Goal: Task Accomplishment & Management: Manage account settings

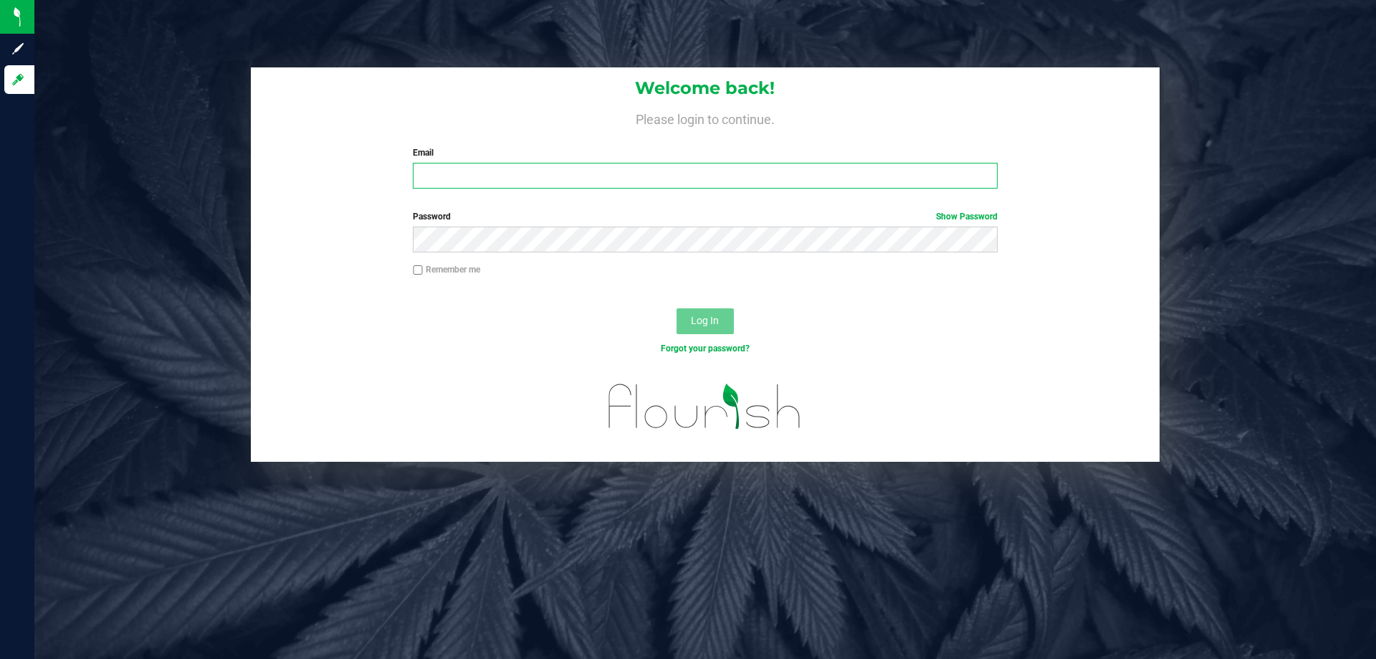
click at [569, 186] on input "Email" at bounding box center [705, 176] width 584 height 26
type input "[EMAIL_ADDRESS][DOMAIN_NAME]"
click at [677, 308] on button "Log In" at bounding box center [705, 321] width 57 height 26
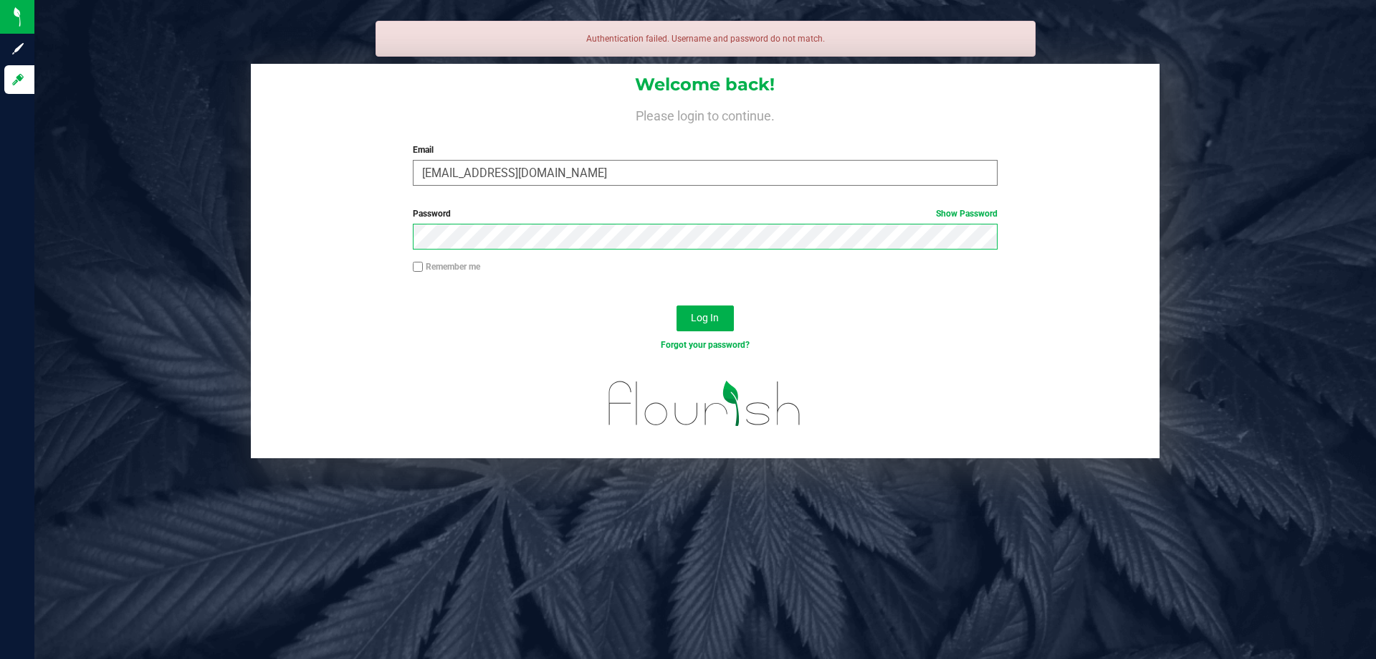
click at [677, 305] on button "Log In" at bounding box center [705, 318] width 57 height 26
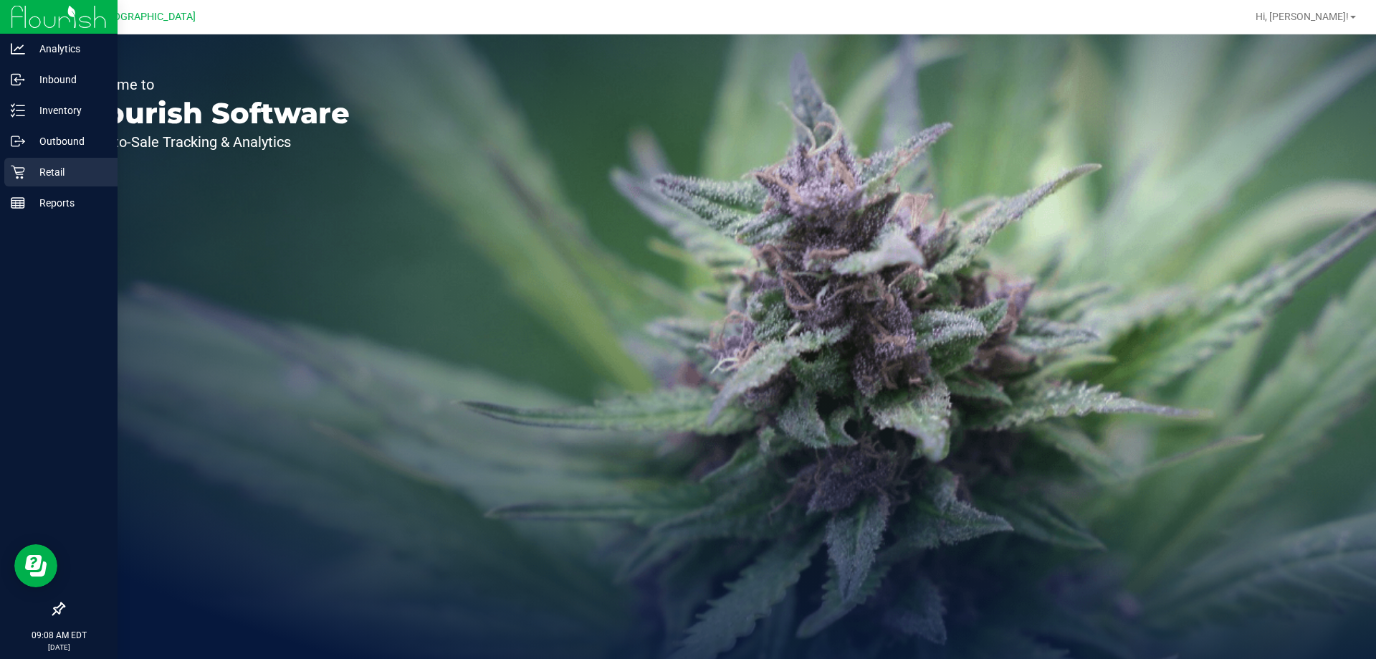
click at [26, 176] on p "Retail" at bounding box center [68, 171] width 86 height 17
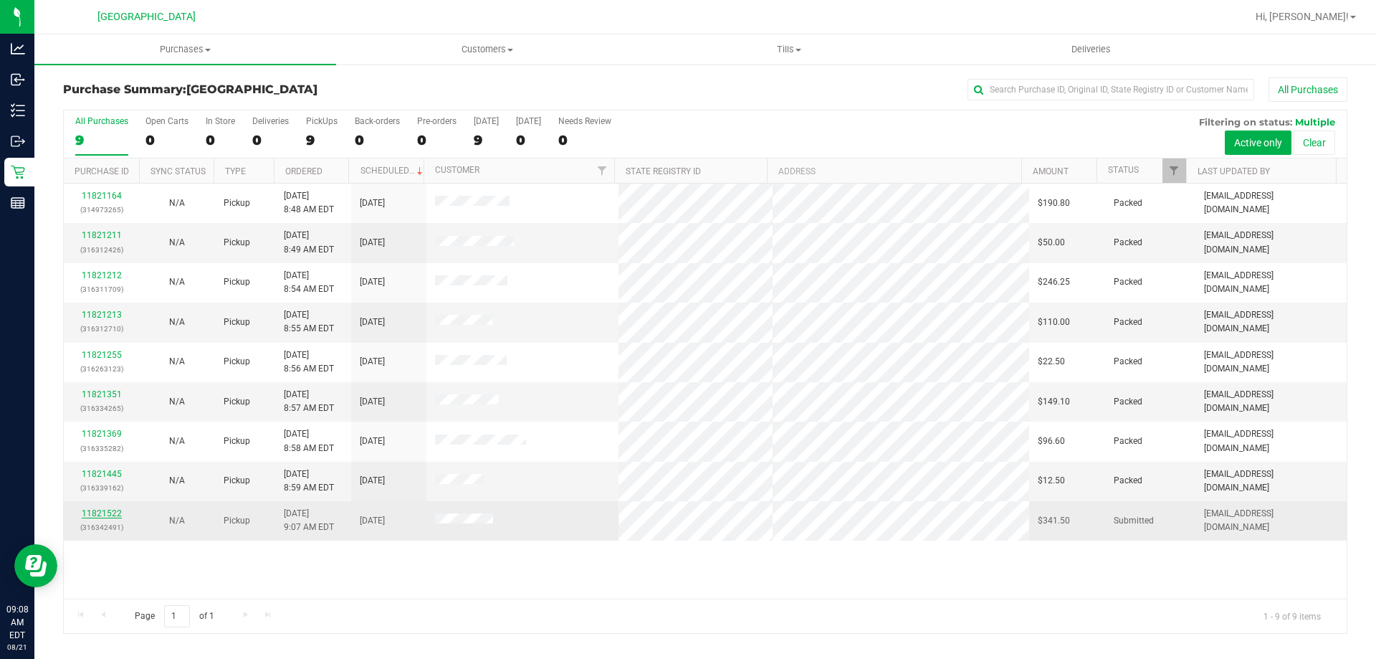
click at [110, 512] on link "11821522" at bounding box center [102, 513] width 40 height 10
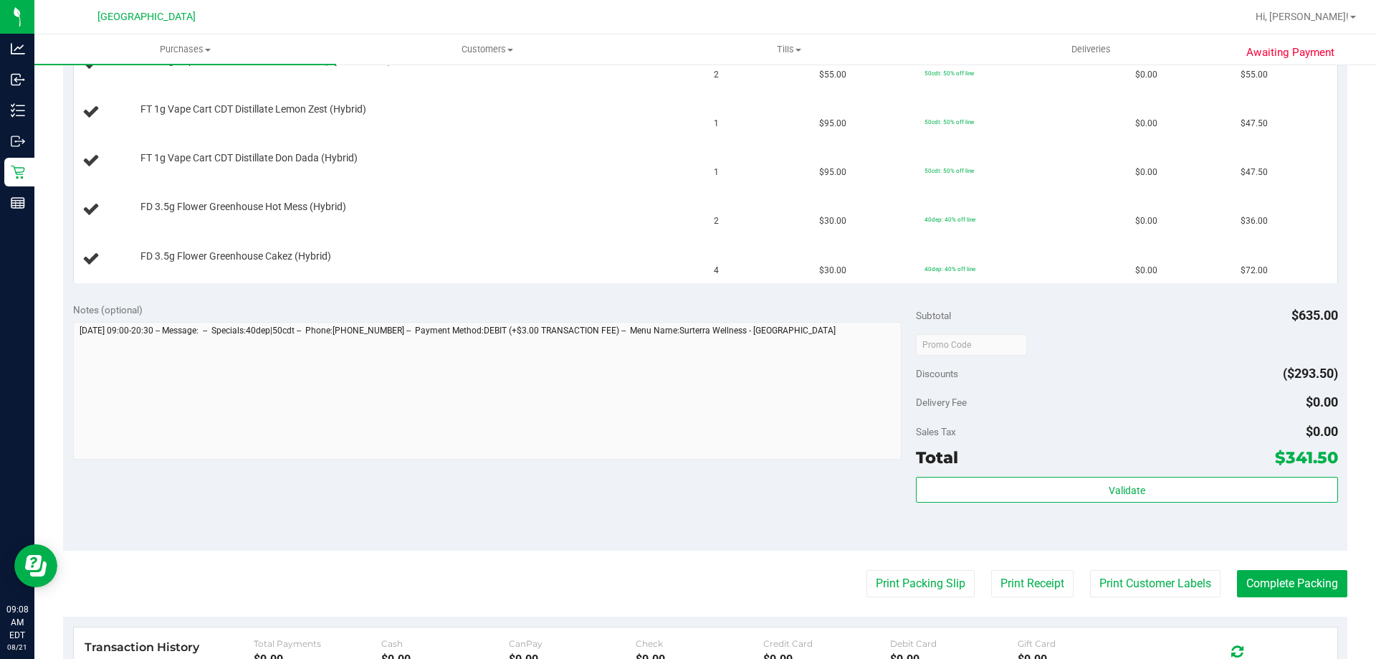
scroll to position [645, 0]
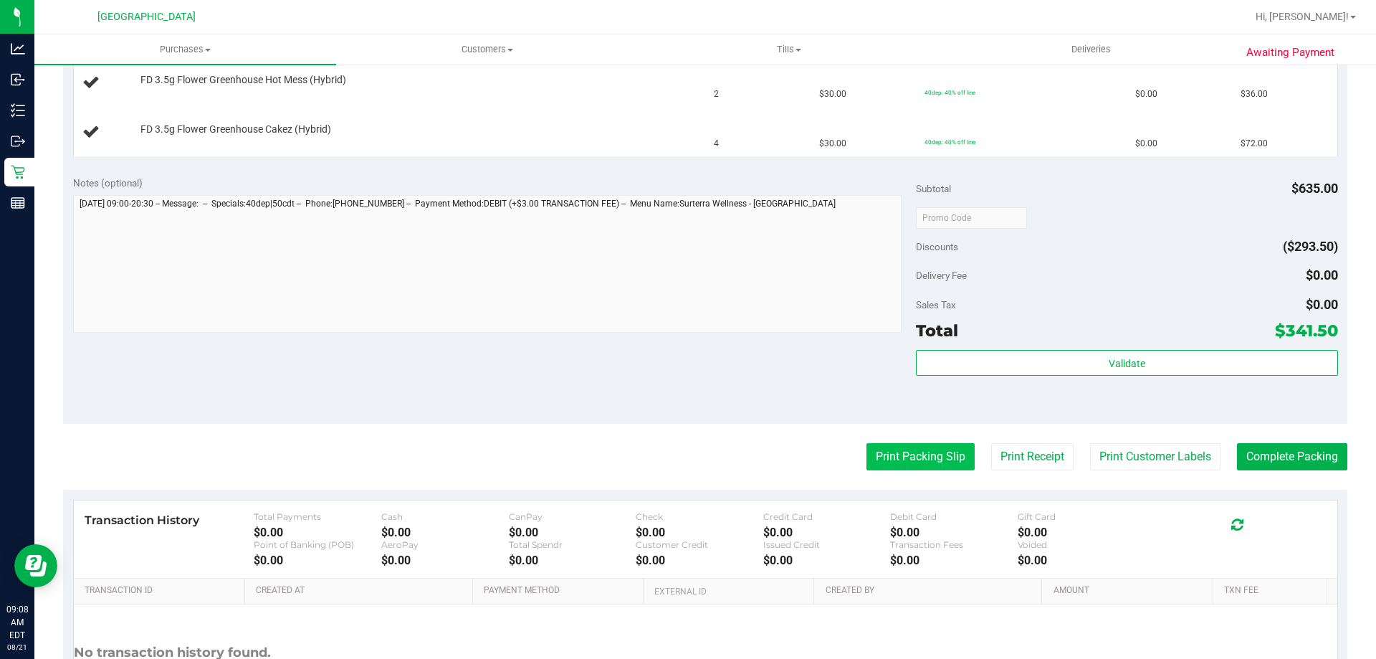
click at [905, 462] on button "Print Packing Slip" at bounding box center [921, 456] width 108 height 27
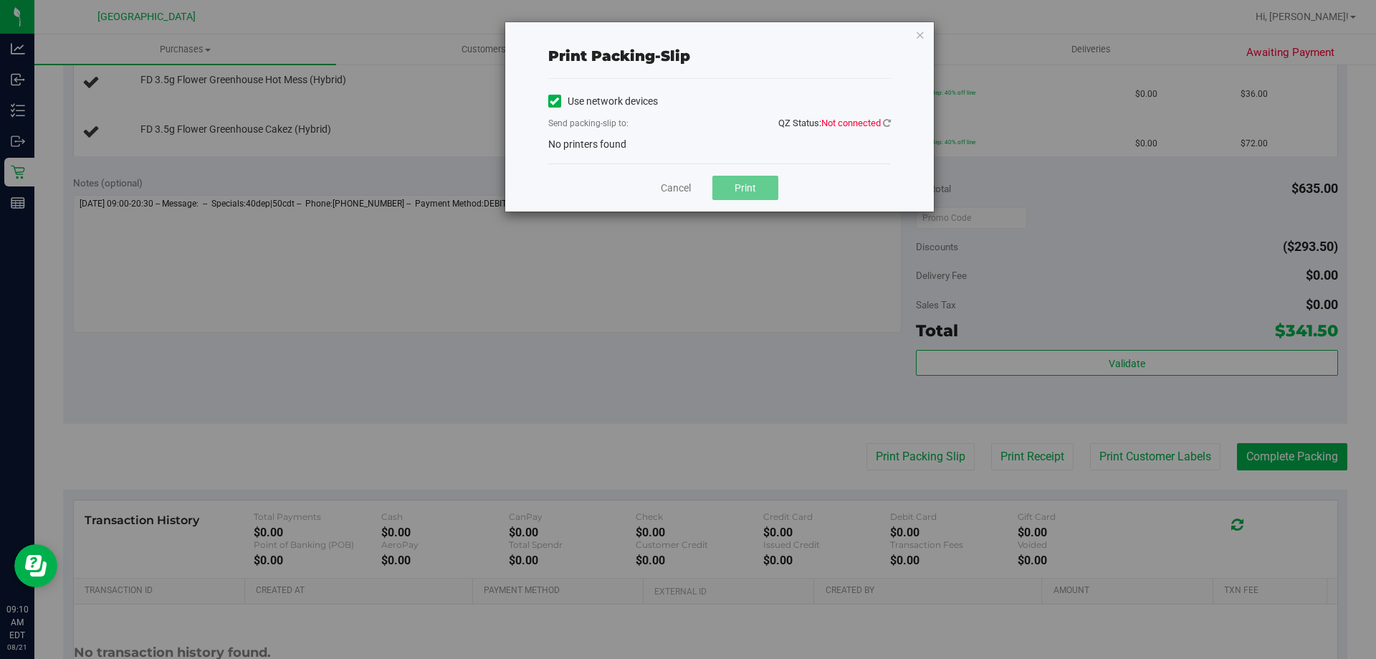
click at [616, 148] on span "No printers found" at bounding box center [587, 143] width 78 height 11
click at [678, 181] on link "Cancel" at bounding box center [676, 188] width 30 height 15
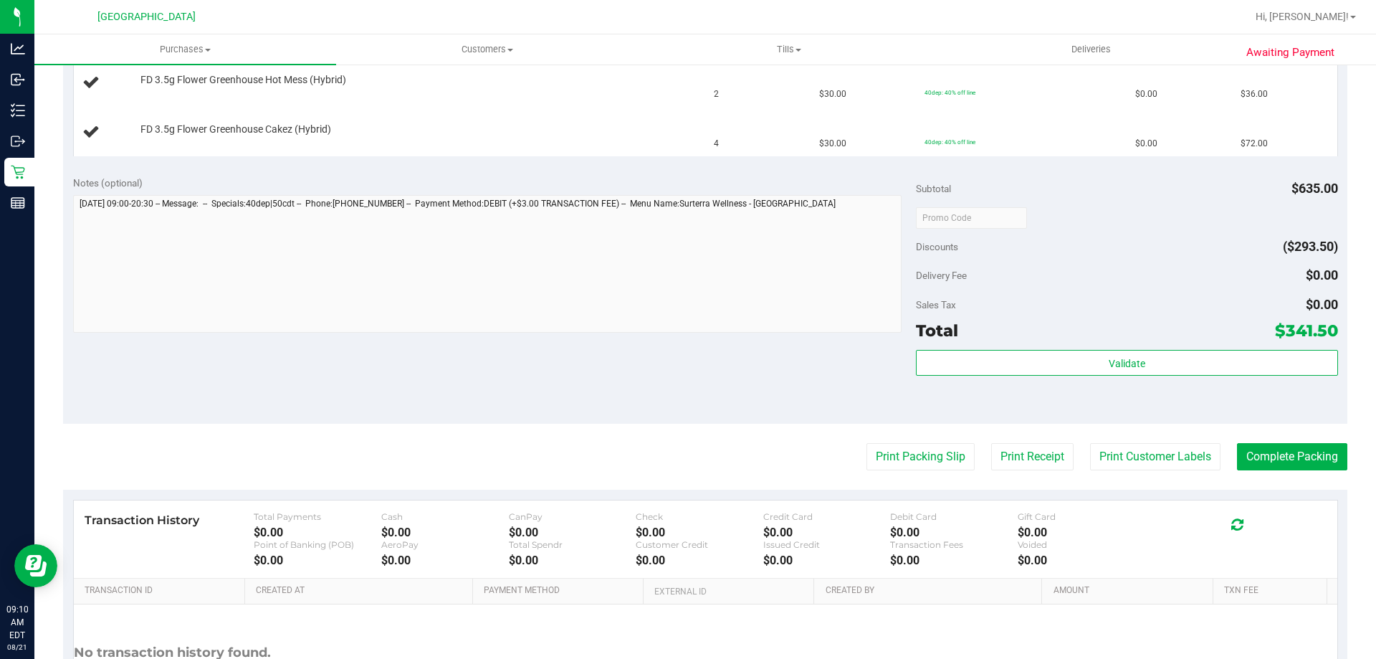
click at [781, 385] on div "Notes (optional) Subtotal $635.00 Discounts ($293.50) Delivery Fee $0.00 Sales …" at bounding box center [705, 295] width 1285 height 258
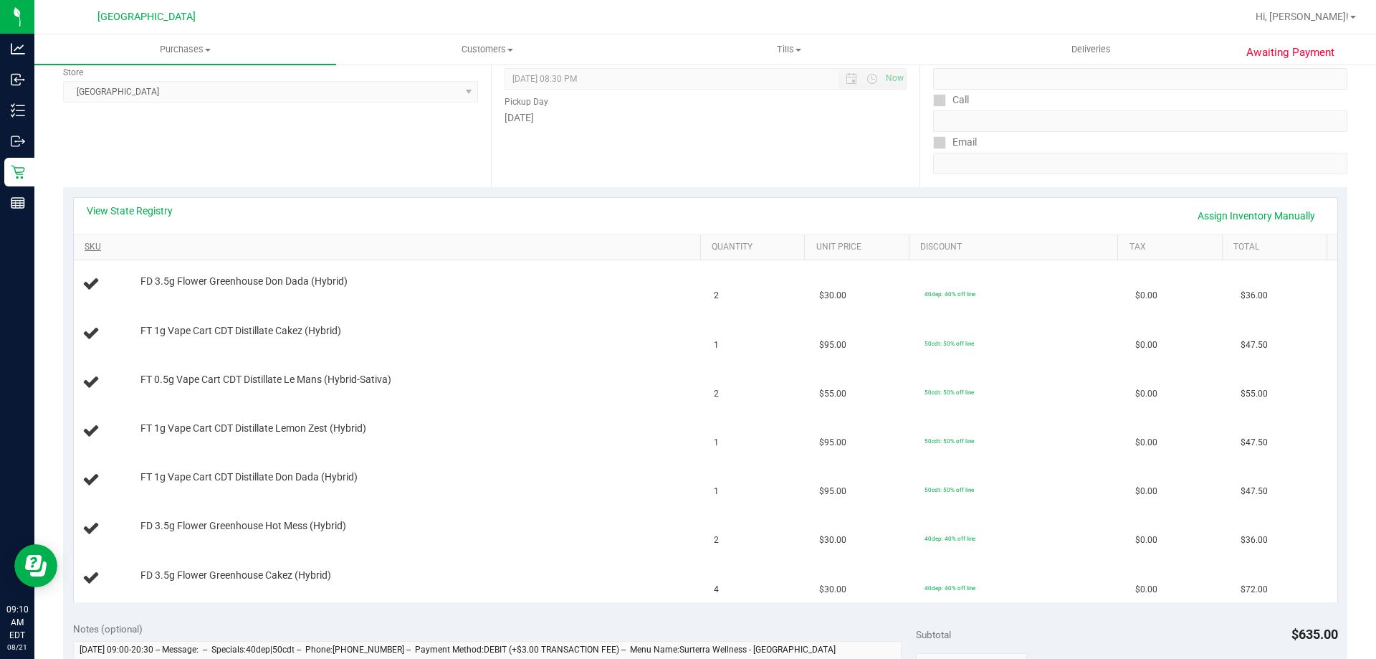
scroll to position [287, 0]
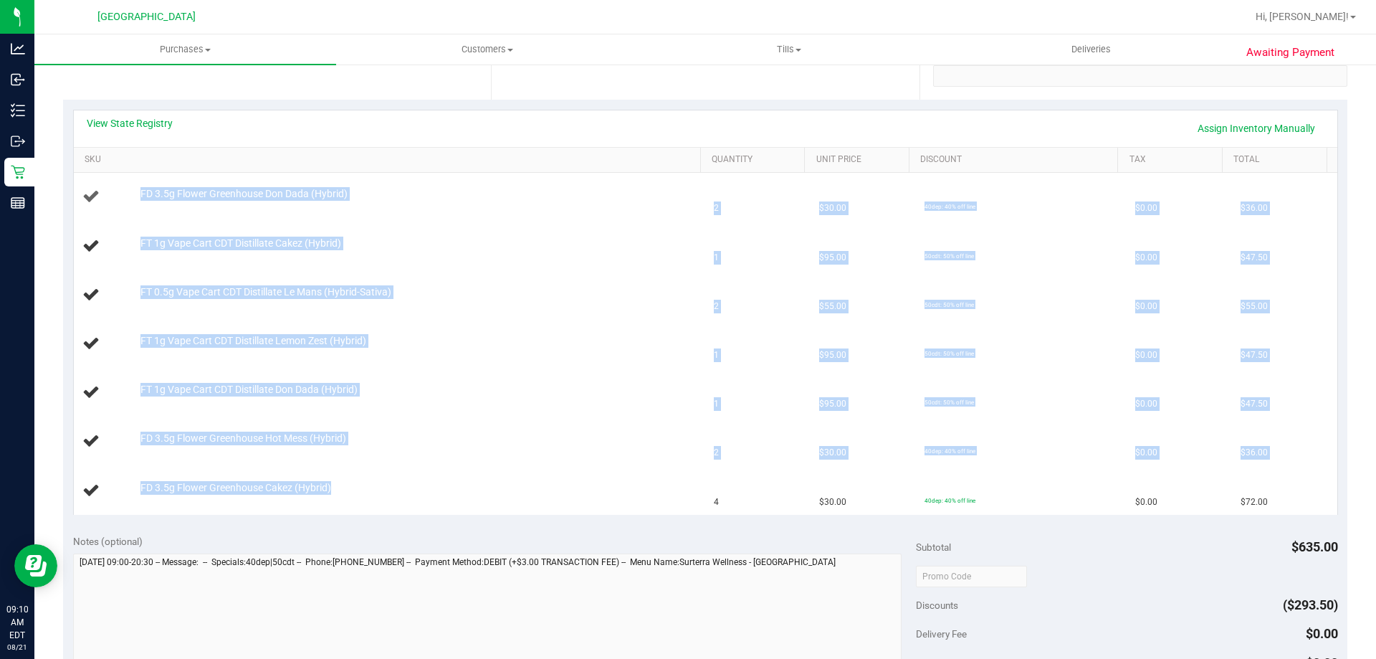
drag, startPoint x: 342, startPoint y: 490, endPoint x: 128, endPoint y: 194, distance: 365.1
click at [128, 194] on tbody "FD 3.5g Flower Greenhouse Don Dada (Hybrid) 2 $30.00 40dep: 40% off line $0.00 …" at bounding box center [706, 343] width 1264 height 341
click at [133, 191] on div "FD 3.5g Flower Greenhouse Don Dada (Hybrid)" at bounding box center [413, 194] width 561 height 14
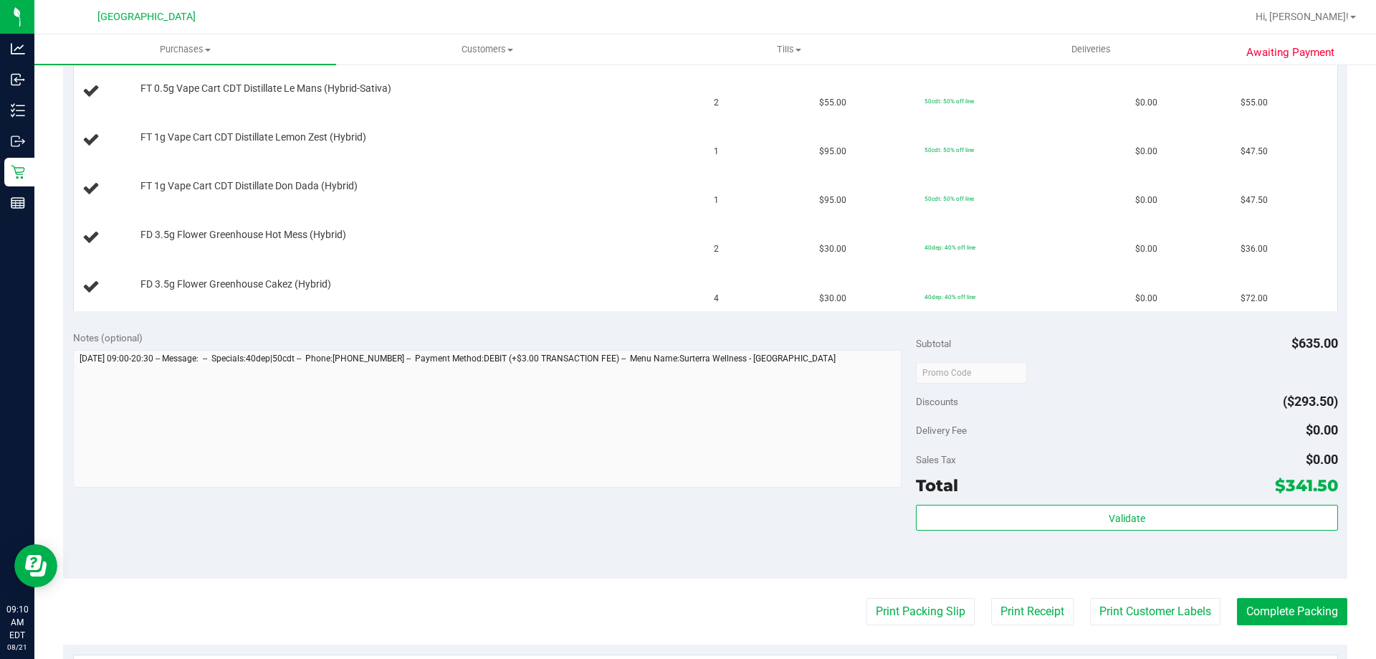
scroll to position [645, 0]
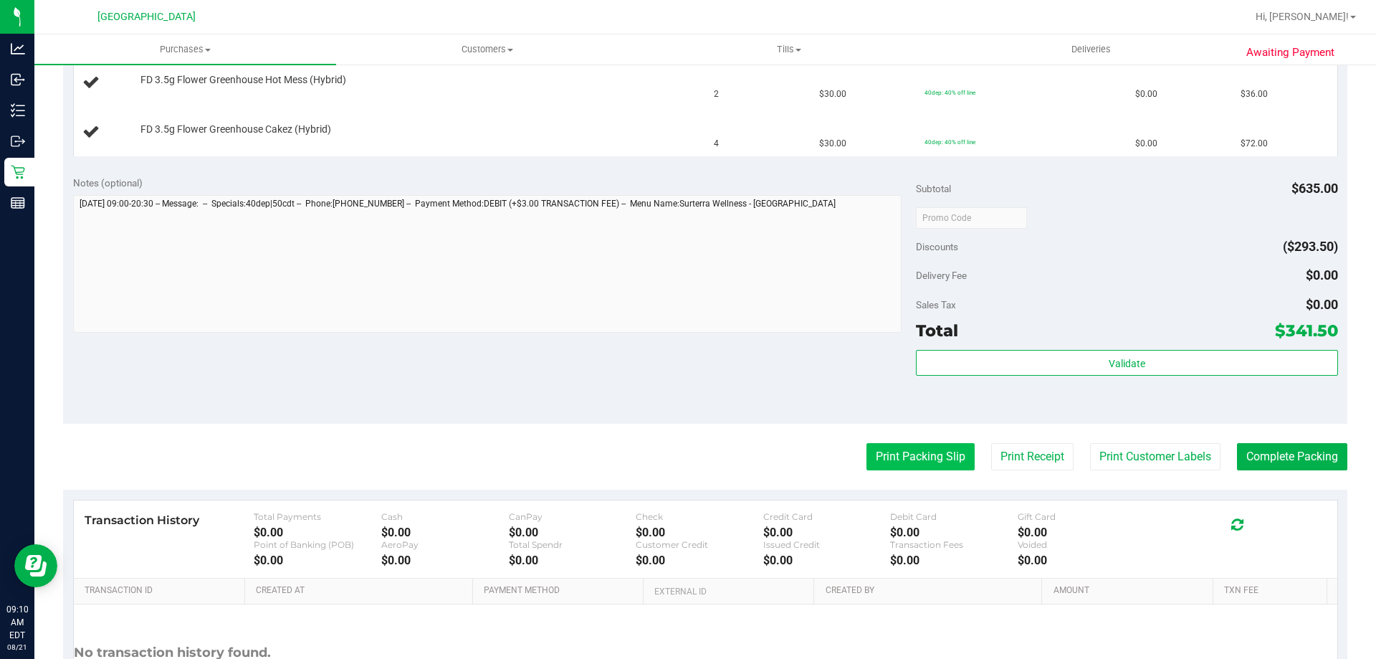
click at [923, 458] on button "Print Packing Slip" at bounding box center [921, 456] width 108 height 27
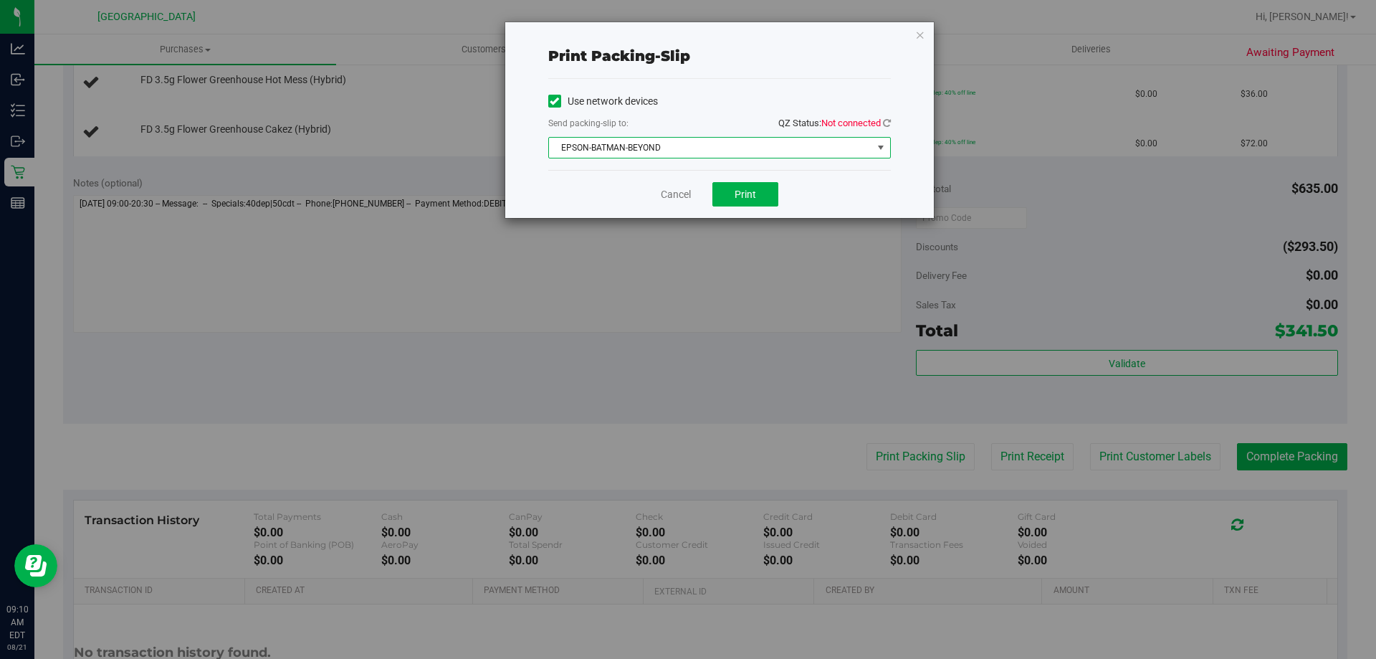
click at [669, 150] on span "EPSON-BATMAN-BEYOND" at bounding box center [710, 148] width 323 height 20
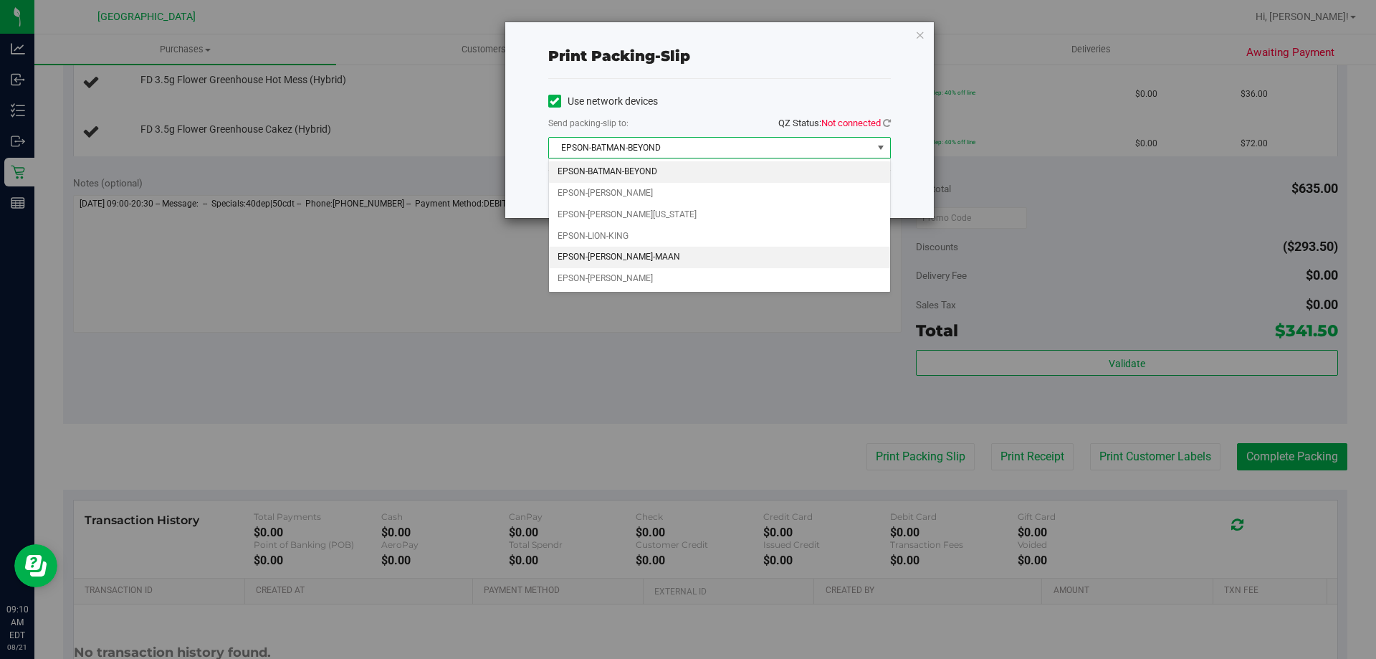
click at [649, 258] on li "EPSON-MEGHA-MAAN" at bounding box center [719, 258] width 341 height 22
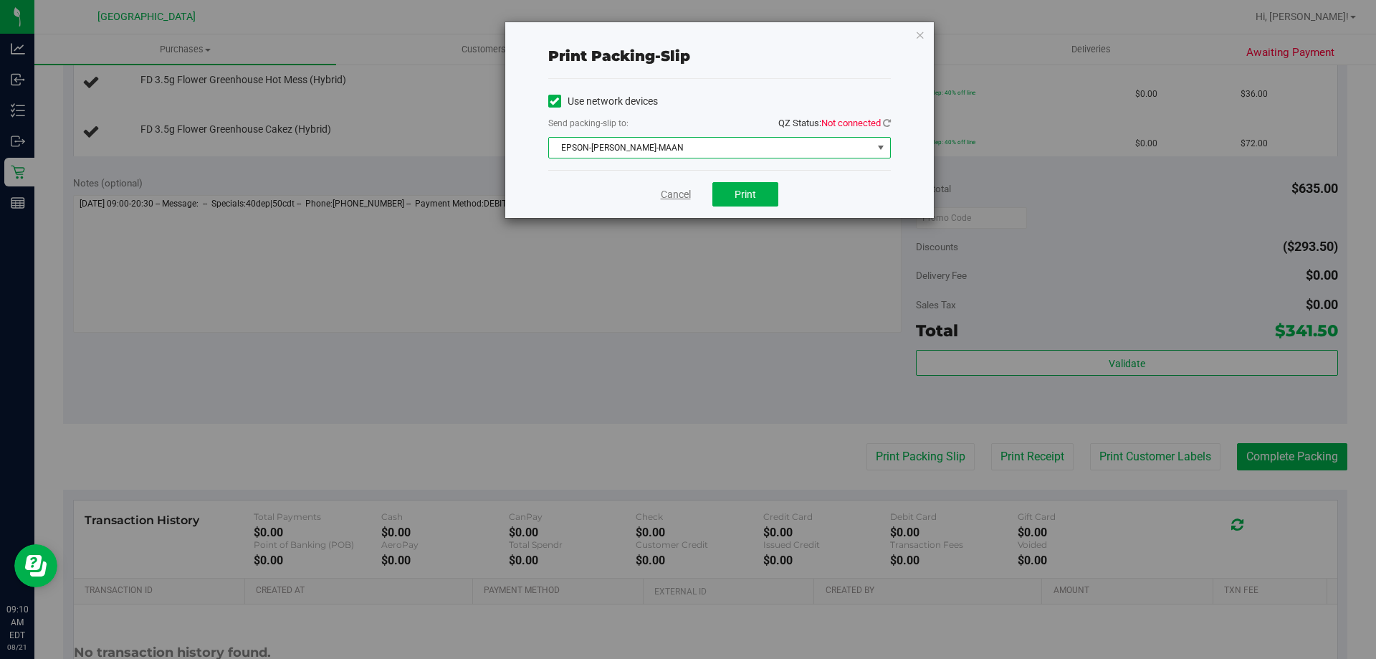
click at [684, 194] on link "Cancel" at bounding box center [676, 194] width 30 height 15
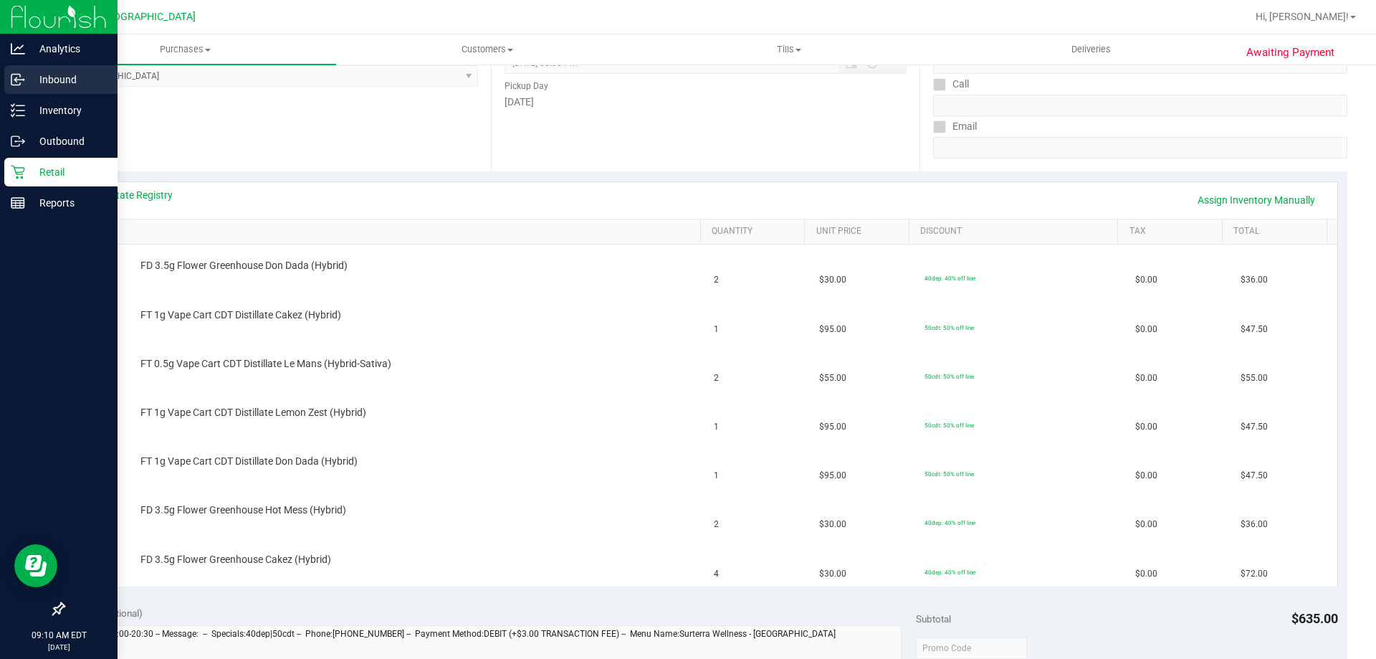
scroll to position [0, 0]
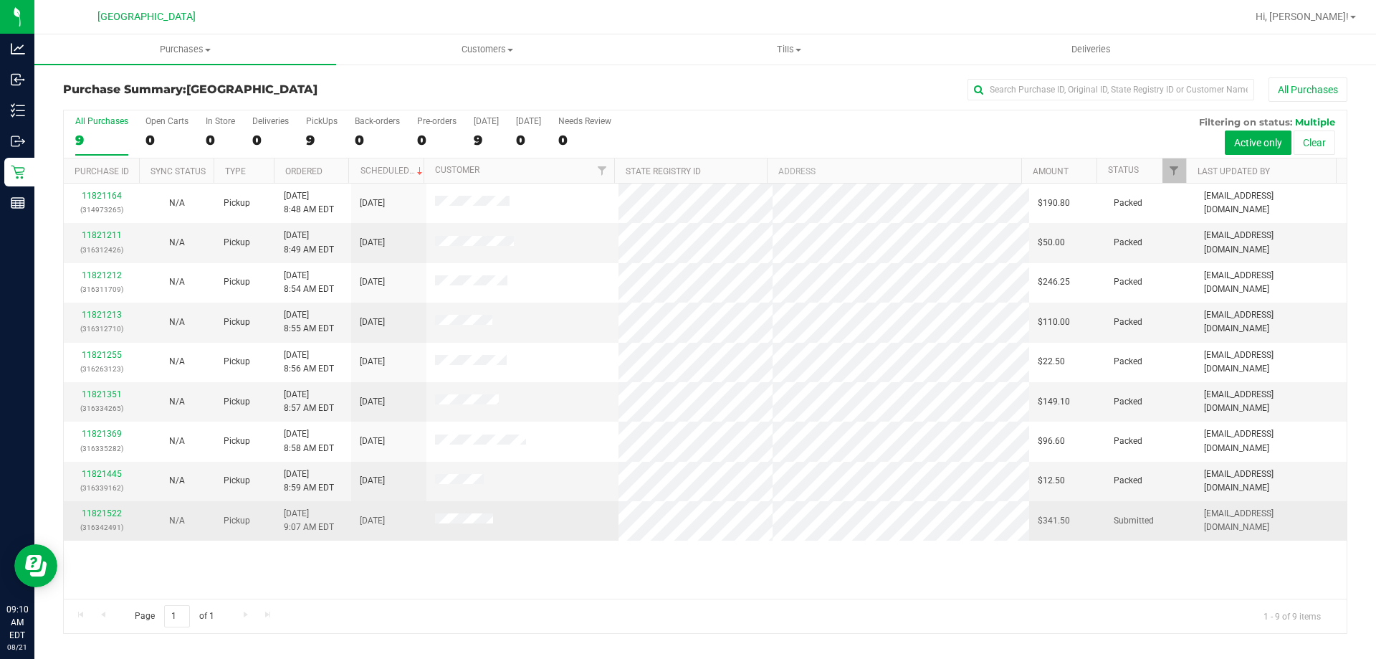
click at [110, 507] on div "11821522 (316342491)" at bounding box center [101, 520] width 58 height 27
click at [108, 511] on link "11821522" at bounding box center [102, 513] width 40 height 10
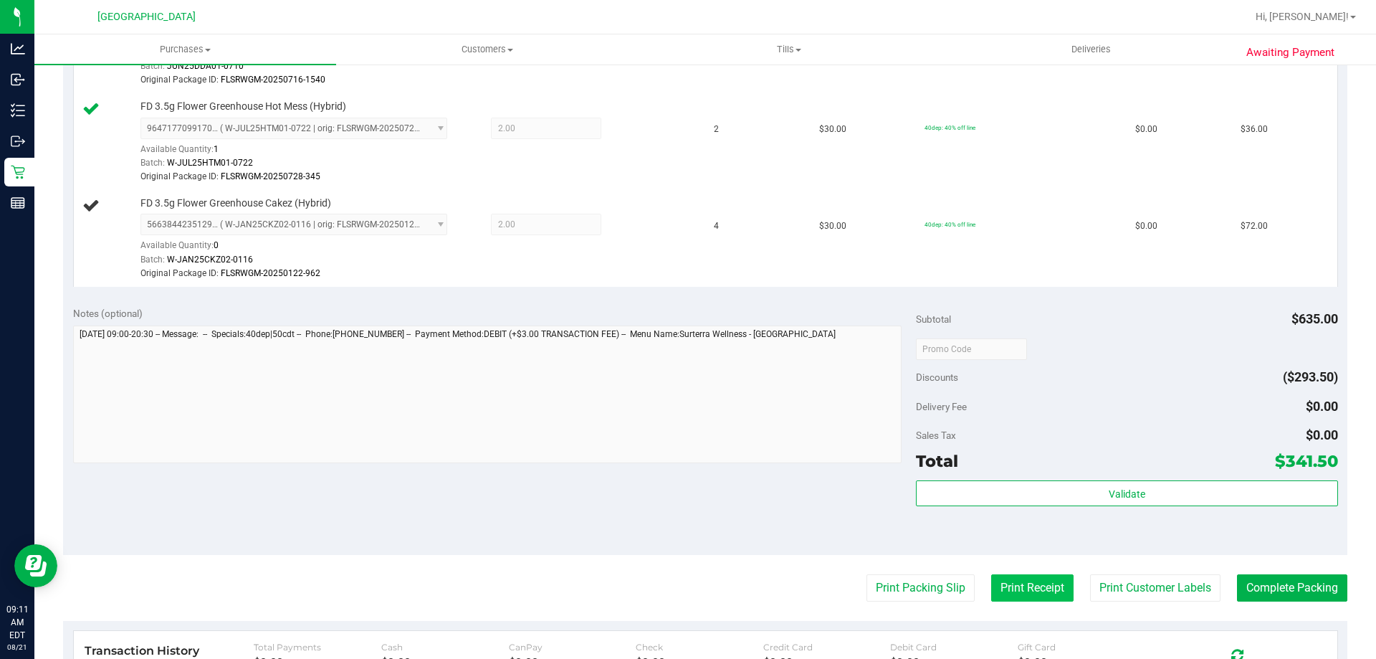
scroll to position [932, 0]
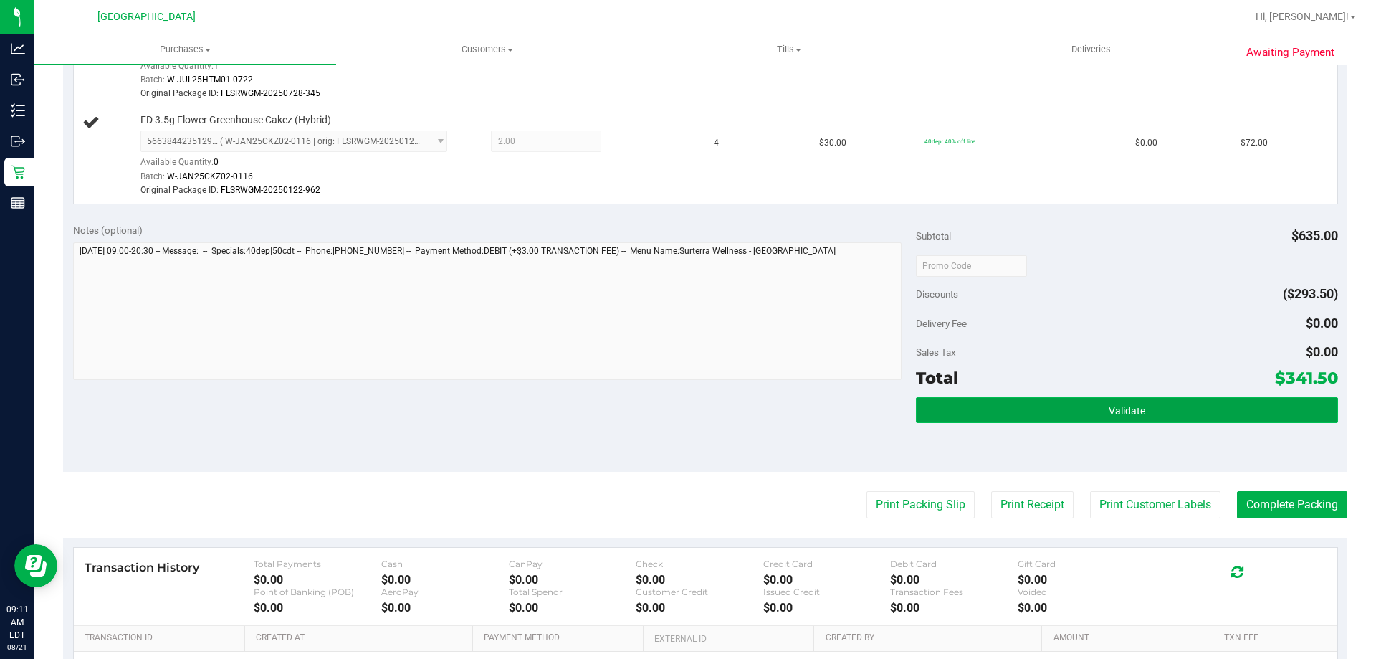
click at [1002, 410] on button "Validate" at bounding box center [1126, 410] width 421 height 26
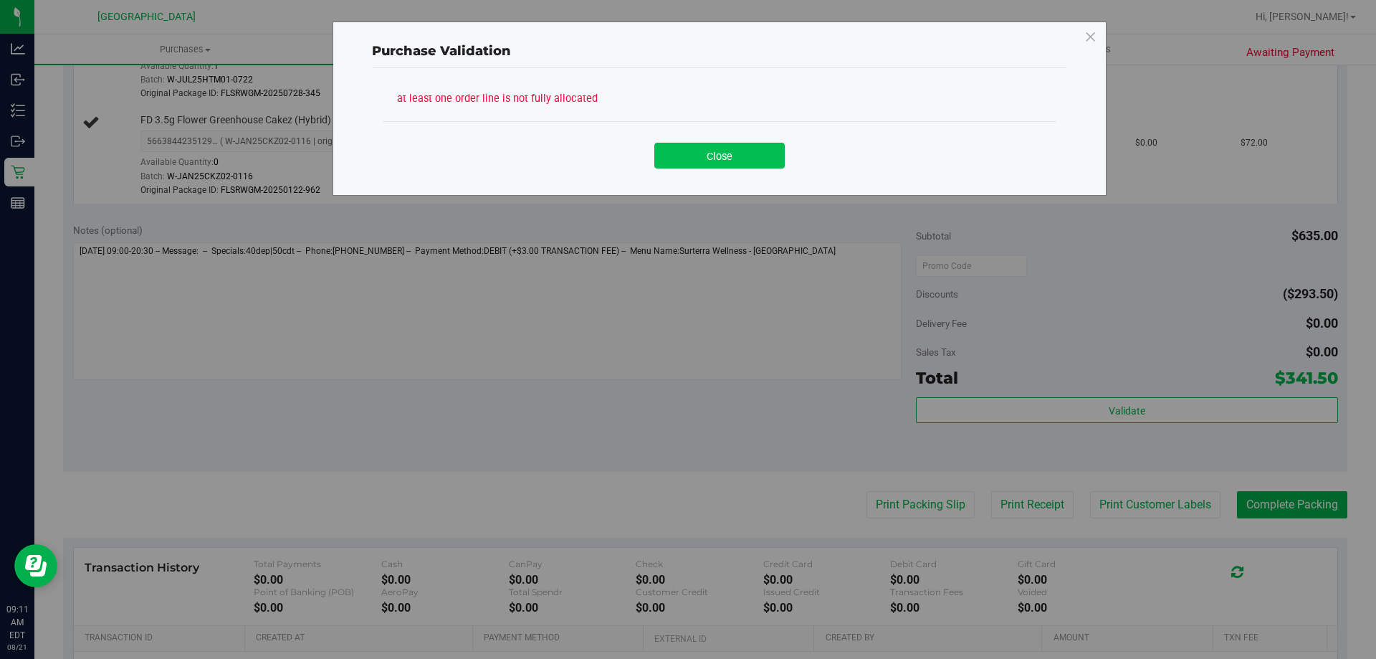
click at [695, 146] on button "Close" at bounding box center [719, 156] width 130 height 26
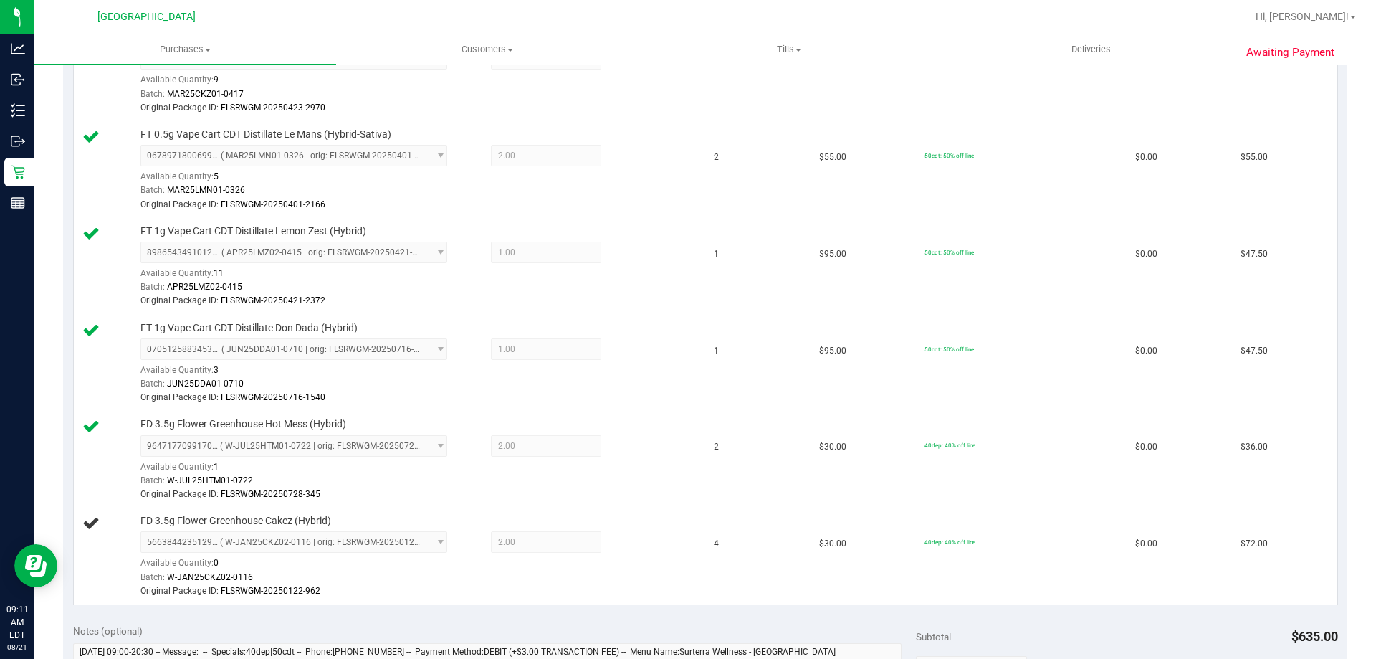
scroll to position [717, 0]
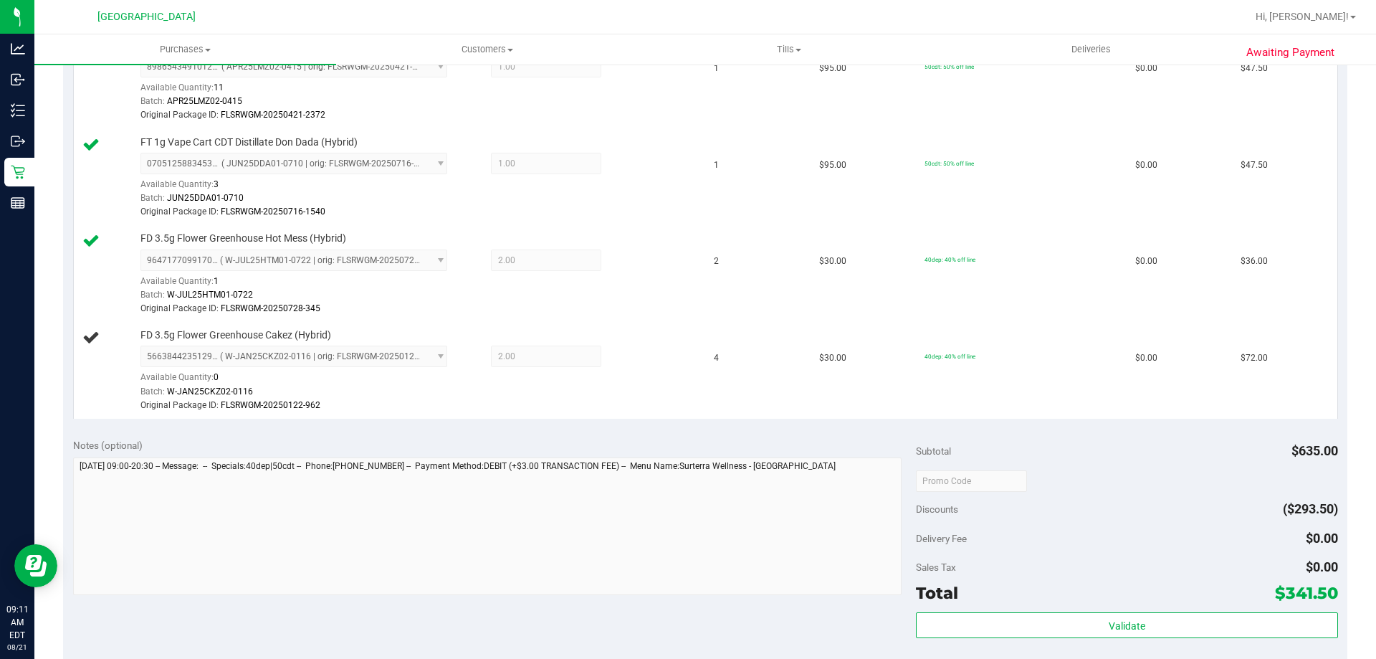
click at [920, 437] on div "Notes (optional) Subtotal $635.00 Discounts ($293.50) Delivery Fee $0.00 Sales …" at bounding box center [705, 558] width 1285 height 258
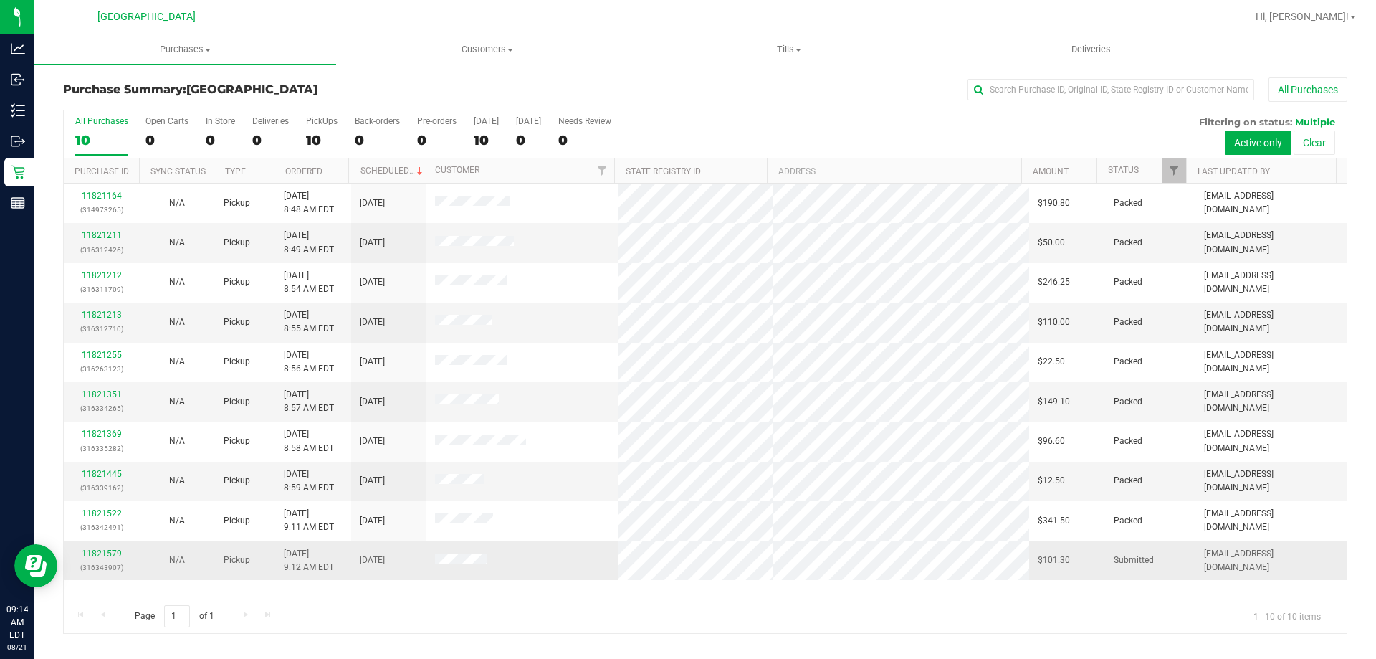
click at [109, 548] on div "11821579 (316343907)" at bounding box center [101, 560] width 58 height 27
click at [98, 551] on link "11821579" at bounding box center [102, 553] width 40 height 10
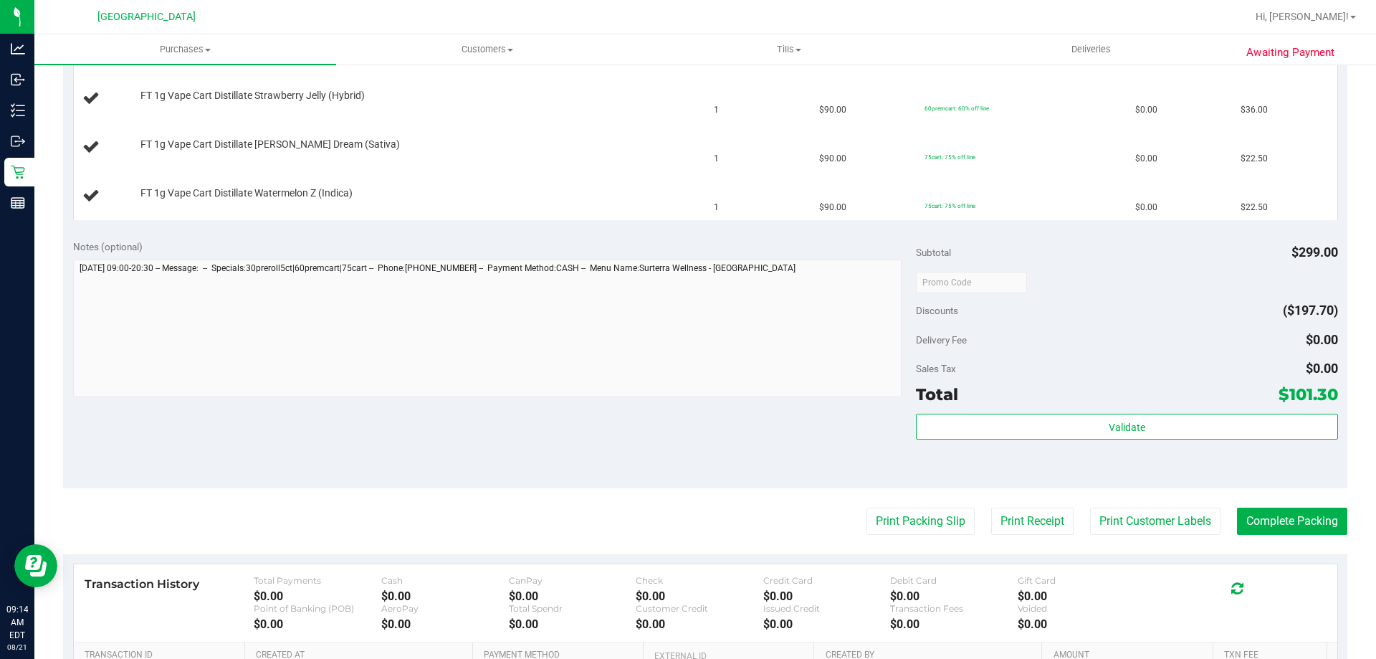
scroll to position [502, 0]
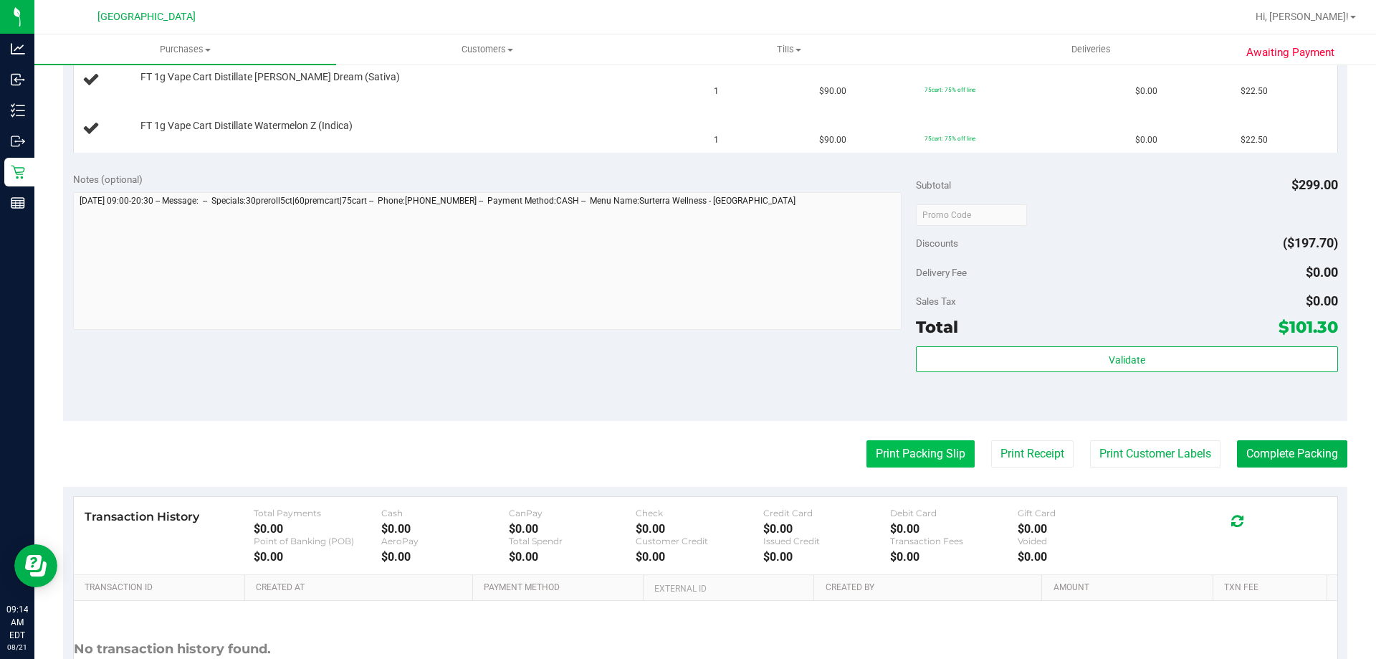
click at [887, 450] on button "Print Packing Slip" at bounding box center [921, 453] width 108 height 27
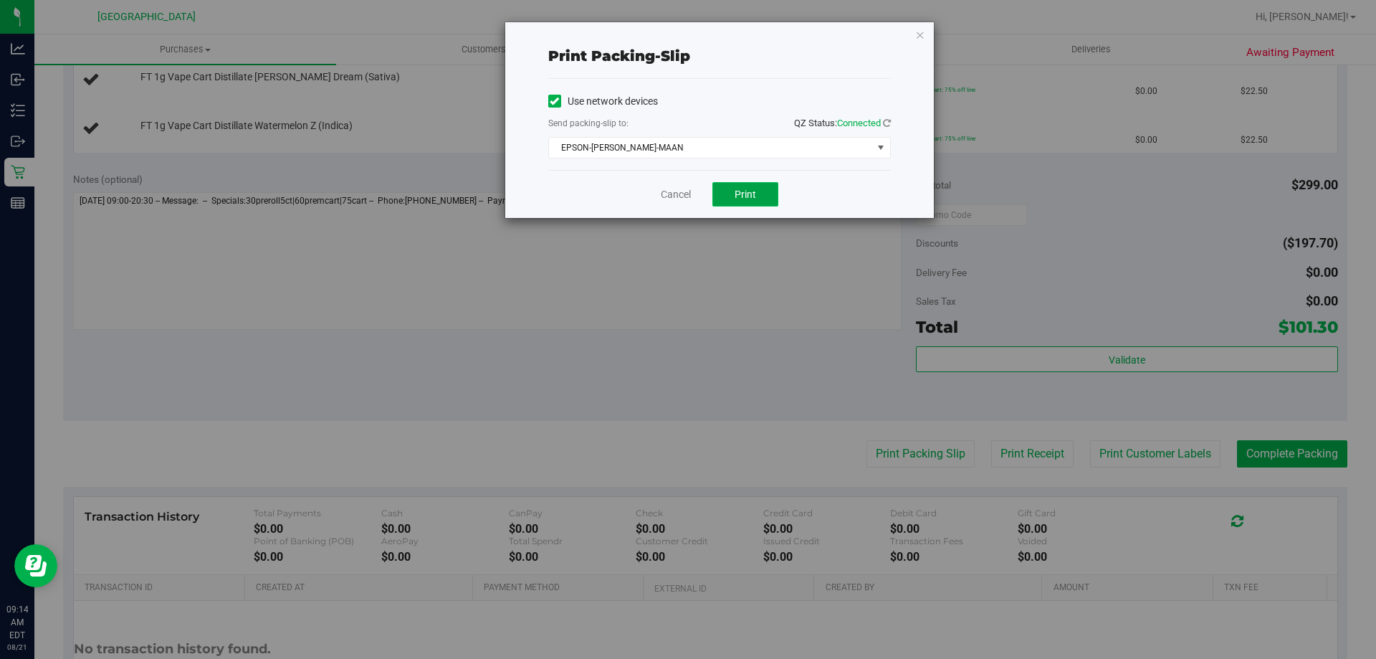
click at [756, 186] on button "Print" at bounding box center [746, 194] width 66 height 24
click at [672, 199] on link "Cancel" at bounding box center [676, 194] width 30 height 15
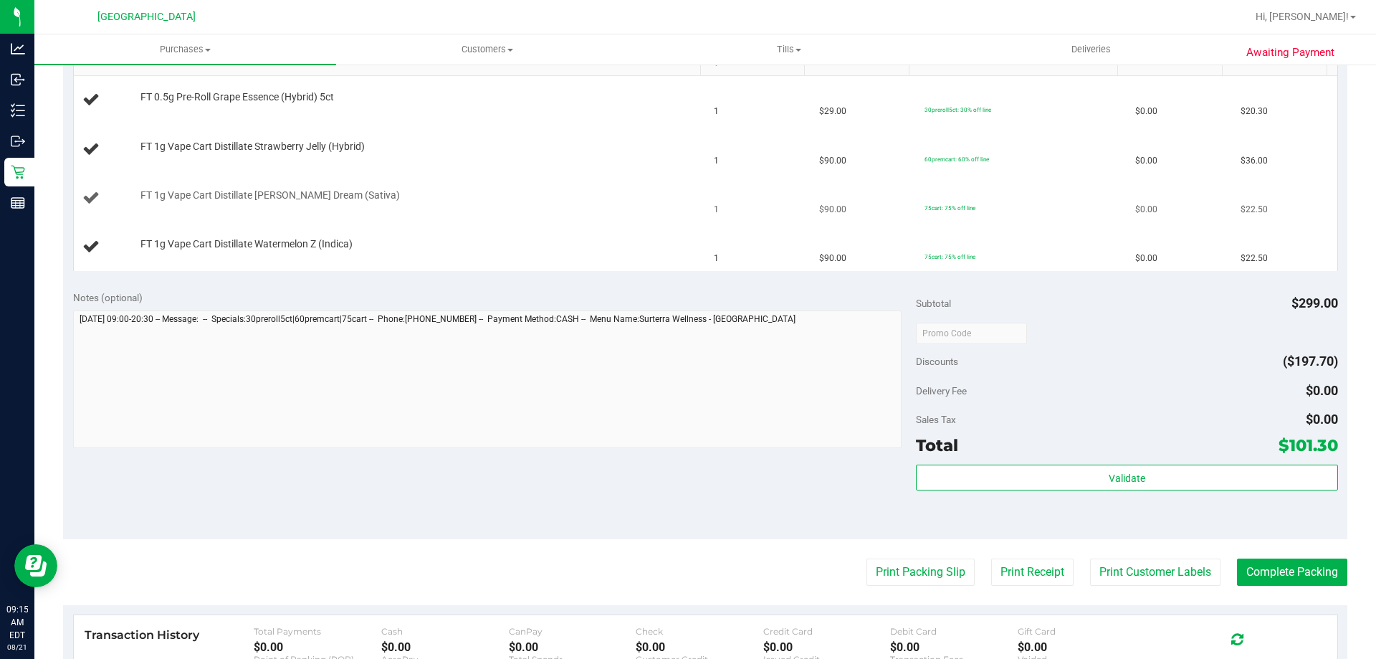
scroll to position [215, 0]
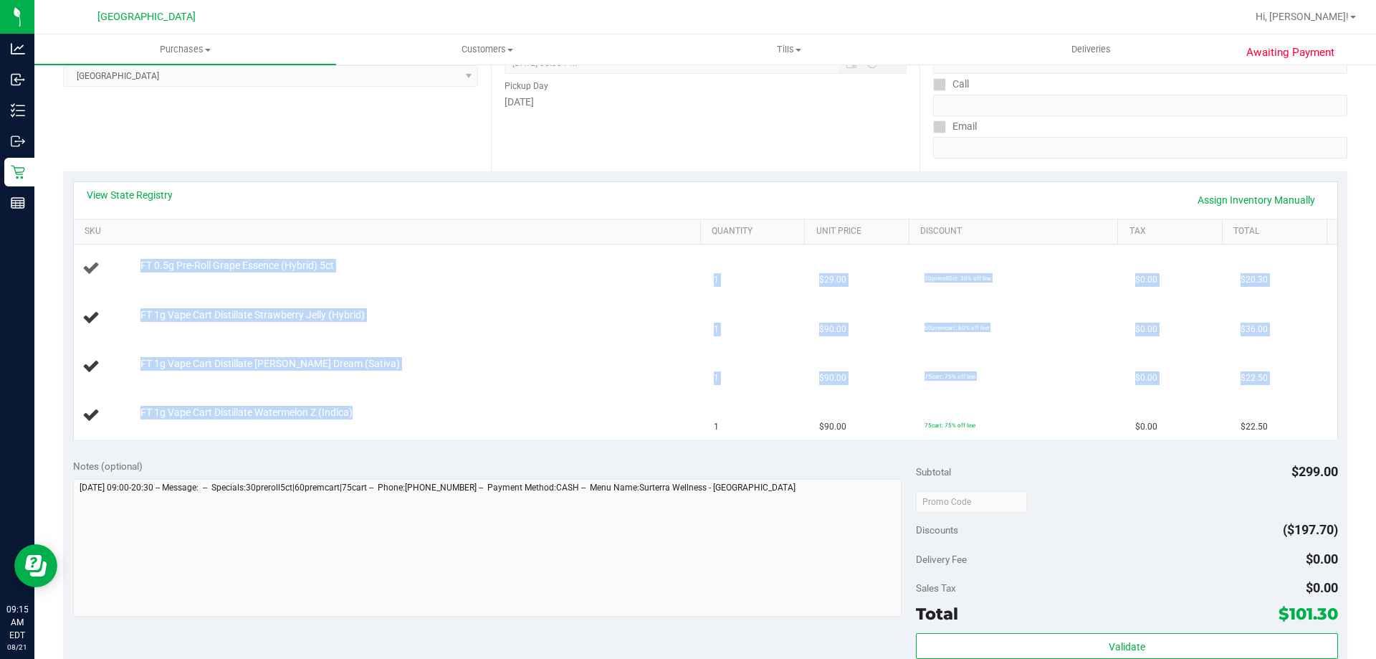
drag, startPoint x: 406, startPoint y: 406, endPoint x: 138, endPoint y: 262, distance: 304.6
click at [138, 262] on tbody "FT 0.5g Pre-Roll Grape Essence (Hybrid) 5ct 1 $29.00 30preroll5ct: 30% off line…" at bounding box center [706, 341] width 1264 height 195
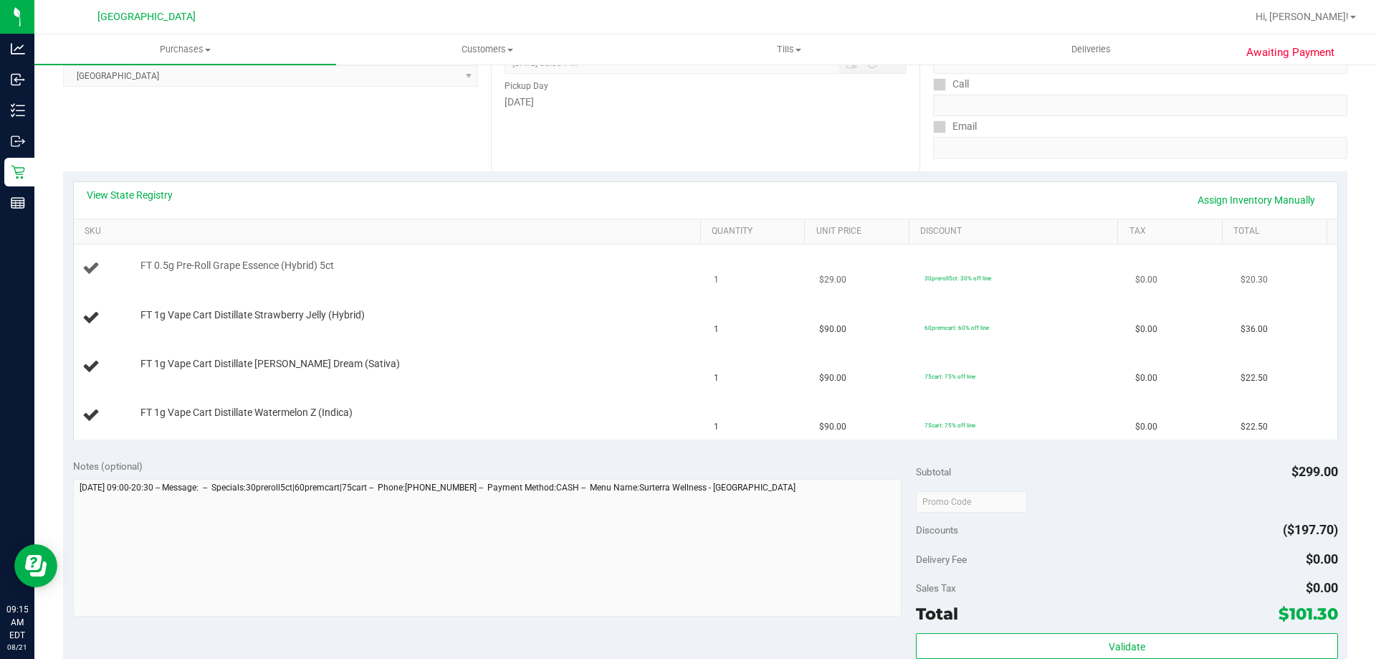
click at [138, 262] on div "FT 0.5g Pre-Roll Grape Essence (Hybrid) 5ct" at bounding box center [413, 266] width 561 height 14
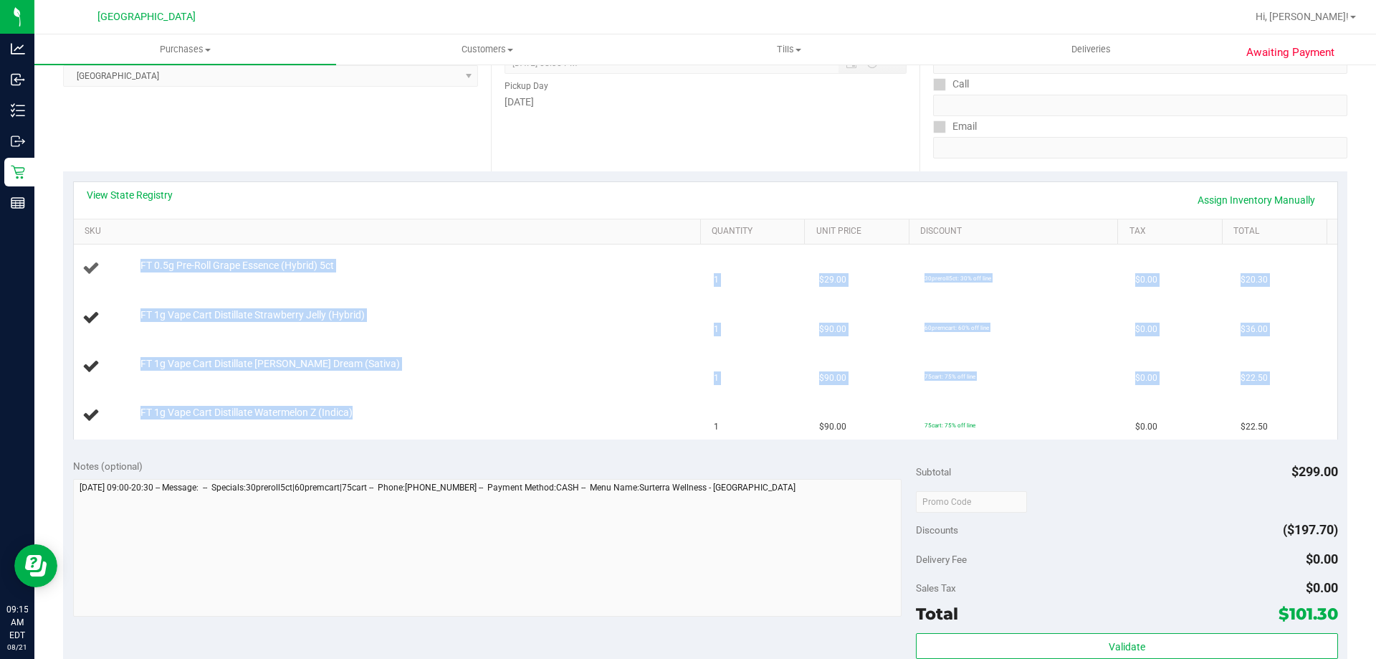
drag, startPoint x: 369, startPoint y: 421, endPoint x: 130, endPoint y: 253, distance: 292.3
click at [130, 253] on tbody "FT 0.5g Pre-Roll Grape Essence (Hybrid) 5ct 1 $29.00 30preroll5ct: 30% off line…" at bounding box center [706, 341] width 1264 height 195
click at [130, 253] on td "FT 0.5g Pre-Roll Grape Essence (Hybrid) 5ct" at bounding box center [390, 268] width 632 height 49
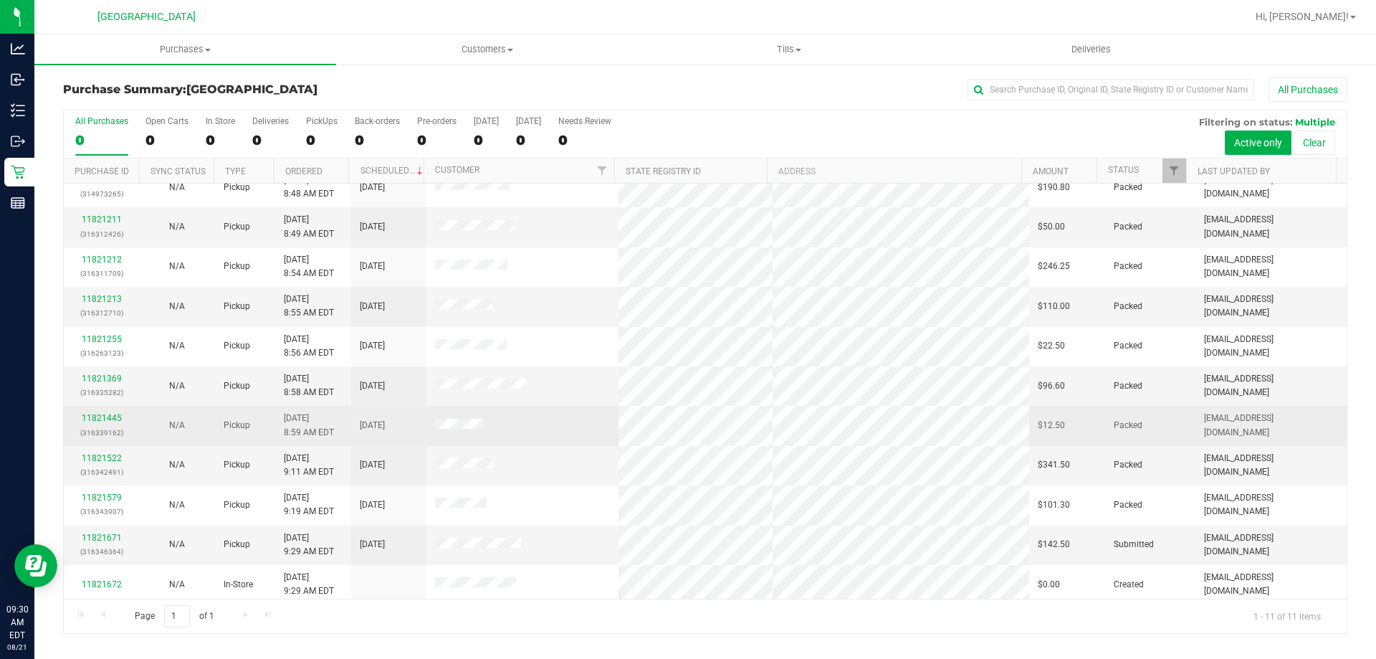
scroll to position [21, 0]
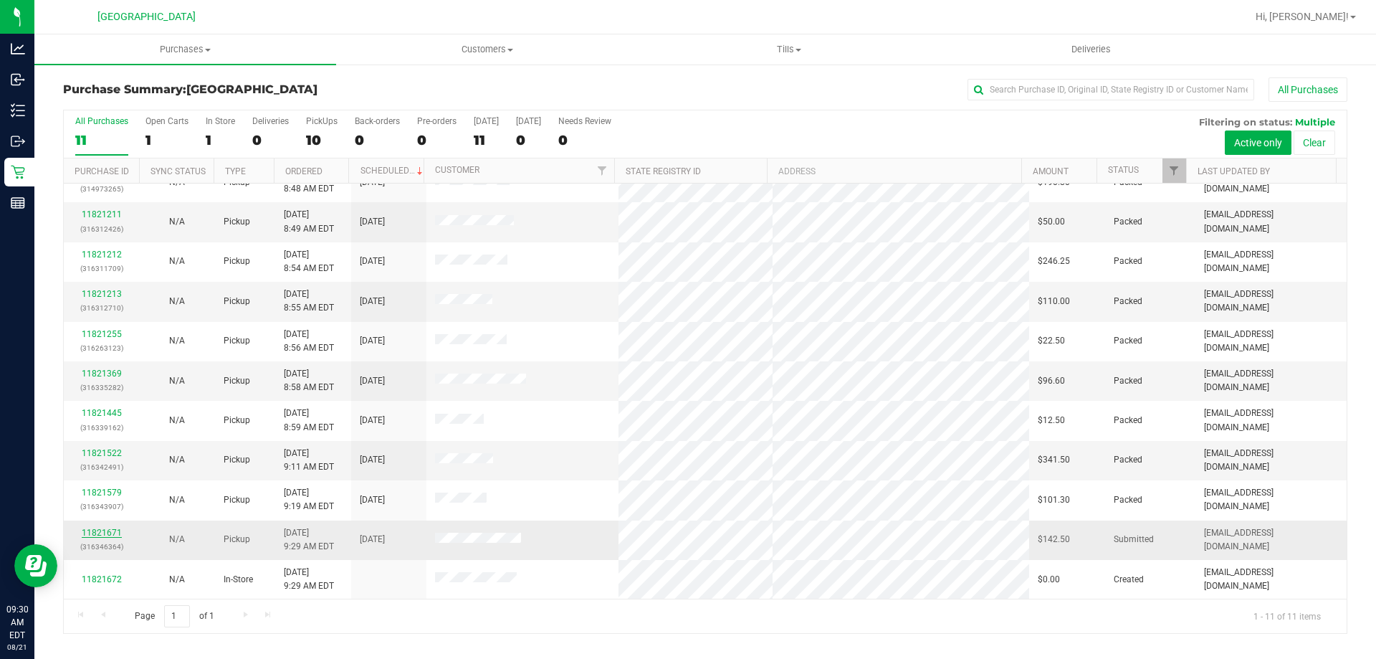
click at [99, 535] on link "11821671" at bounding box center [102, 533] width 40 height 10
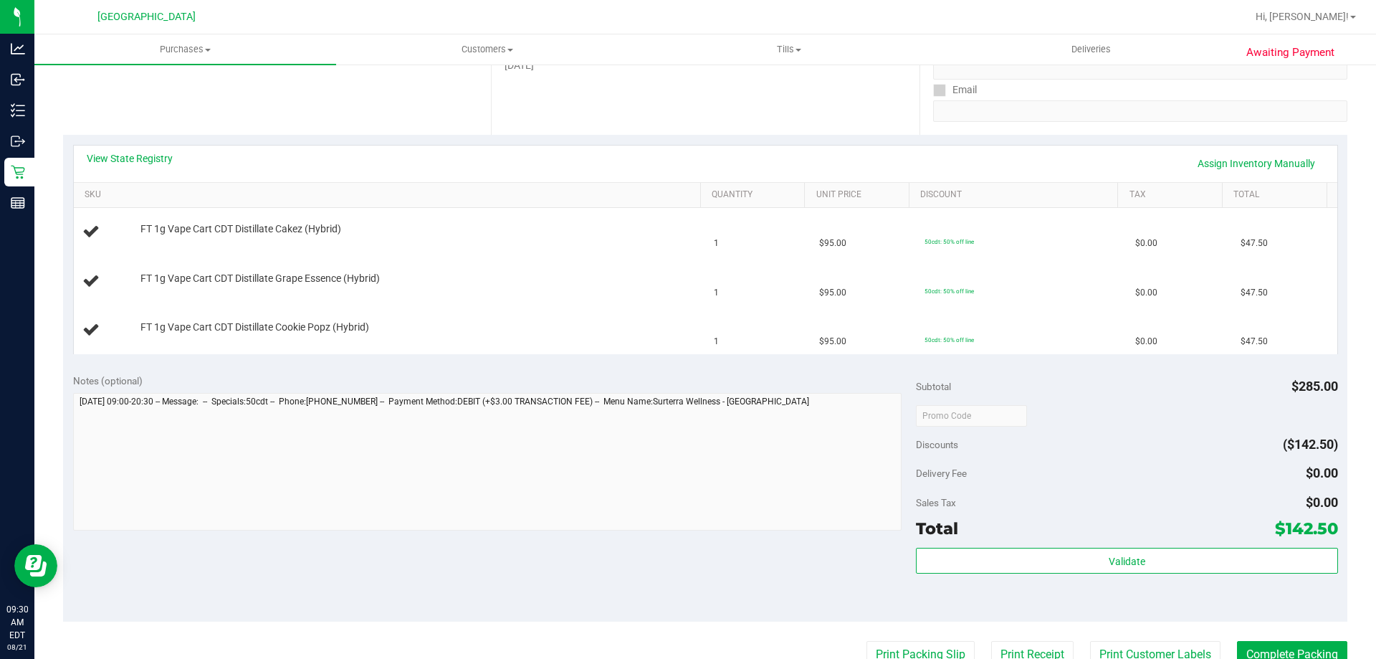
scroll to position [287, 0]
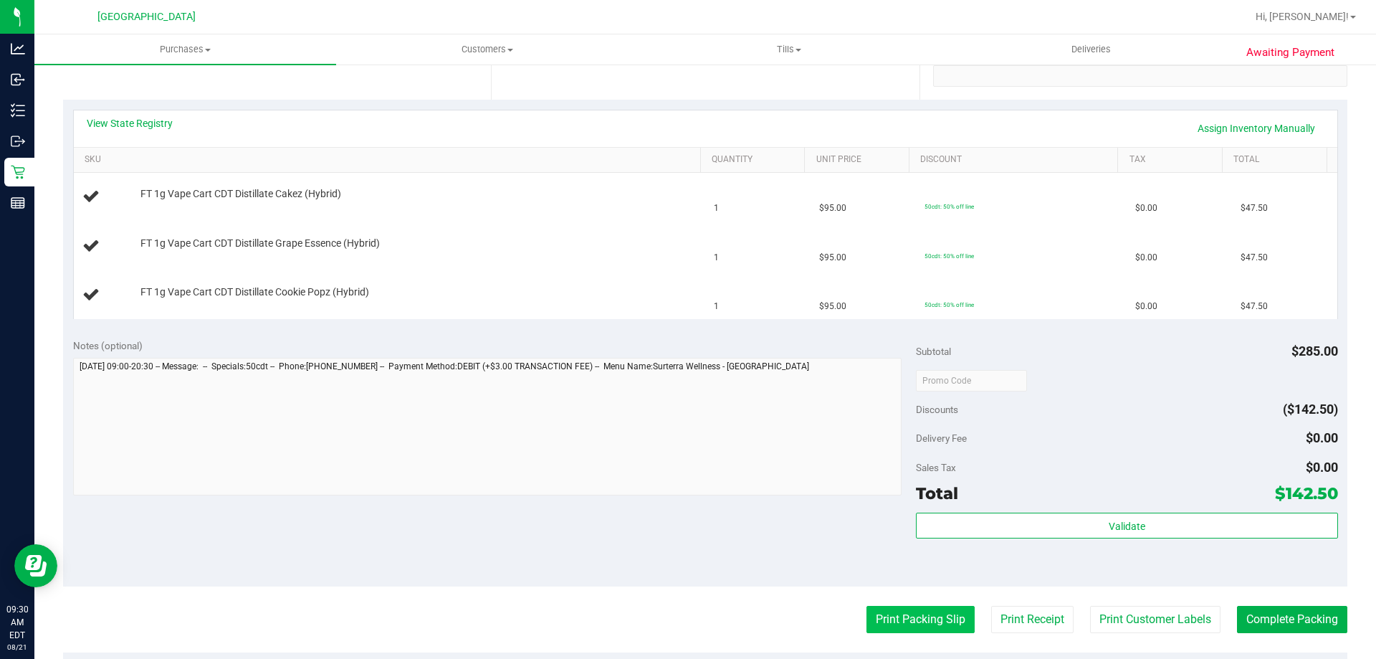
click at [938, 624] on button "Print Packing Slip" at bounding box center [921, 619] width 108 height 27
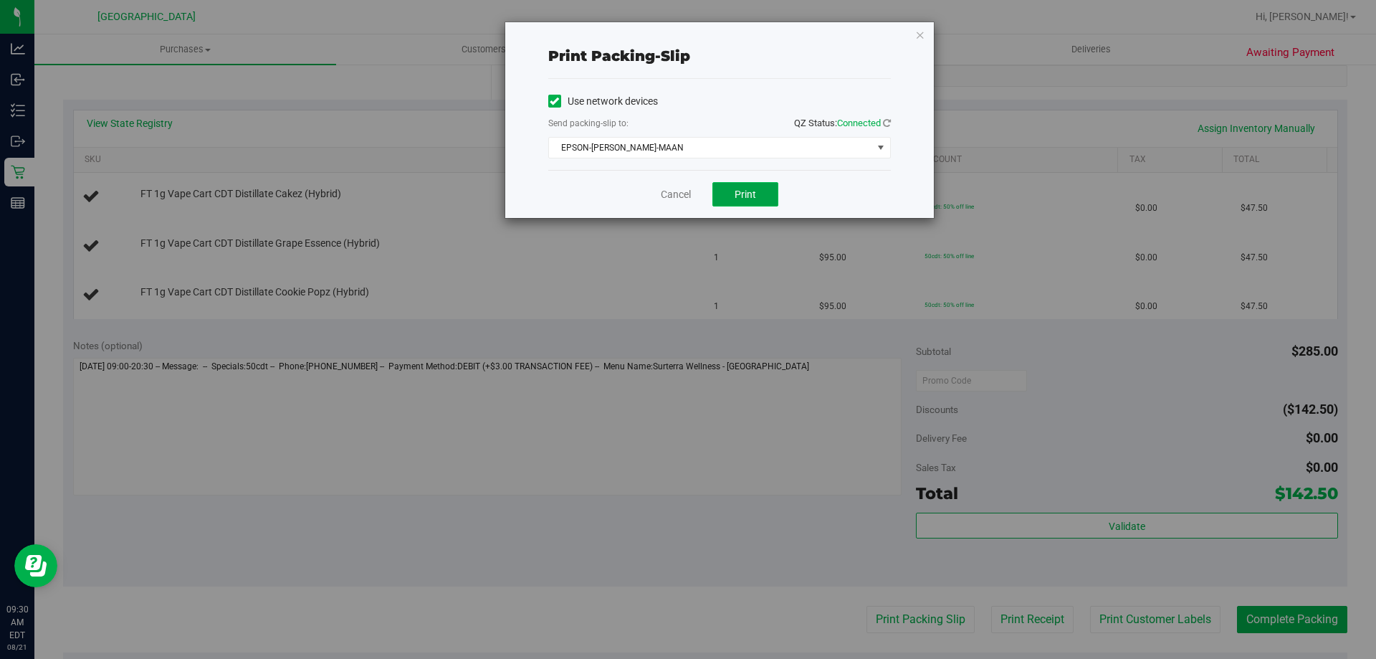
click at [735, 200] on button "Print" at bounding box center [746, 194] width 66 height 24
click at [672, 194] on link "Cancel" at bounding box center [676, 194] width 30 height 15
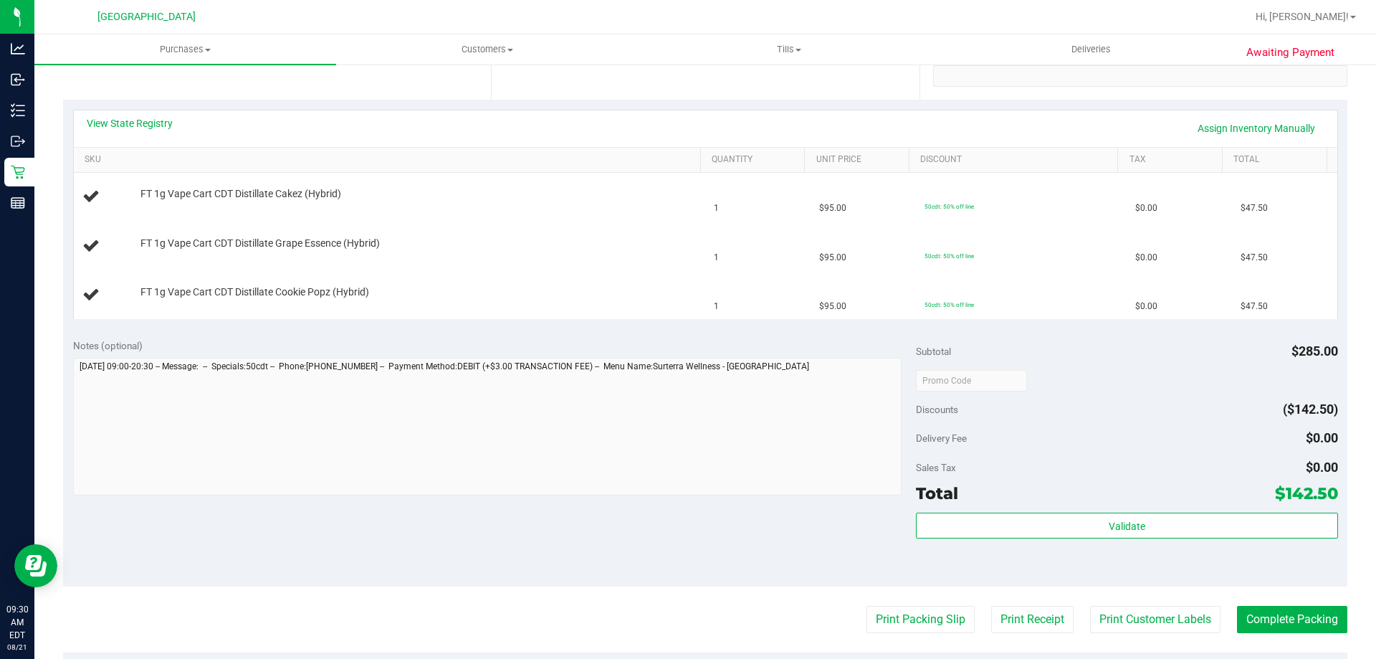
click at [1030, 541] on div "Validate" at bounding box center [1126, 545] width 421 height 65
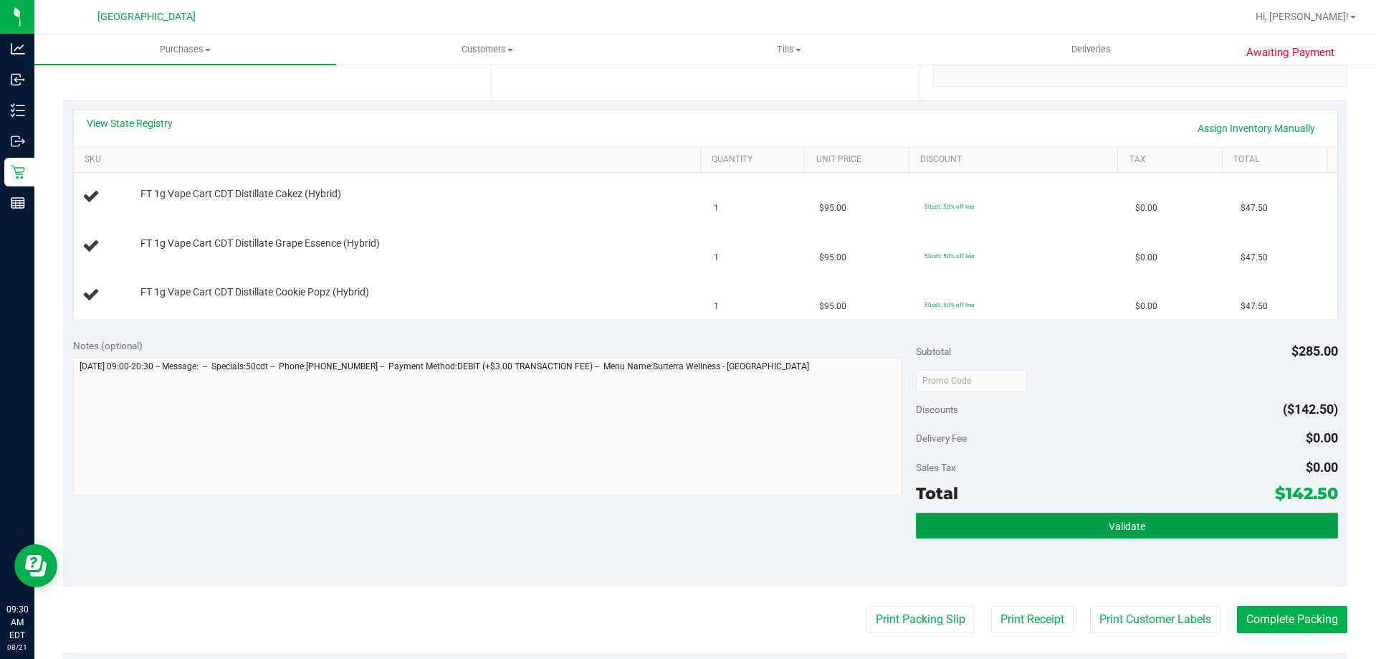
click at [1029, 519] on button "Validate" at bounding box center [1126, 526] width 421 height 26
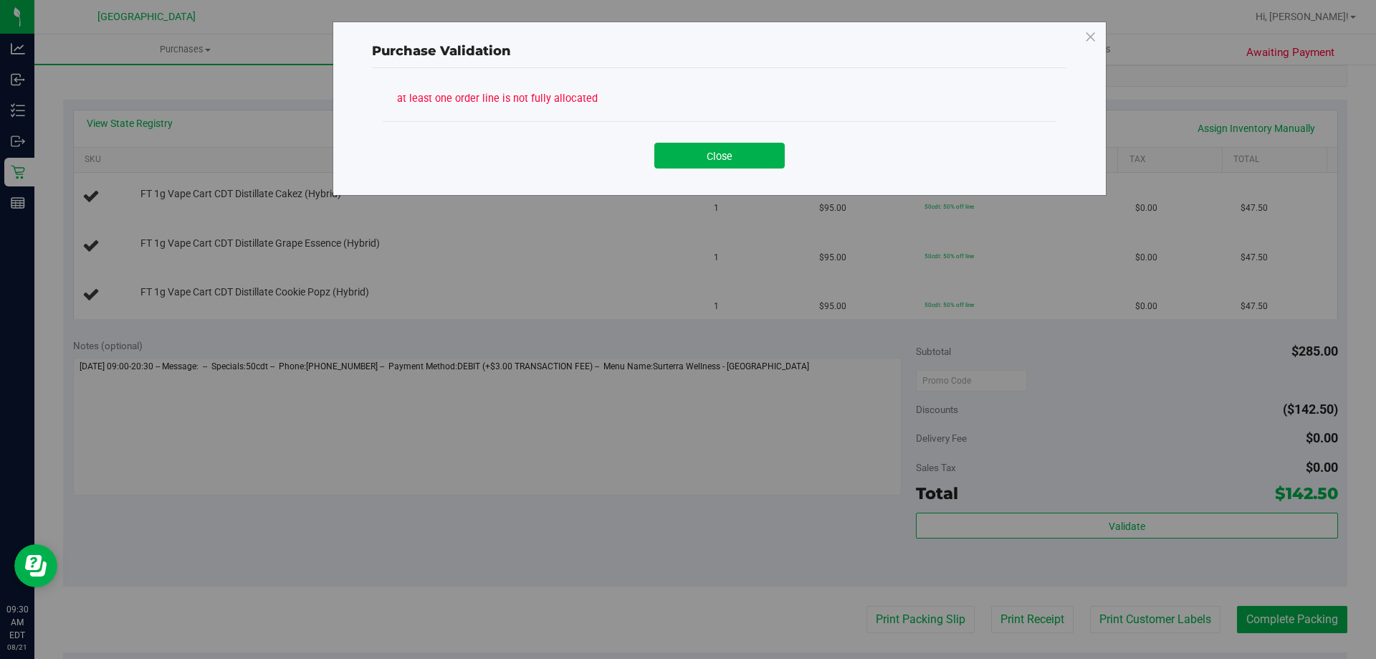
drag, startPoint x: 682, startPoint y: 161, endPoint x: 477, endPoint y: 166, distance: 204.3
click at [682, 162] on button "Close" at bounding box center [719, 156] width 130 height 26
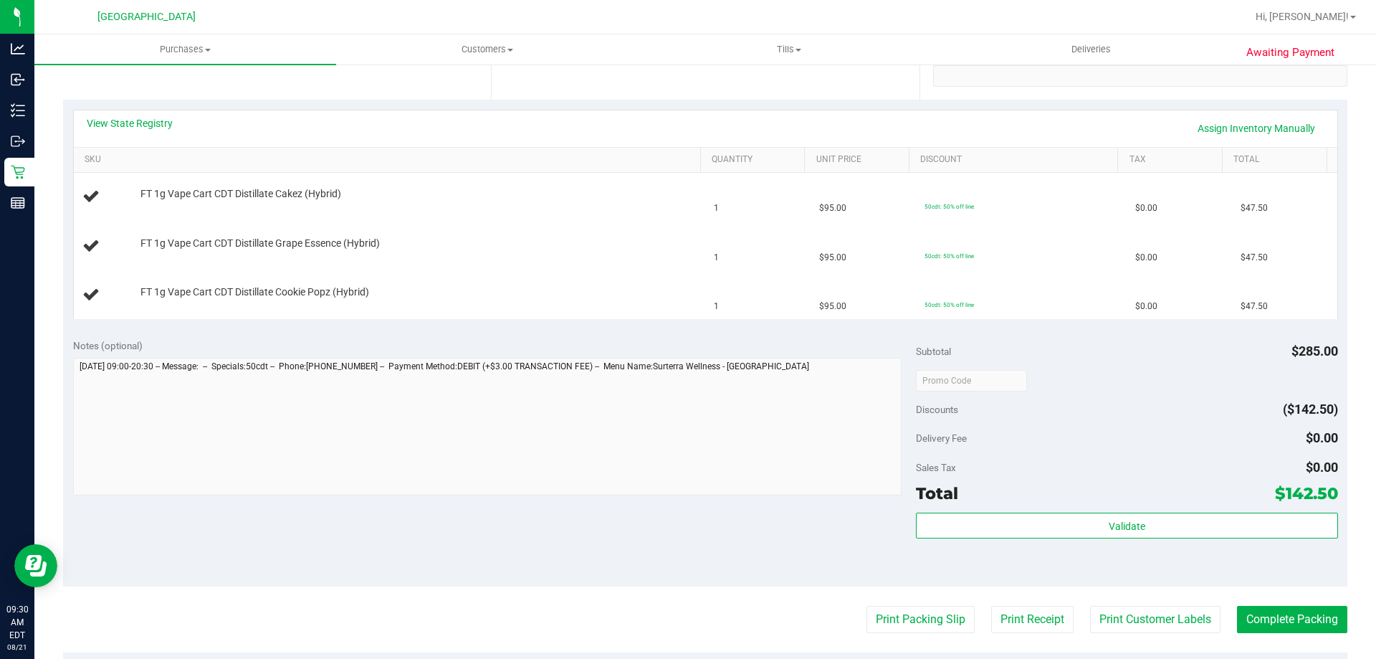
click at [149, 131] on div "View State Registry Assign Inventory Manually" at bounding box center [706, 128] width 1238 height 24
click at [146, 126] on link "View State Registry" at bounding box center [130, 123] width 86 height 14
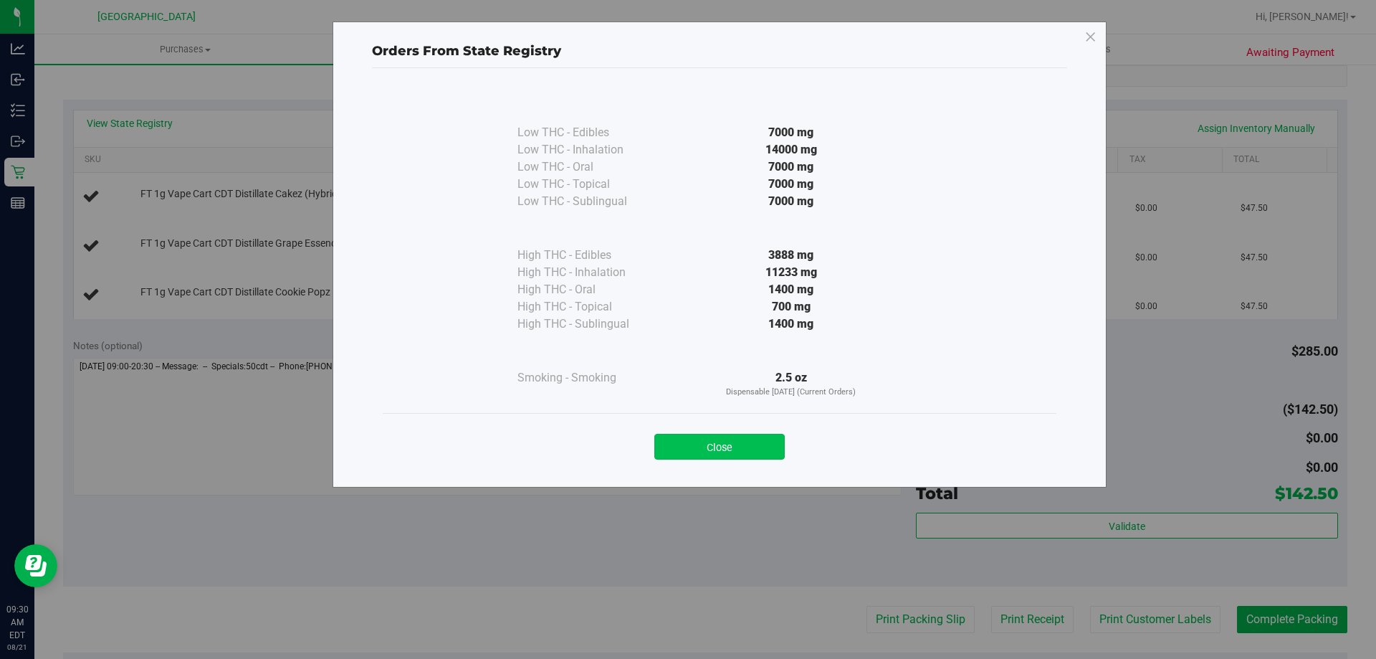
click at [746, 455] on button "Close" at bounding box center [719, 447] width 130 height 26
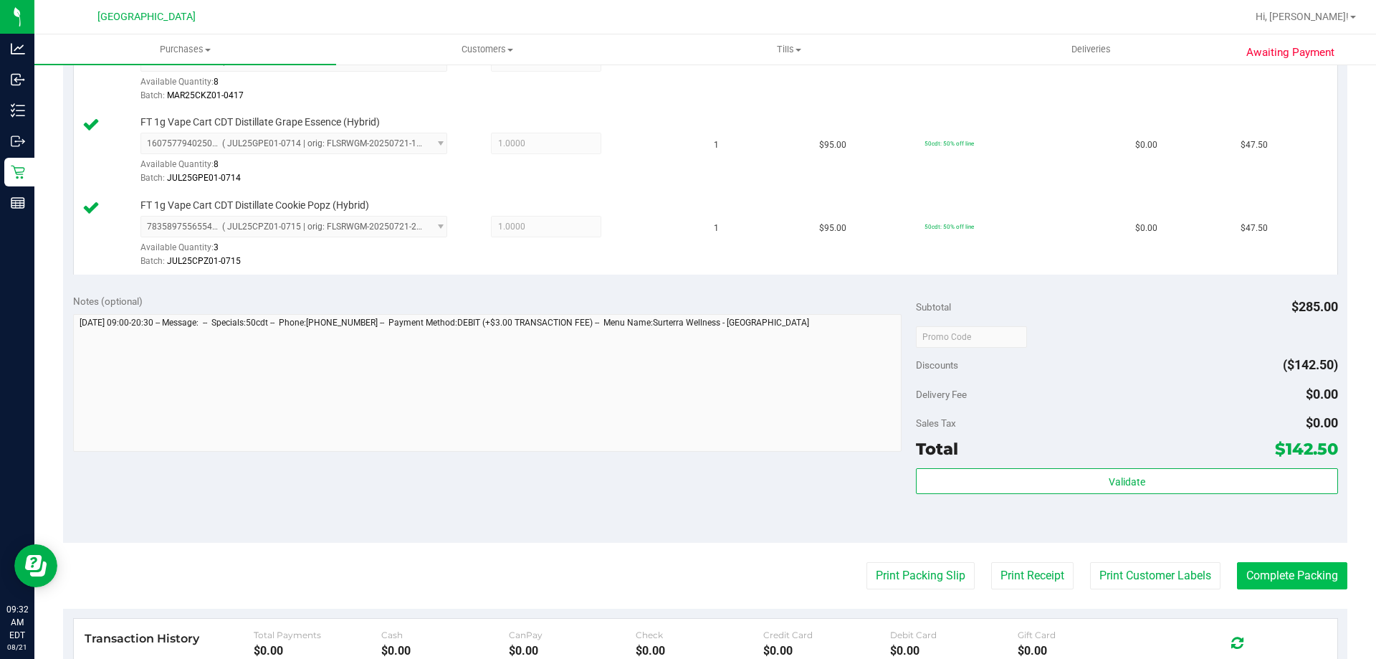
scroll to position [680, 0]
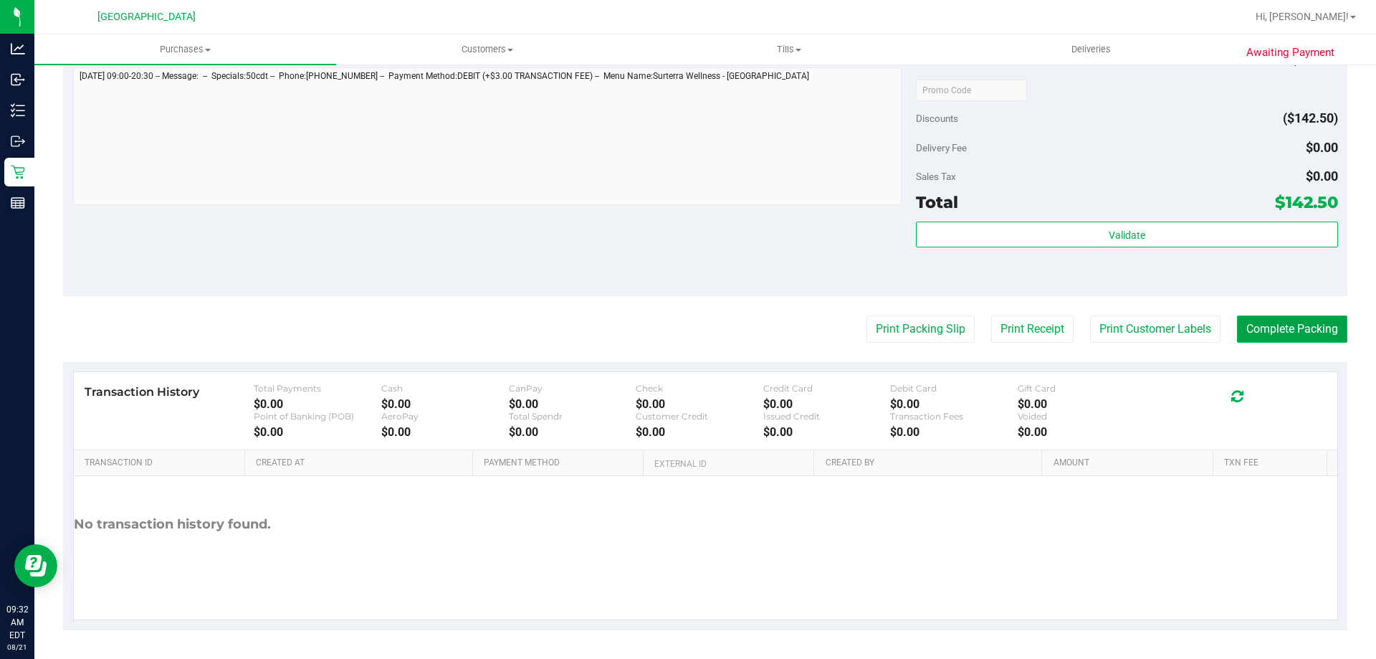
click at [1237, 330] on button "Complete Packing" at bounding box center [1292, 328] width 110 height 27
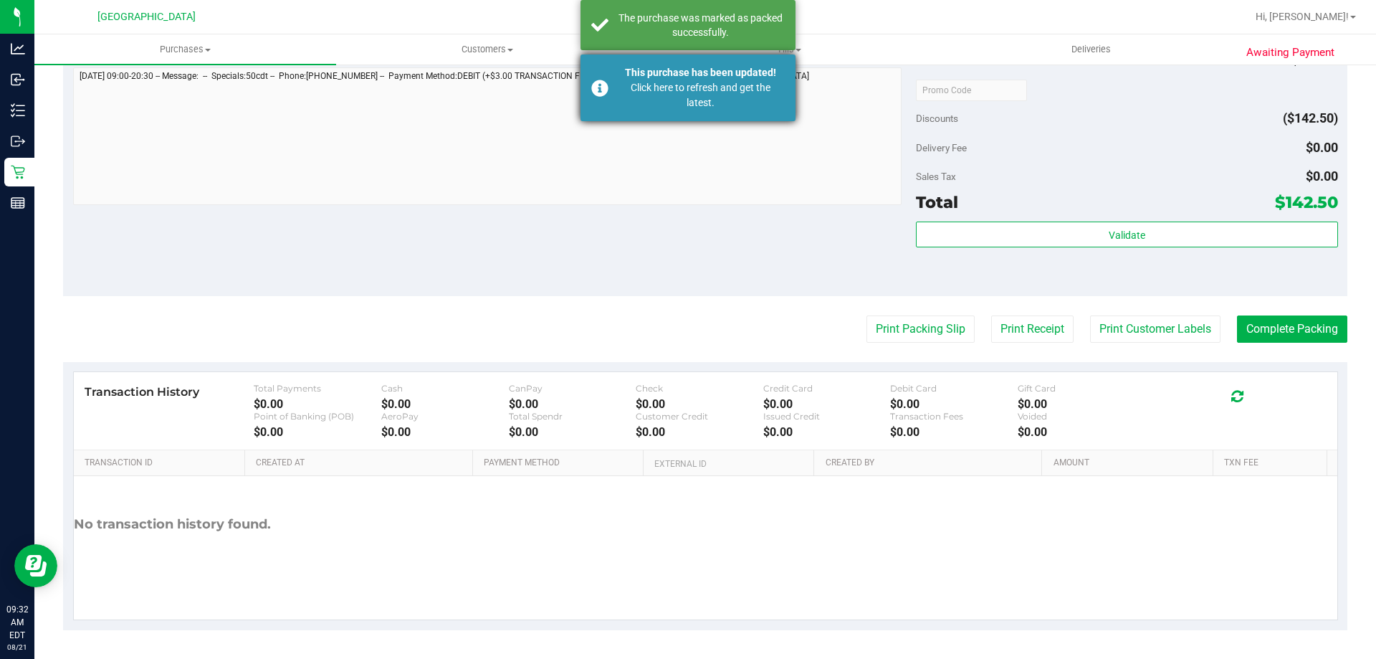
click at [640, 73] on div "This purchase has been updated!" at bounding box center [700, 72] width 168 height 15
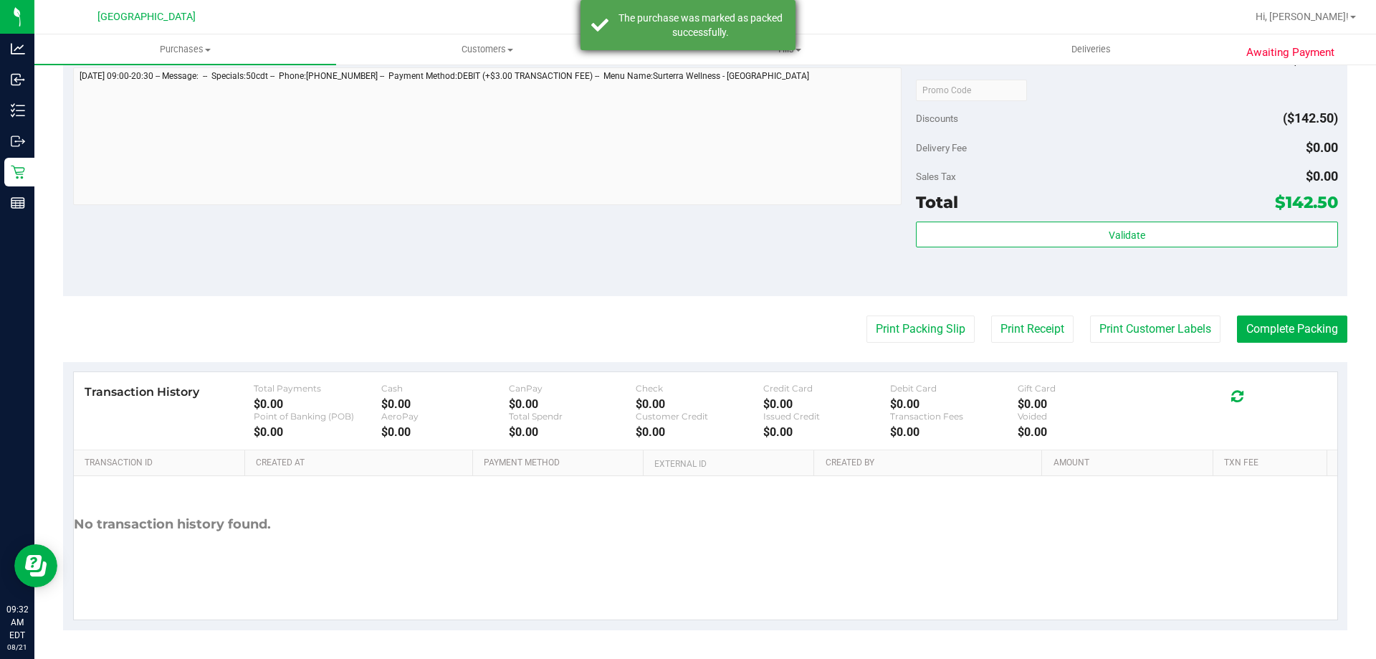
click at [640, 40] on div "The purchase was marked as packed successfully." at bounding box center [688, 25] width 215 height 50
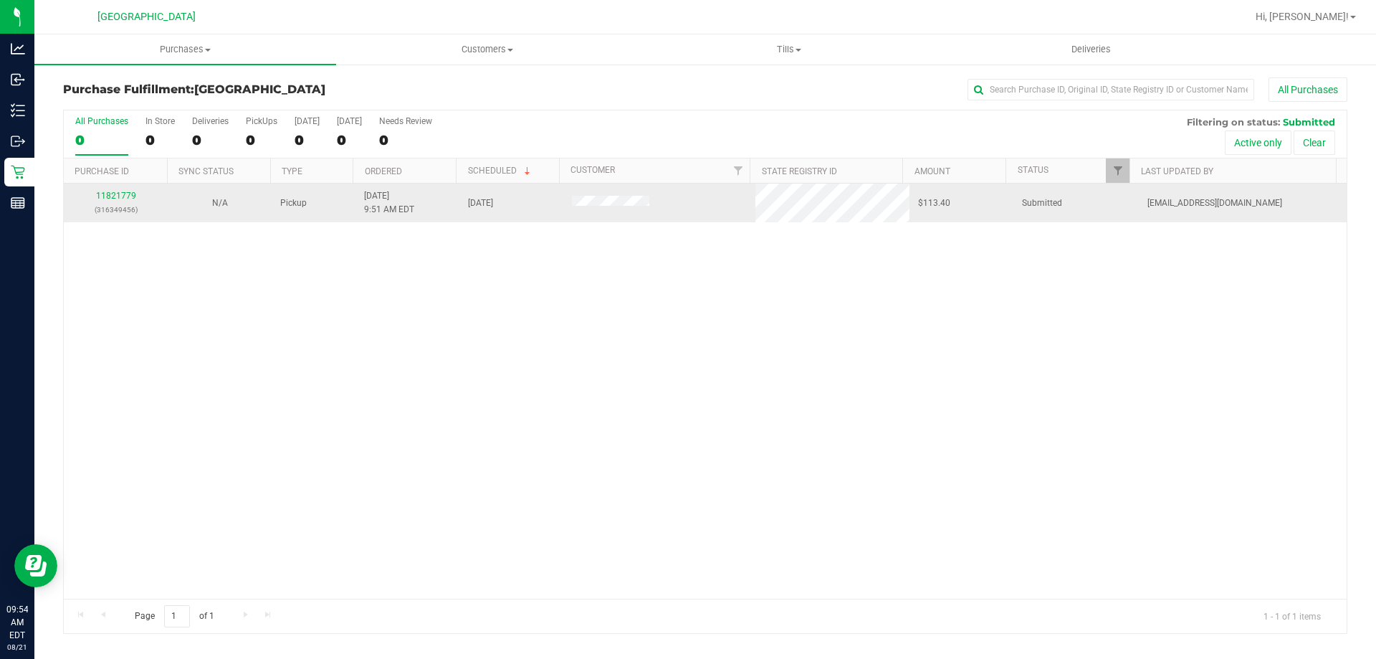
click at [188, 206] on div "N/A" at bounding box center [219, 203] width 87 height 14
click at [101, 193] on link "11821922" at bounding box center [116, 196] width 40 height 10
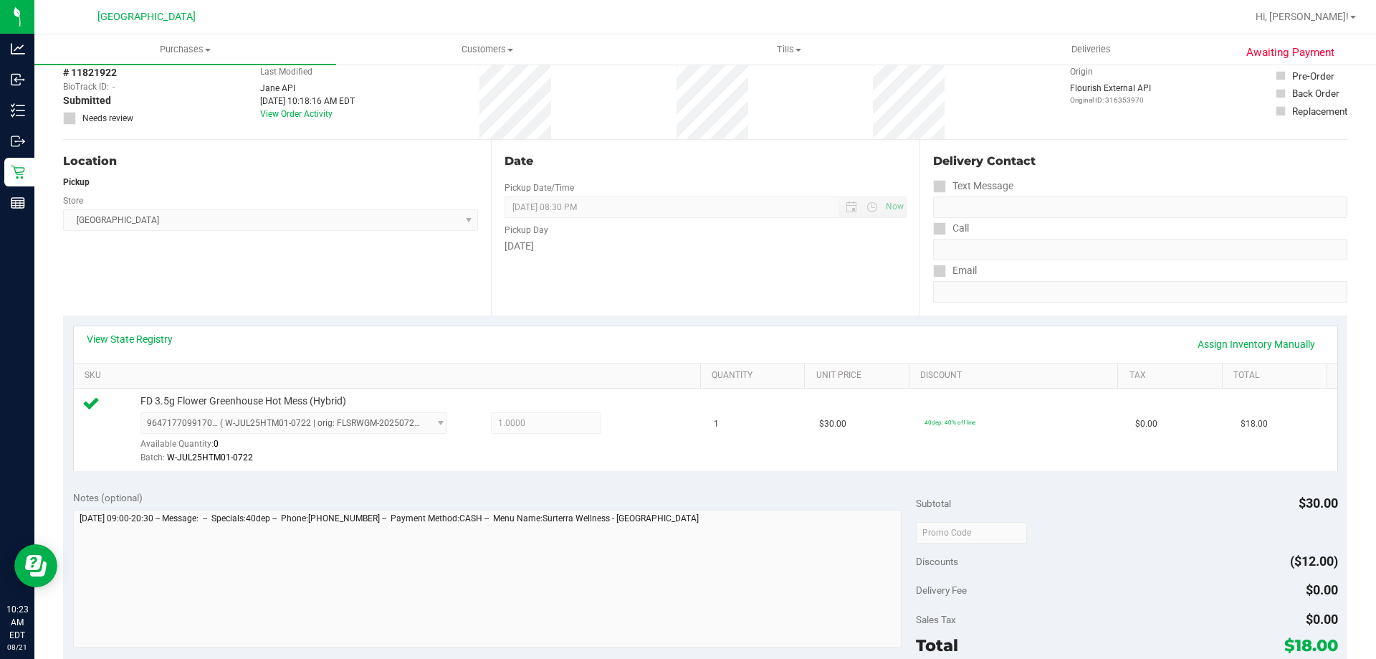
scroll to position [287, 0]
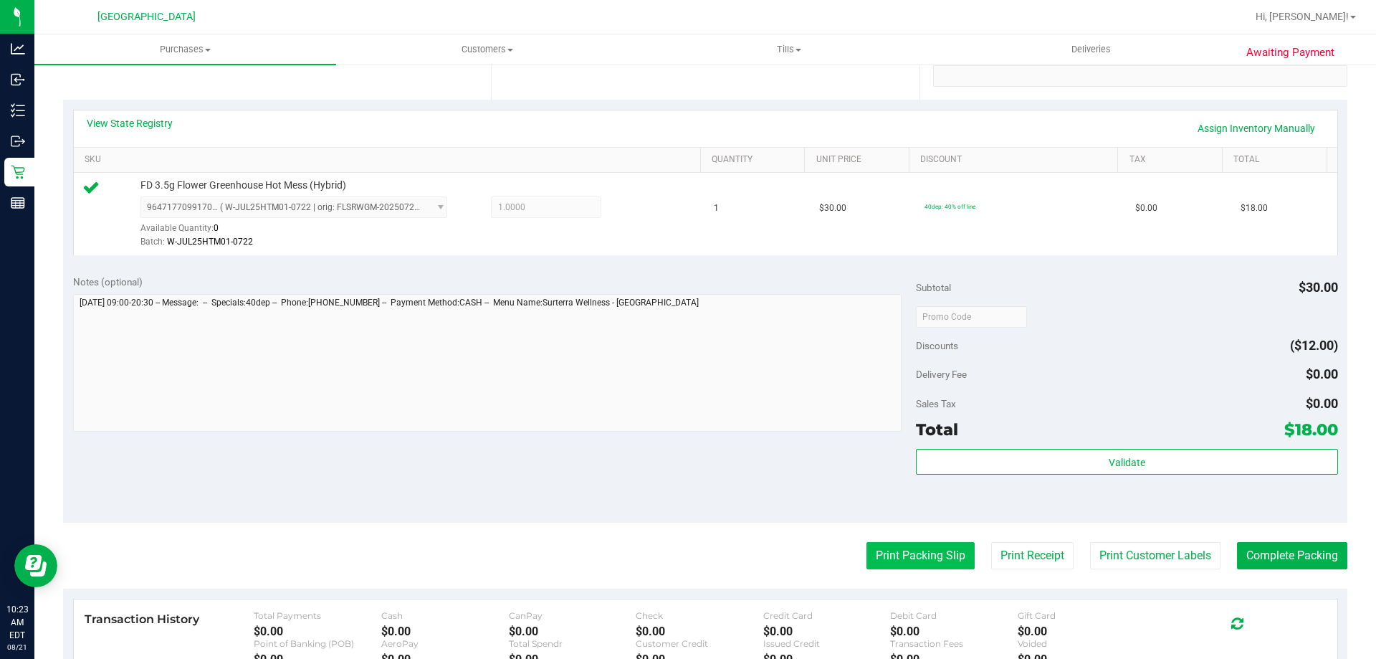
click at [940, 563] on button "Print Packing Slip" at bounding box center [921, 555] width 108 height 27
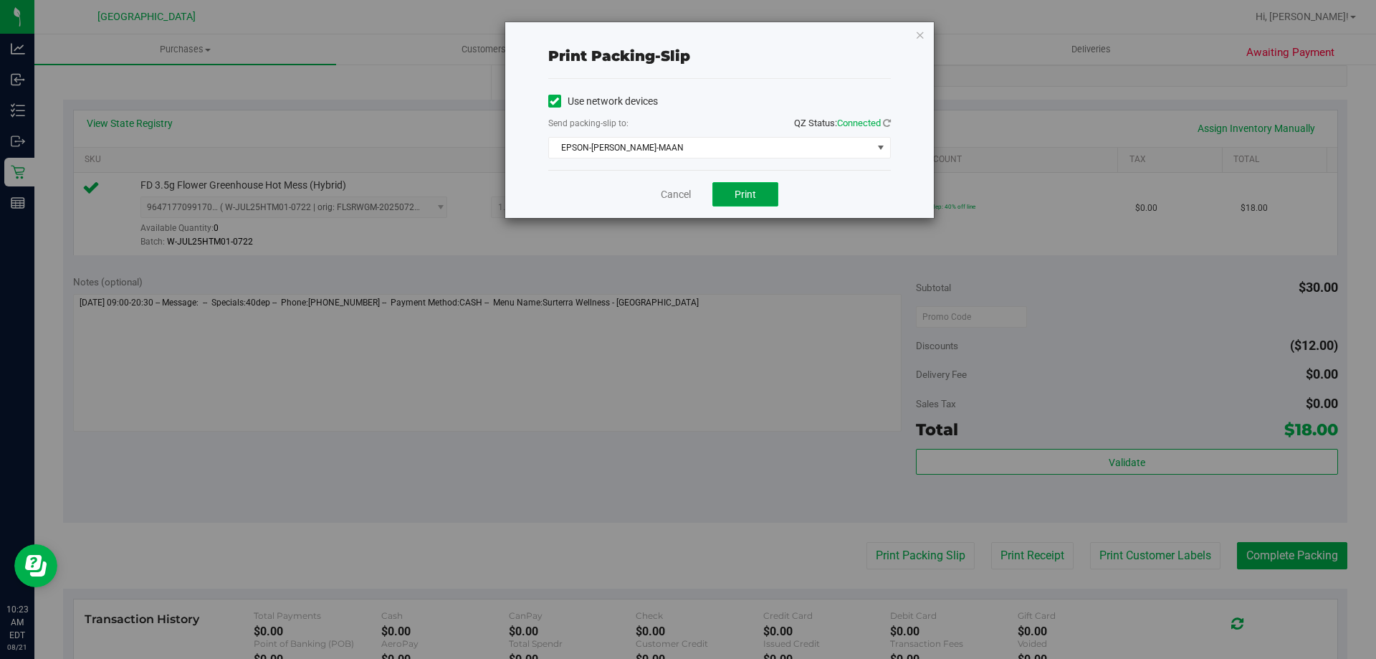
click at [734, 184] on button "Print" at bounding box center [746, 194] width 66 height 24
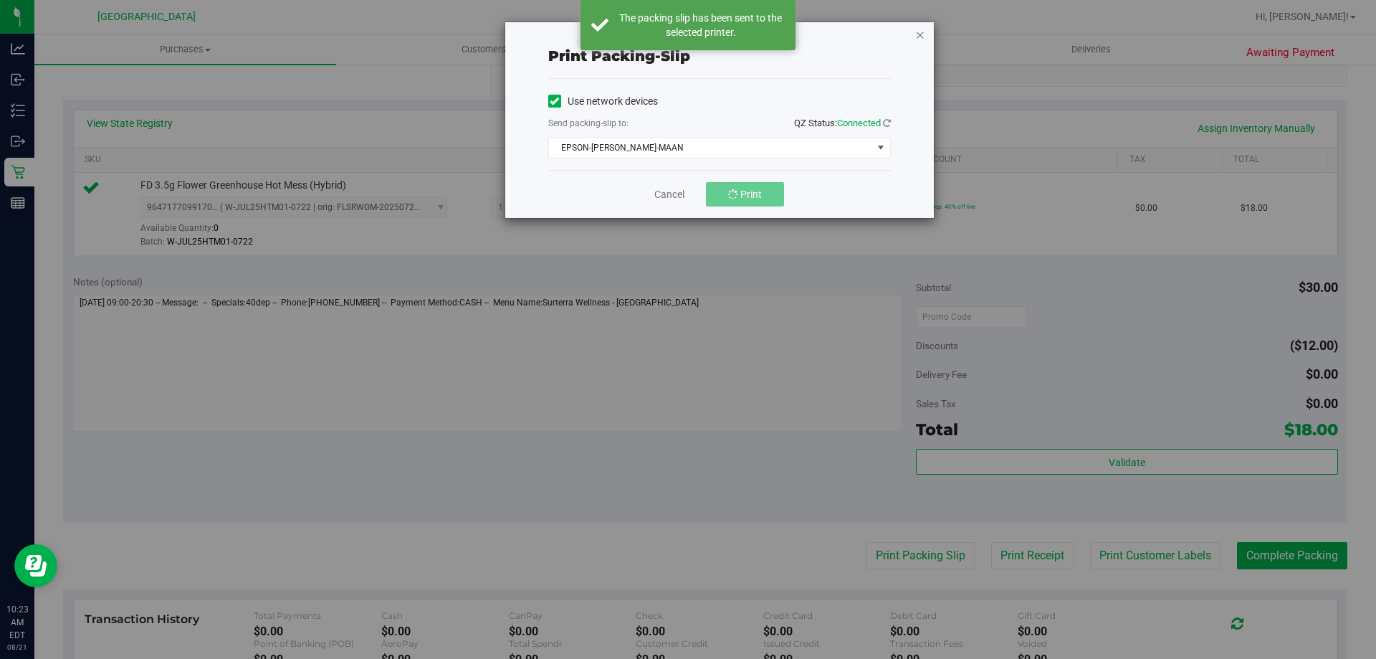
click at [918, 34] on icon "button" at bounding box center [920, 34] width 10 height 17
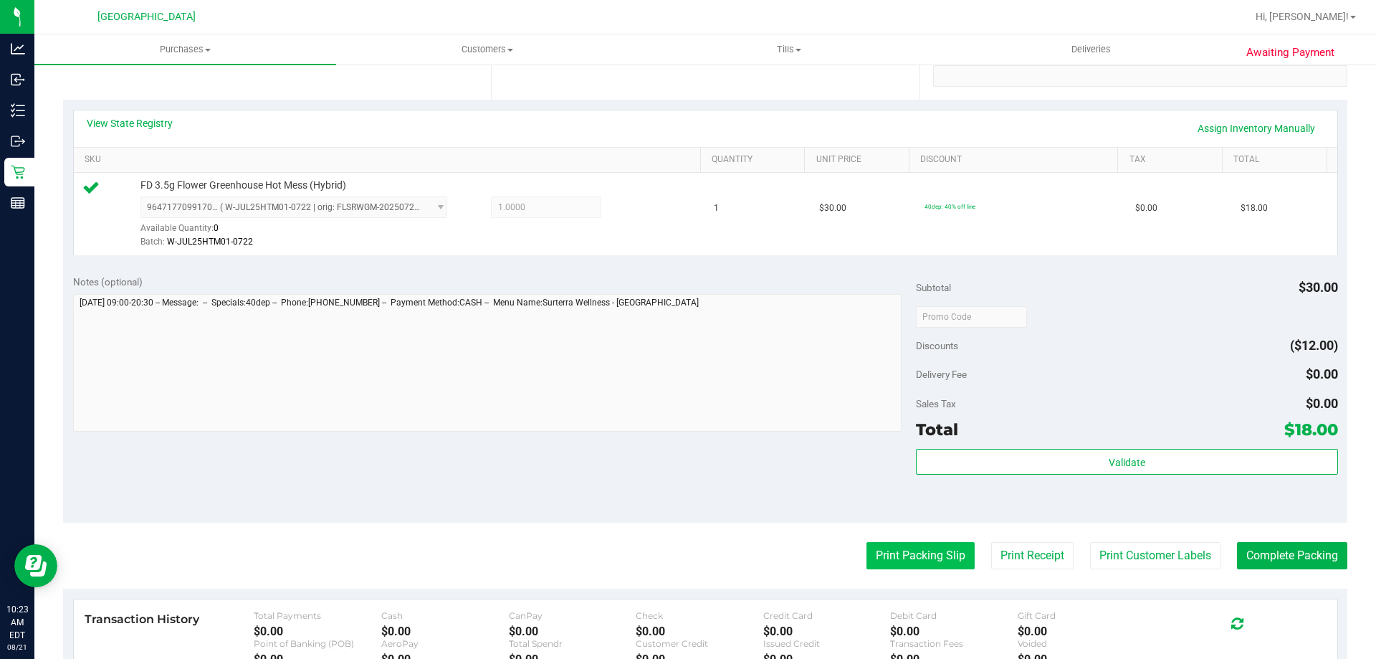
click at [943, 553] on button "Print Packing Slip" at bounding box center [921, 555] width 108 height 27
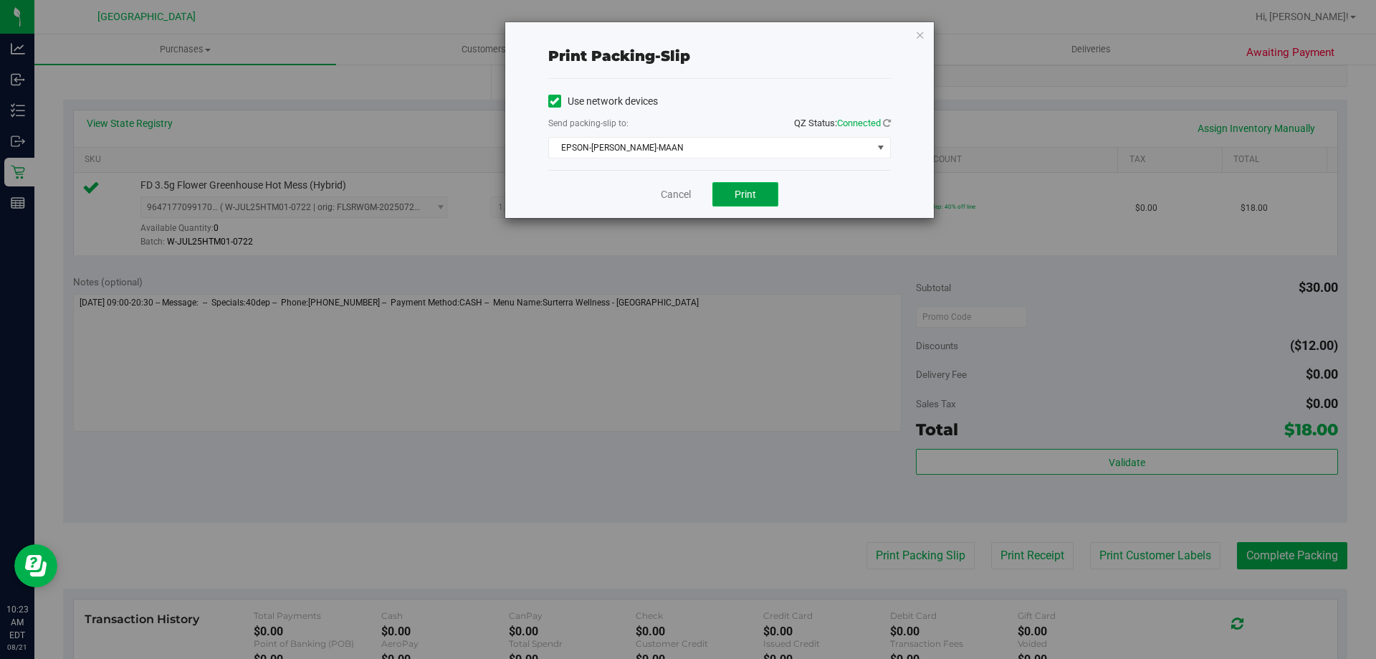
click at [733, 189] on button "Print" at bounding box center [746, 194] width 66 height 24
click at [680, 191] on link "Cancel" at bounding box center [676, 194] width 30 height 15
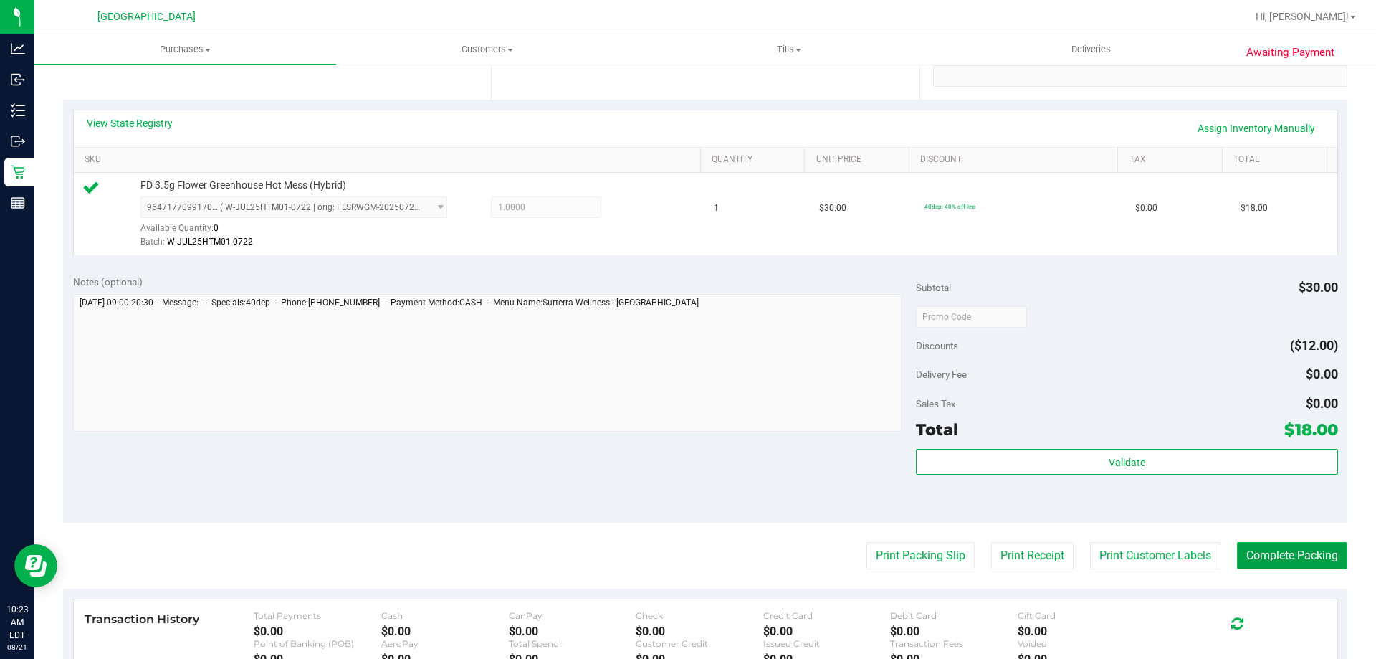
click at [1291, 558] on button "Complete Packing" at bounding box center [1292, 555] width 110 height 27
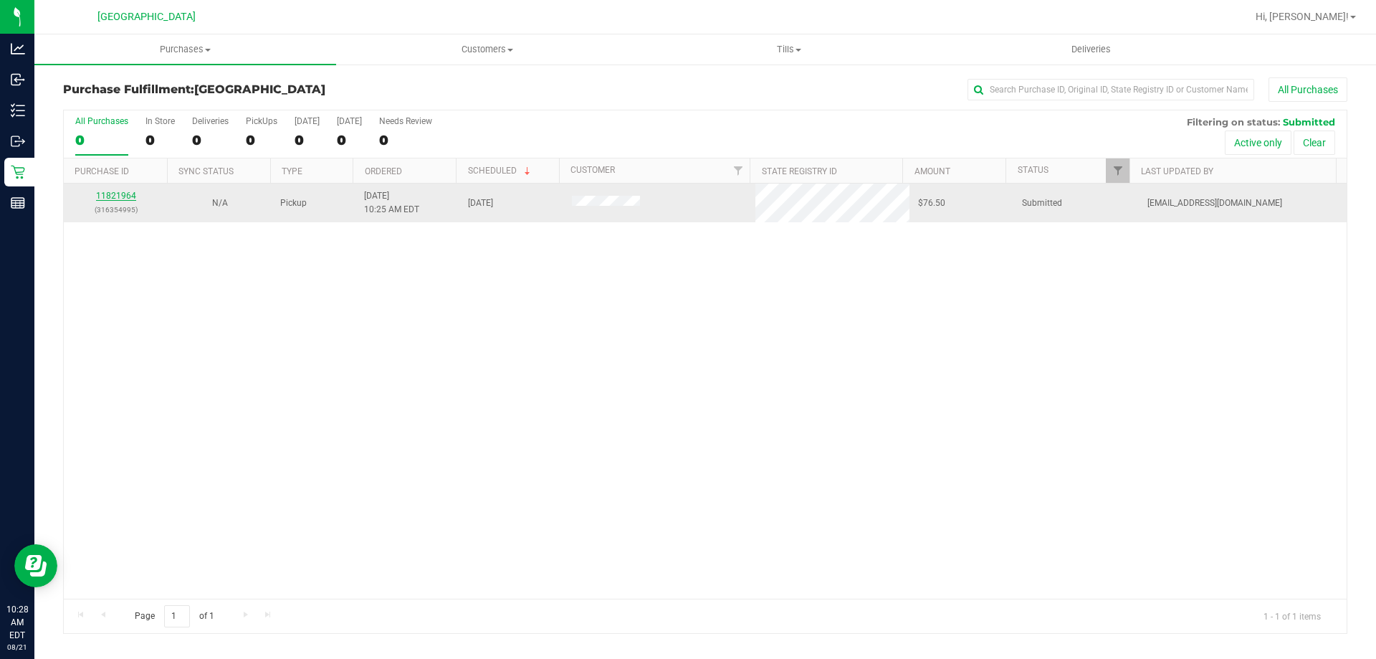
click at [128, 195] on link "11821964" at bounding box center [116, 196] width 40 height 10
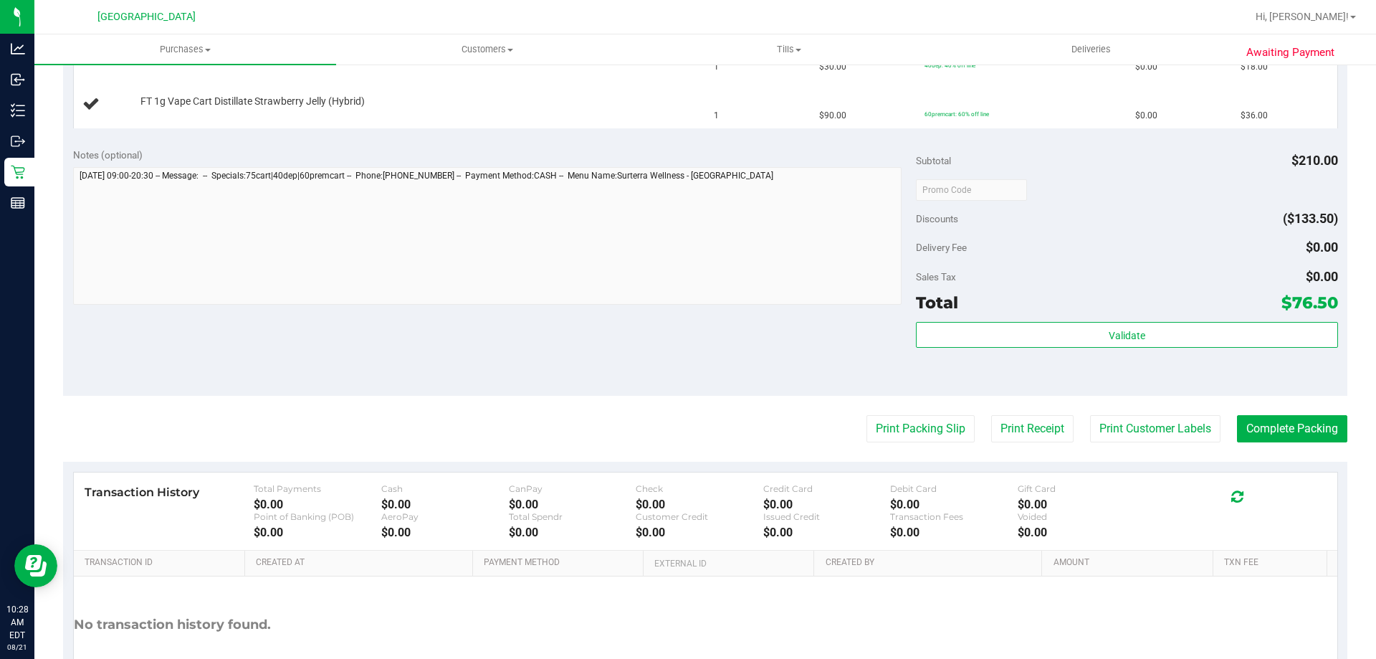
scroll to position [502, 0]
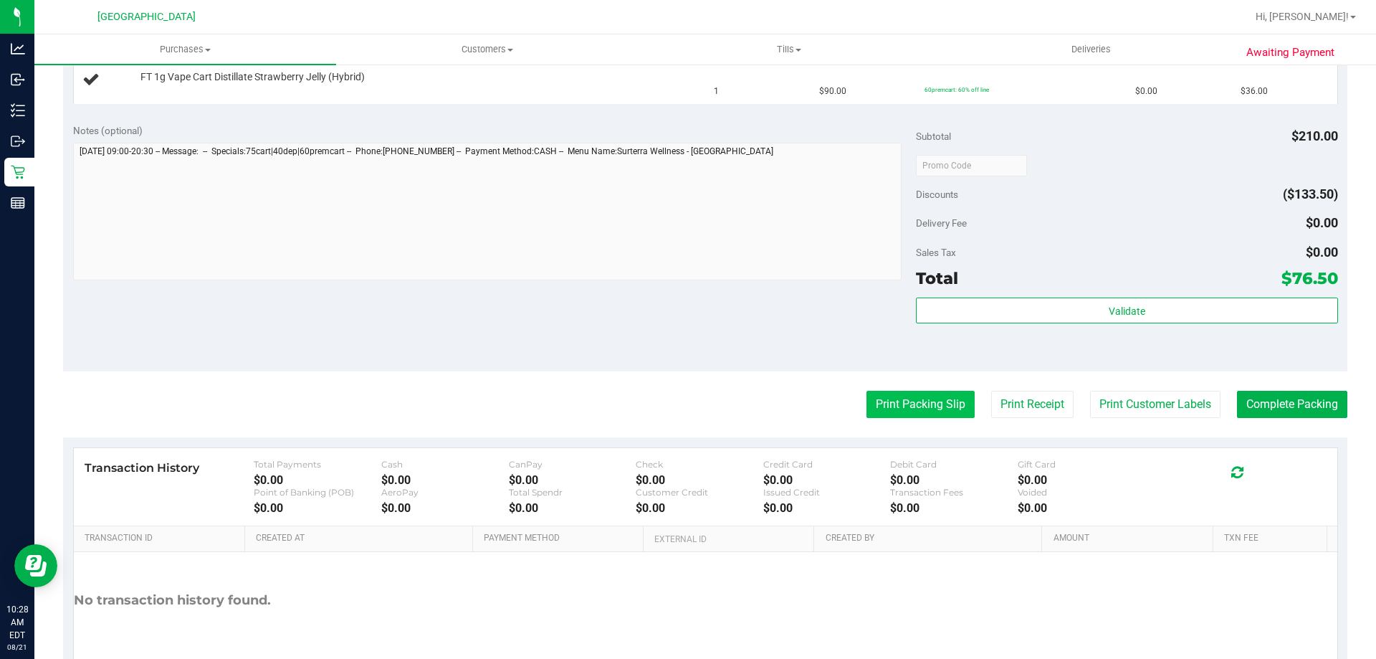
click at [893, 392] on button "Print Packing Slip" at bounding box center [921, 404] width 108 height 27
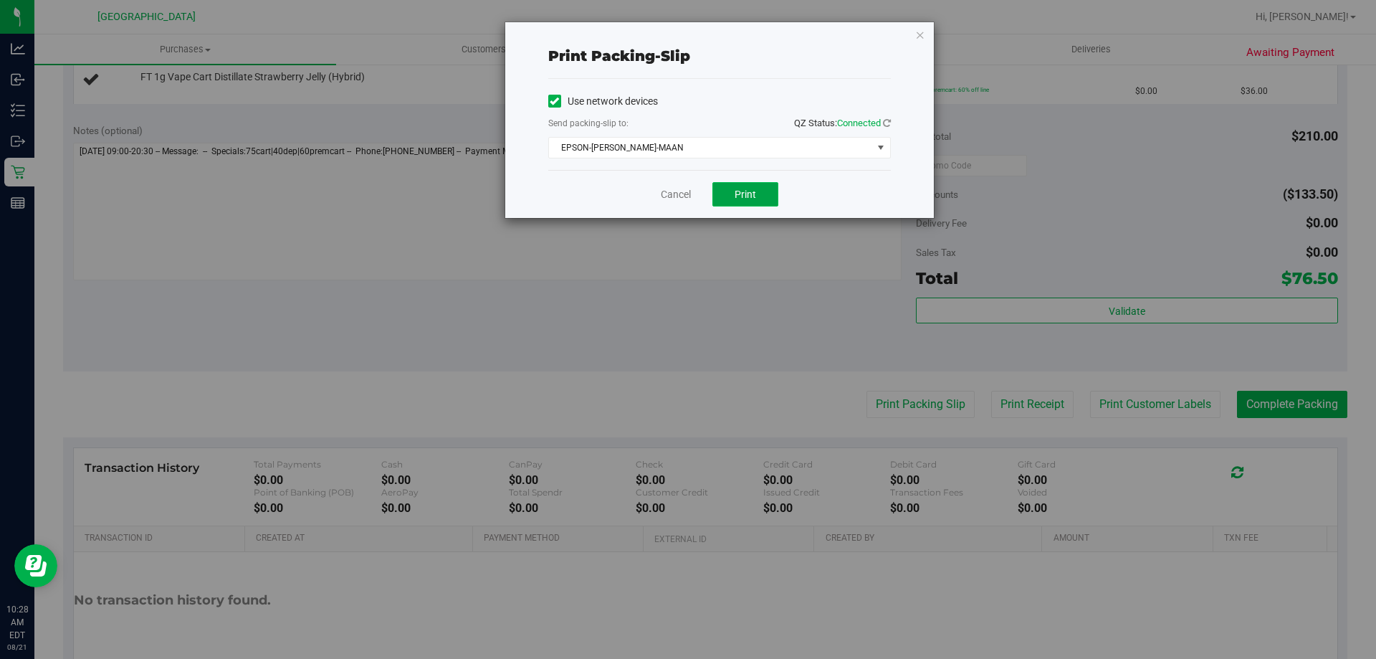
click at [740, 190] on span "Print" at bounding box center [746, 194] width 22 height 11
click at [734, 196] on button "Print" at bounding box center [746, 194] width 66 height 24
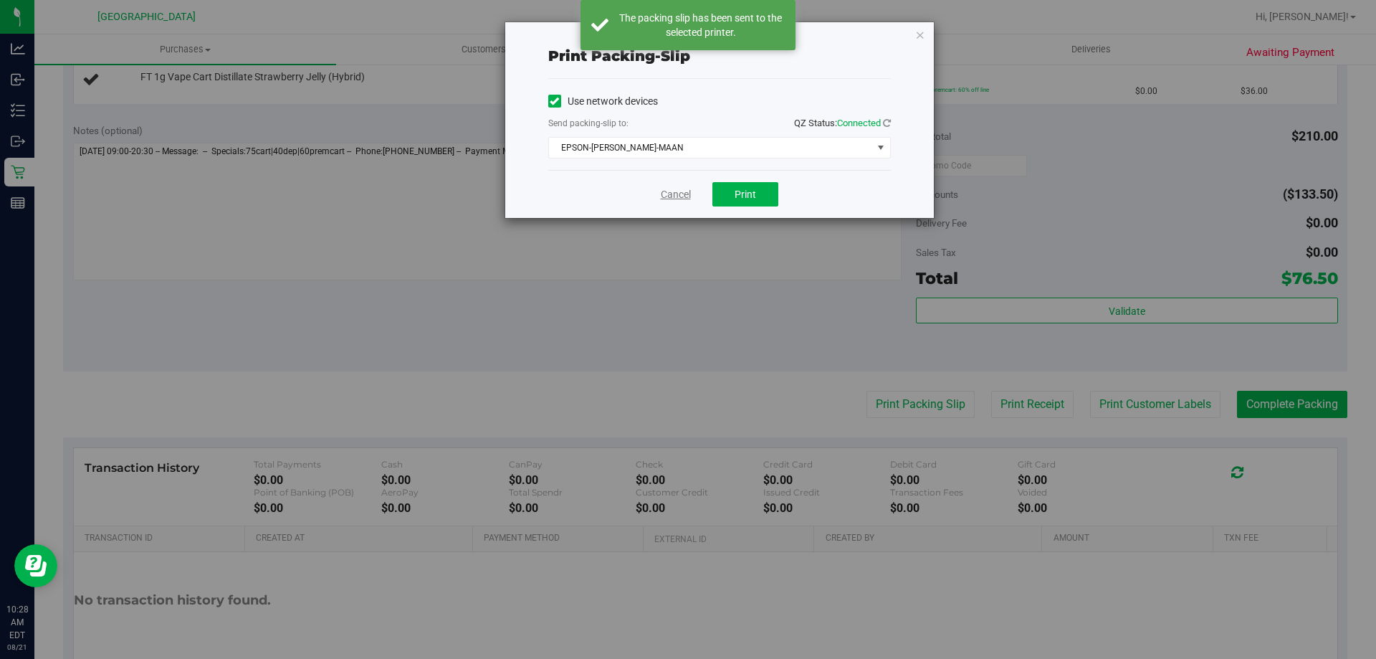
click at [664, 189] on link "Cancel" at bounding box center [676, 194] width 30 height 15
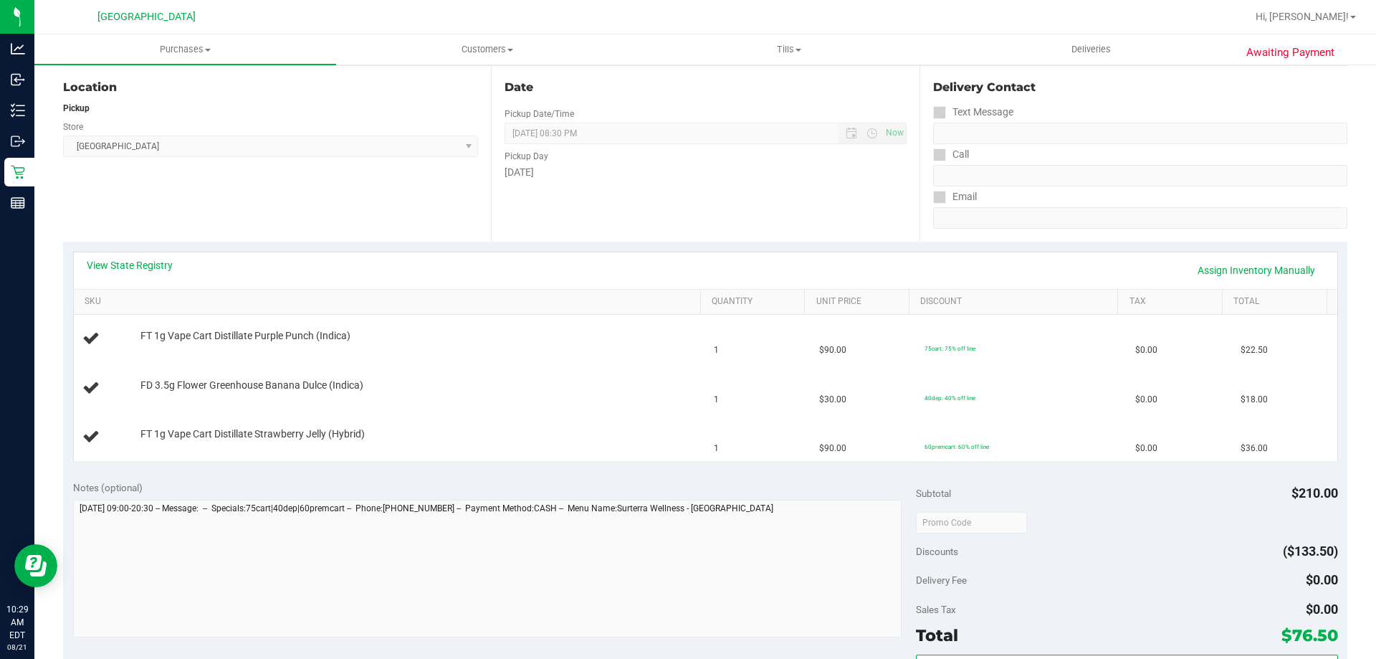
scroll to position [143, 0]
click at [505, 390] on div "FD 3.5g Flower Greenhouse Banana Dulce (Indica)" at bounding box center [413, 387] width 561 height 14
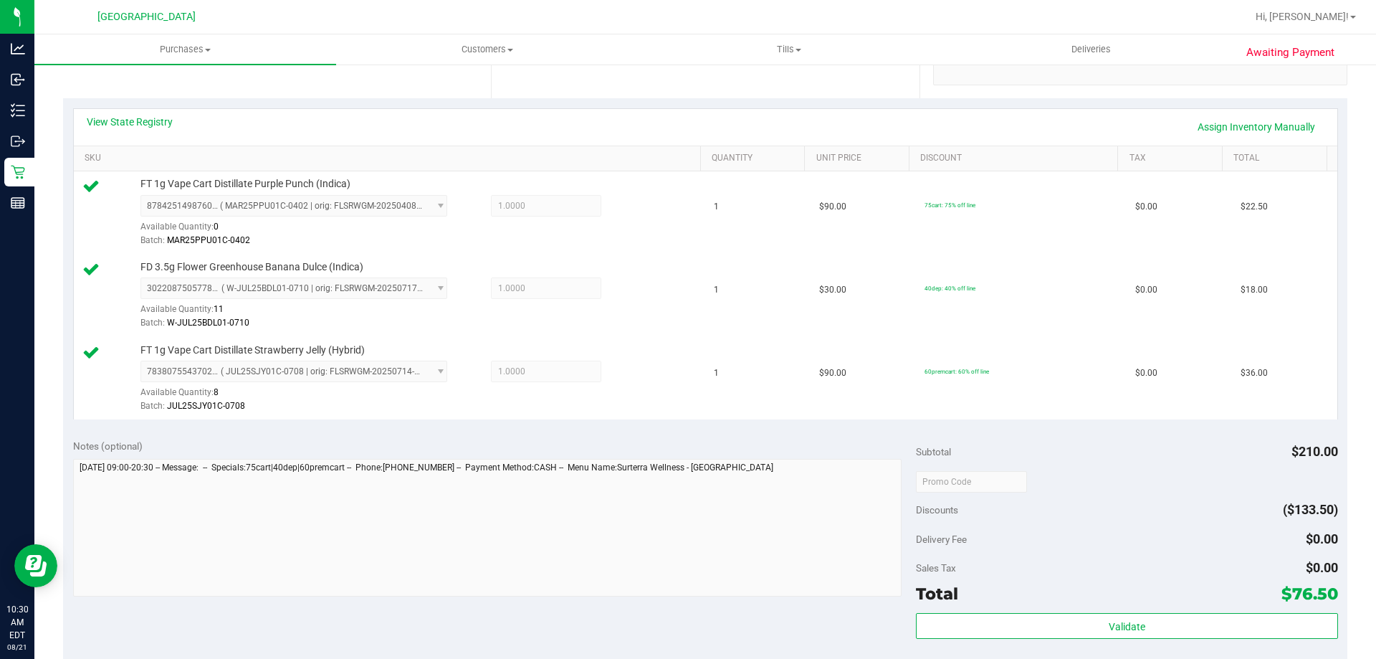
scroll to position [502, 0]
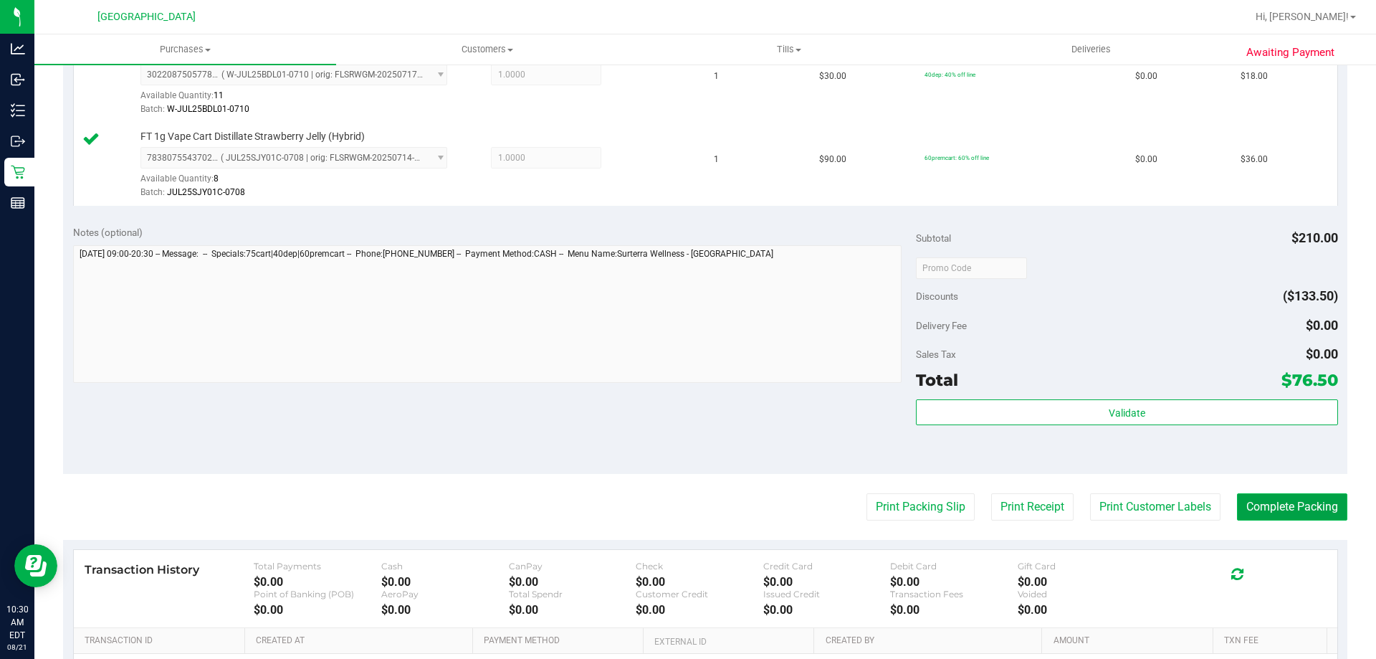
click at [1263, 513] on button "Complete Packing" at bounding box center [1292, 506] width 110 height 27
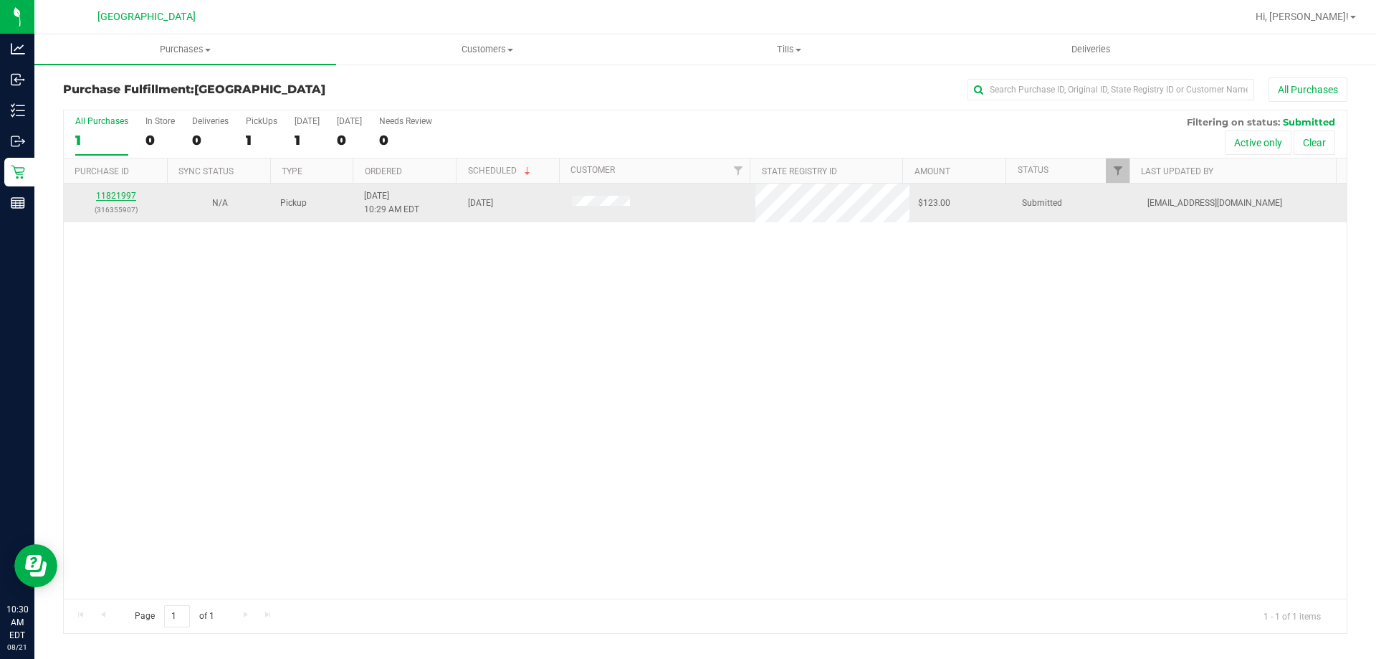
click at [114, 193] on link "11821997" at bounding box center [116, 196] width 40 height 10
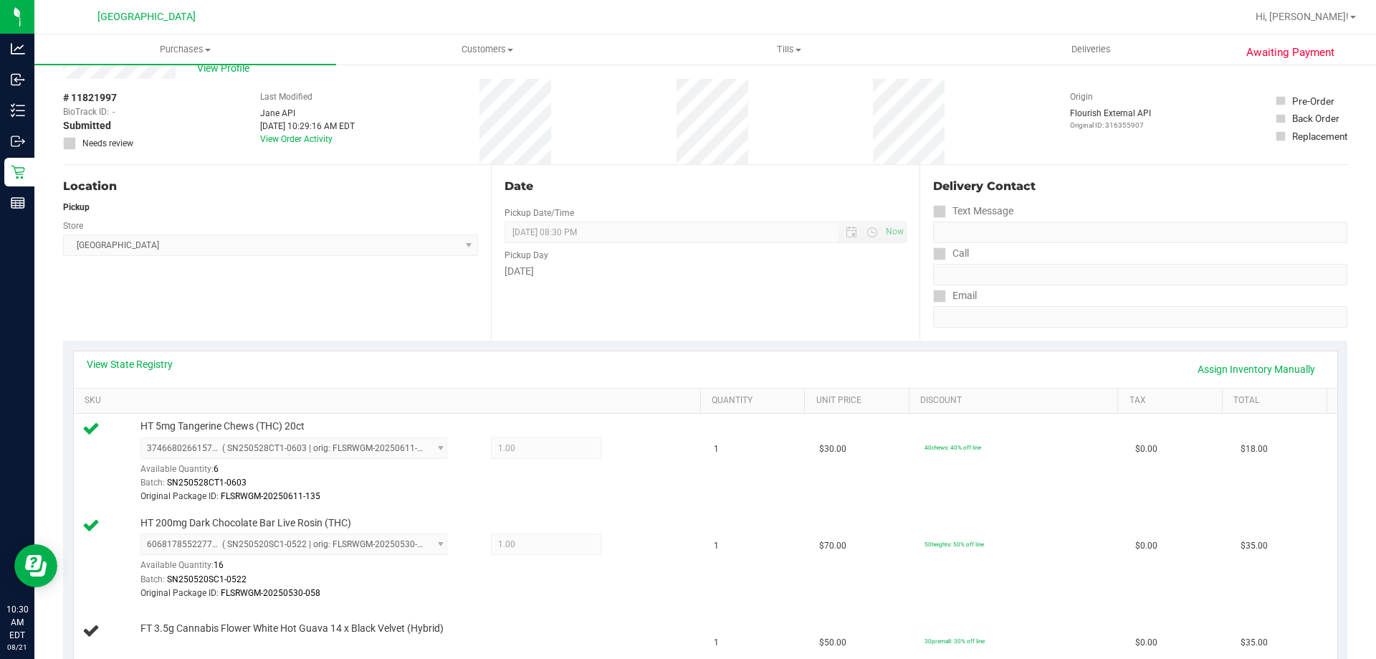
scroll to position [72, 0]
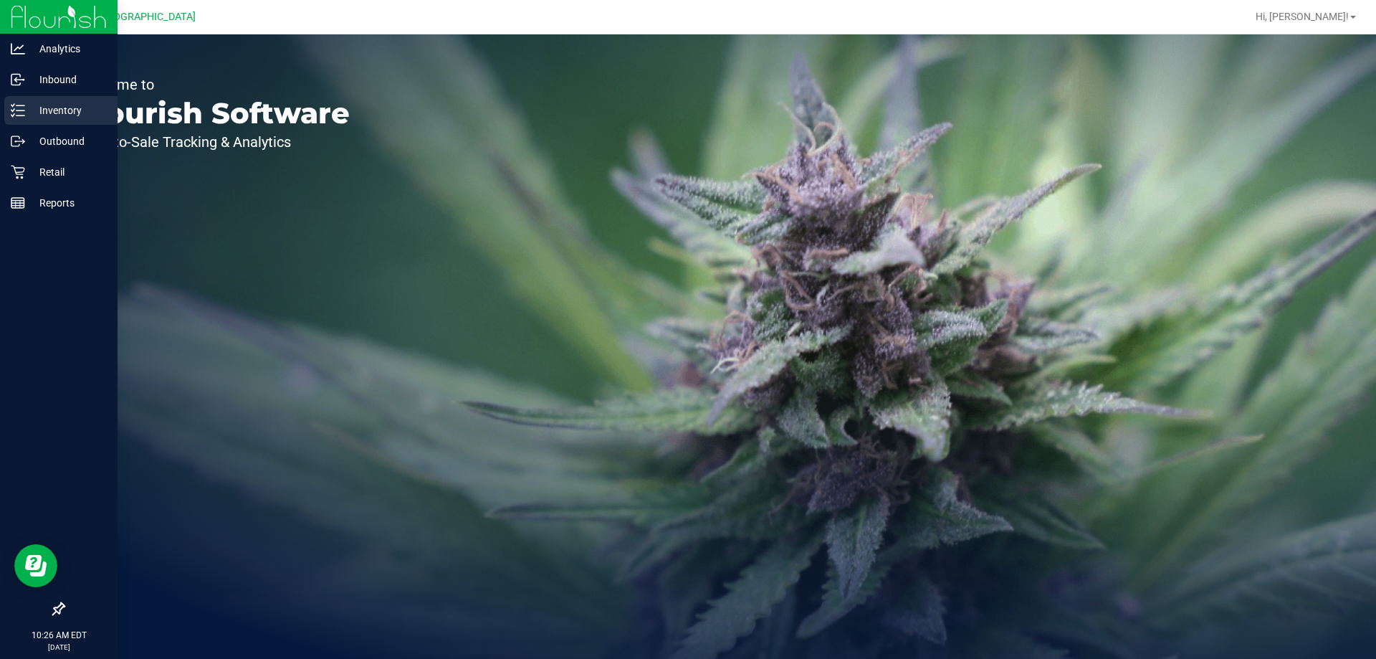
click at [73, 108] on p "Inventory" at bounding box center [68, 110] width 86 height 17
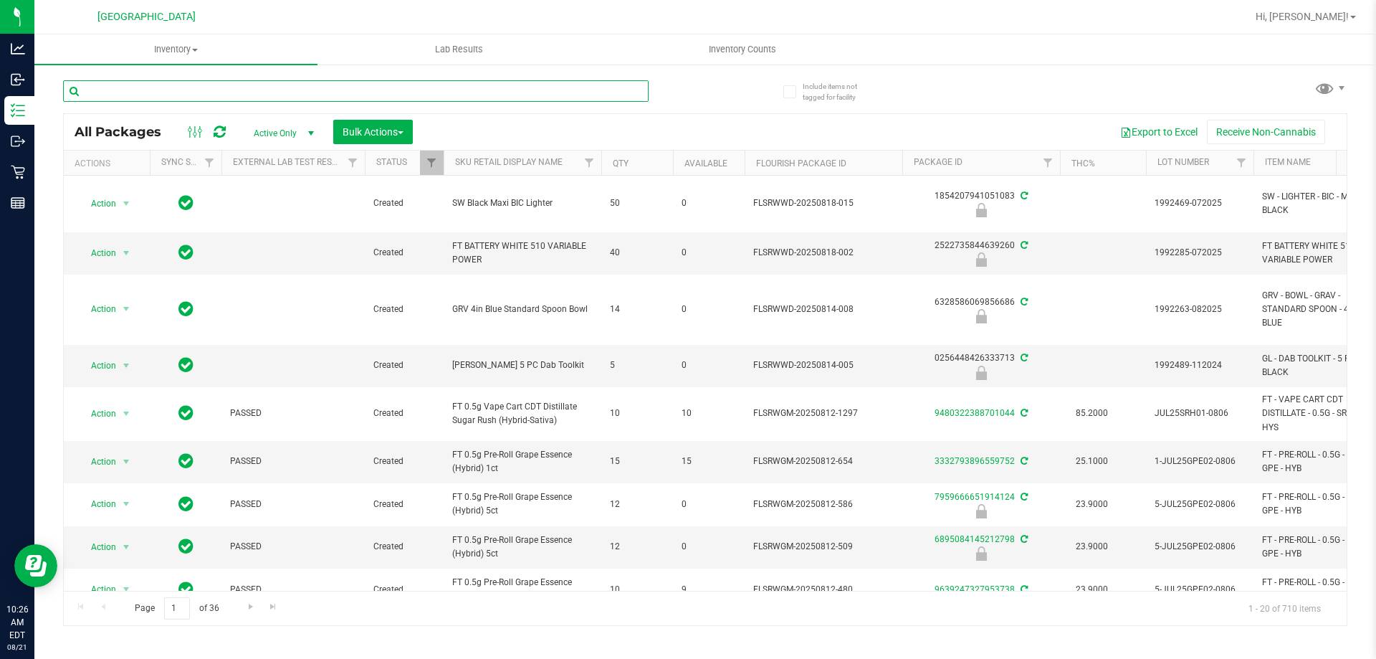
click at [272, 86] on input "text" at bounding box center [356, 91] width 586 height 22
type input "8643508697606384"
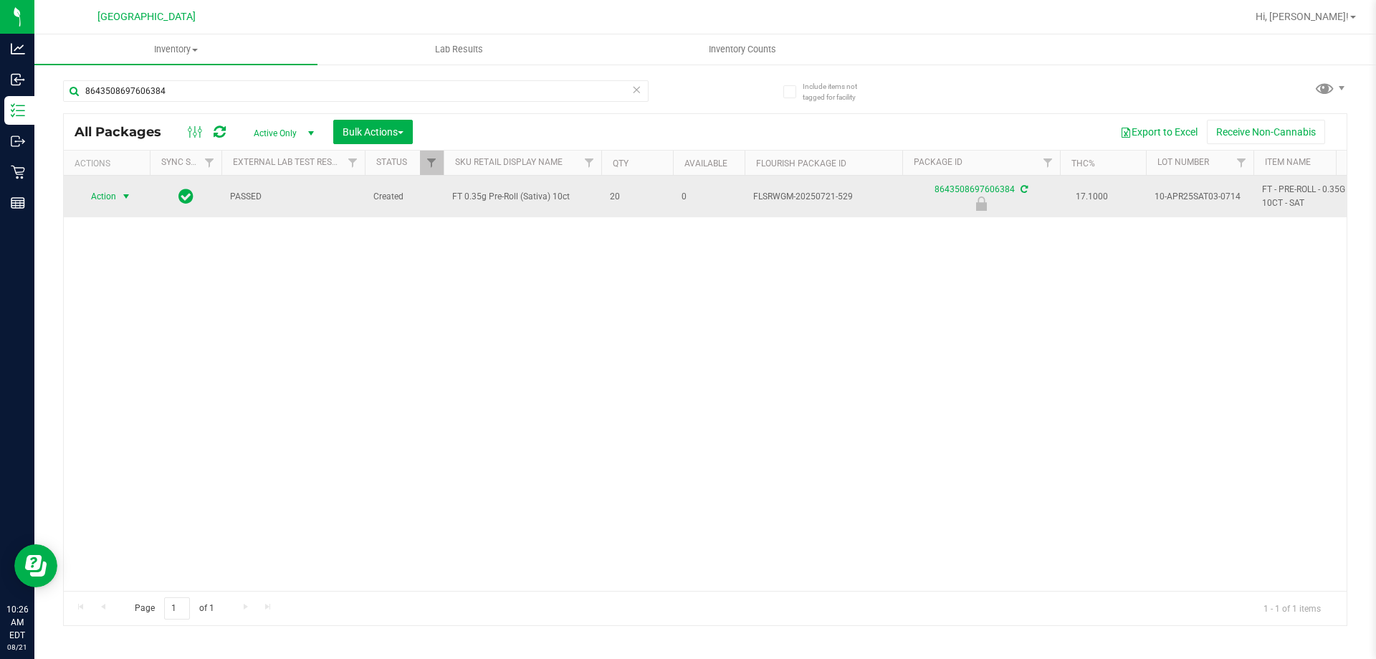
click at [94, 194] on span "Action" at bounding box center [97, 196] width 39 height 20
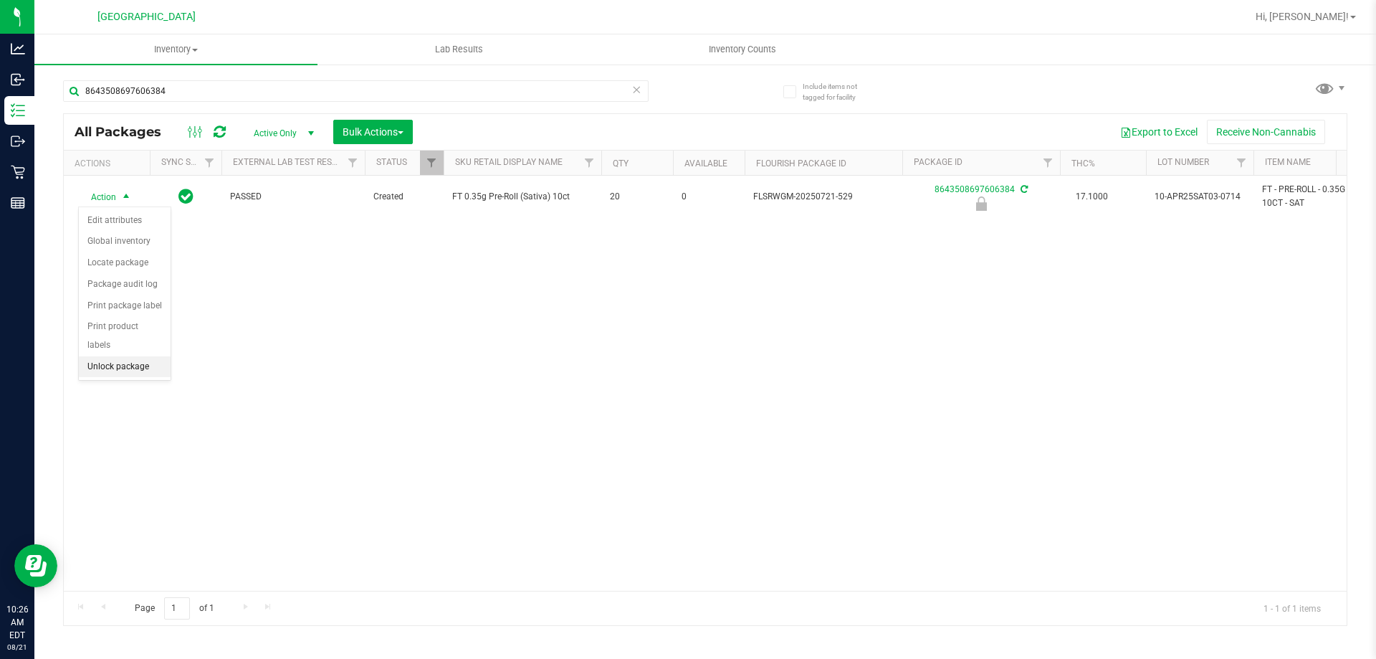
click at [106, 356] on li "Unlock package" at bounding box center [125, 367] width 92 height 22
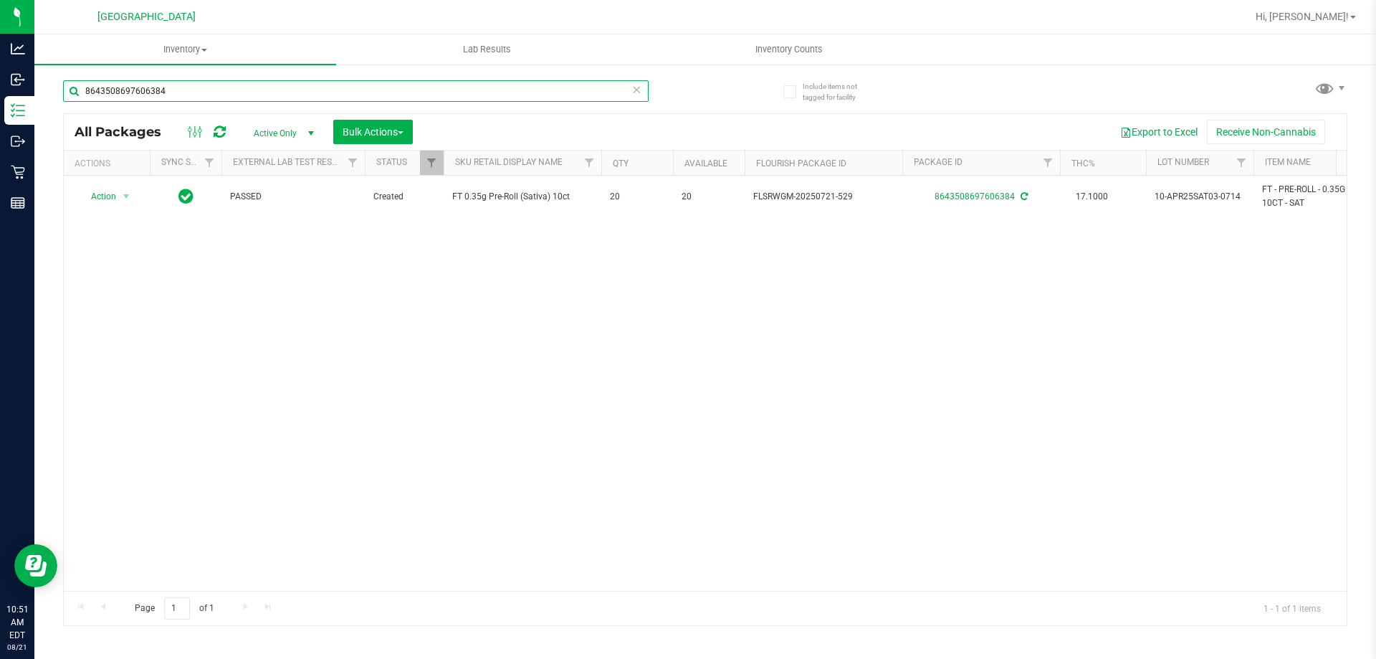
click at [202, 94] on input "8643508697606384" at bounding box center [356, 91] width 586 height 22
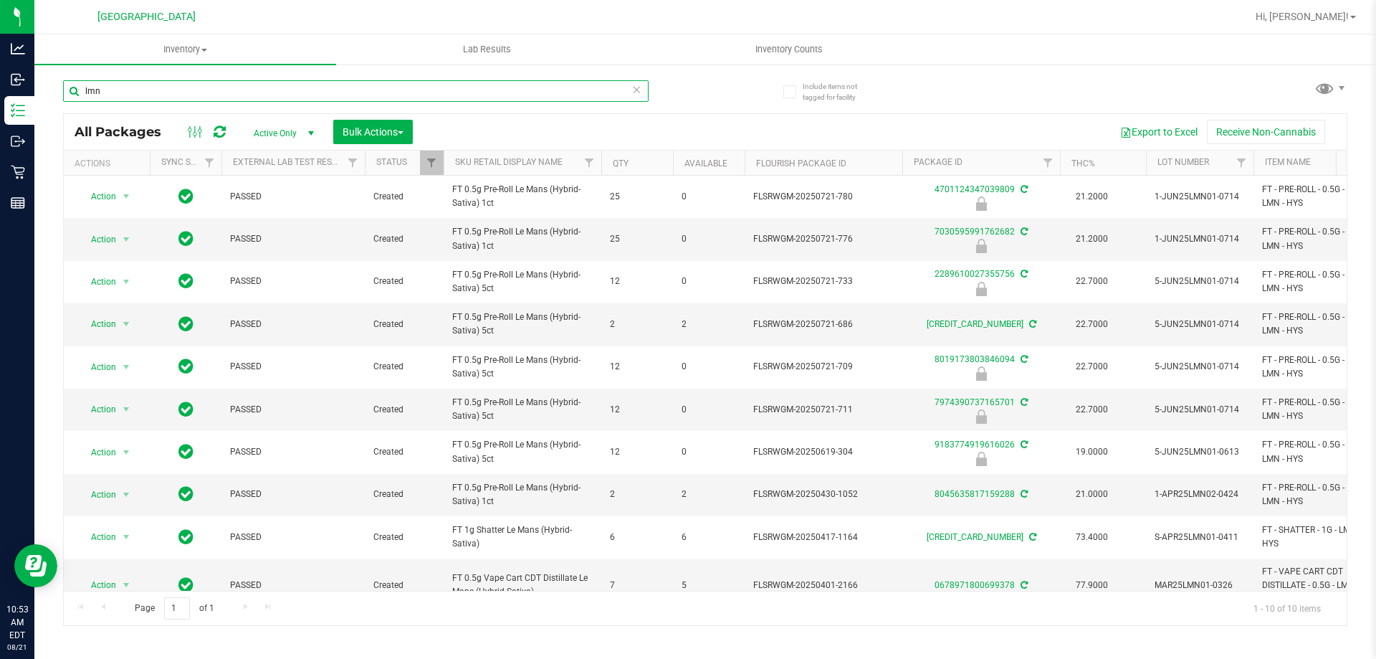
click at [320, 87] on input "lmn" at bounding box center [356, 91] width 586 height 22
type input "4701124347039809"
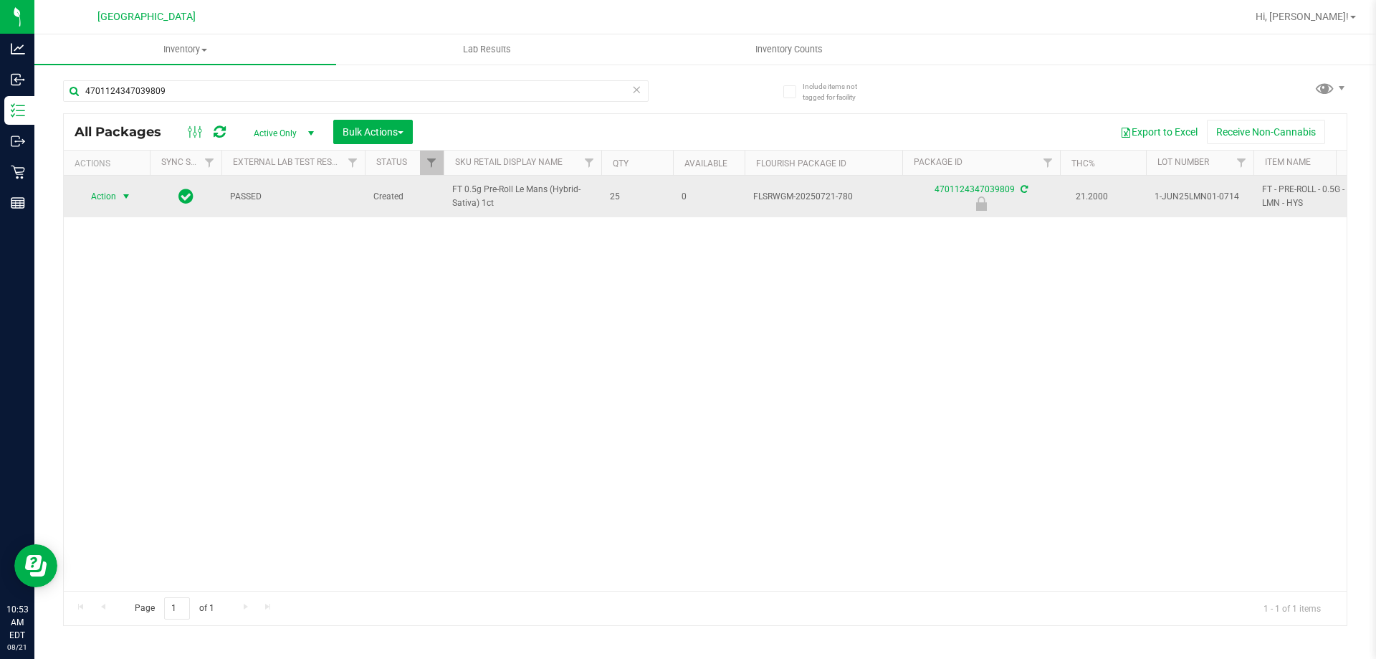
click at [127, 196] on span "select" at bounding box center [125, 196] width 11 height 11
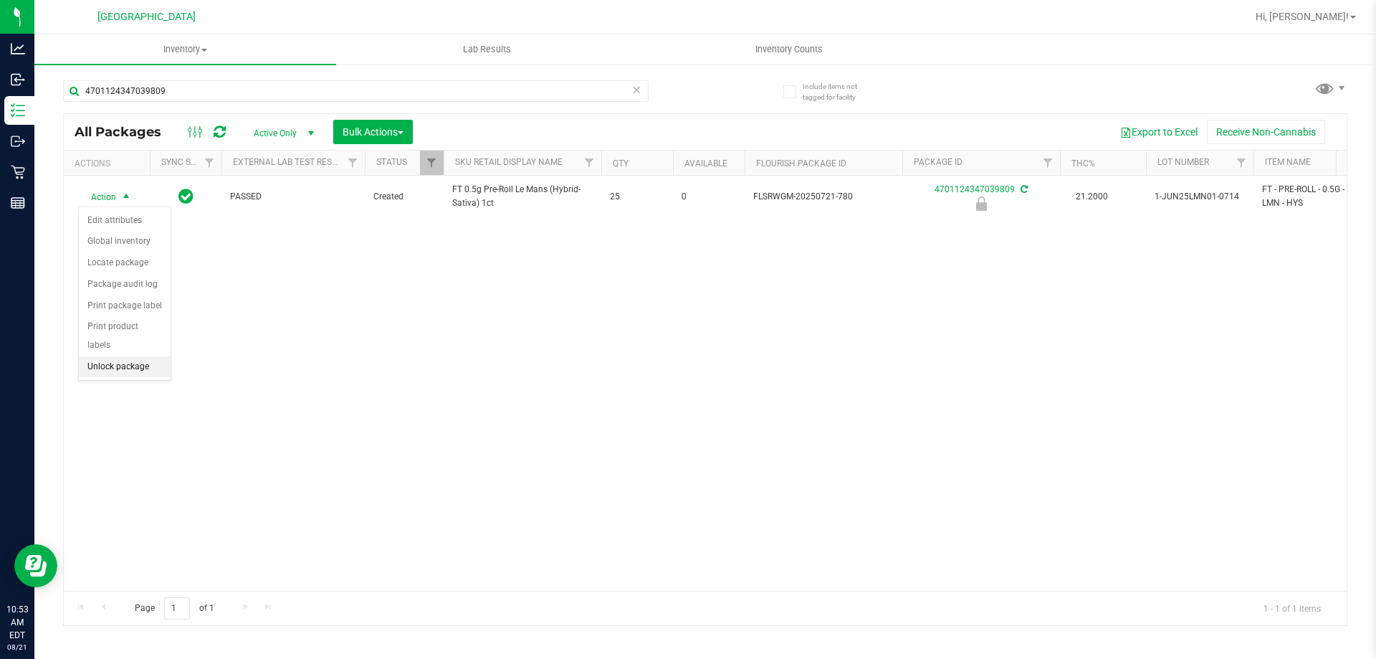
click at [97, 356] on li "Unlock package" at bounding box center [125, 367] width 92 height 22
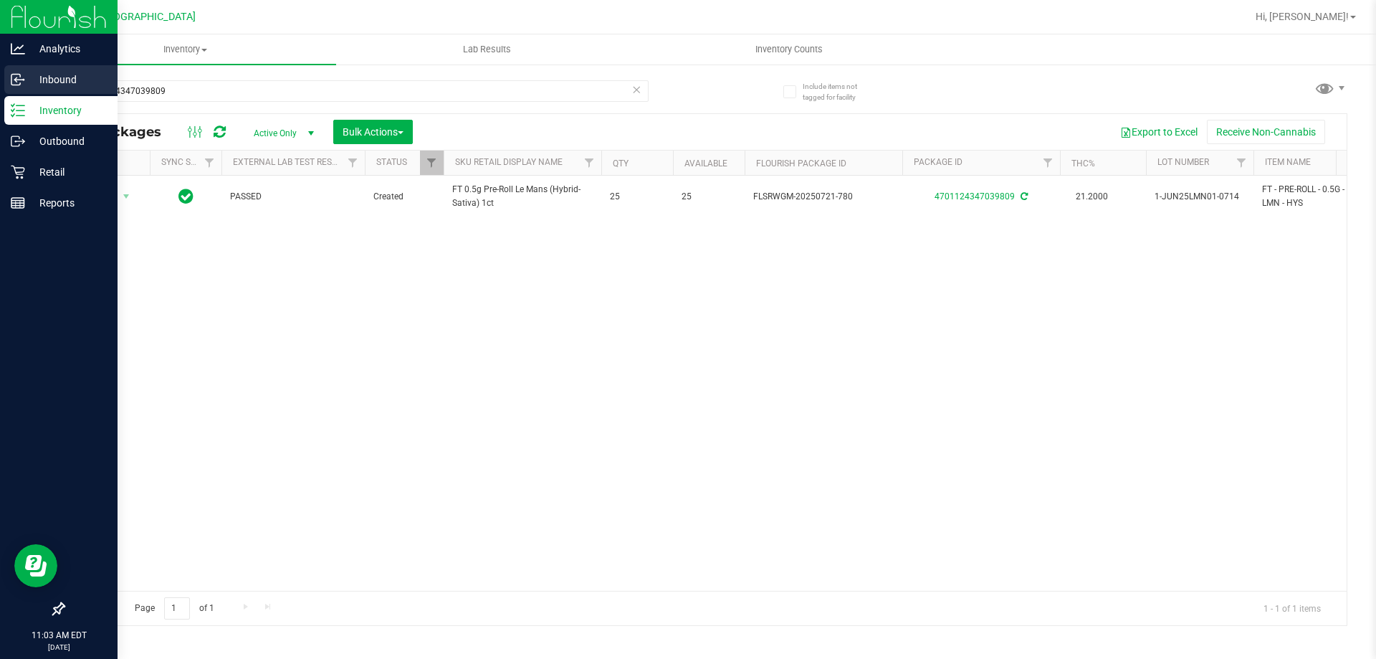
click at [23, 81] on icon at bounding box center [18, 79] width 14 height 14
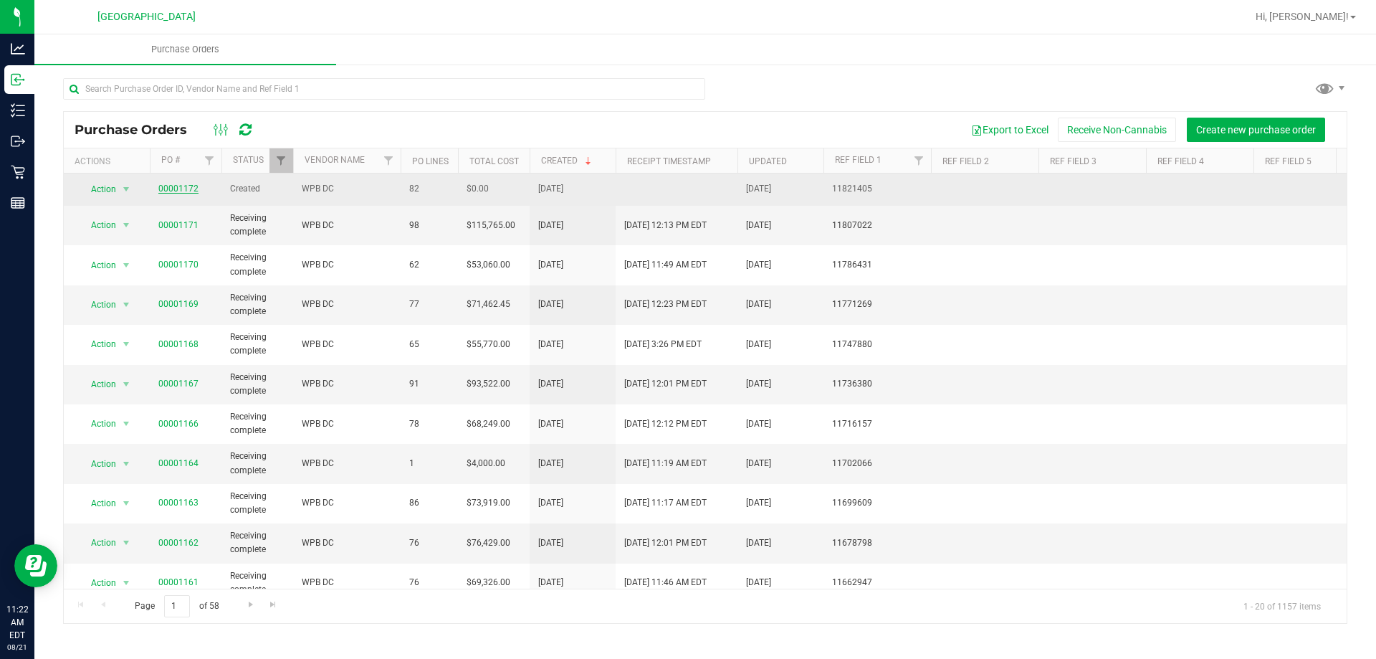
click at [176, 187] on link "00001172" at bounding box center [178, 189] width 40 height 10
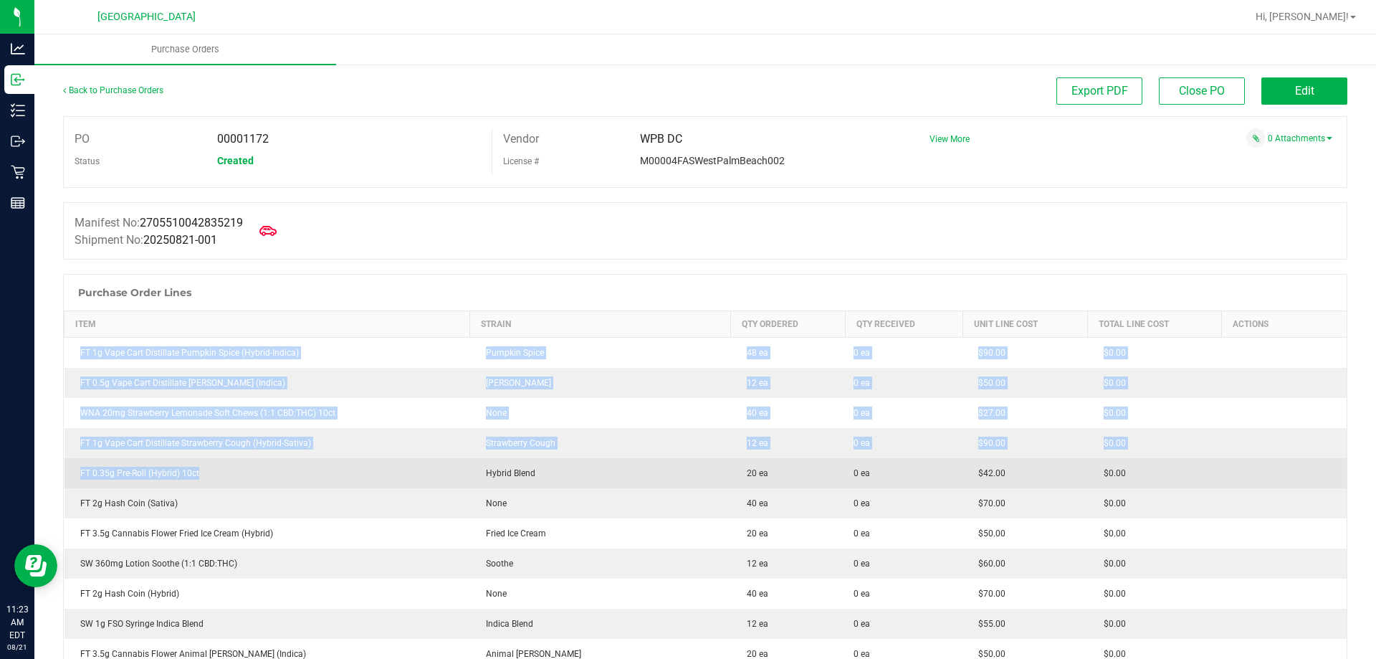
drag, startPoint x: 73, startPoint y: 345, endPoint x: 317, endPoint y: 478, distance: 277.5
click at [317, 478] on div "FT 0.35g Pre-Roll (Hybrid) 10ct" at bounding box center [267, 473] width 389 height 13
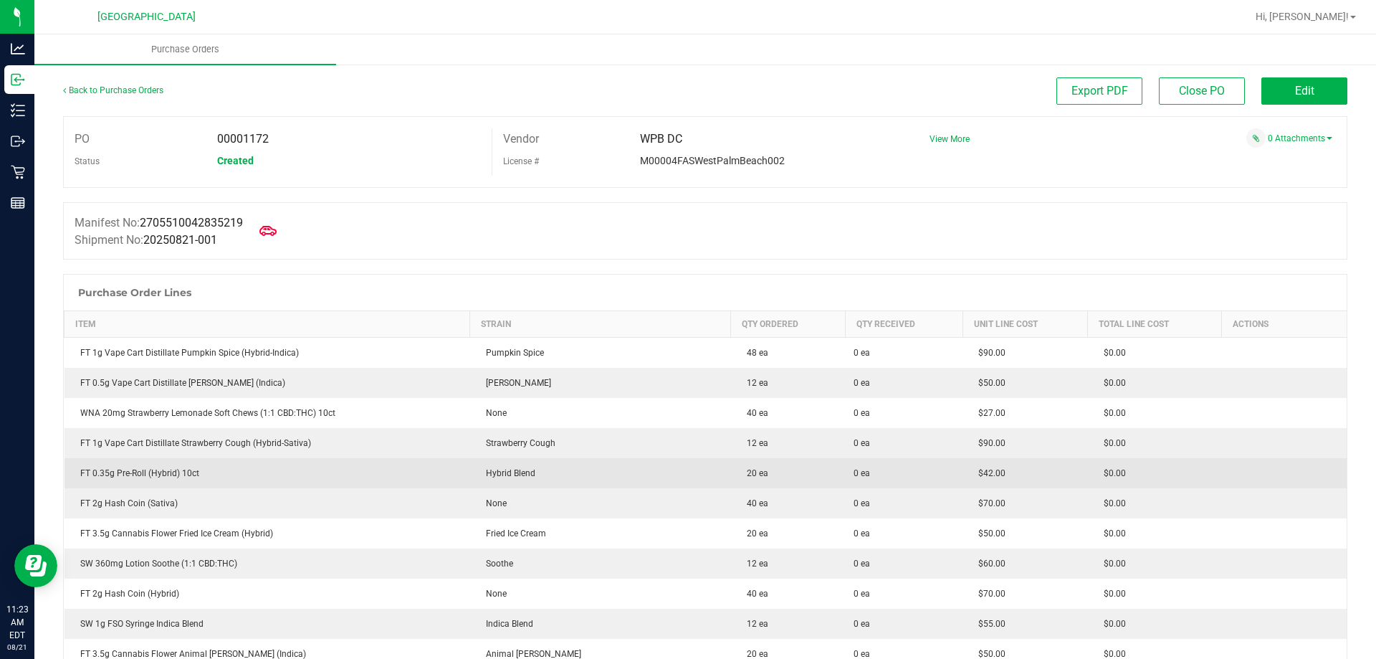
click at [317, 478] on div "FT 0.35g Pre-Roll (Hybrid) 10ct" at bounding box center [267, 473] width 389 height 13
click at [325, 474] on div "FT 0.35g Pre-Roll (Hybrid) 10ct" at bounding box center [267, 473] width 389 height 13
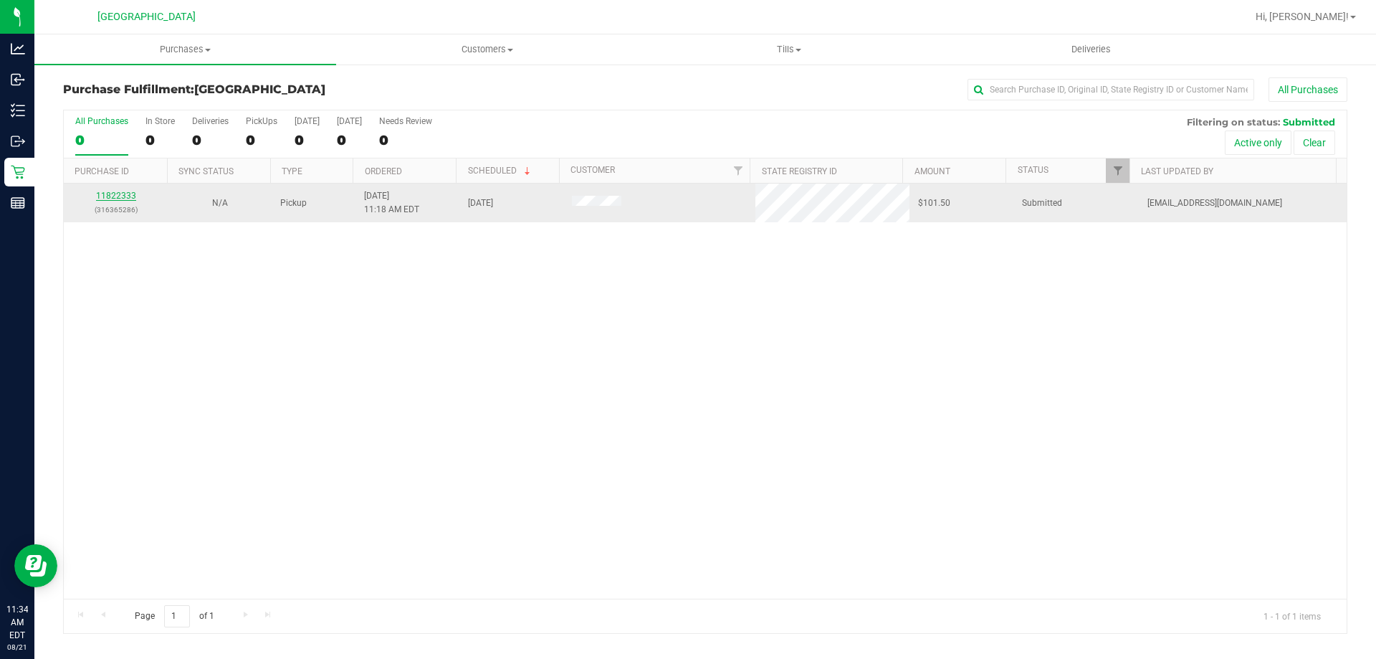
click at [109, 196] on link "11822333" at bounding box center [116, 196] width 40 height 10
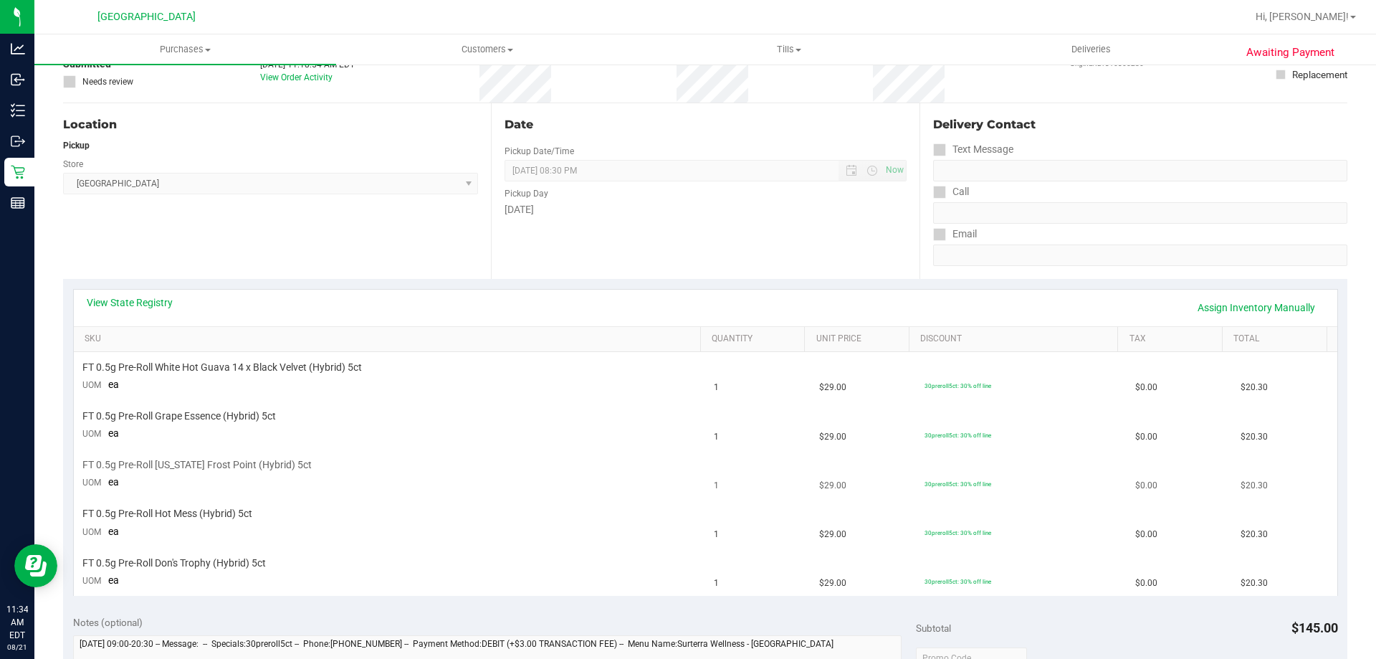
scroll to position [287, 0]
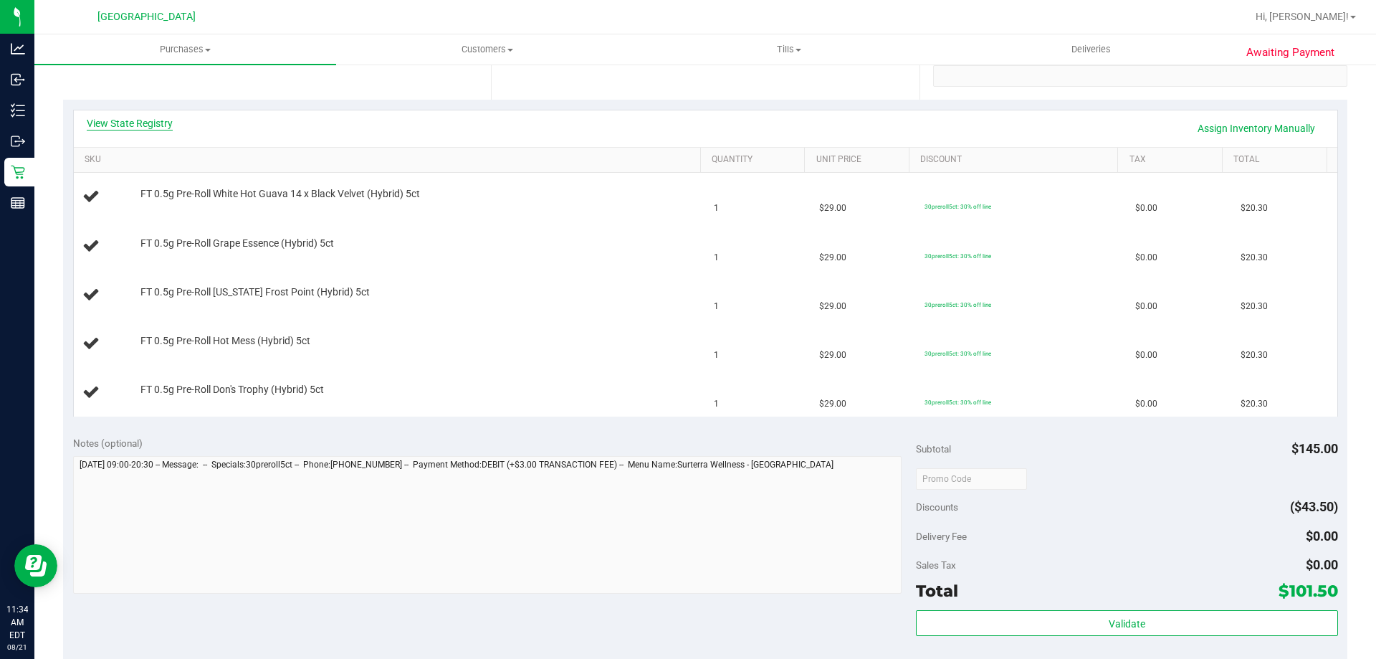
click at [155, 126] on link "View State Registry" at bounding box center [130, 123] width 86 height 14
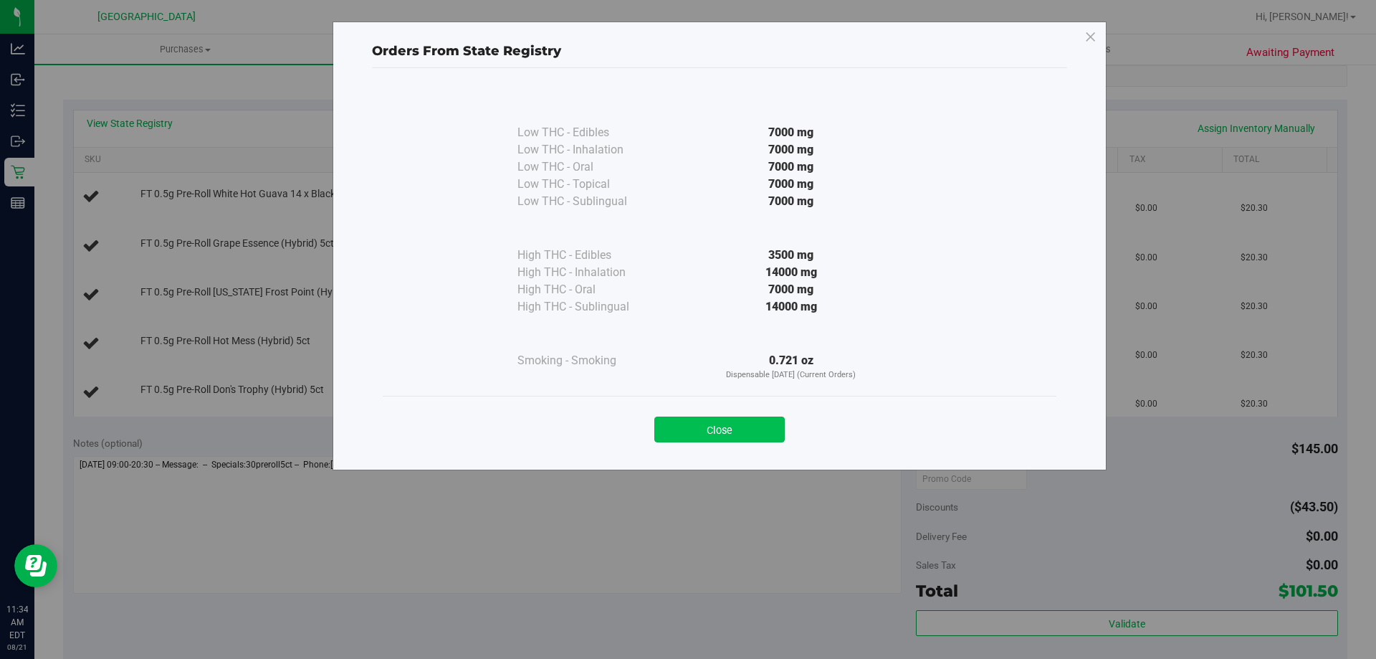
click at [697, 434] on button "Close" at bounding box center [719, 429] width 130 height 26
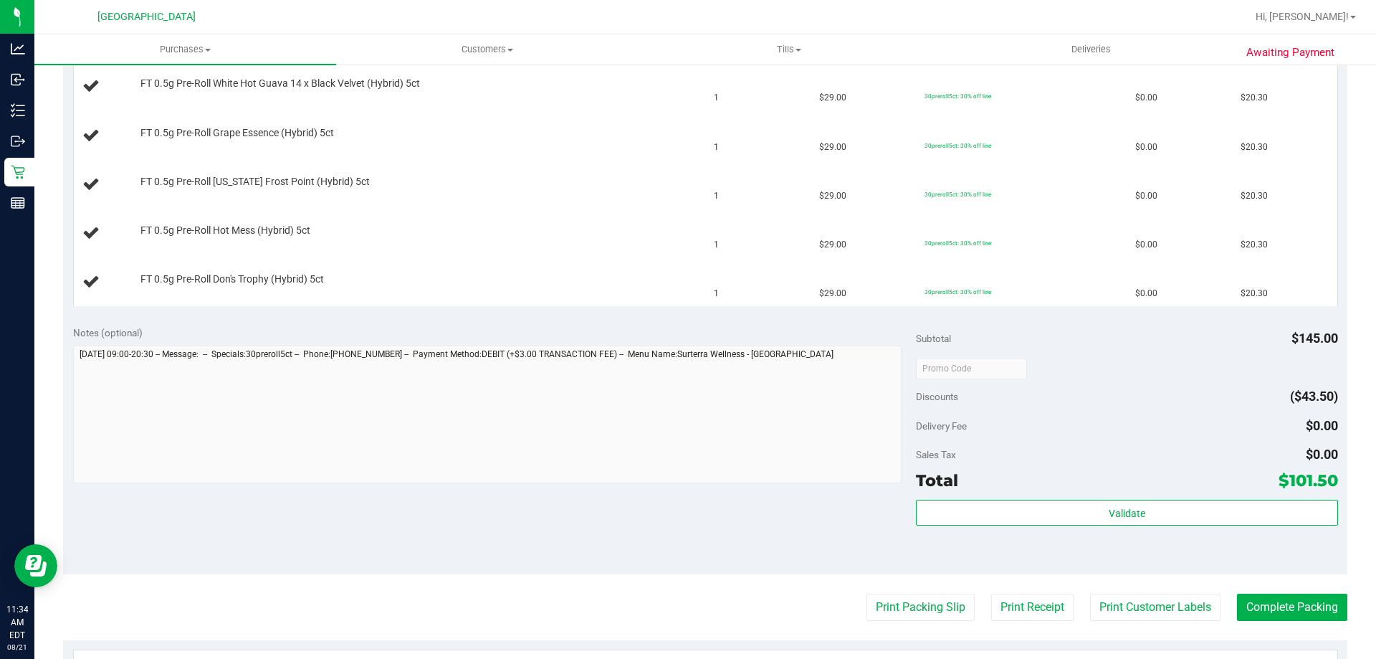
scroll to position [502, 0]
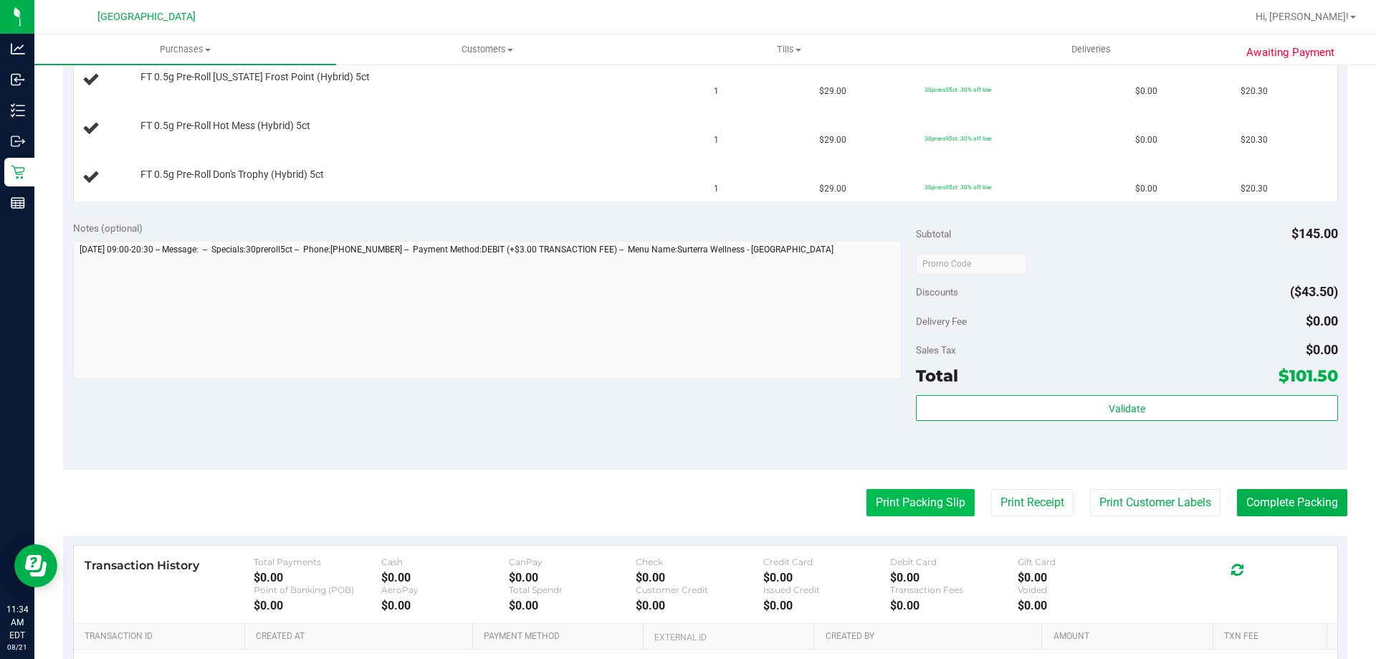
click at [944, 496] on button "Print Packing Slip" at bounding box center [921, 502] width 108 height 27
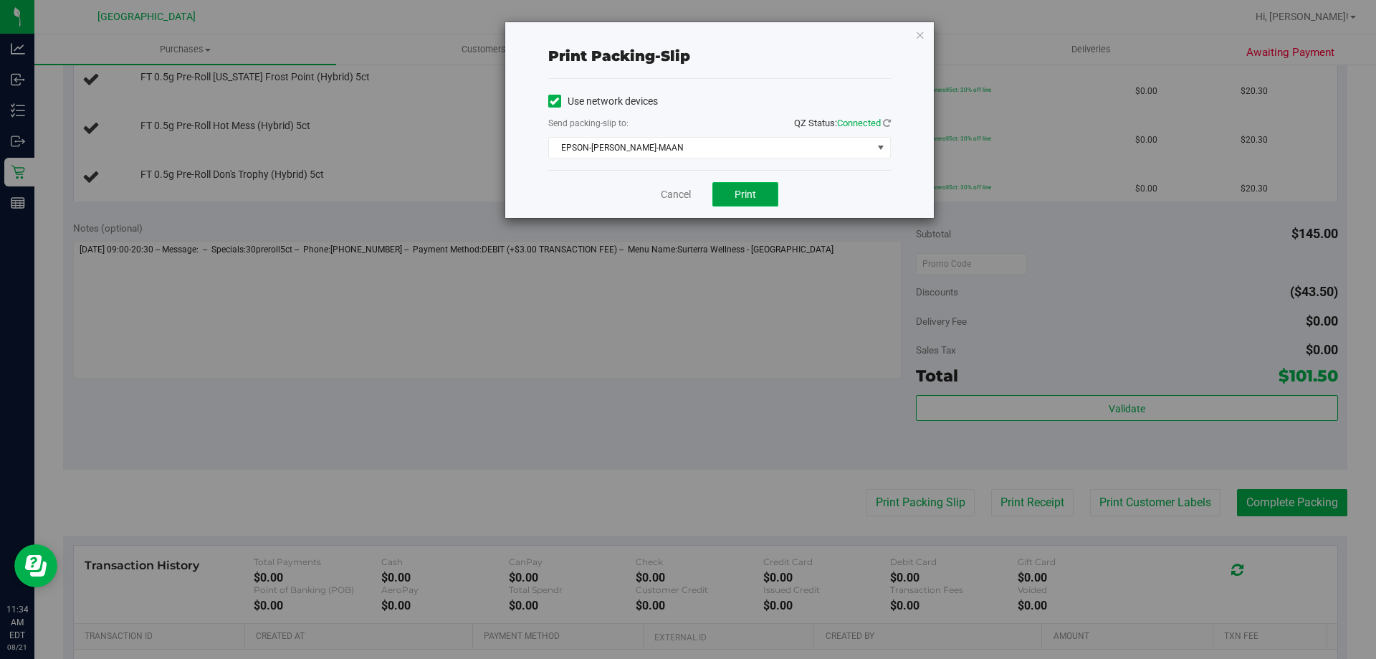
click at [737, 203] on button "Print" at bounding box center [746, 194] width 66 height 24
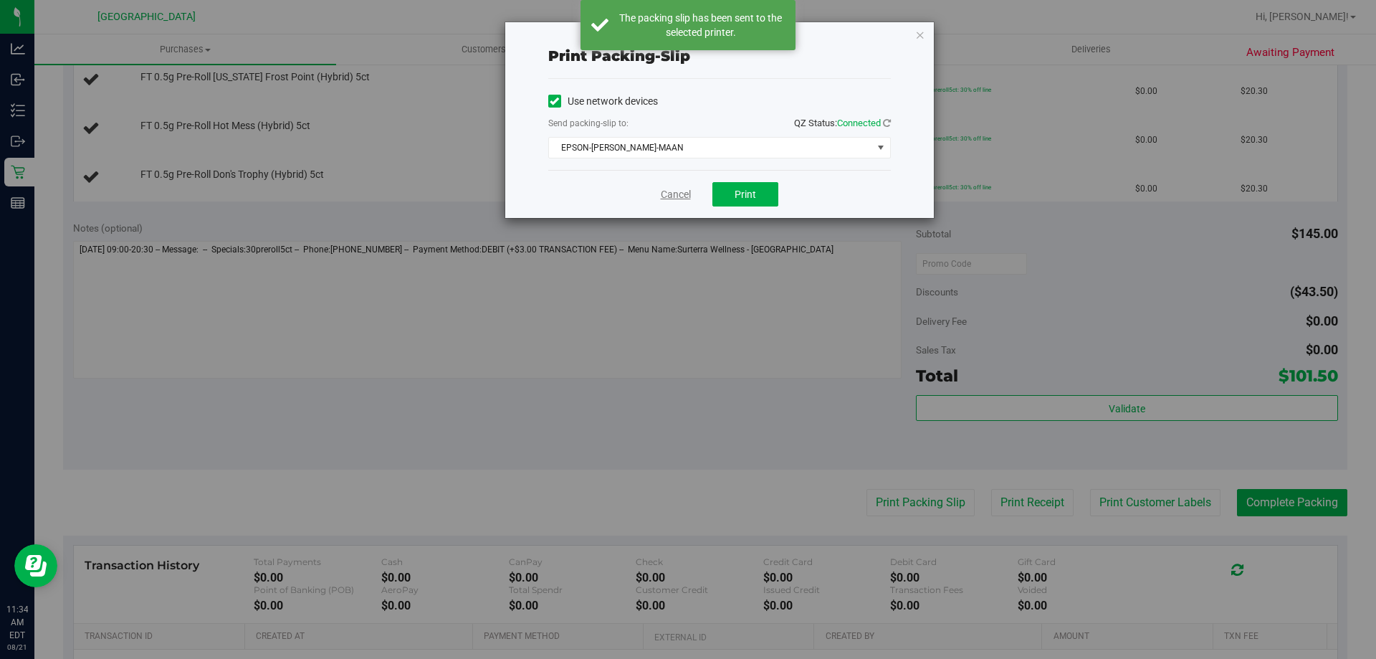
click at [676, 193] on link "Cancel" at bounding box center [676, 194] width 30 height 15
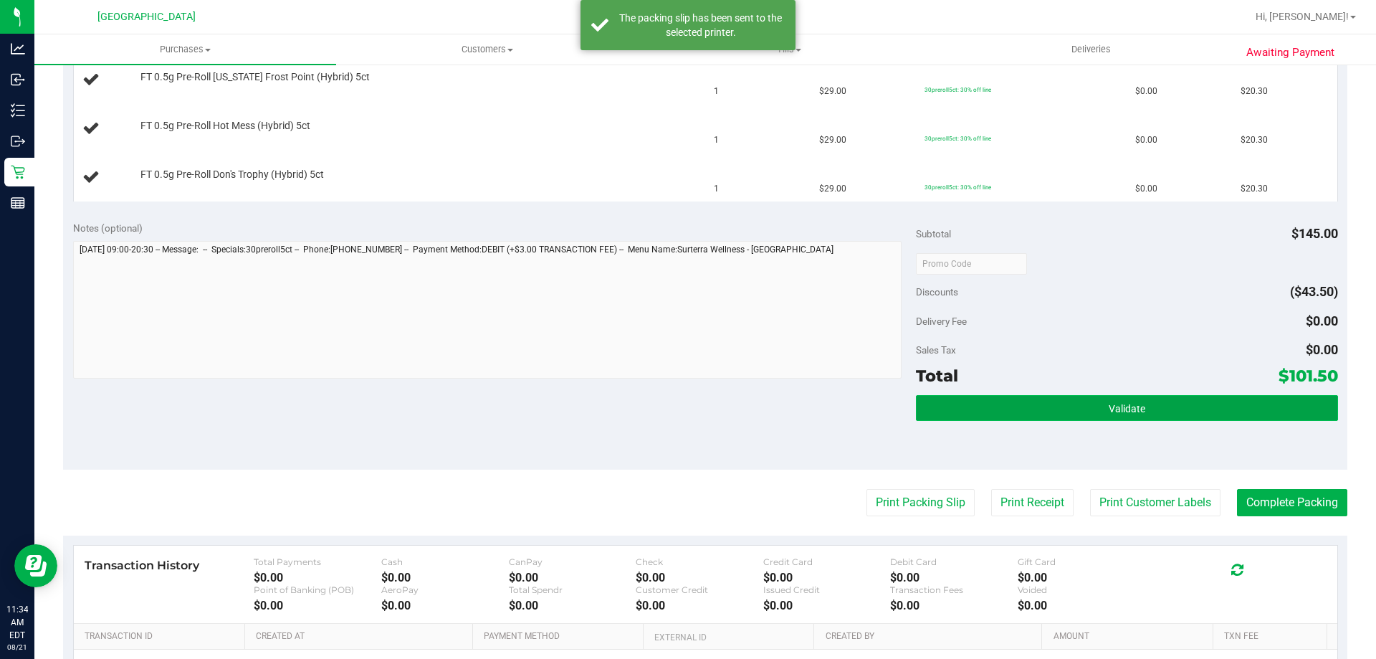
click at [1033, 419] on button "Validate" at bounding box center [1126, 408] width 421 height 26
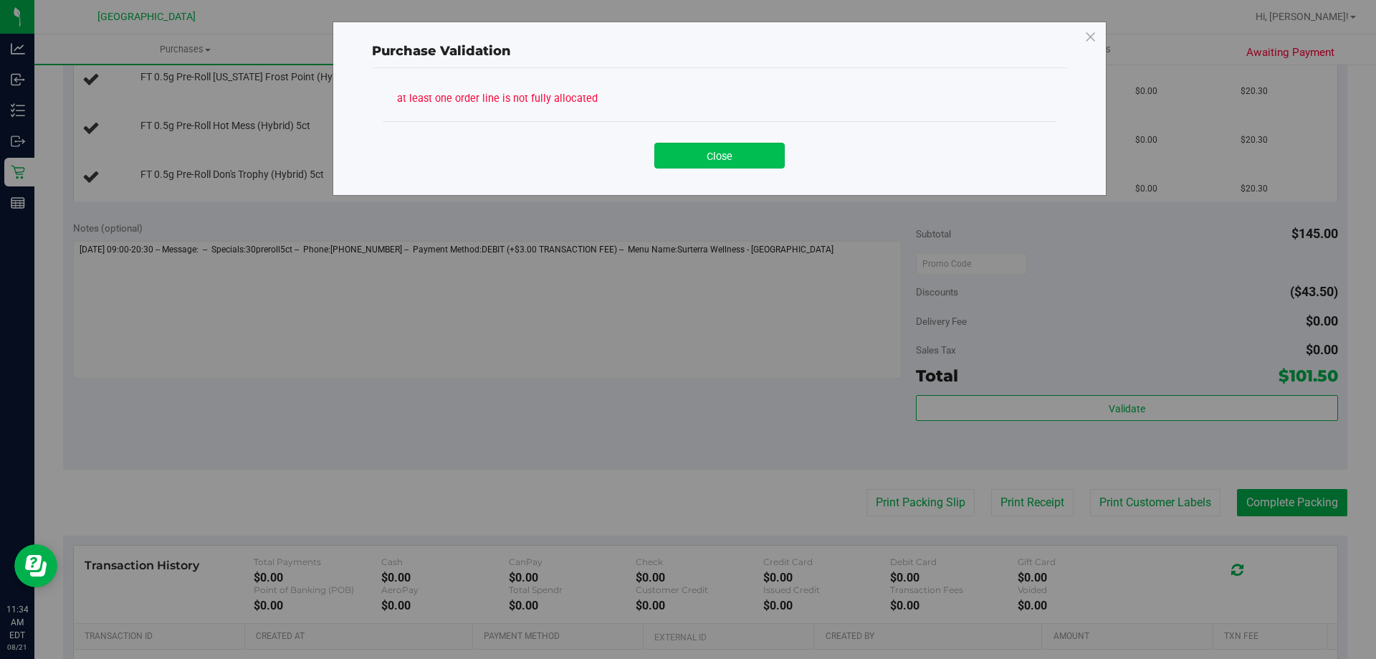
click at [751, 146] on button "Close" at bounding box center [719, 156] width 130 height 26
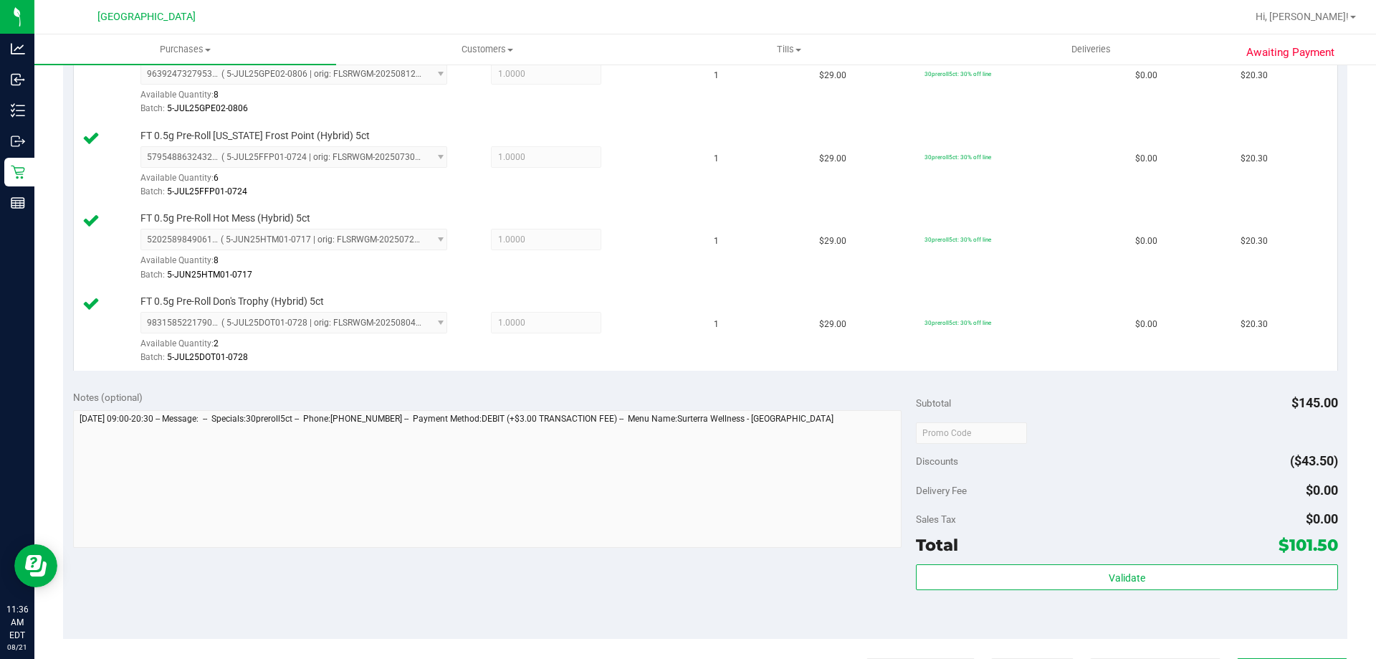
scroll to position [717, 0]
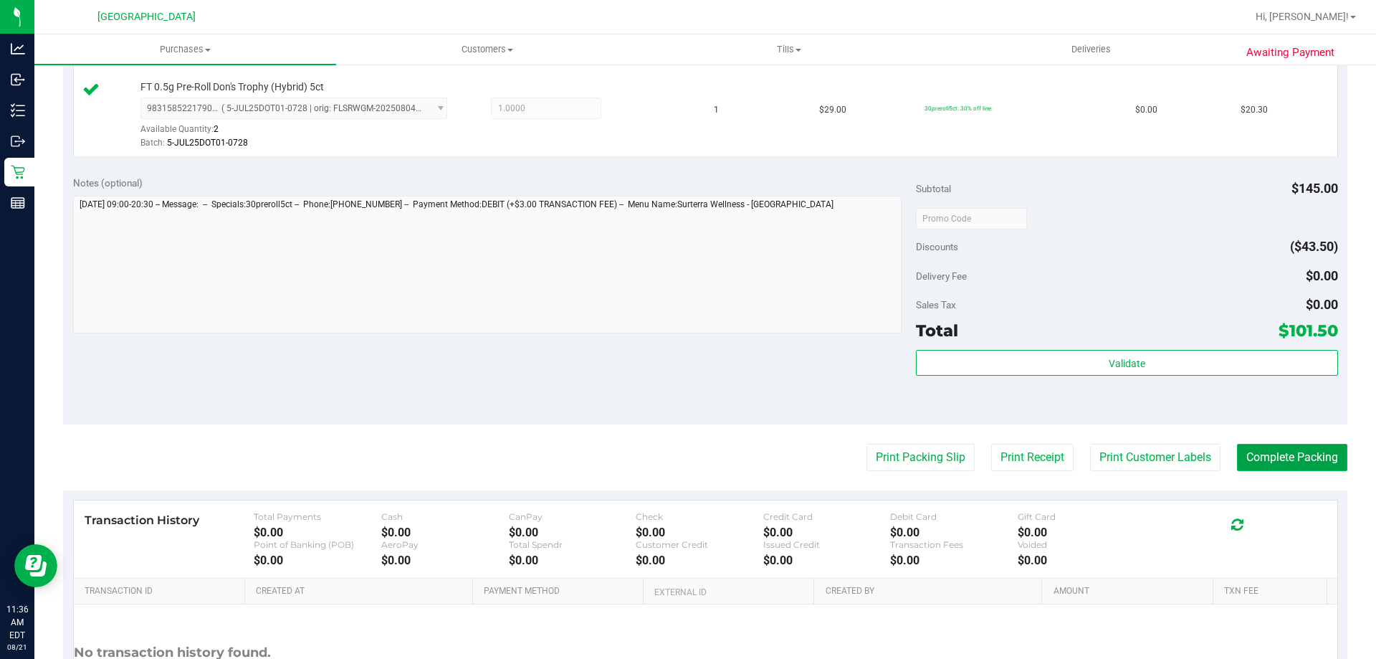
click at [1252, 449] on button "Complete Packing" at bounding box center [1292, 457] width 110 height 27
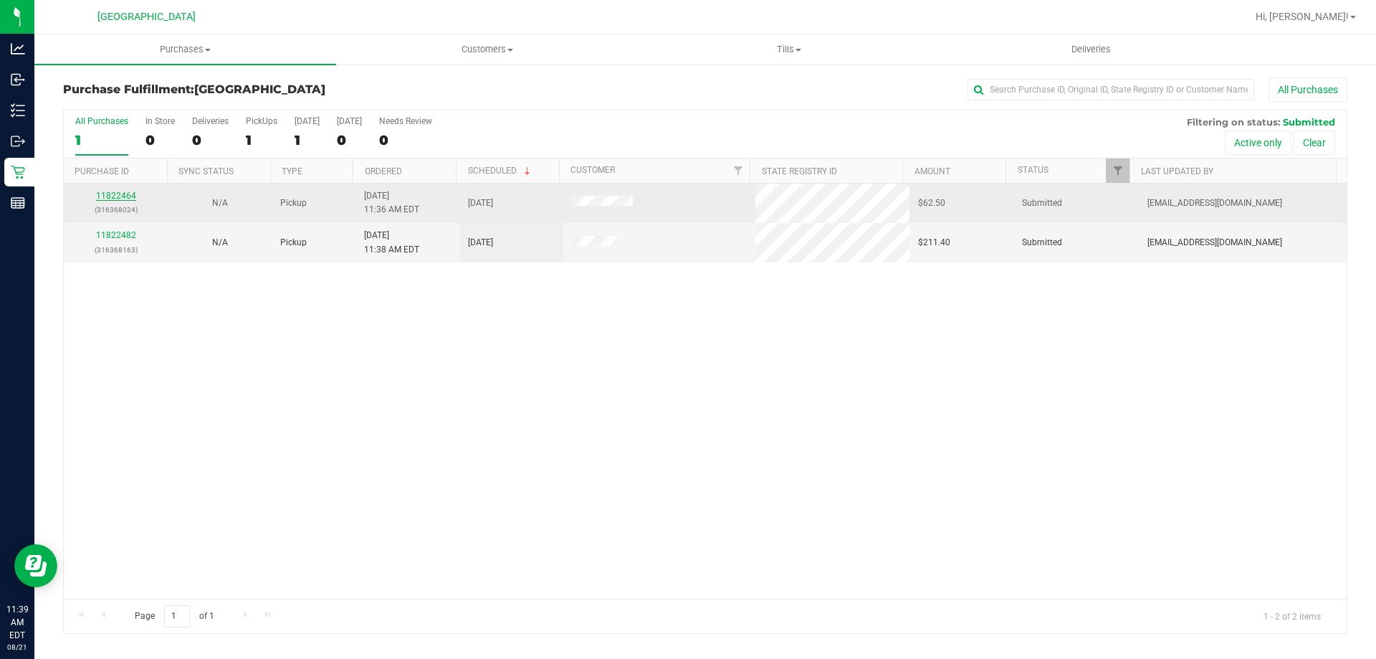
click at [122, 196] on link "11822464" at bounding box center [116, 196] width 40 height 10
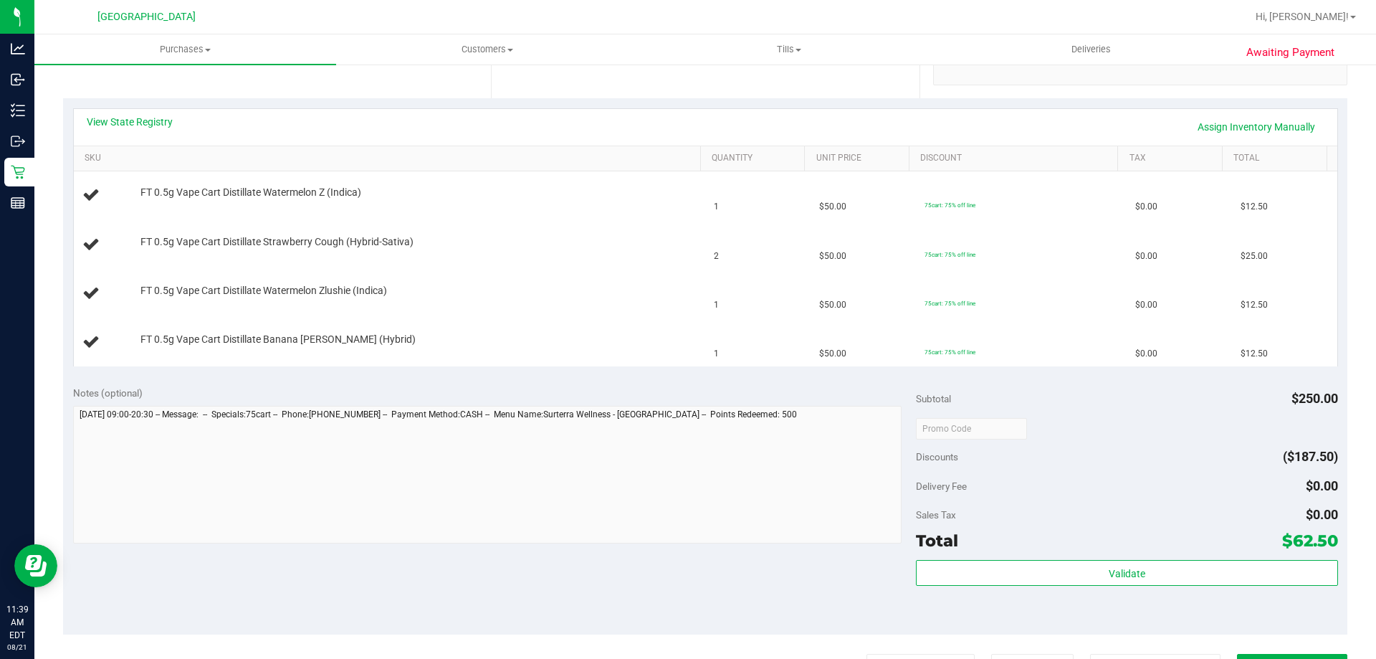
scroll to position [358, 0]
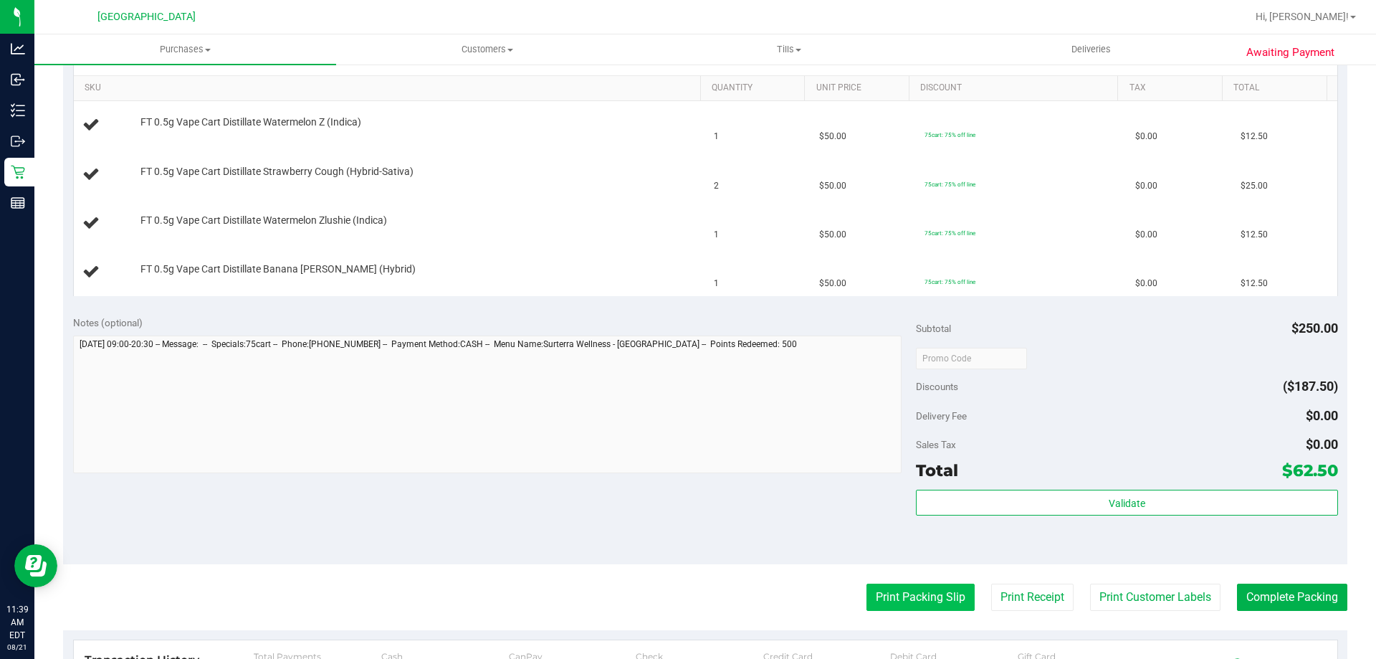
click at [910, 593] on button "Print Packing Slip" at bounding box center [921, 596] width 108 height 27
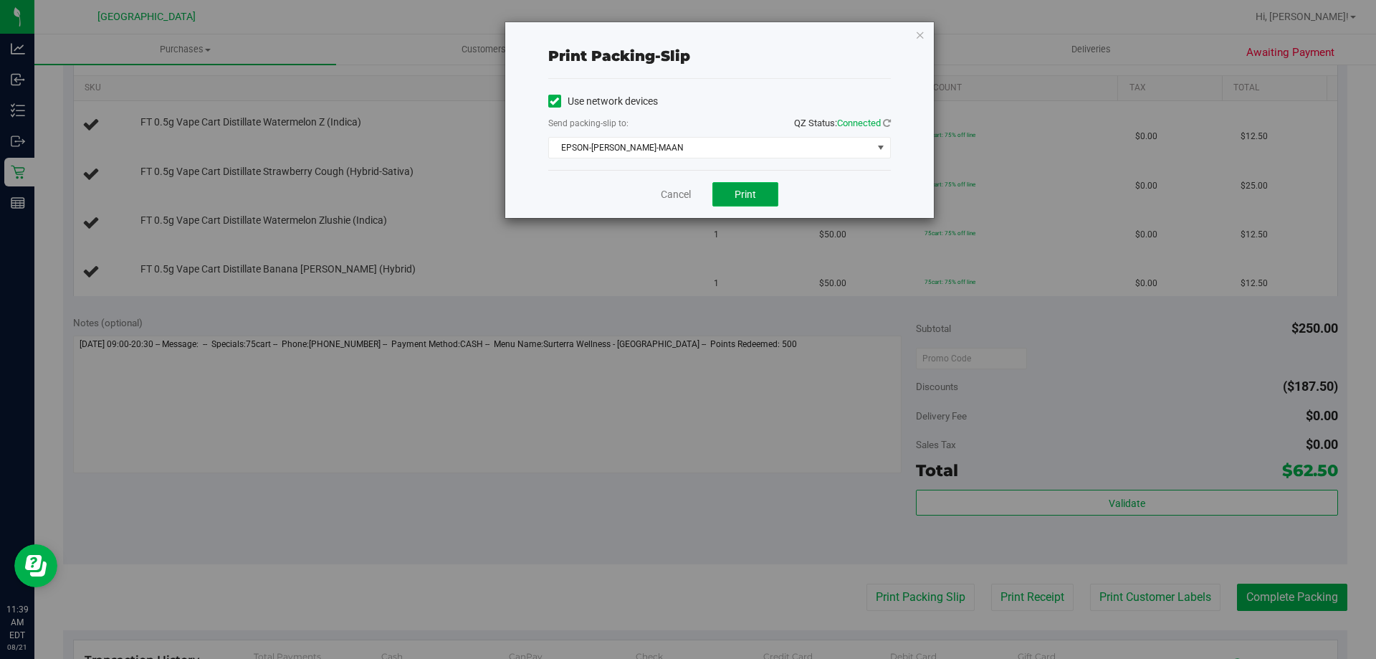
click at [753, 194] on span "Print" at bounding box center [746, 194] width 22 height 11
click at [675, 198] on link "Cancel" at bounding box center [676, 194] width 30 height 15
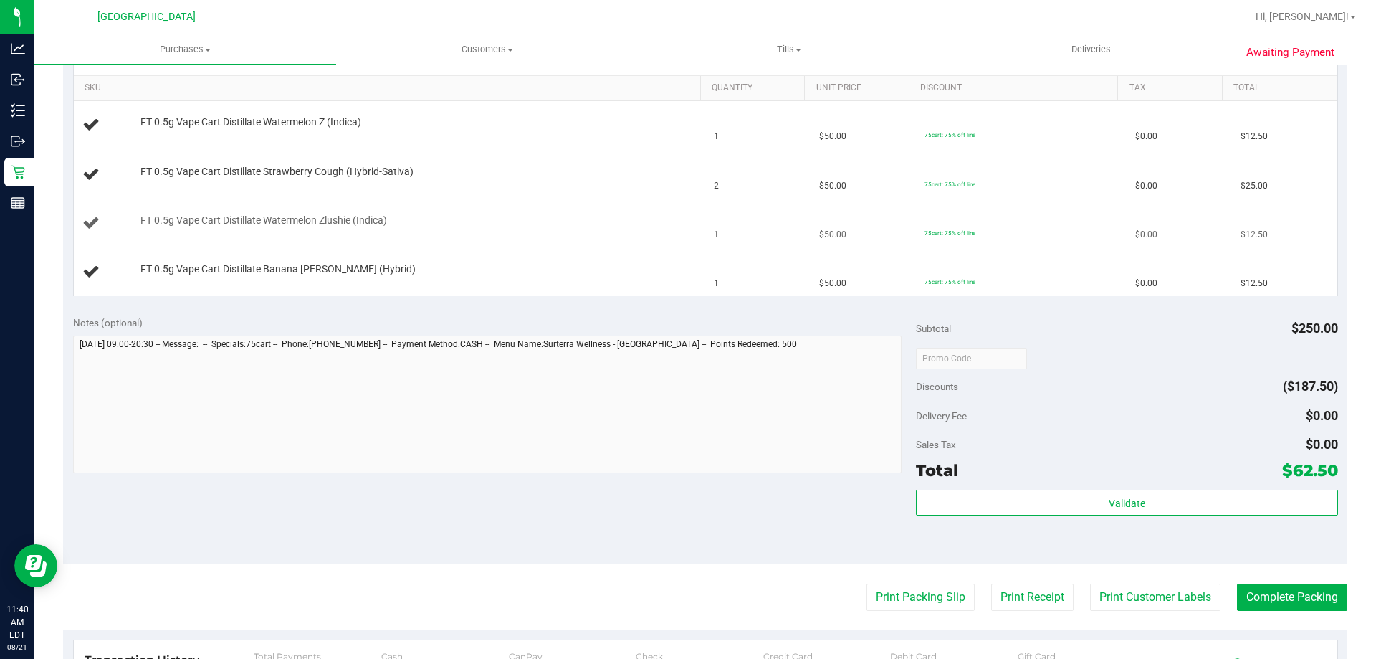
click at [678, 217] on div "FT 0.5g Vape Cart Distillate Watermelon Zlushie (Indica)" at bounding box center [413, 221] width 561 height 14
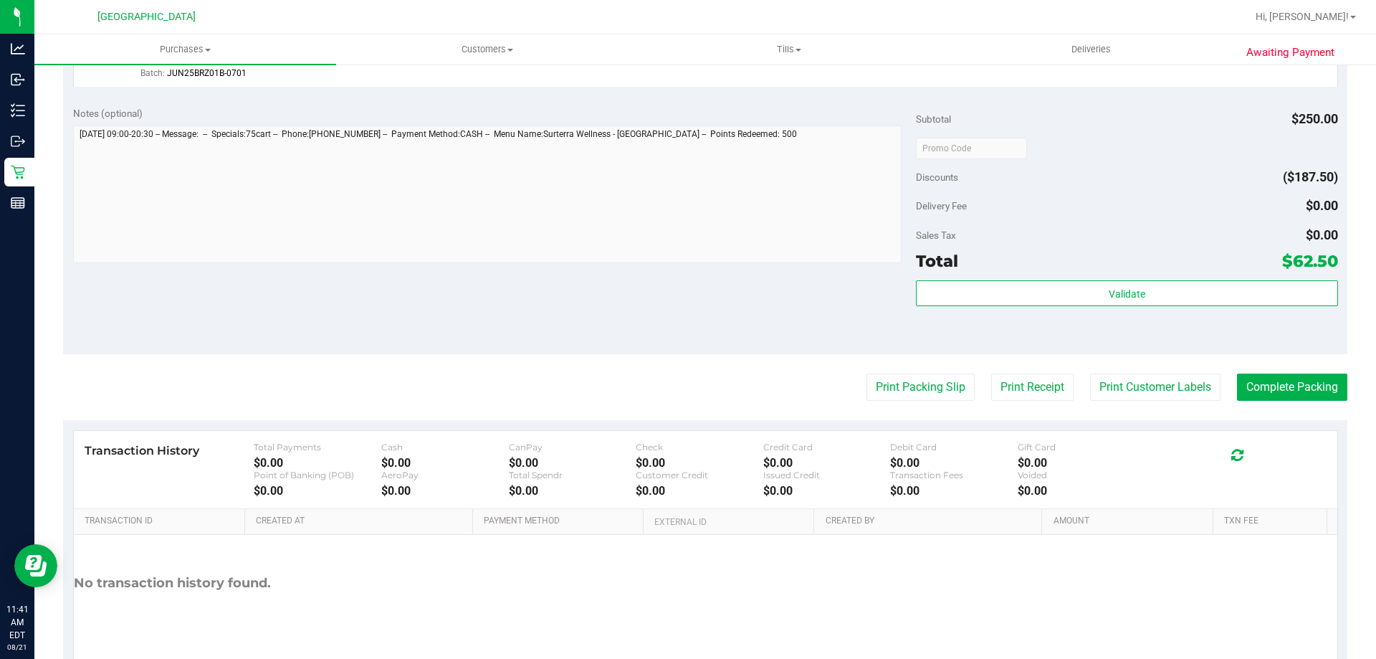
scroll to position [717, 0]
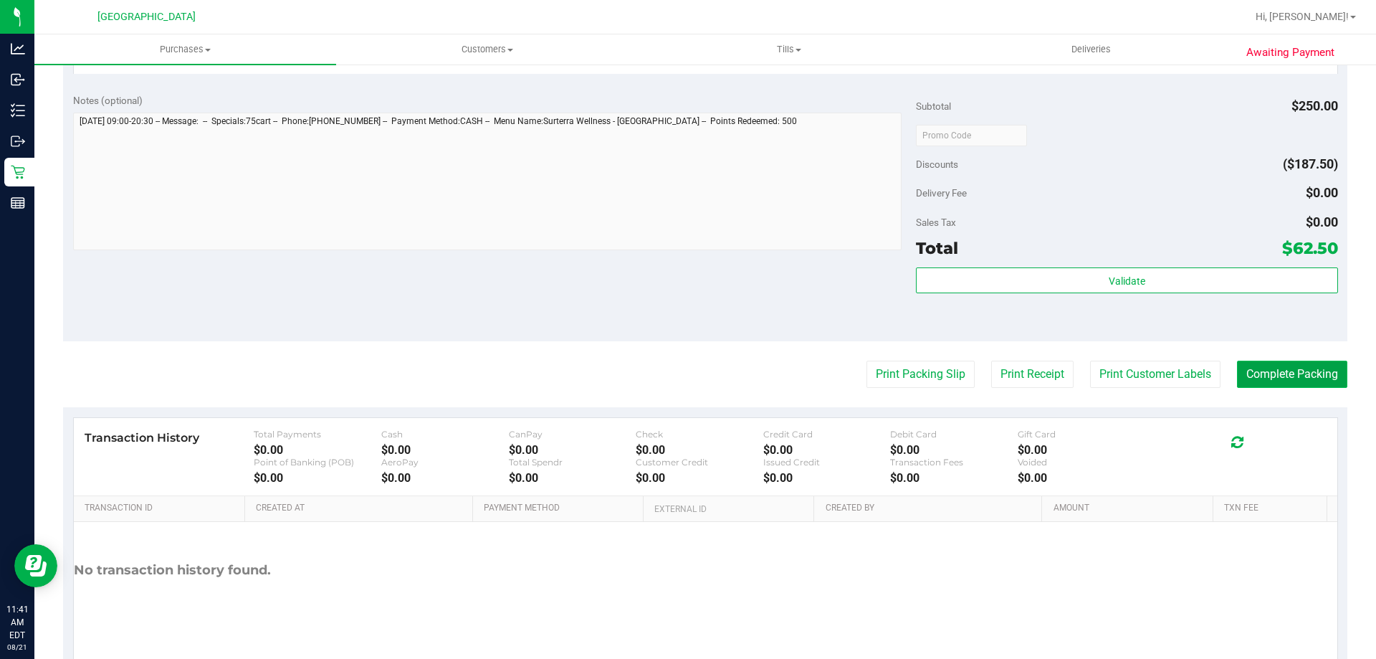
click at [1272, 377] on button "Complete Packing" at bounding box center [1292, 374] width 110 height 27
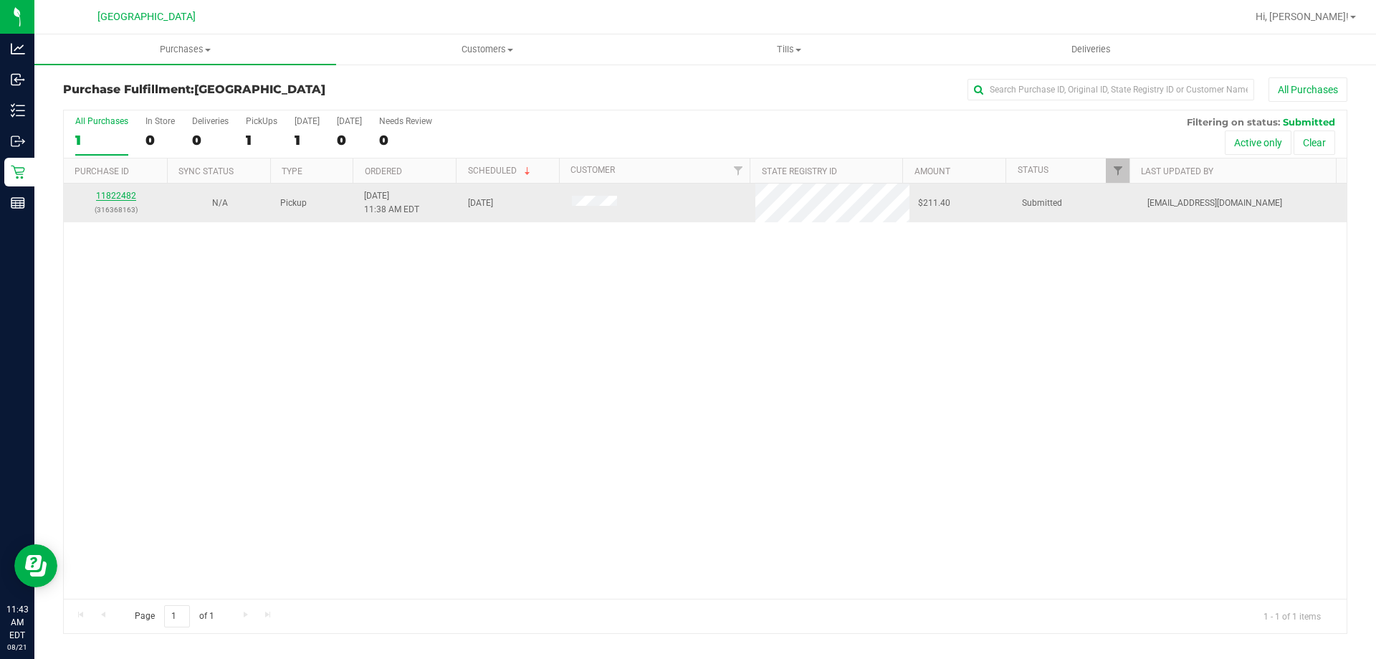
click at [125, 197] on link "11822482" at bounding box center [116, 196] width 40 height 10
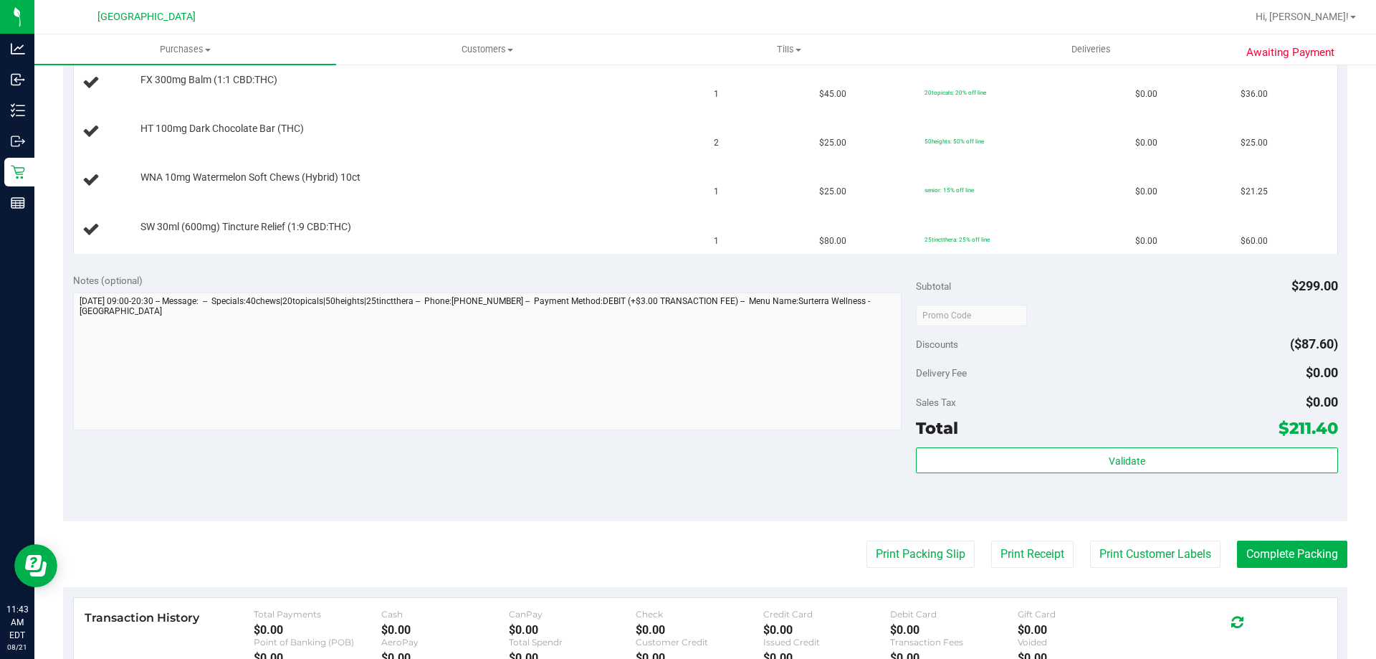
scroll to position [573, 0]
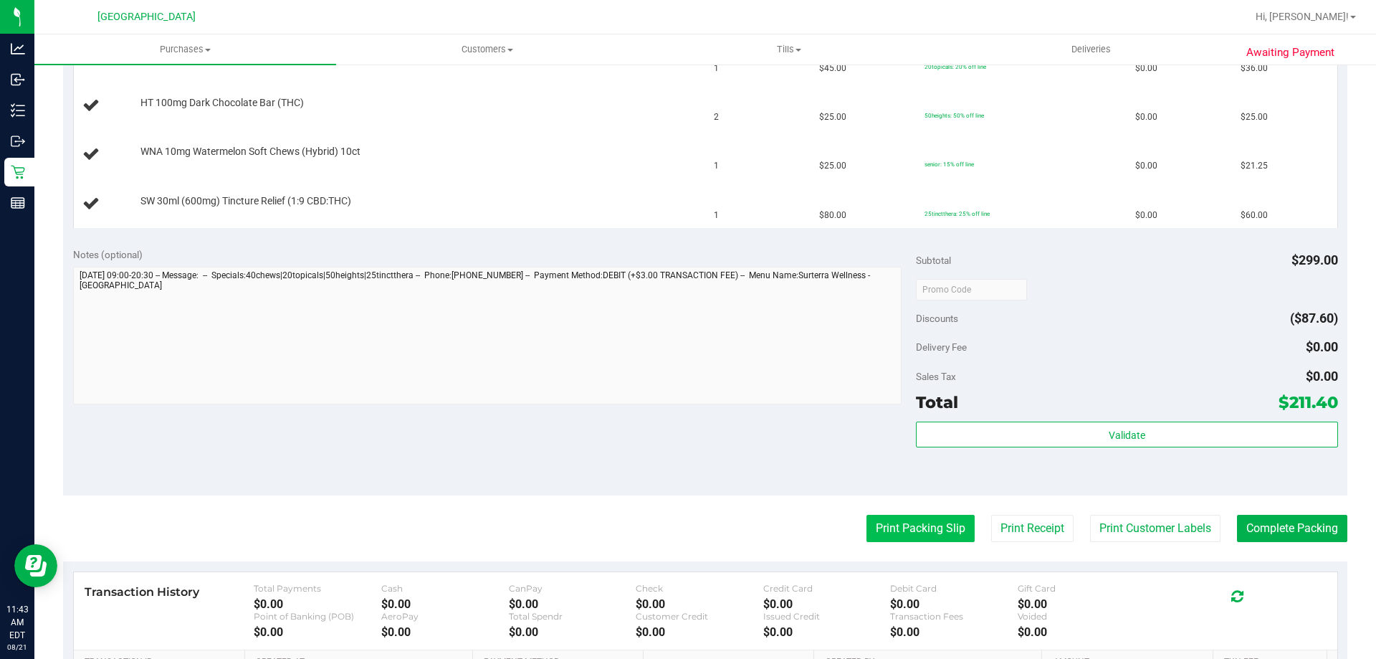
click at [895, 526] on button "Print Packing Slip" at bounding box center [921, 528] width 108 height 27
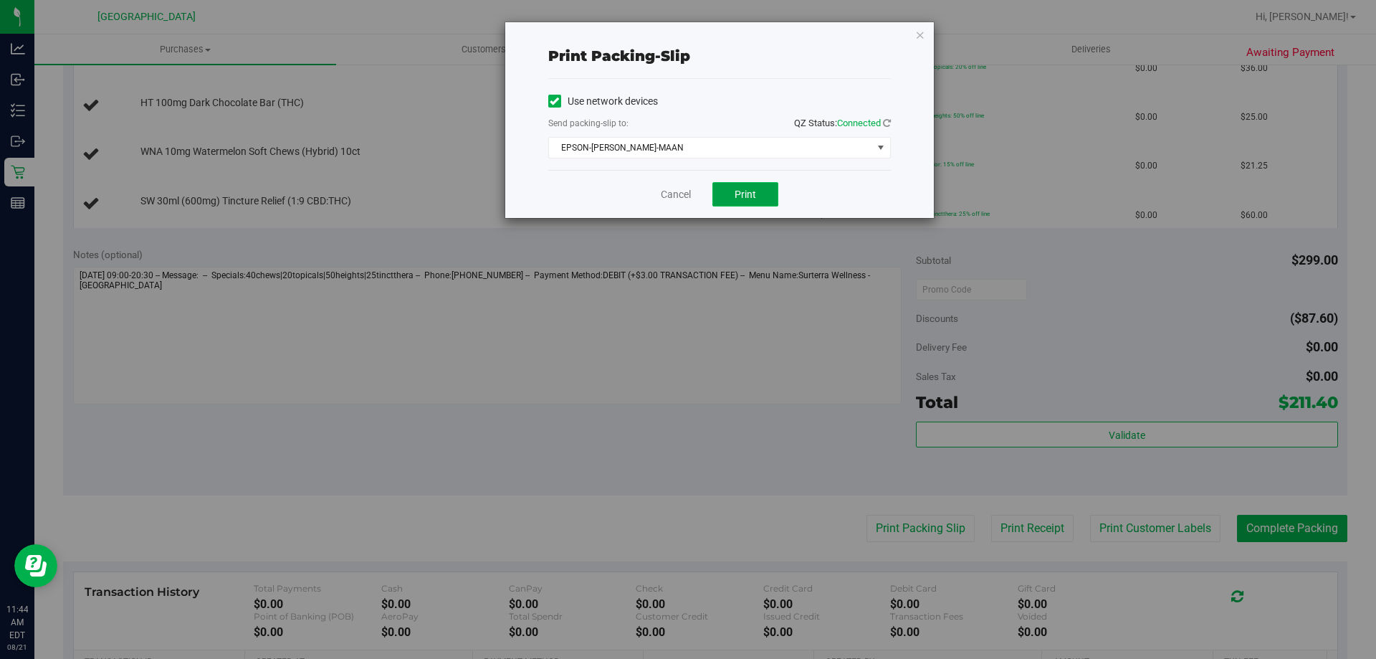
click at [744, 190] on span "Print" at bounding box center [746, 194] width 22 height 11
click at [670, 191] on link "Cancel" at bounding box center [676, 194] width 30 height 15
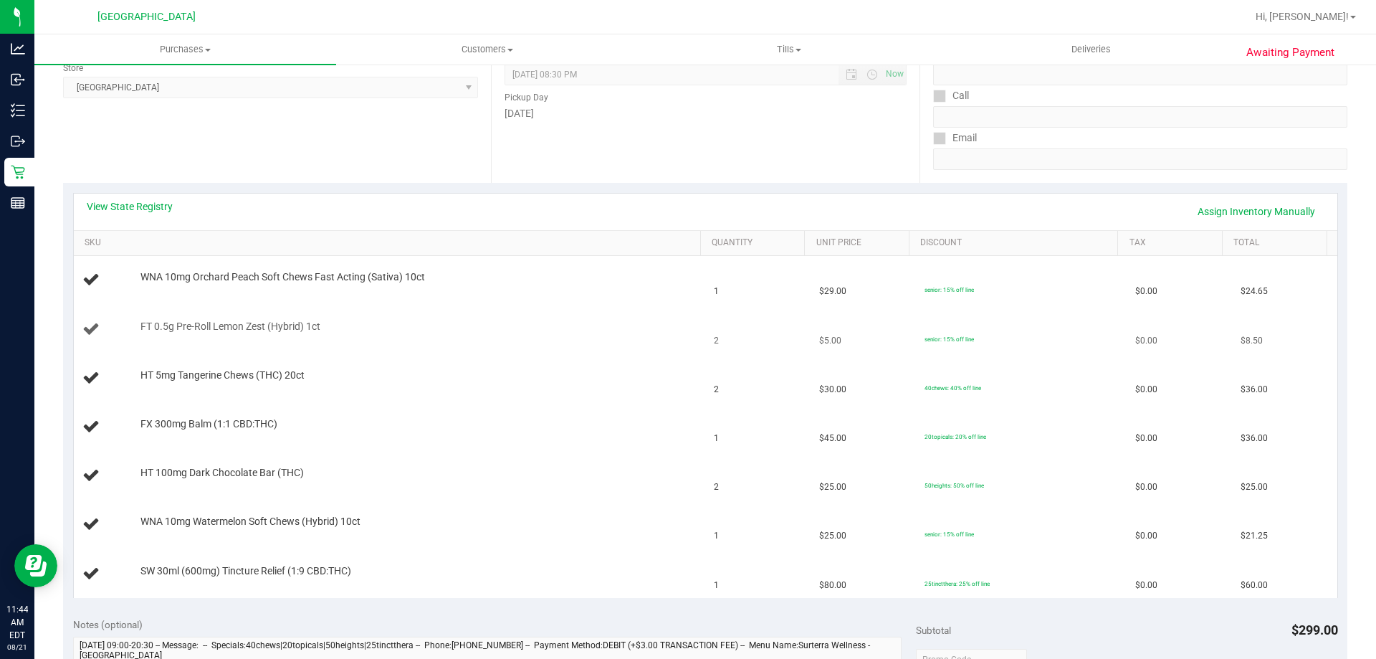
scroll to position [287, 0]
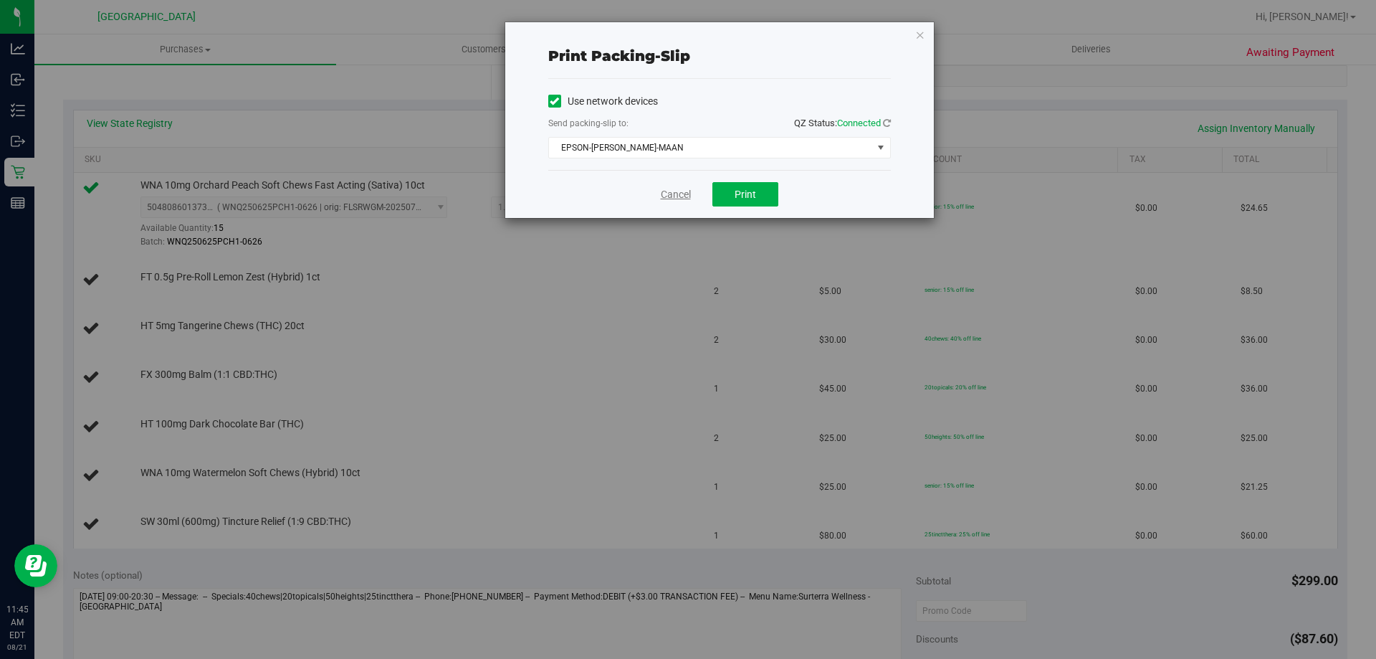
click at [677, 188] on link "Cancel" at bounding box center [676, 194] width 30 height 15
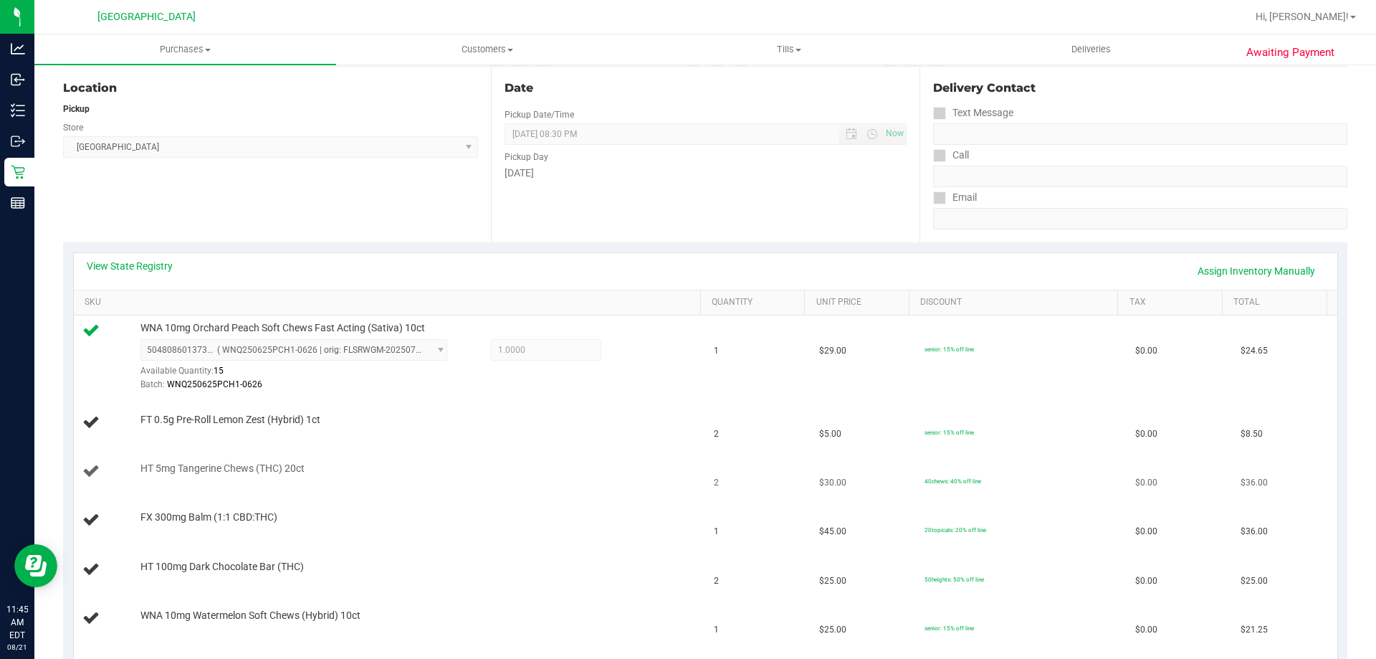
click at [571, 471] on div "HT 5mg Tangerine Chews (THC) 20ct" at bounding box center [413, 469] width 561 height 14
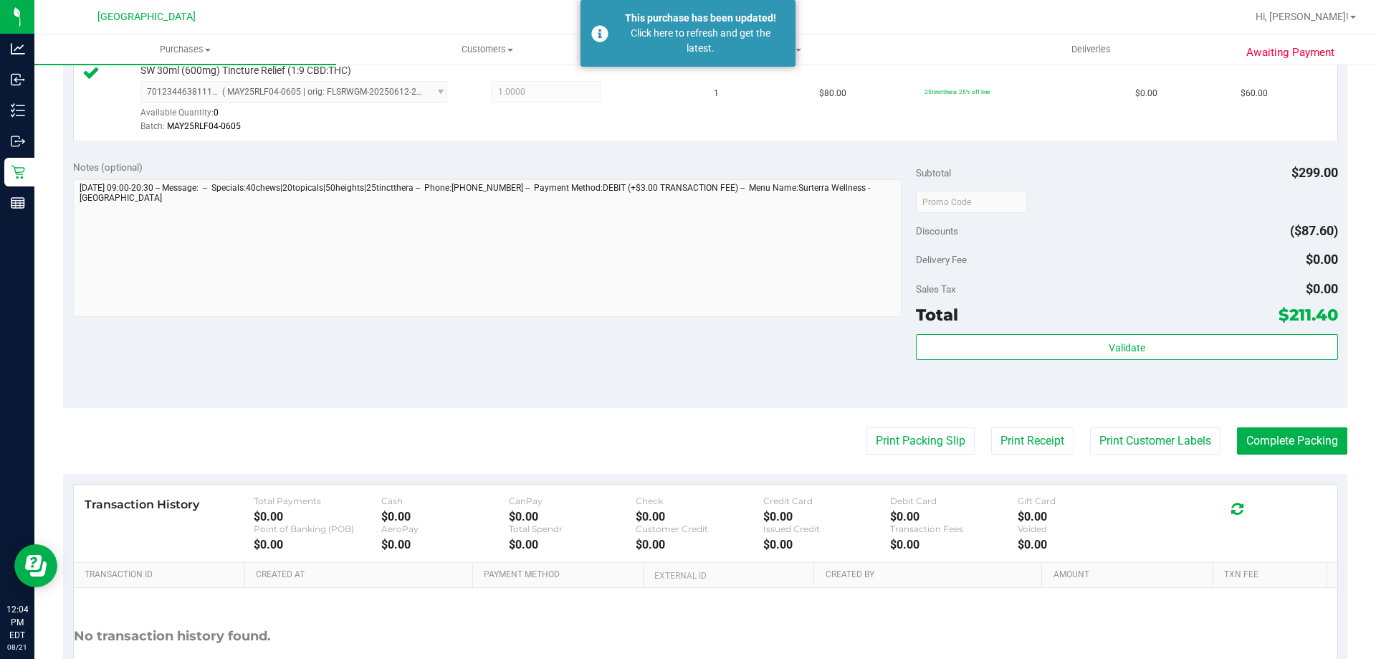
scroll to position [1004, 0]
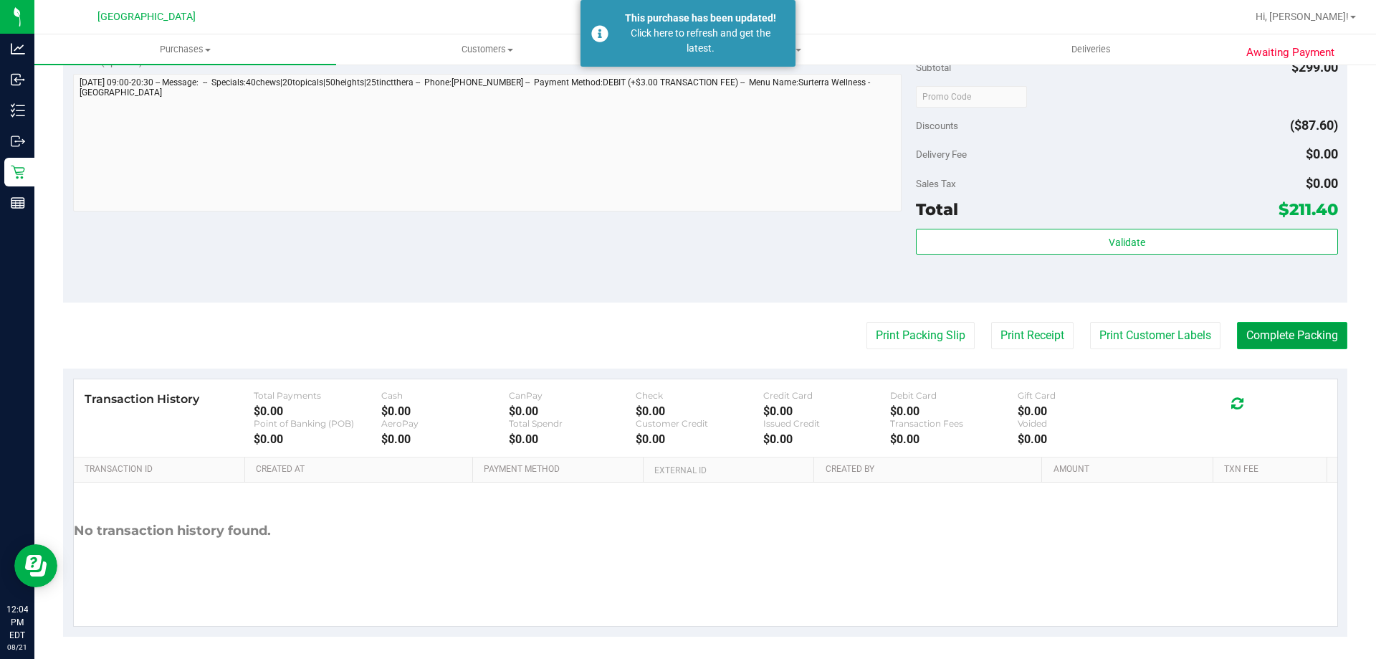
click at [1247, 328] on button "Complete Packing" at bounding box center [1292, 335] width 110 height 27
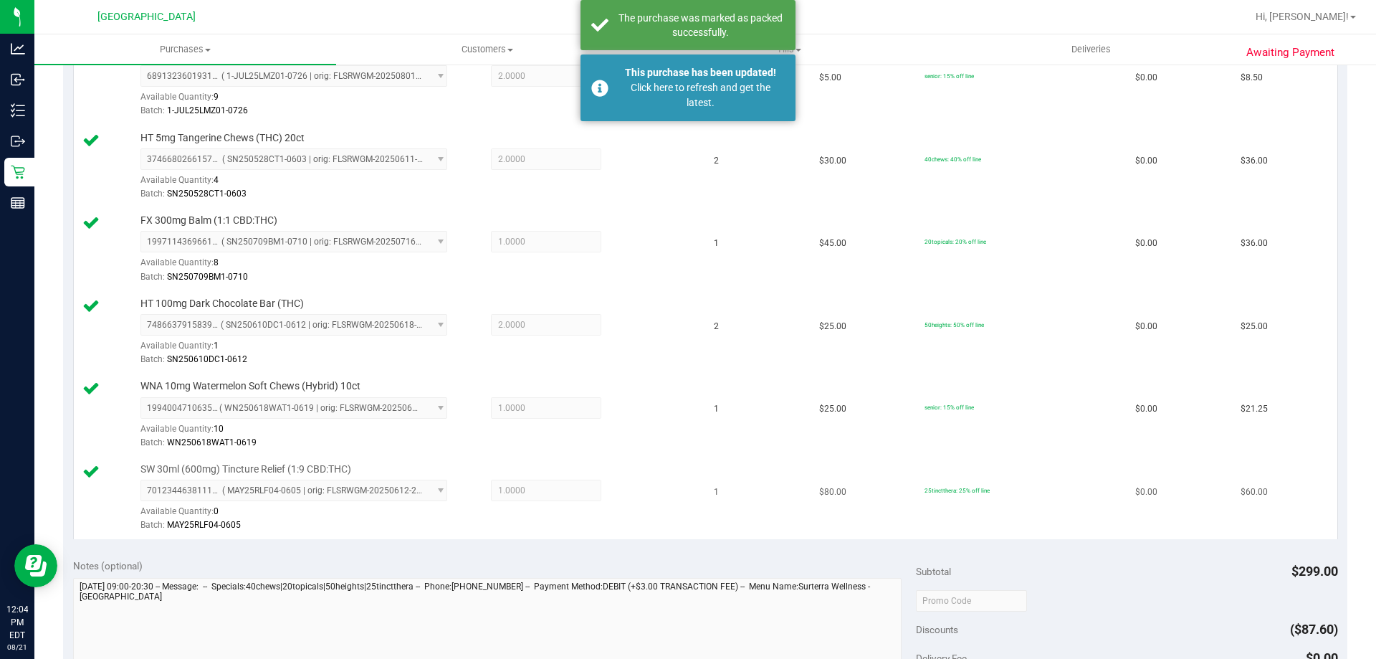
scroll to position [718, 0]
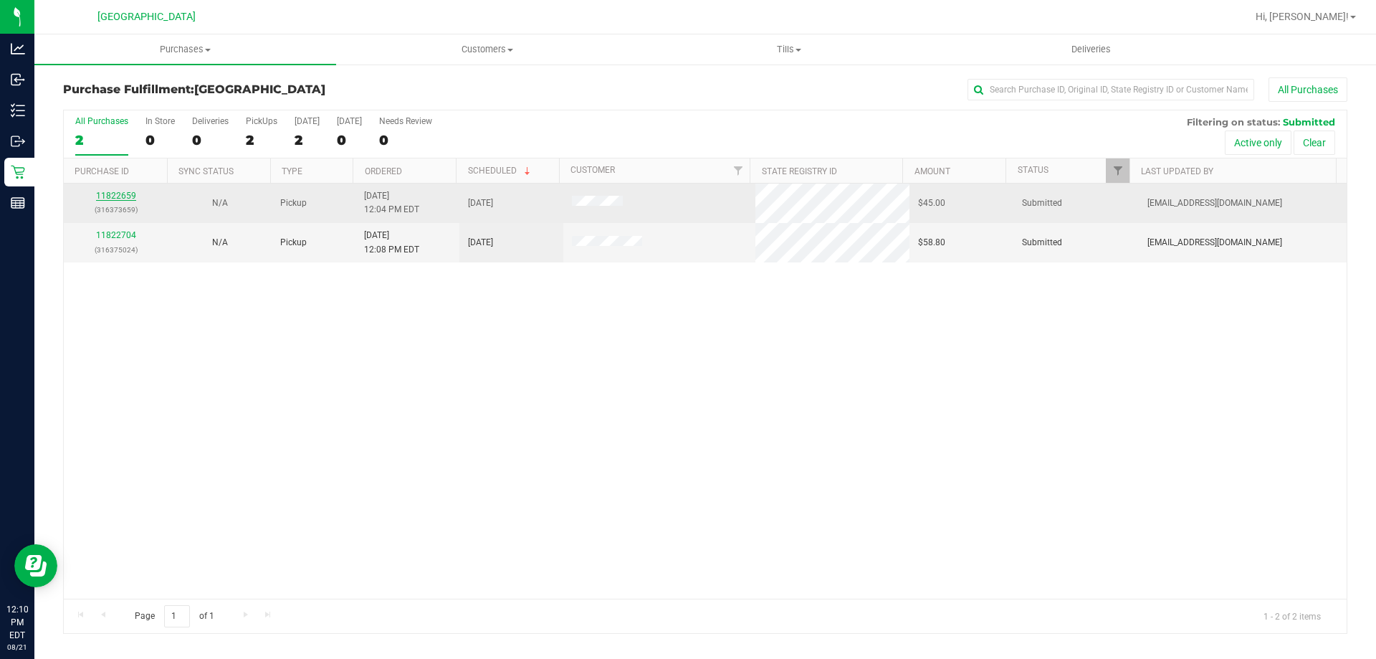
click at [115, 191] on link "11822659" at bounding box center [116, 196] width 40 height 10
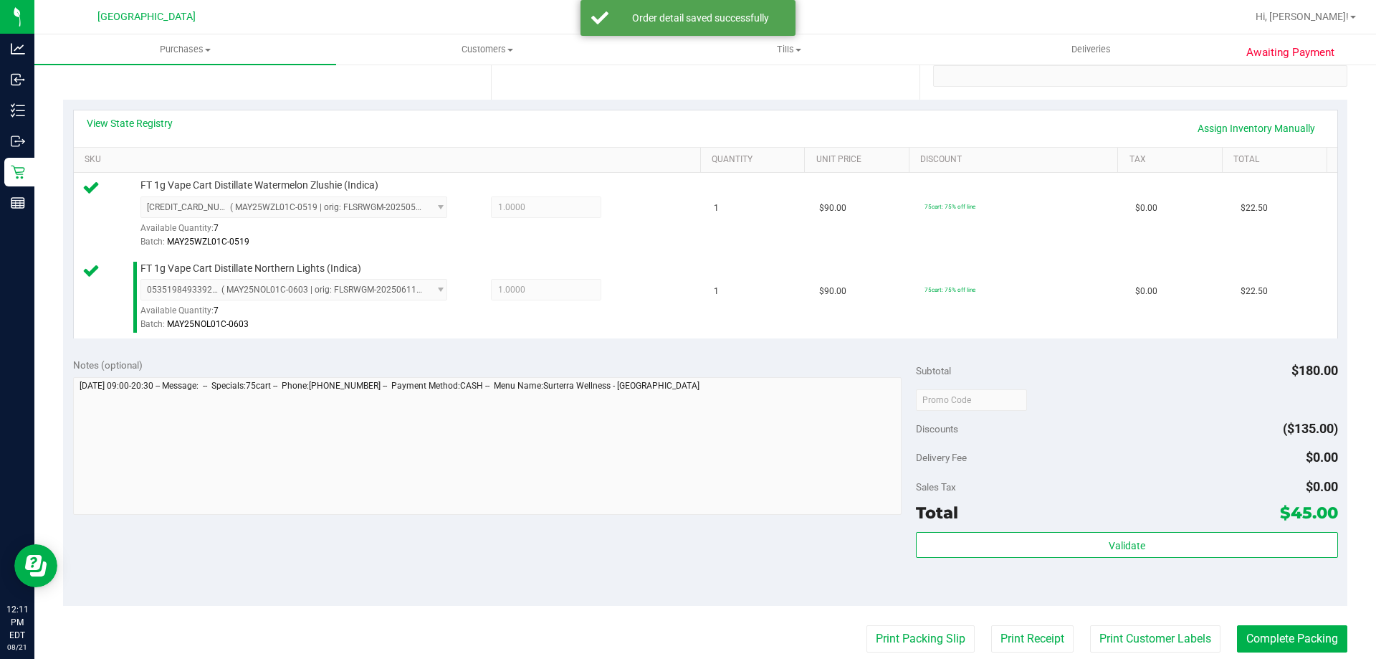
scroll to position [573, 0]
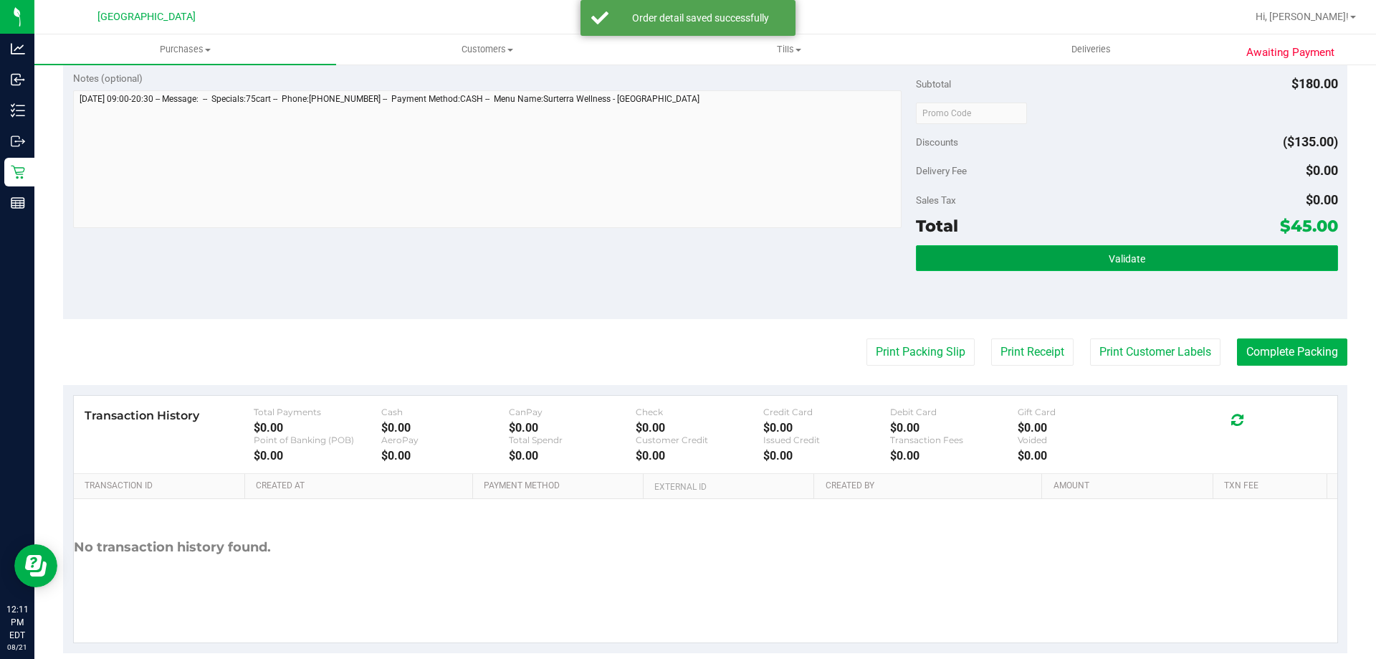
click at [1016, 259] on button "Validate" at bounding box center [1126, 258] width 421 height 26
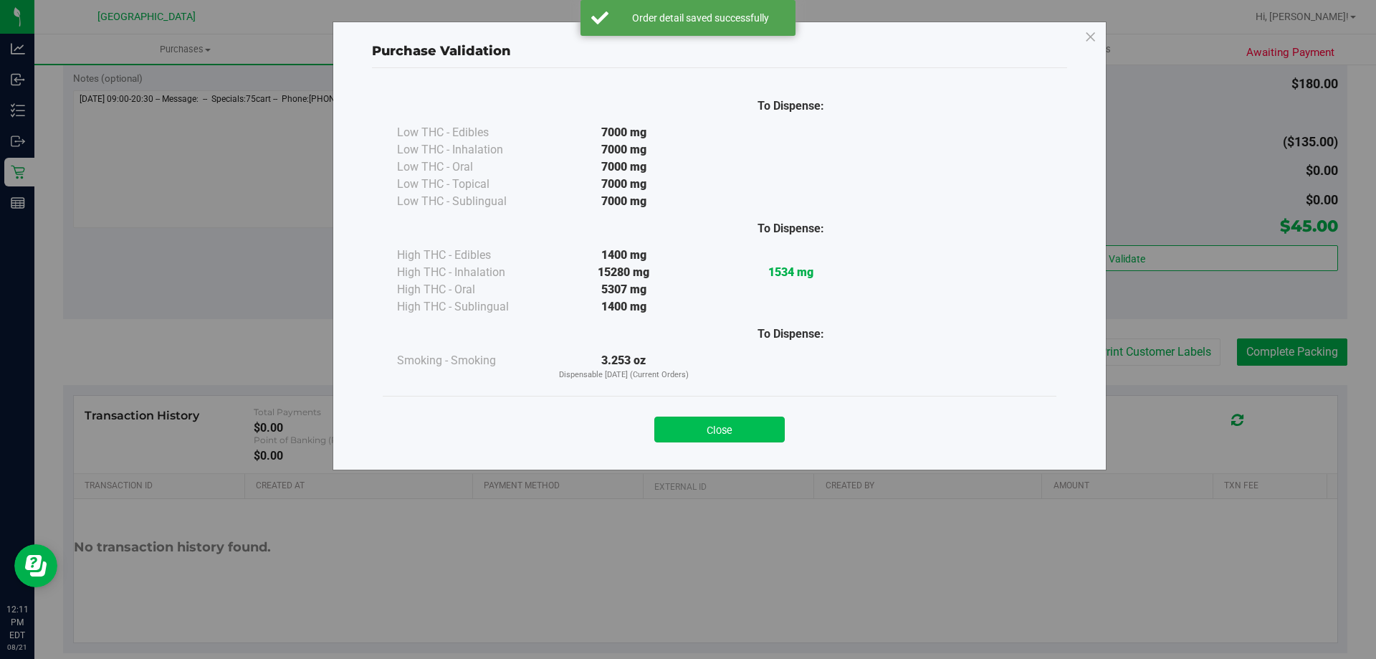
click at [724, 421] on button "Close" at bounding box center [719, 429] width 130 height 26
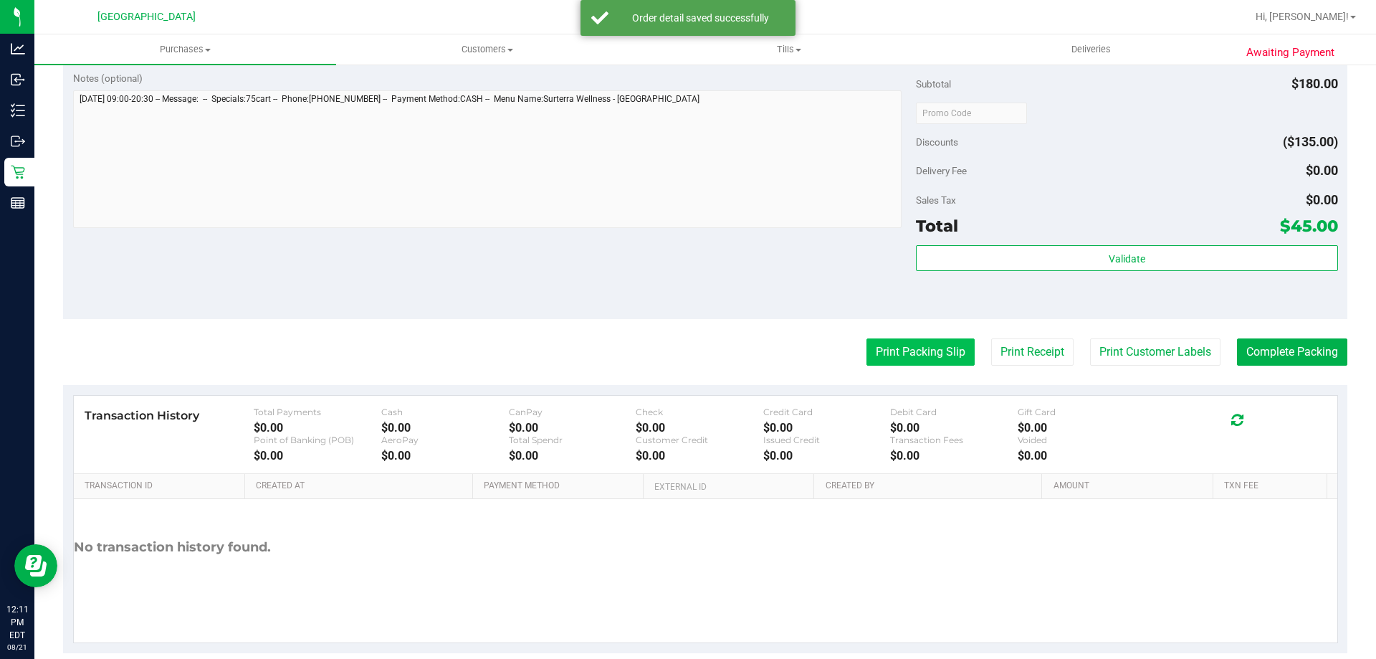
drag, startPoint x: 914, startPoint y: 336, endPoint x: 913, endPoint y: 343, distance: 7.2
click at [915, 338] on purchase-details "Back Edit Purchase Cancel Purchase View Profile # 11822659 BioTrack ID: - Submi…" at bounding box center [705, 78] width 1285 height 1149
click at [912, 345] on button "Print Packing Slip" at bounding box center [921, 351] width 108 height 27
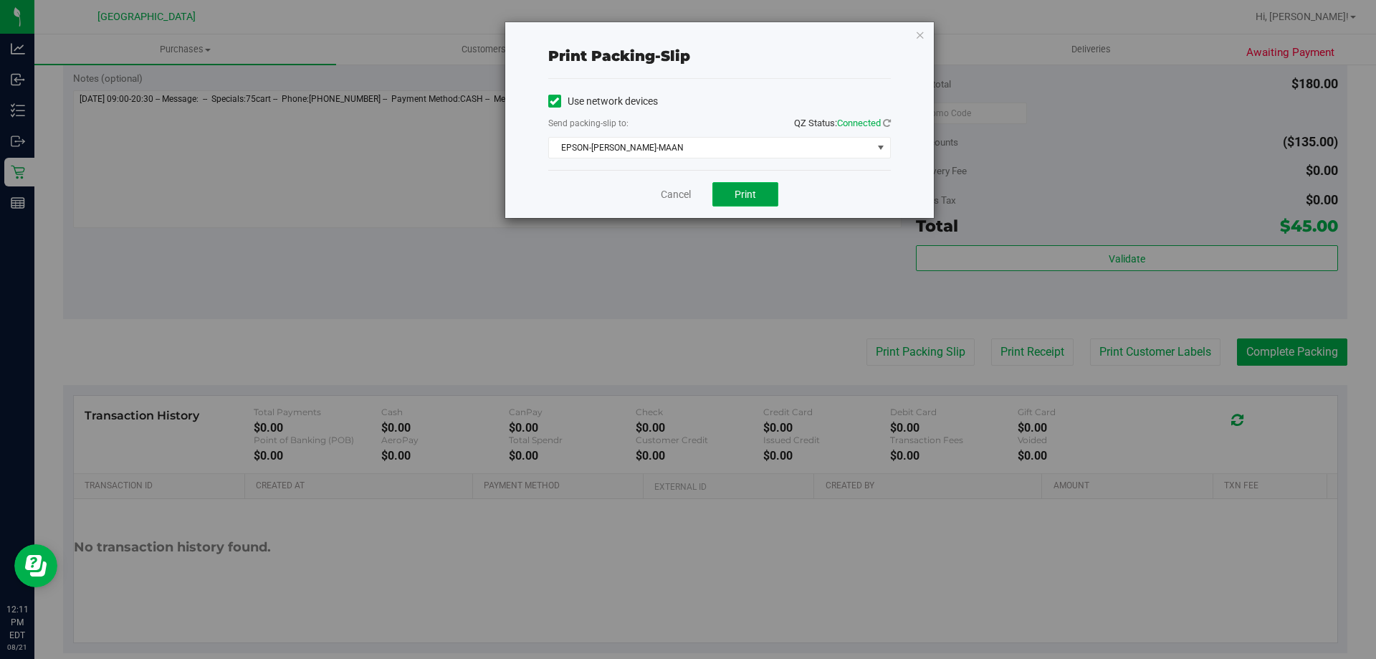
click at [733, 198] on button "Print" at bounding box center [746, 194] width 66 height 24
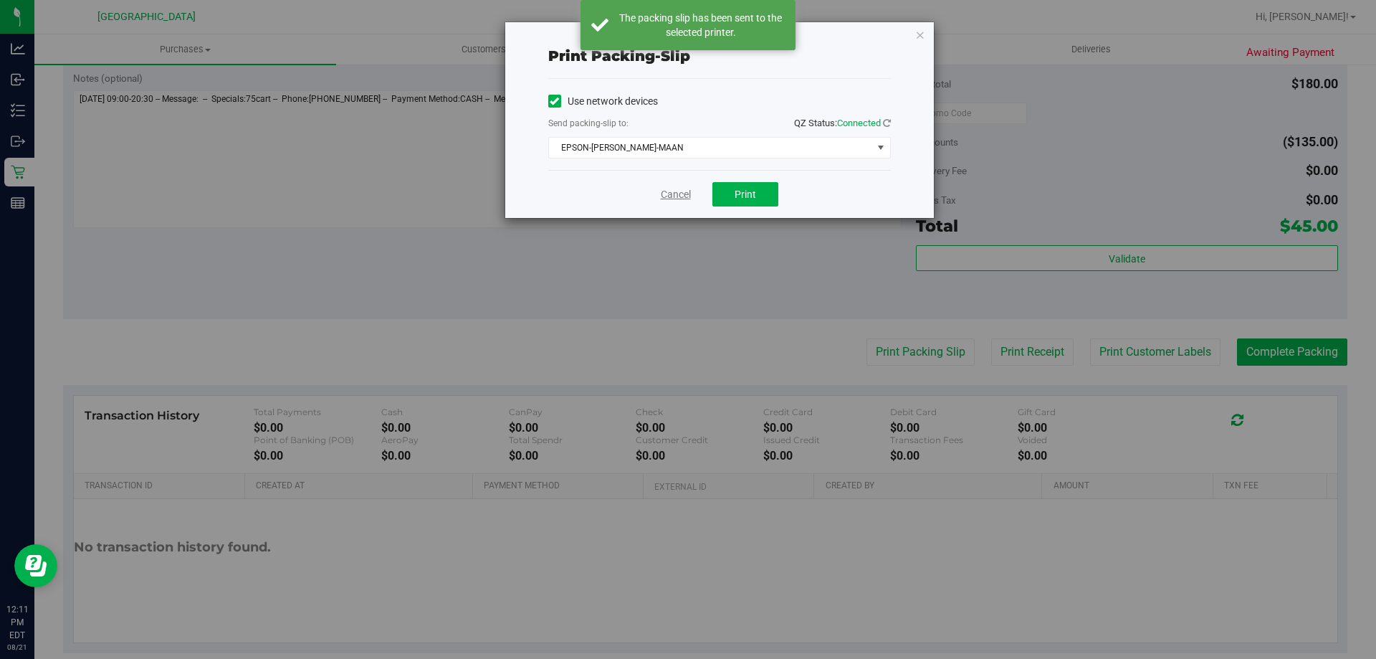
click at [672, 196] on link "Cancel" at bounding box center [676, 194] width 30 height 15
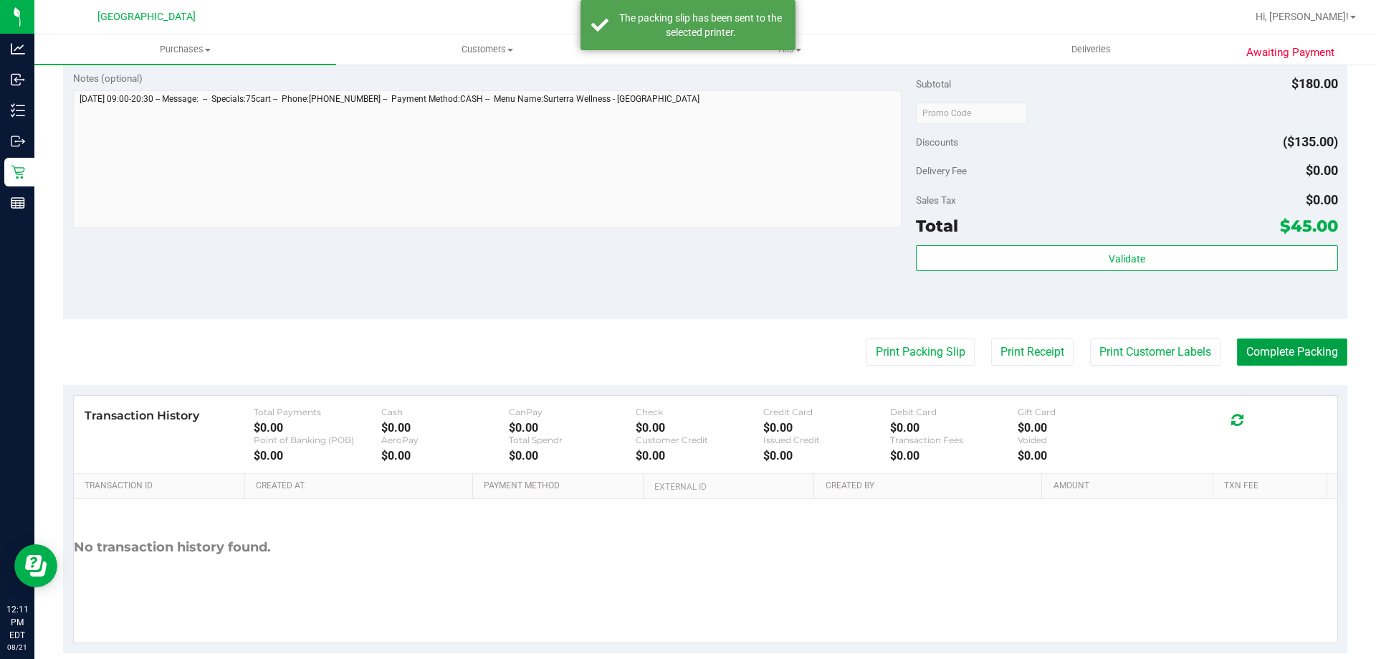
click at [1250, 345] on button "Complete Packing" at bounding box center [1292, 351] width 110 height 27
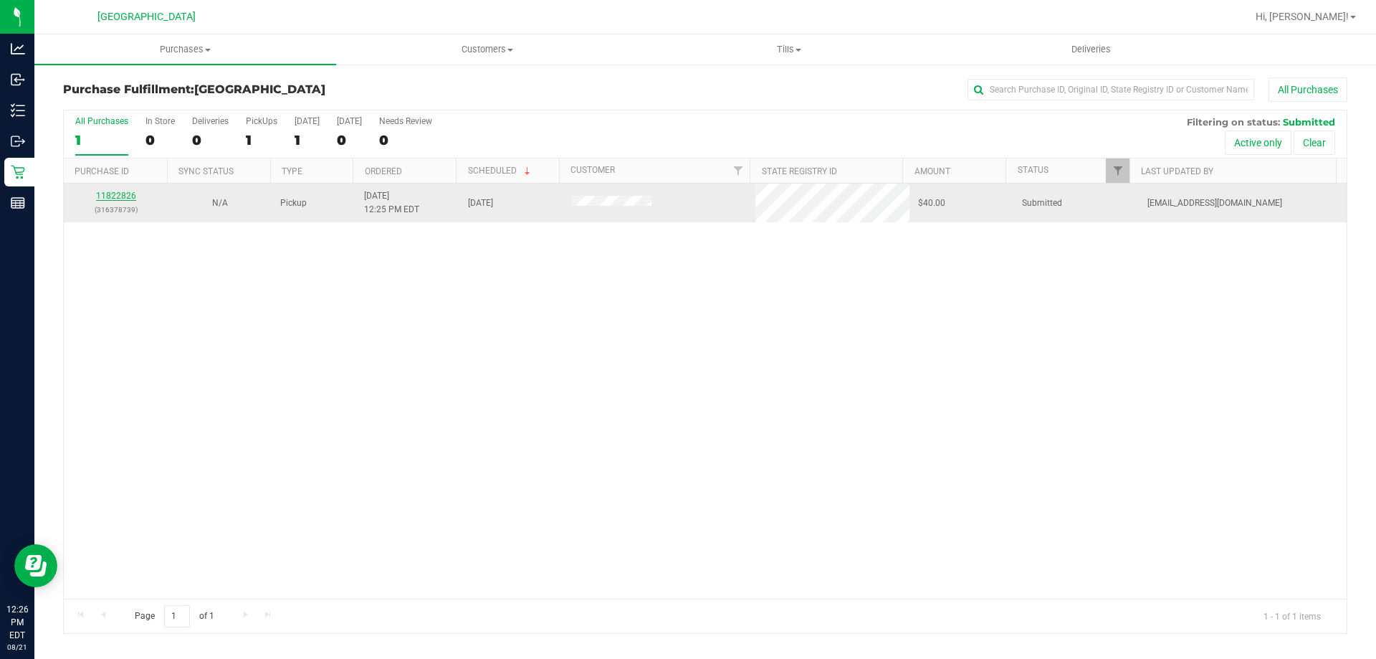
click at [126, 194] on link "11822826" at bounding box center [116, 196] width 40 height 10
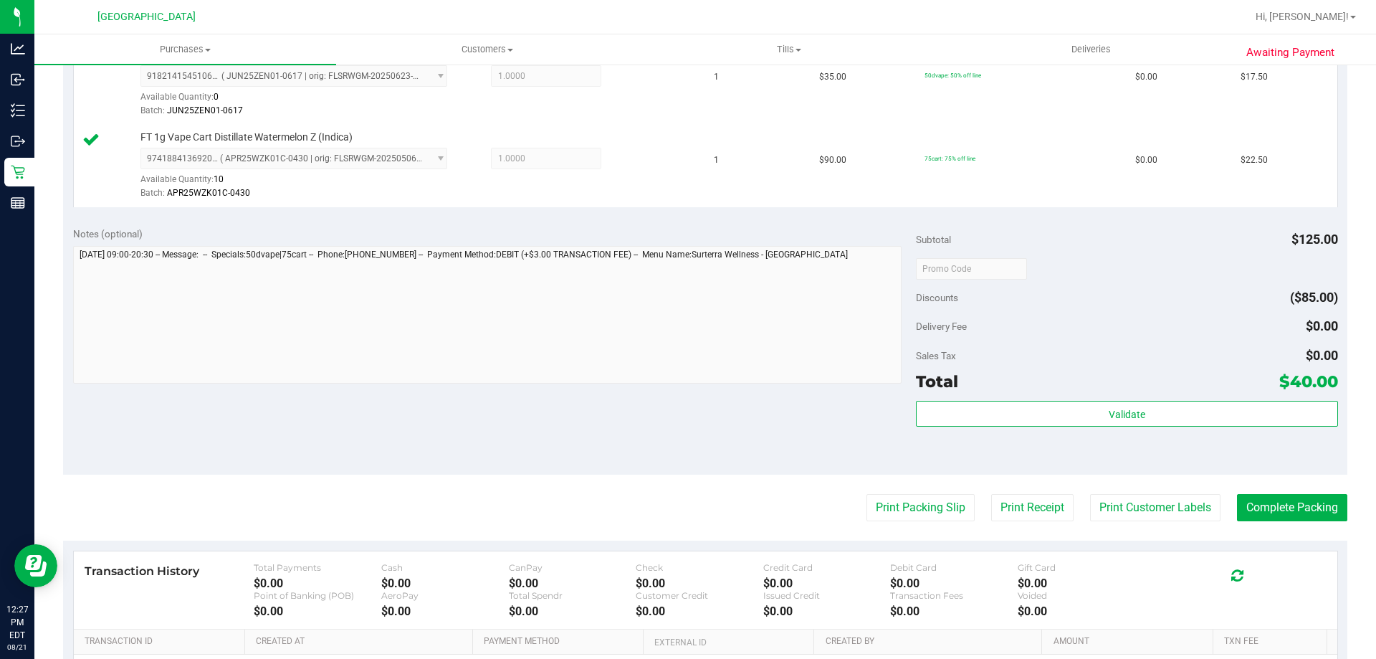
scroll to position [596, 0]
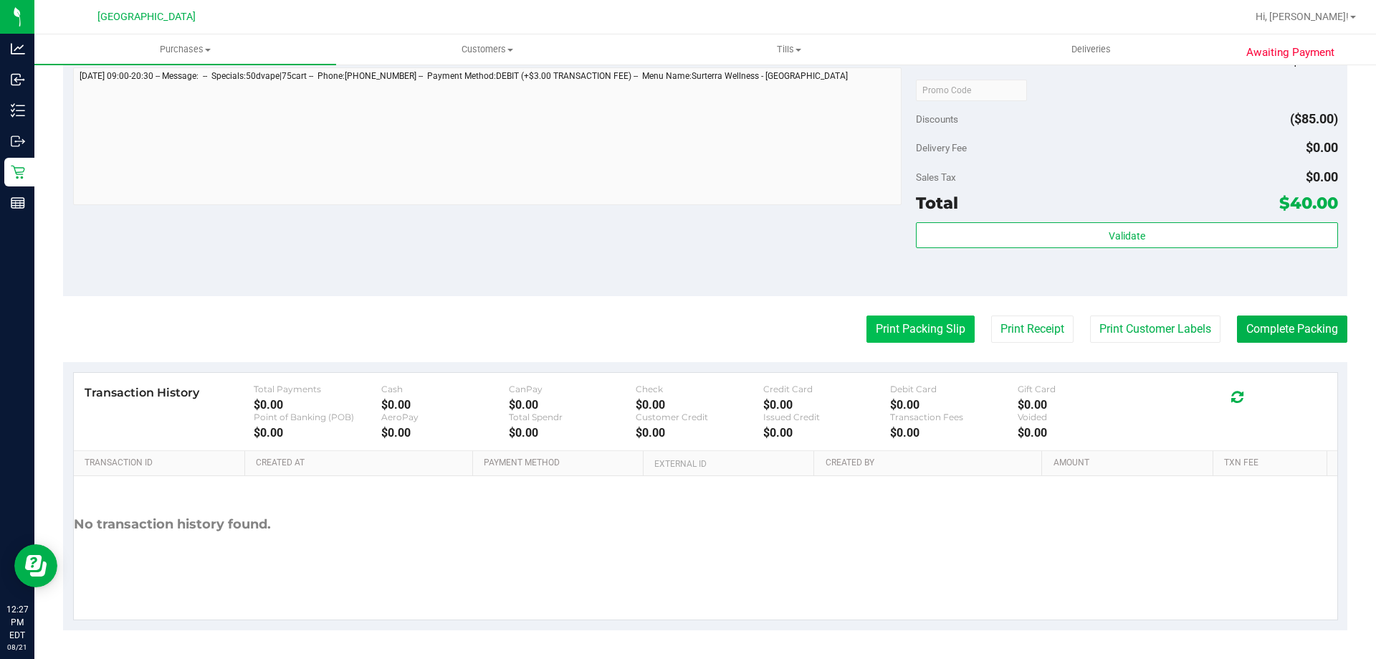
click at [923, 328] on button "Print Packing Slip" at bounding box center [921, 328] width 108 height 27
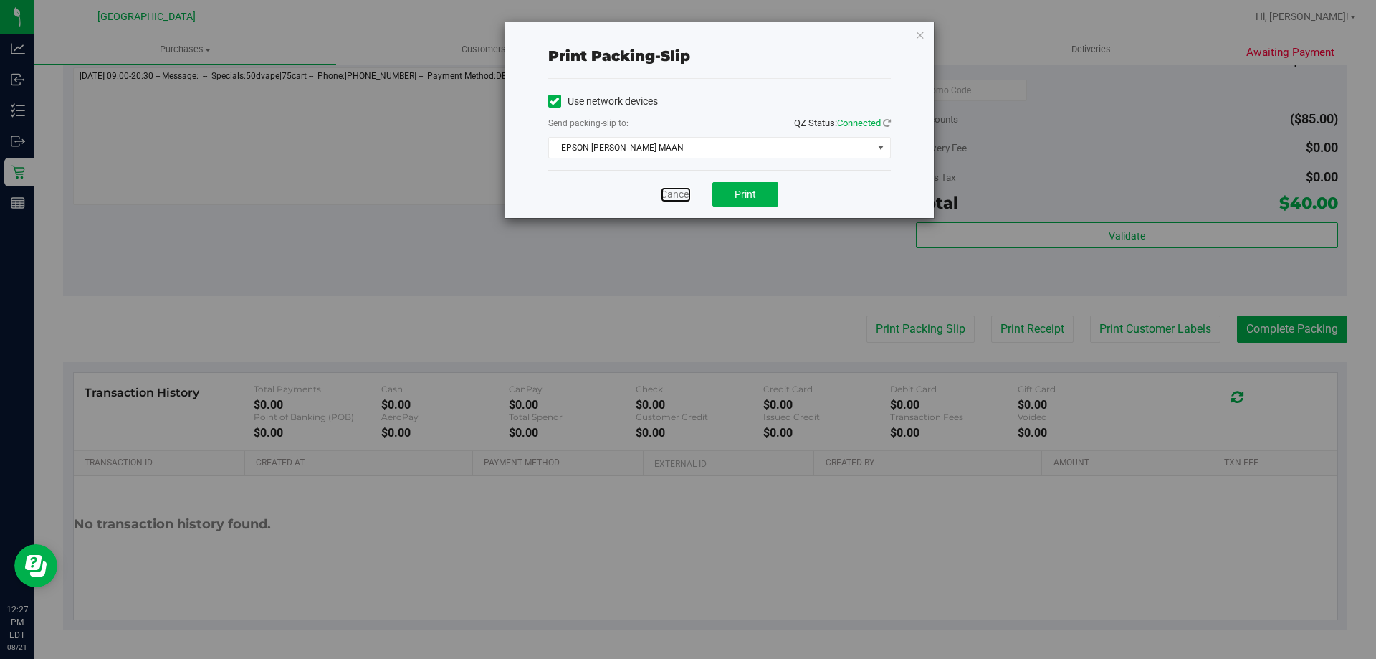
drag, startPoint x: 665, startPoint y: 197, endPoint x: 720, endPoint y: 196, distance: 55.2
click at [667, 197] on link "Cancel" at bounding box center [676, 194] width 30 height 15
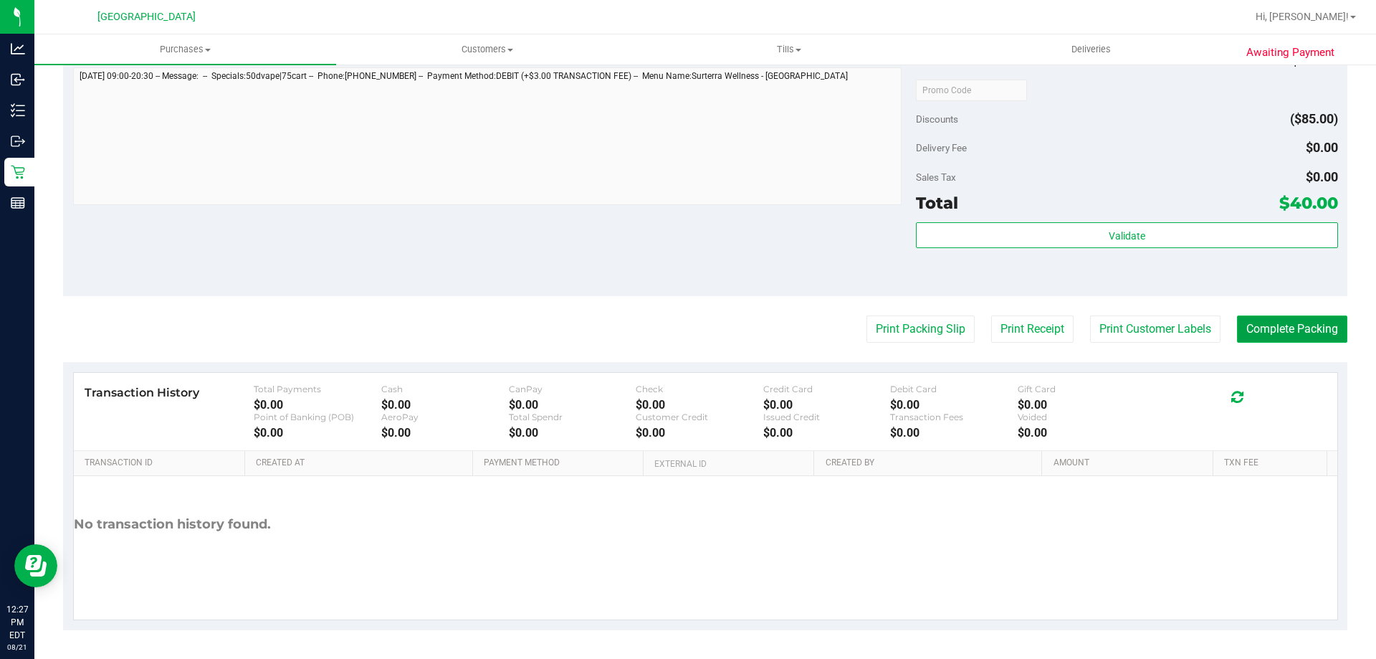
click at [1294, 336] on button "Complete Packing" at bounding box center [1292, 328] width 110 height 27
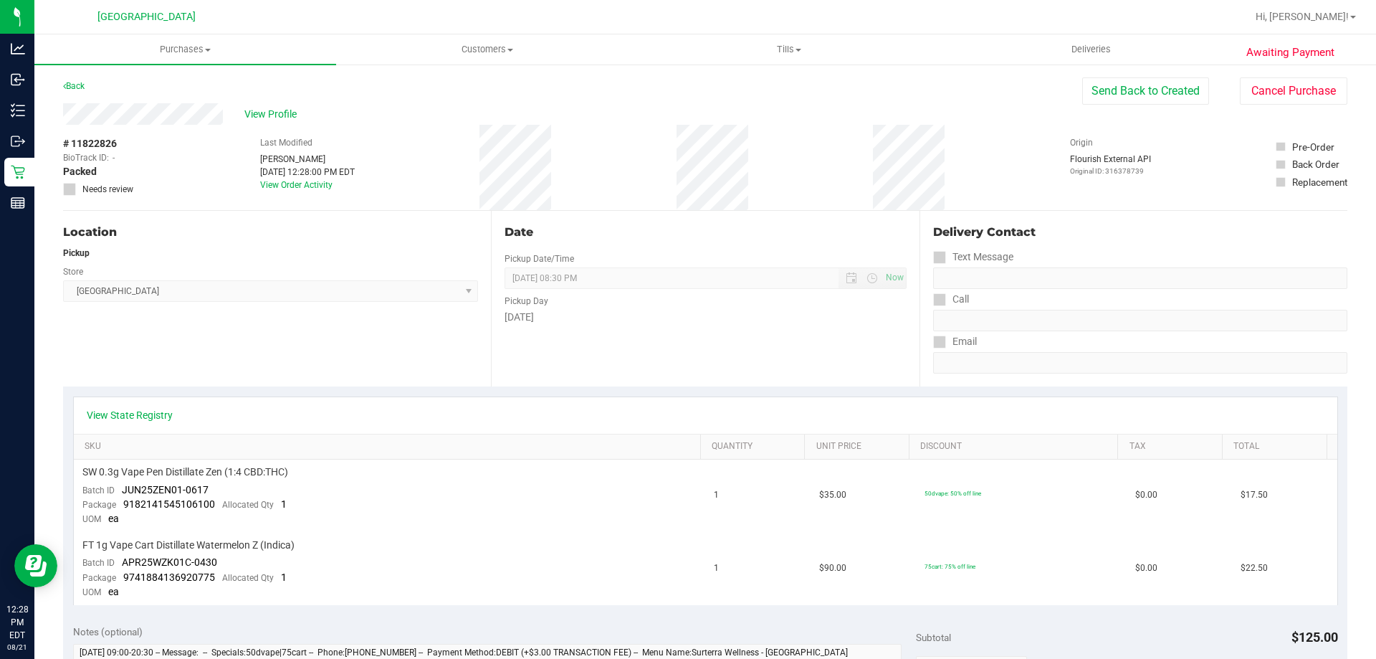
scroll to position [502, 0]
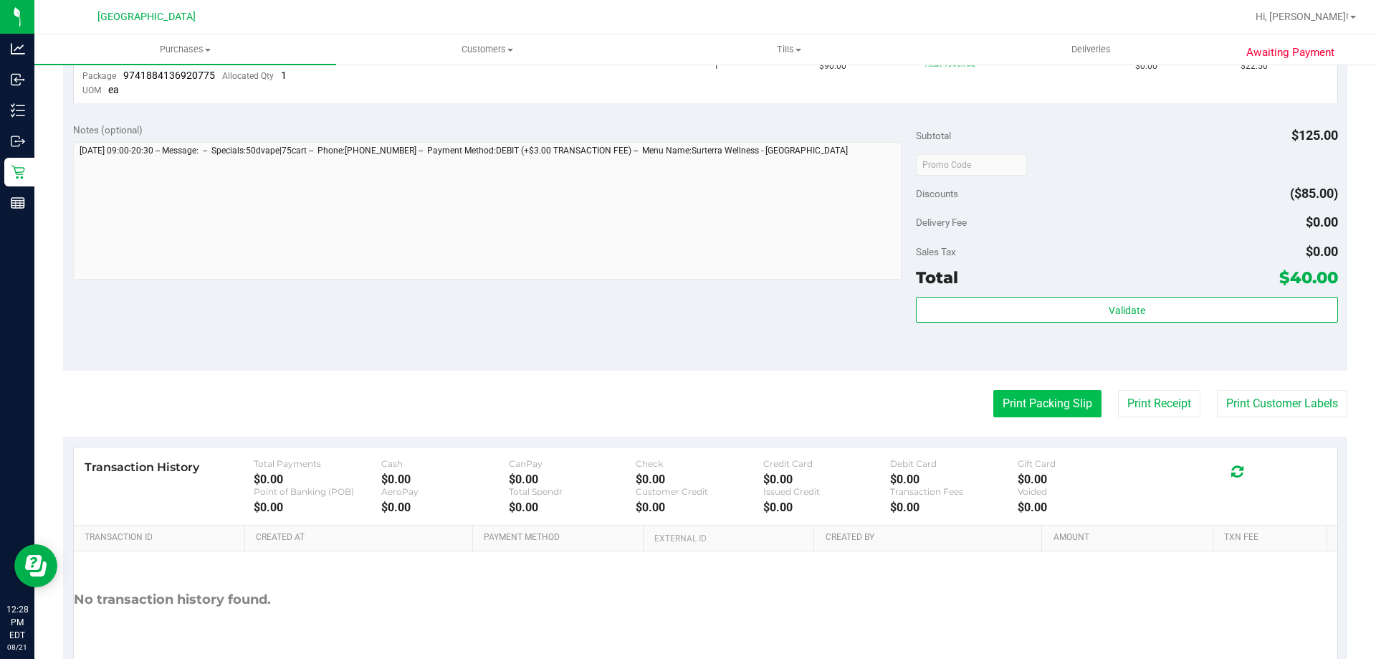
click at [1045, 402] on button "Print Packing Slip" at bounding box center [1047, 403] width 108 height 27
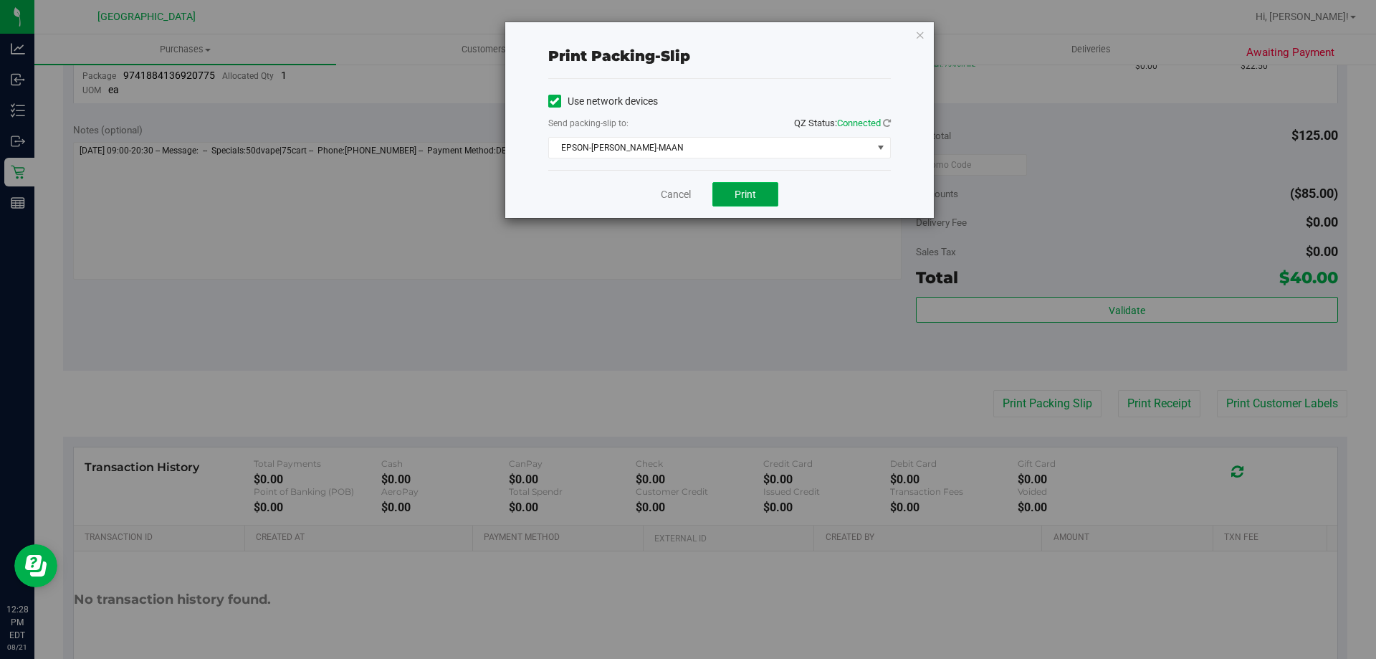
click at [756, 187] on button "Print" at bounding box center [746, 194] width 66 height 24
click at [675, 199] on link "Cancel" at bounding box center [676, 194] width 30 height 15
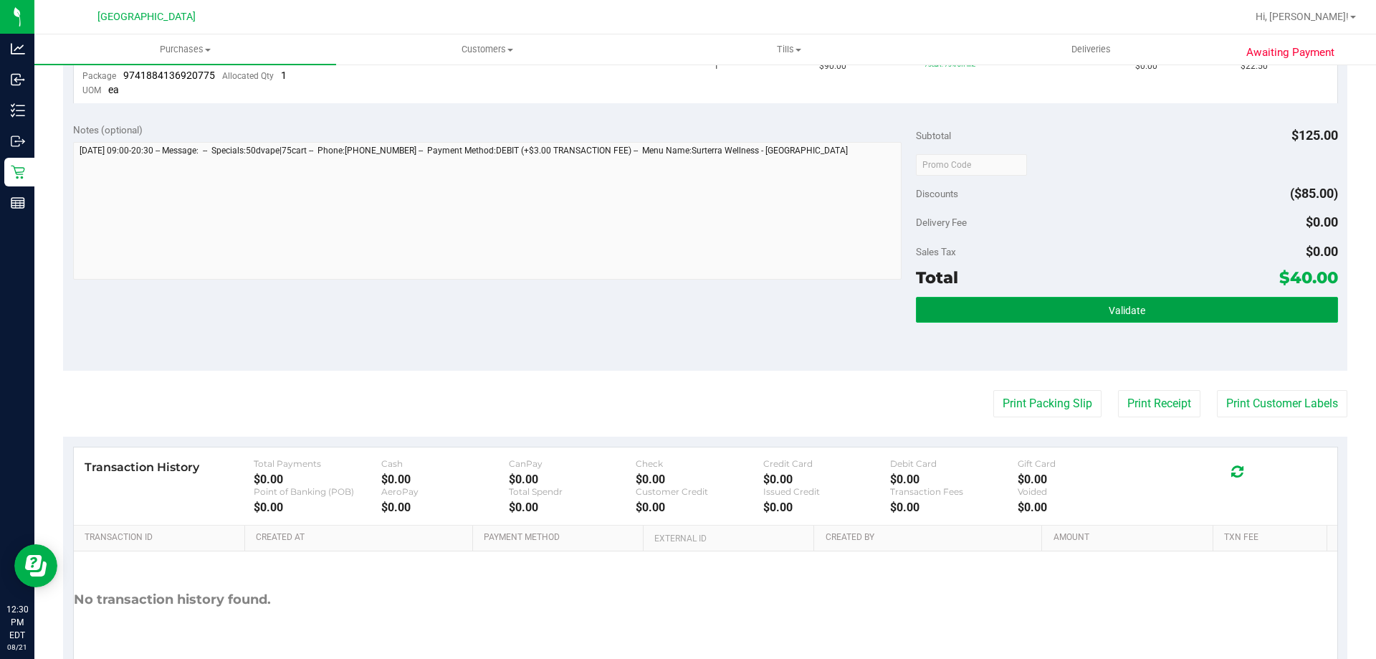
click at [1082, 300] on button "Validate" at bounding box center [1126, 310] width 421 height 26
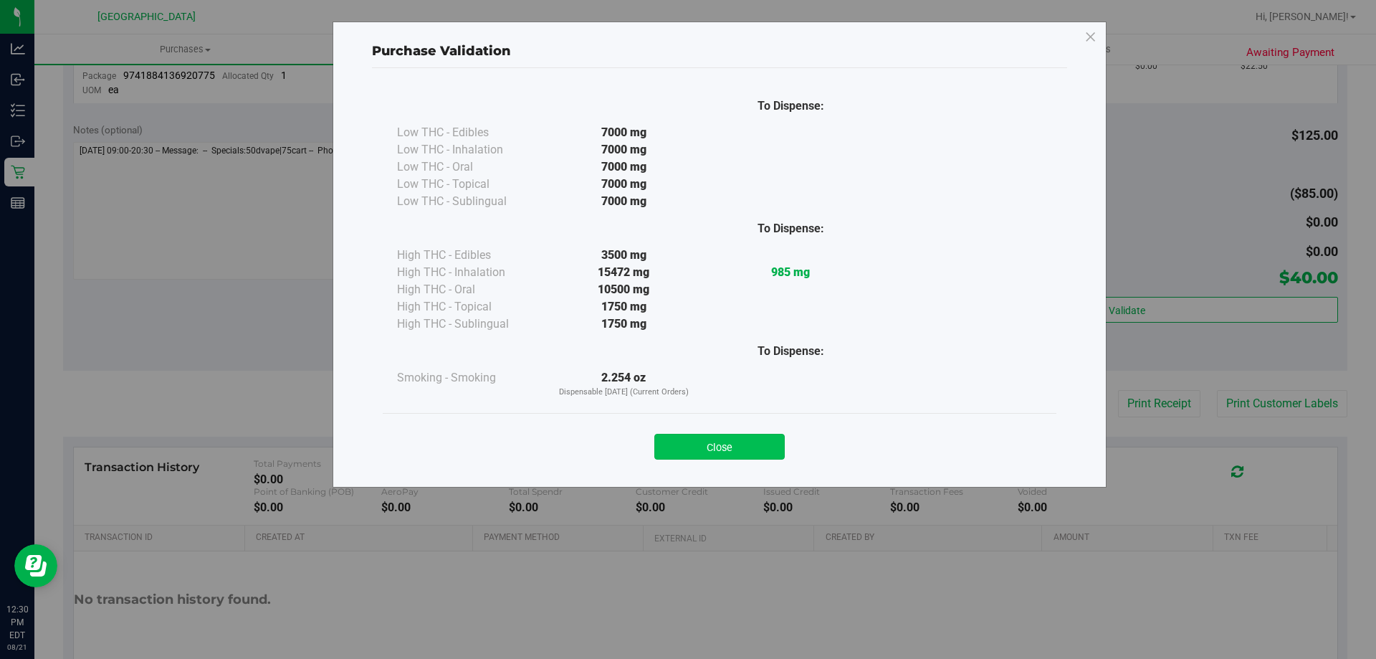
click at [729, 450] on button "Close" at bounding box center [719, 447] width 130 height 26
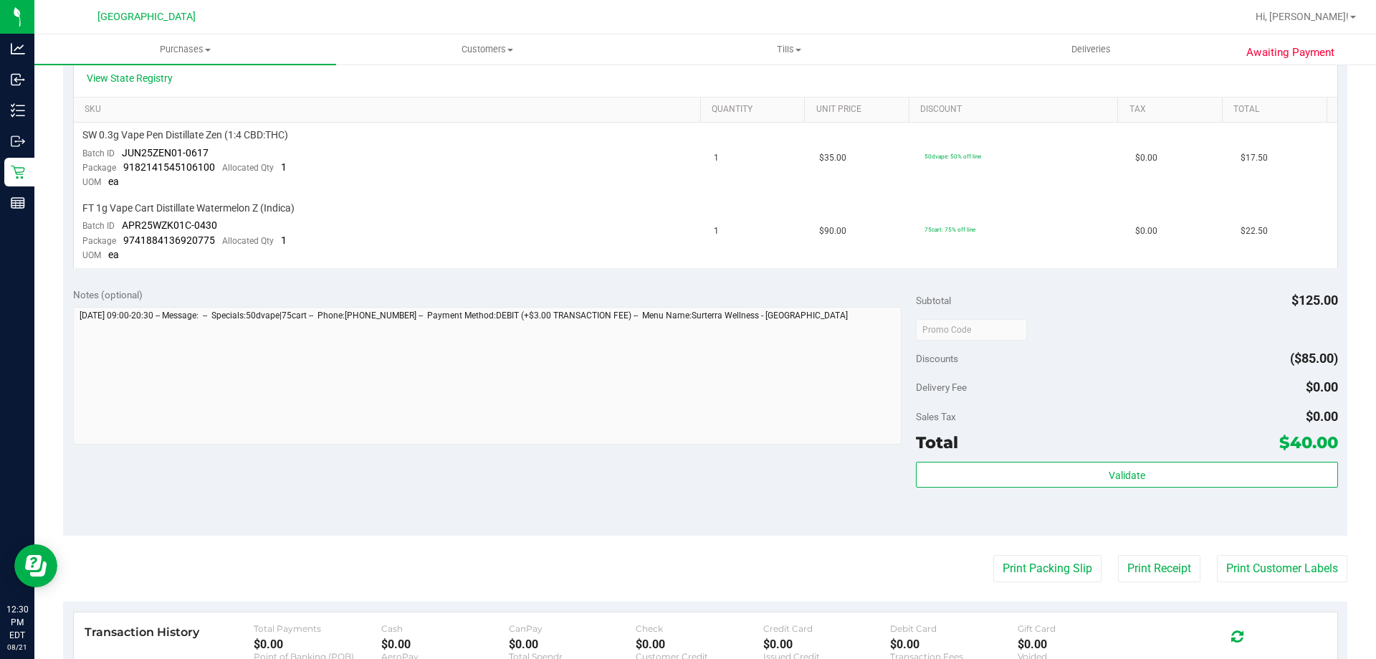
scroll to position [358, 0]
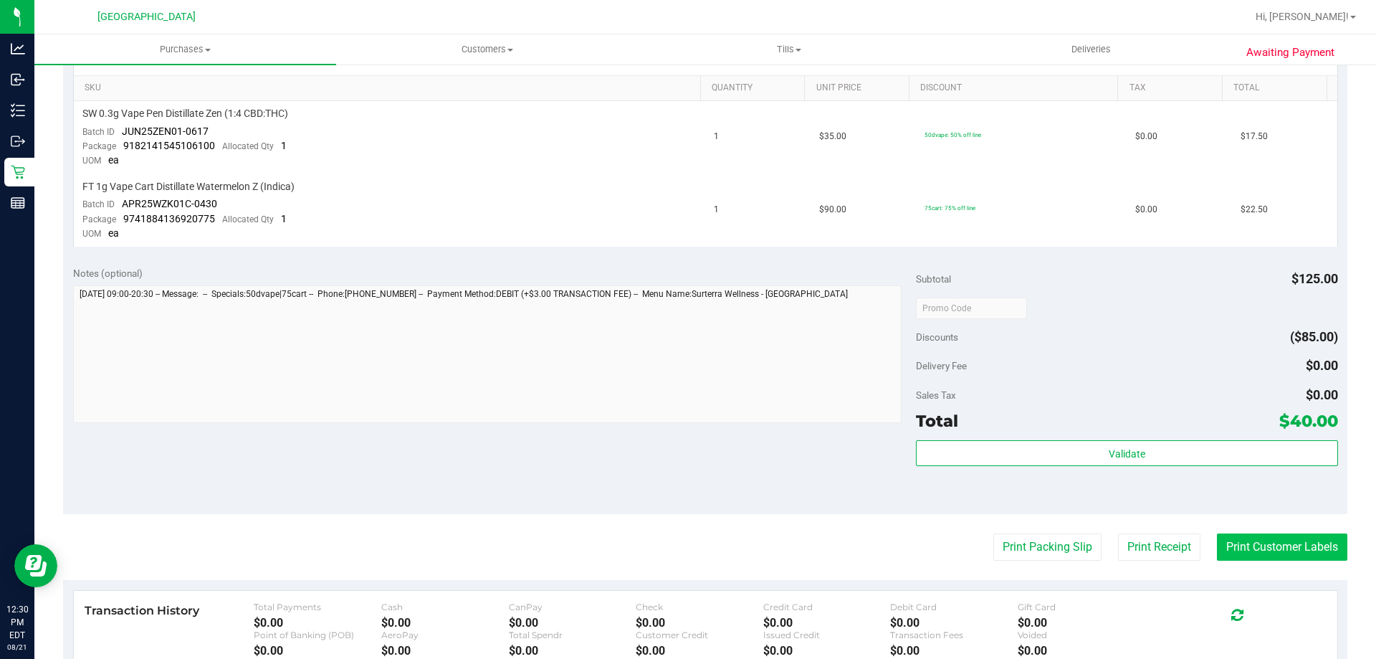
click at [1237, 554] on button "Print Customer Labels" at bounding box center [1282, 546] width 130 height 27
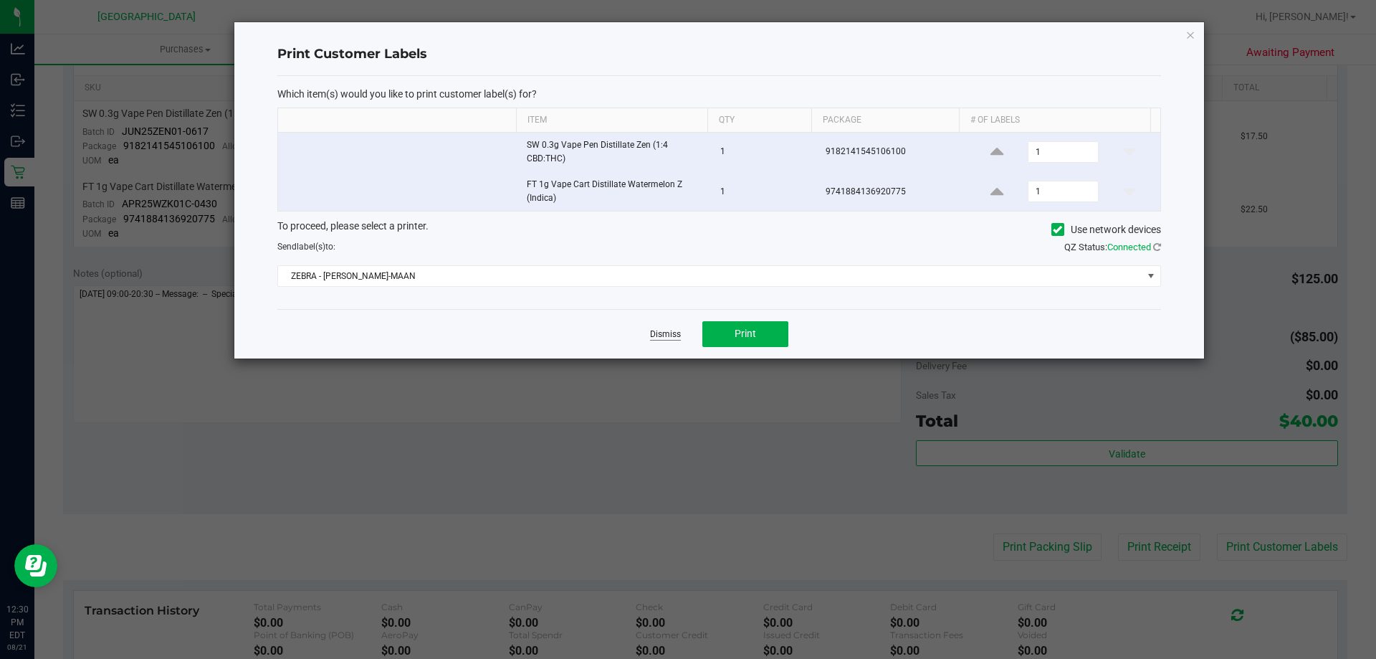
drag, startPoint x: 684, startPoint y: 329, endPoint x: 674, endPoint y: 333, distance: 10.7
click at [676, 332] on div "Dismiss Print" at bounding box center [719, 333] width 884 height 49
click at [674, 333] on link "Dismiss" at bounding box center [665, 334] width 31 height 12
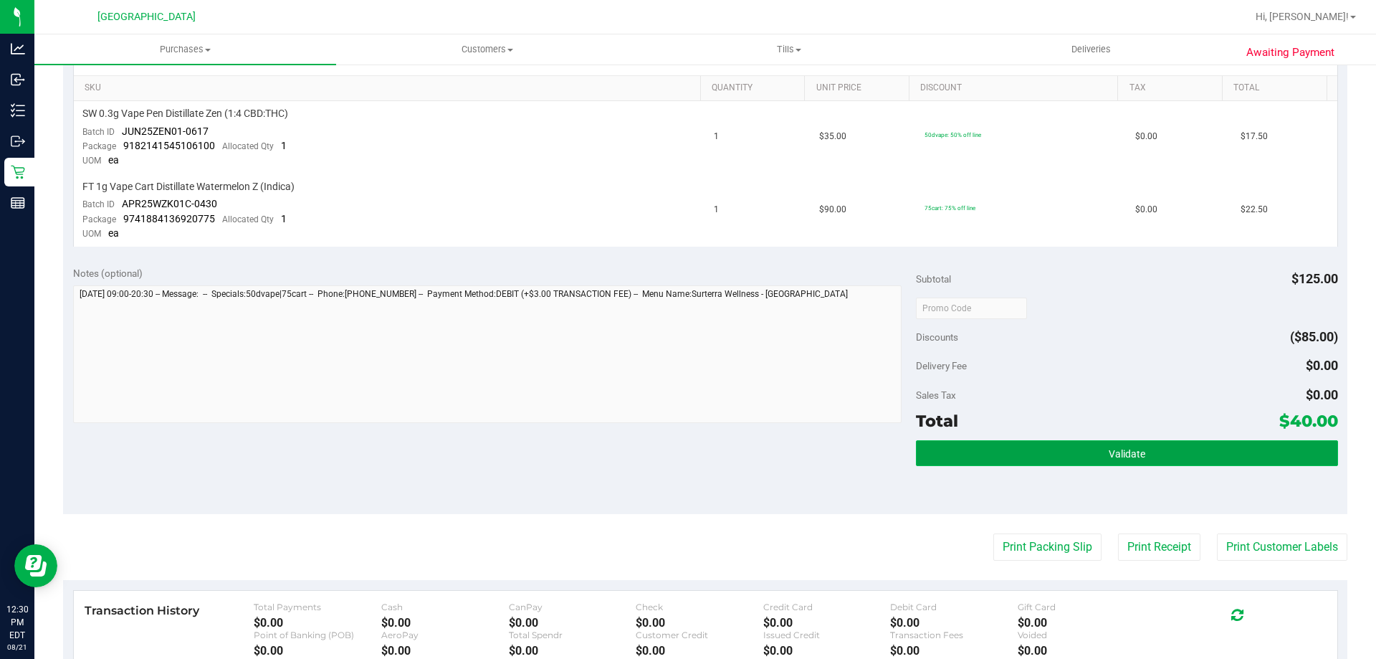
click at [1008, 458] on button "Validate" at bounding box center [1126, 453] width 421 height 26
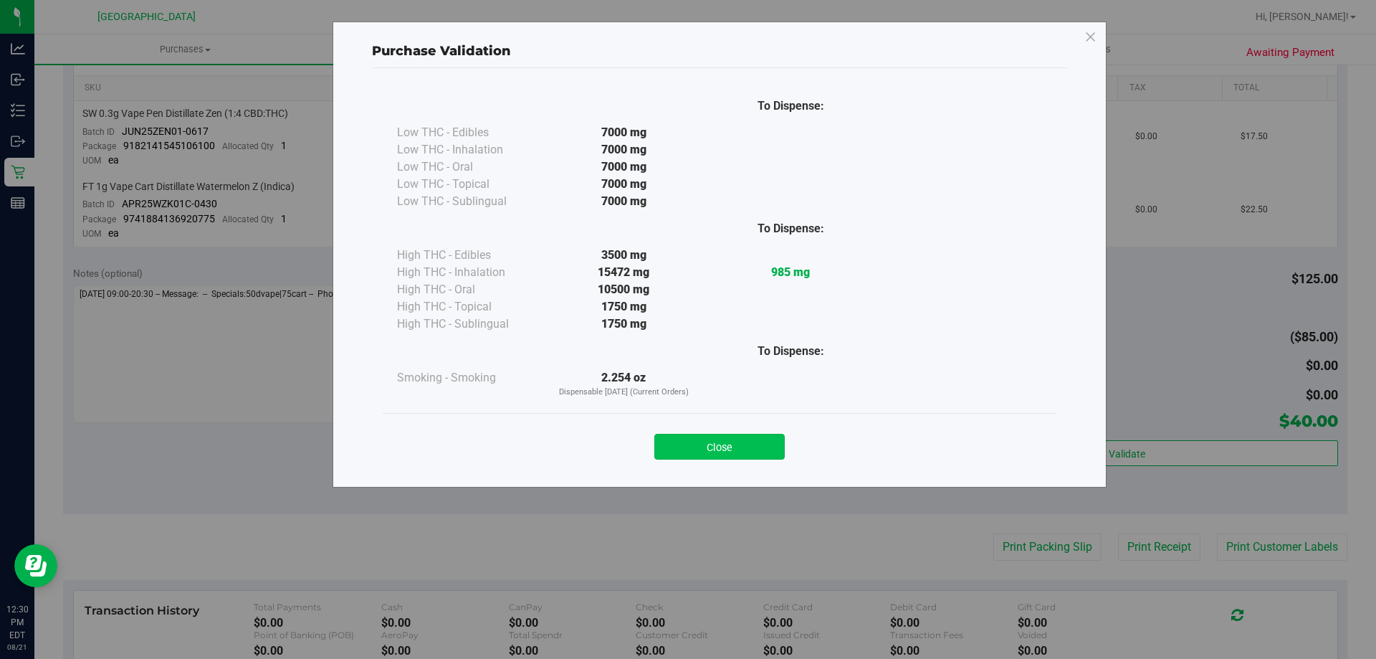
click at [697, 442] on button "Close" at bounding box center [719, 447] width 130 height 26
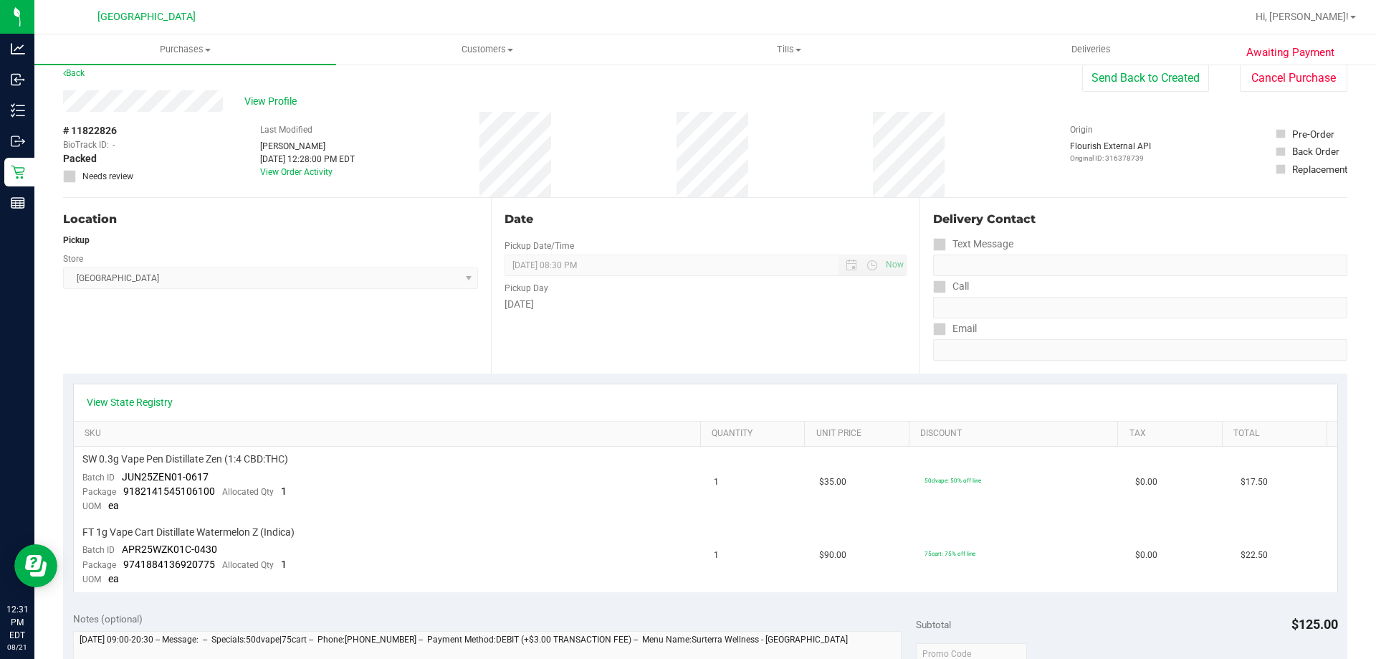
scroll to position [0, 0]
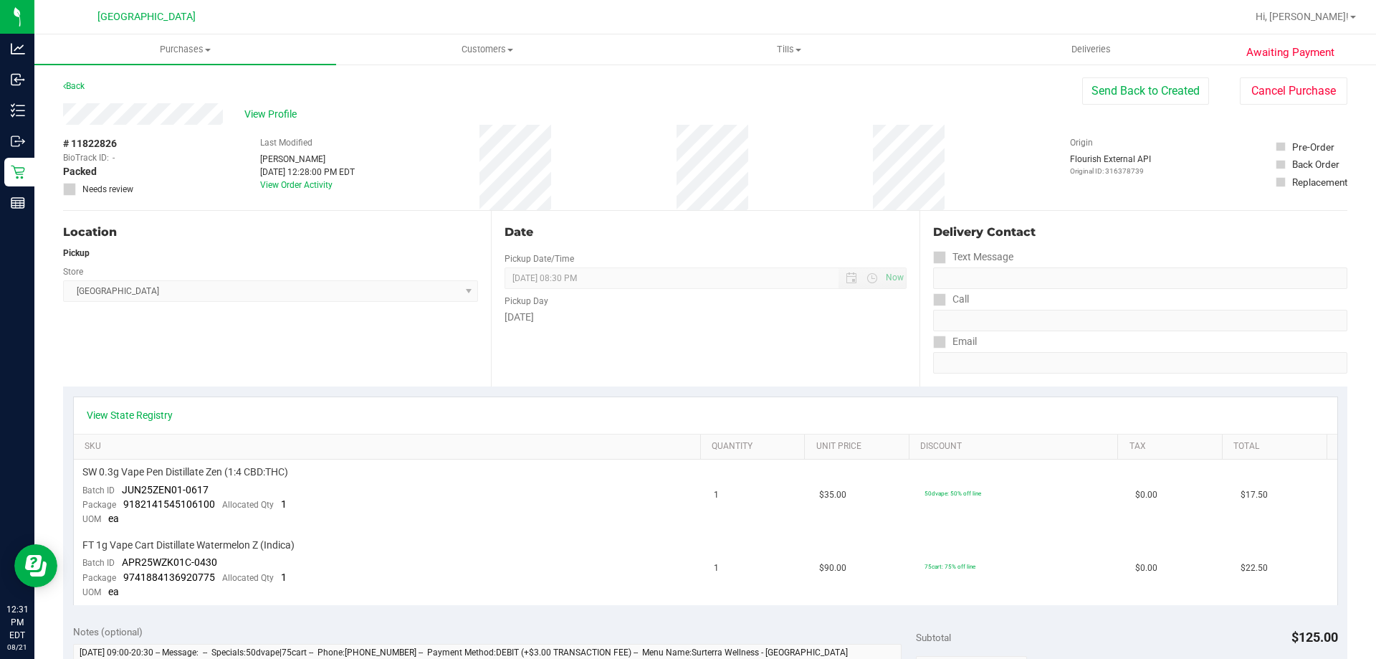
click at [59, 87] on div "Awaiting Payment Back Send Back to Created Cancel Purchase View Profile # 11822…" at bounding box center [705, 649] width 1342 height 1172
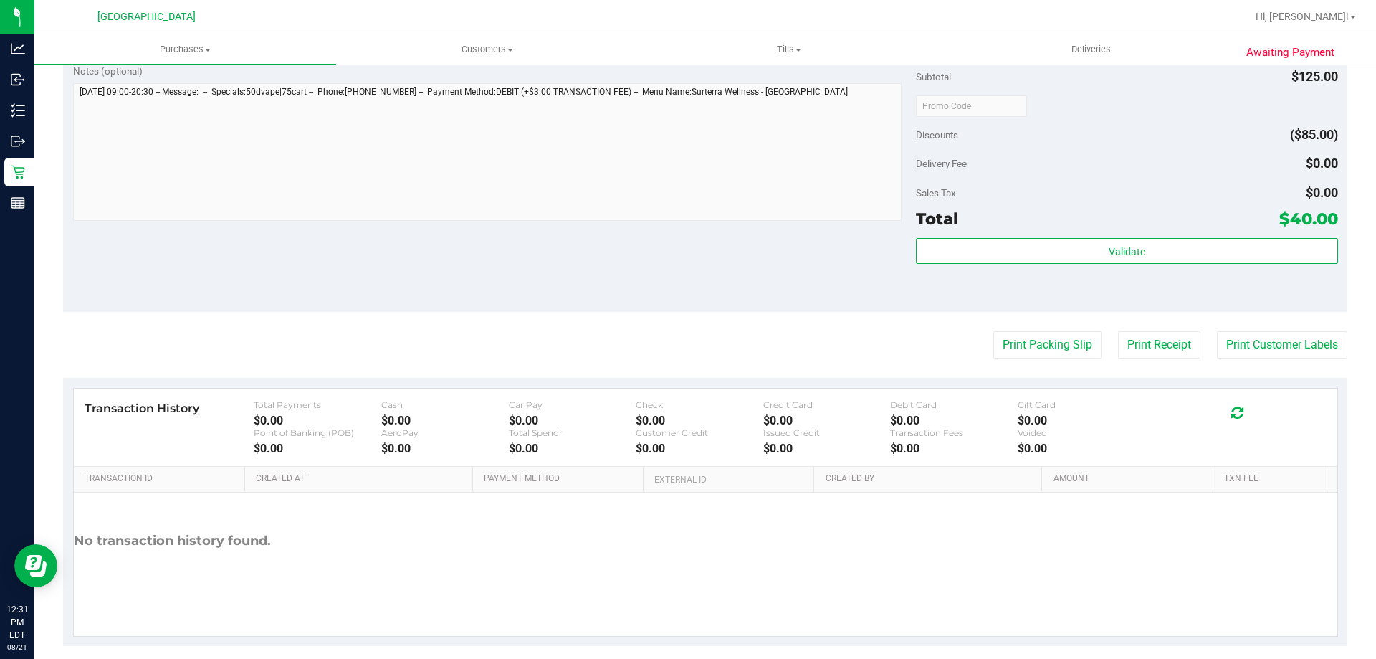
scroll to position [576, 0]
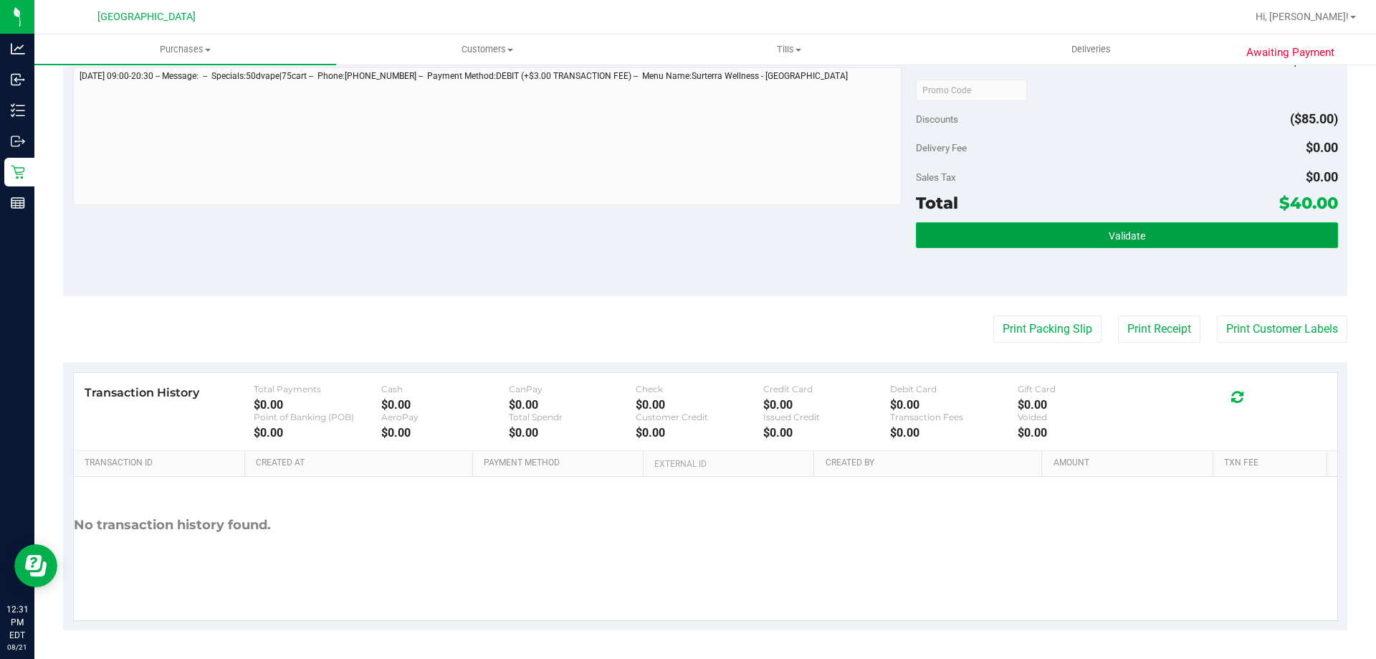
click at [1074, 234] on button "Validate" at bounding box center [1126, 235] width 421 height 26
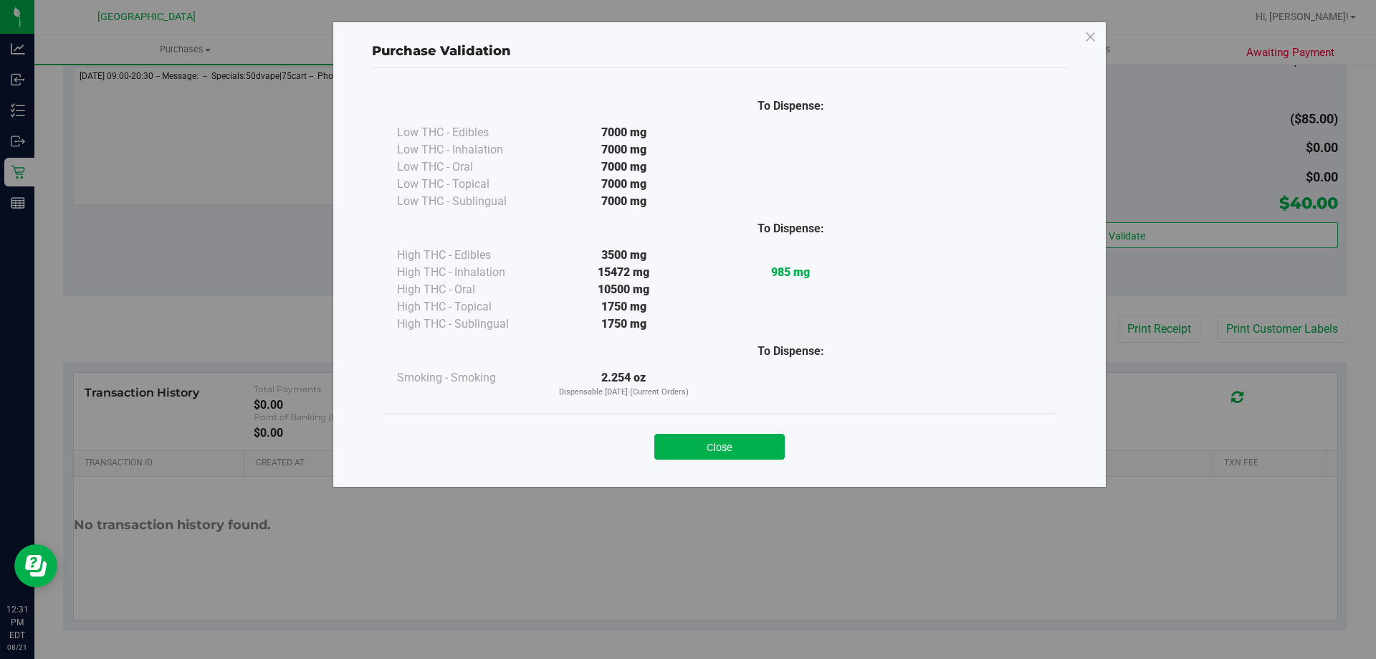
click at [723, 462] on div "Close" at bounding box center [720, 442] width 674 height 58
click at [781, 448] on button "Close" at bounding box center [719, 447] width 130 height 26
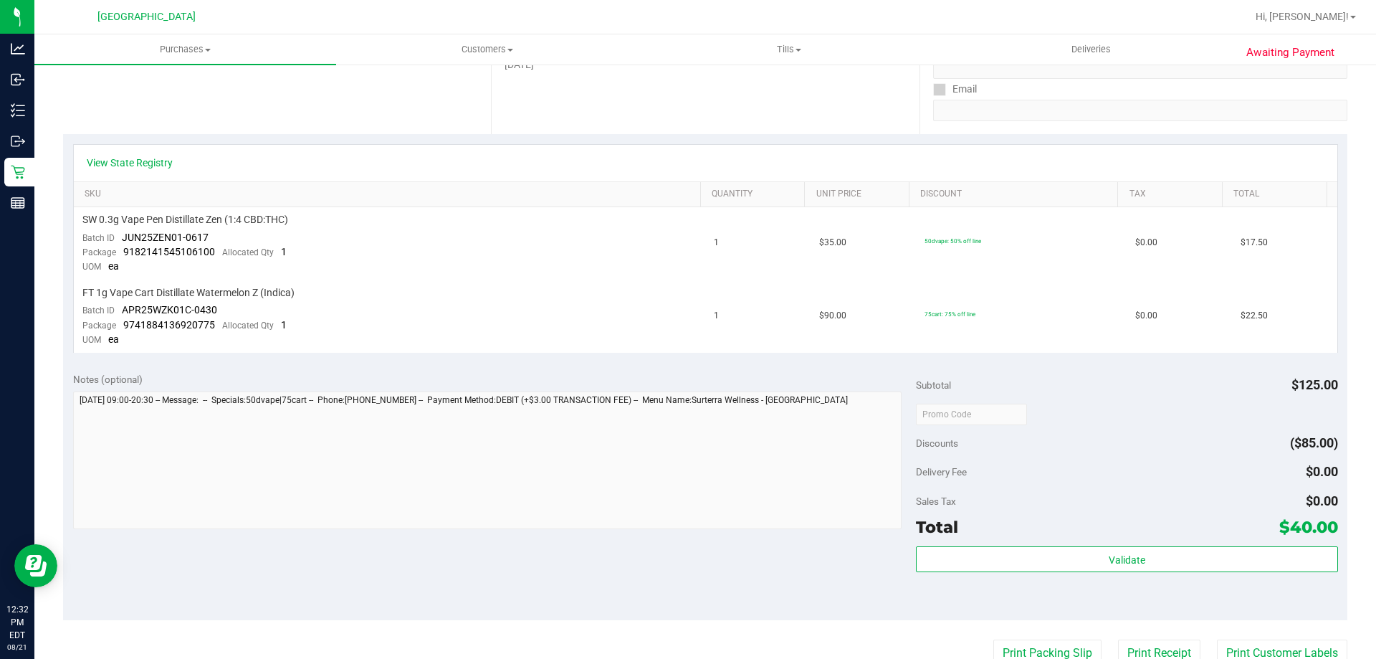
scroll to position [72, 0]
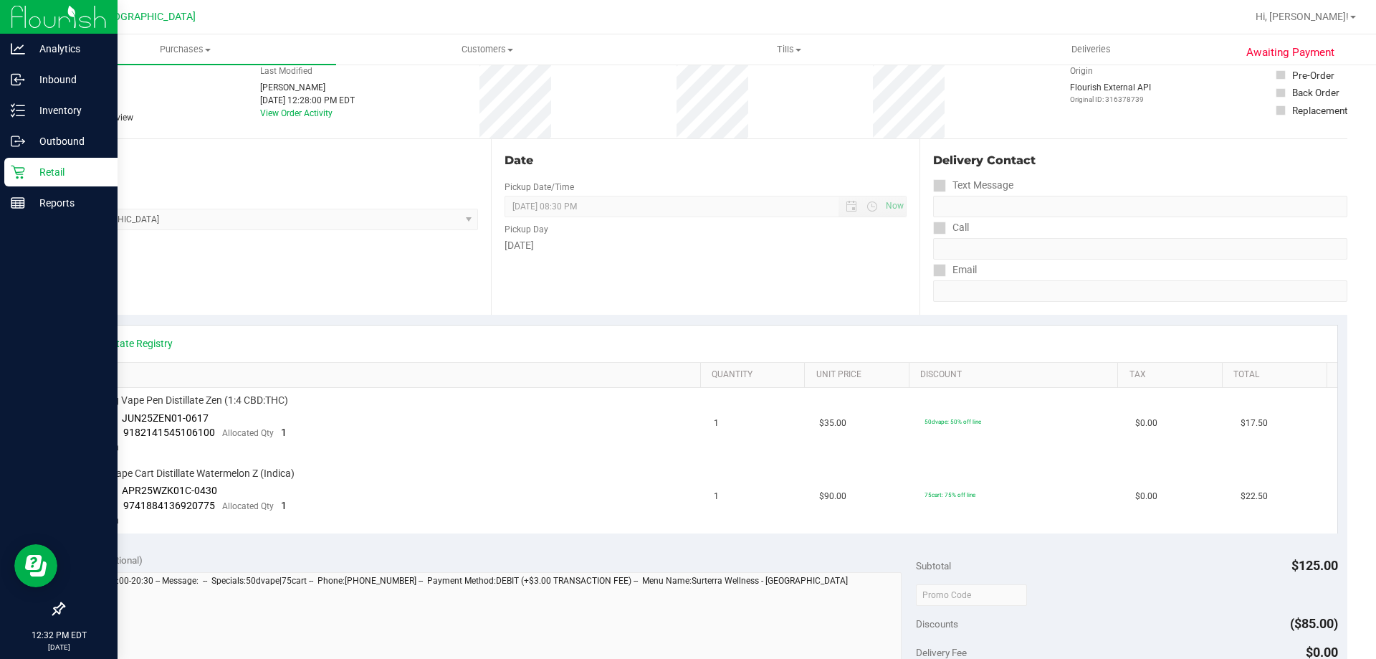
click at [49, 163] on p "Retail" at bounding box center [68, 171] width 86 height 17
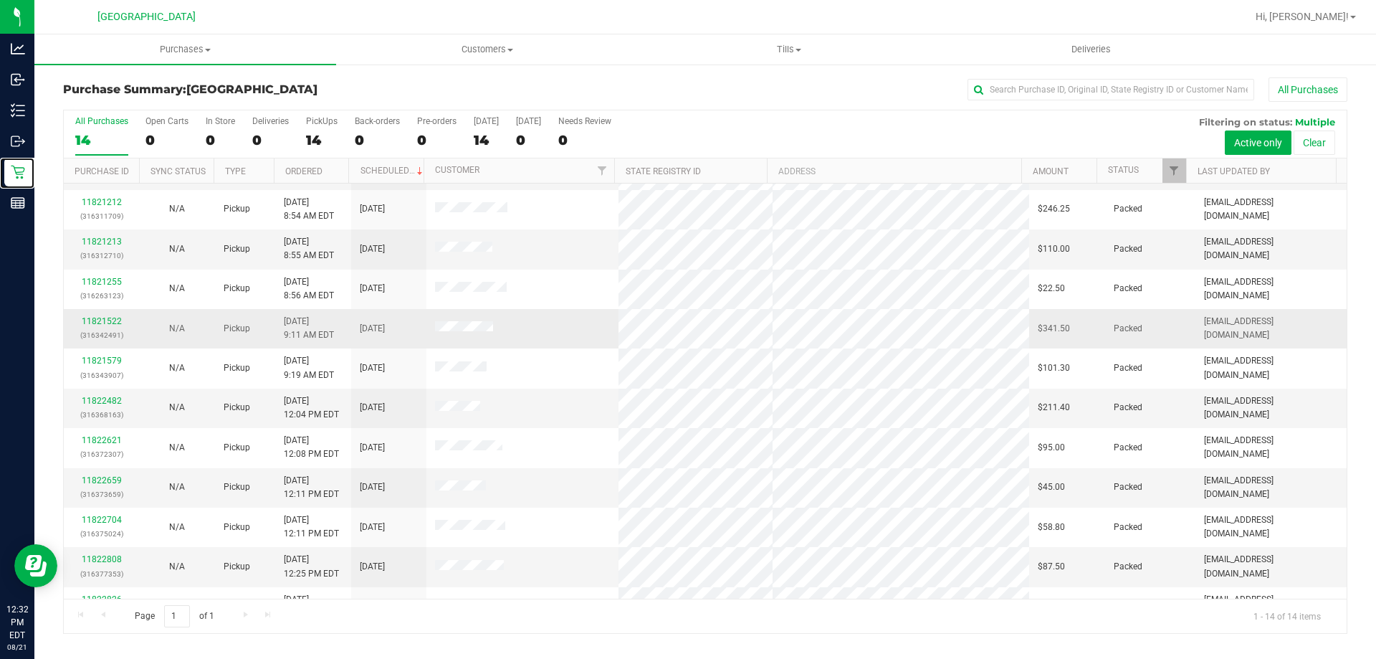
scroll to position [140, 0]
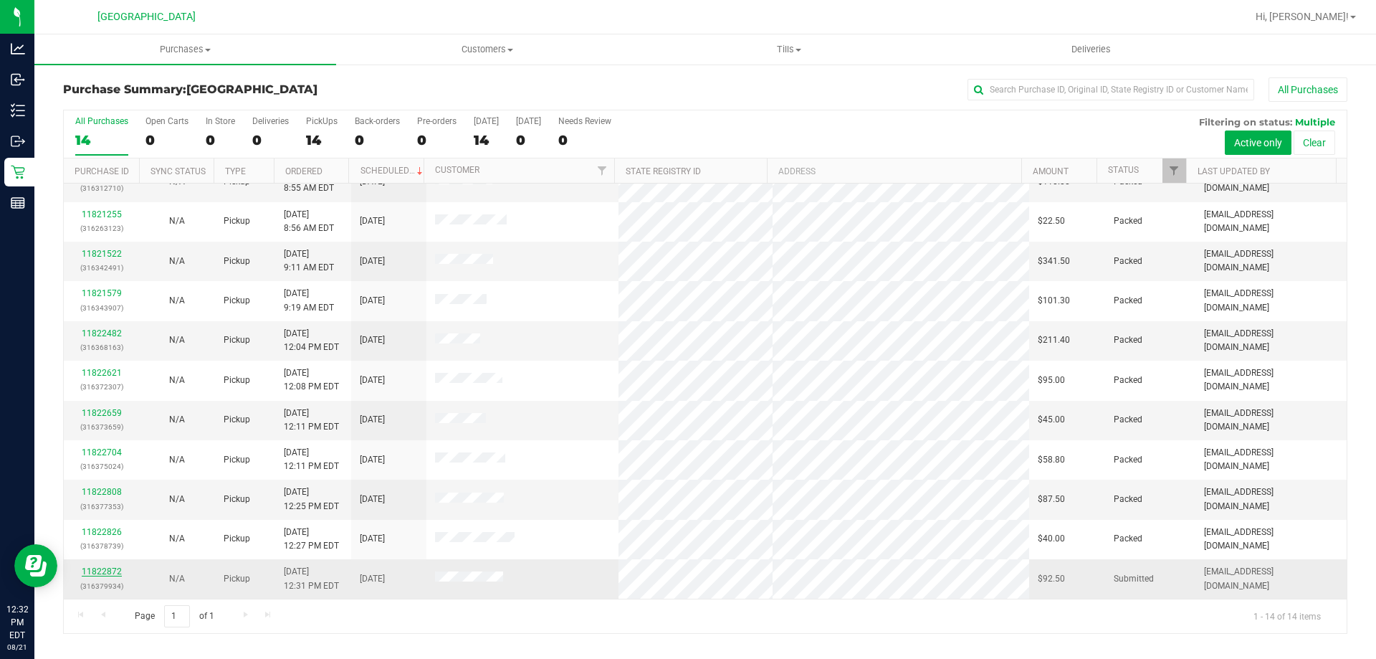
click at [102, 567] on link "11822872" at bounding box center [102, 571] width 40 height 10
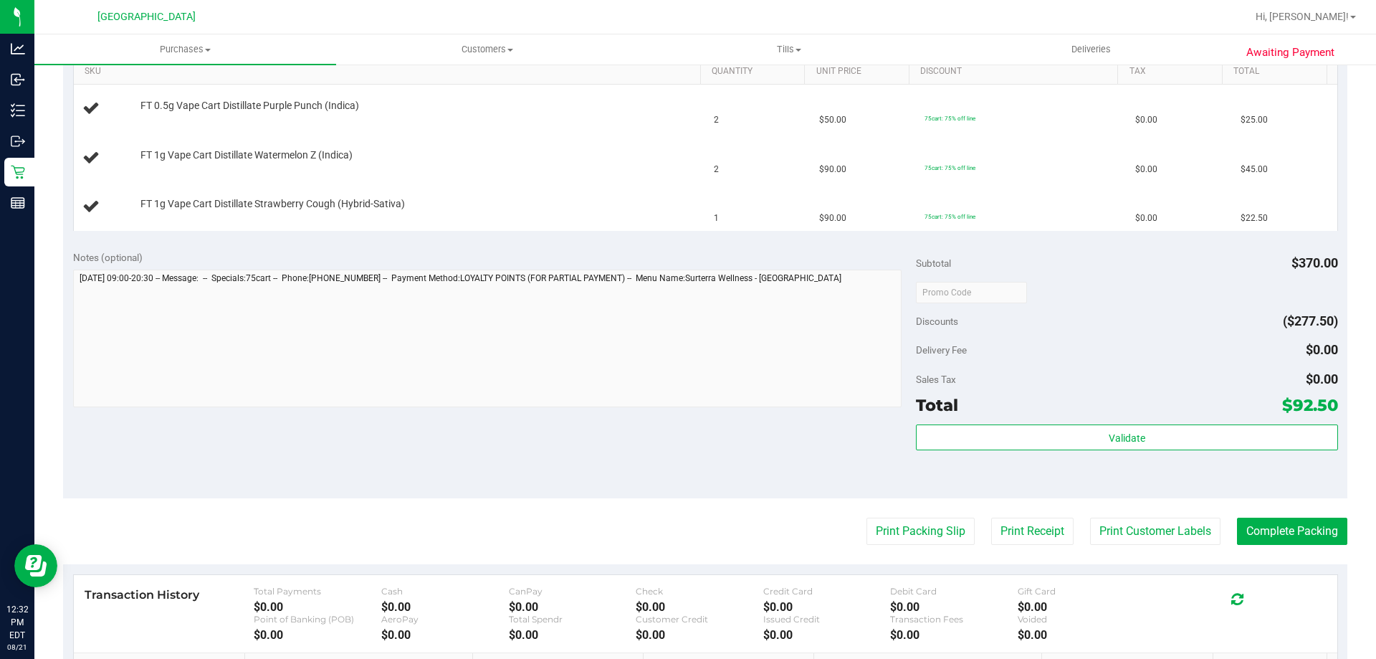
scroll to position [573, 0]
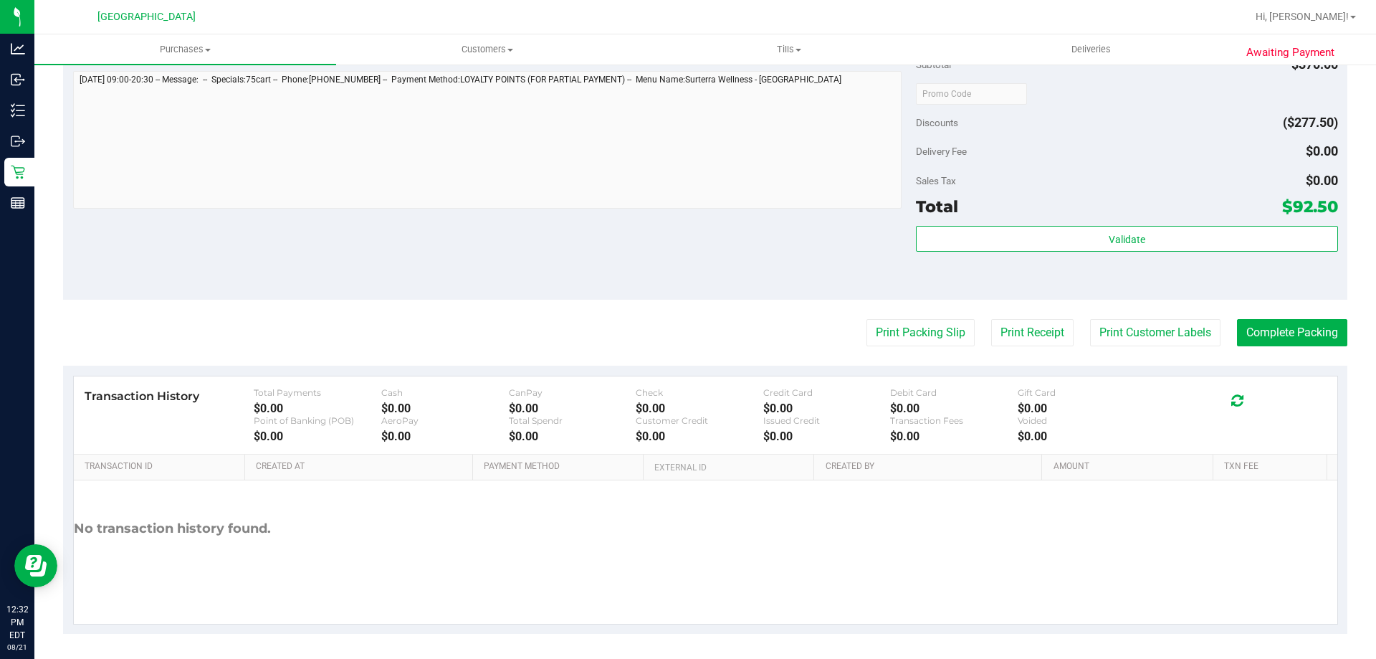
click at [898, 366] on div "Transaction History Total Payments $0.00 Cash $0.00 CanPay $0.00 Check $0.00 Cr…" at bounding box center [705, 500] width 1285 height 268
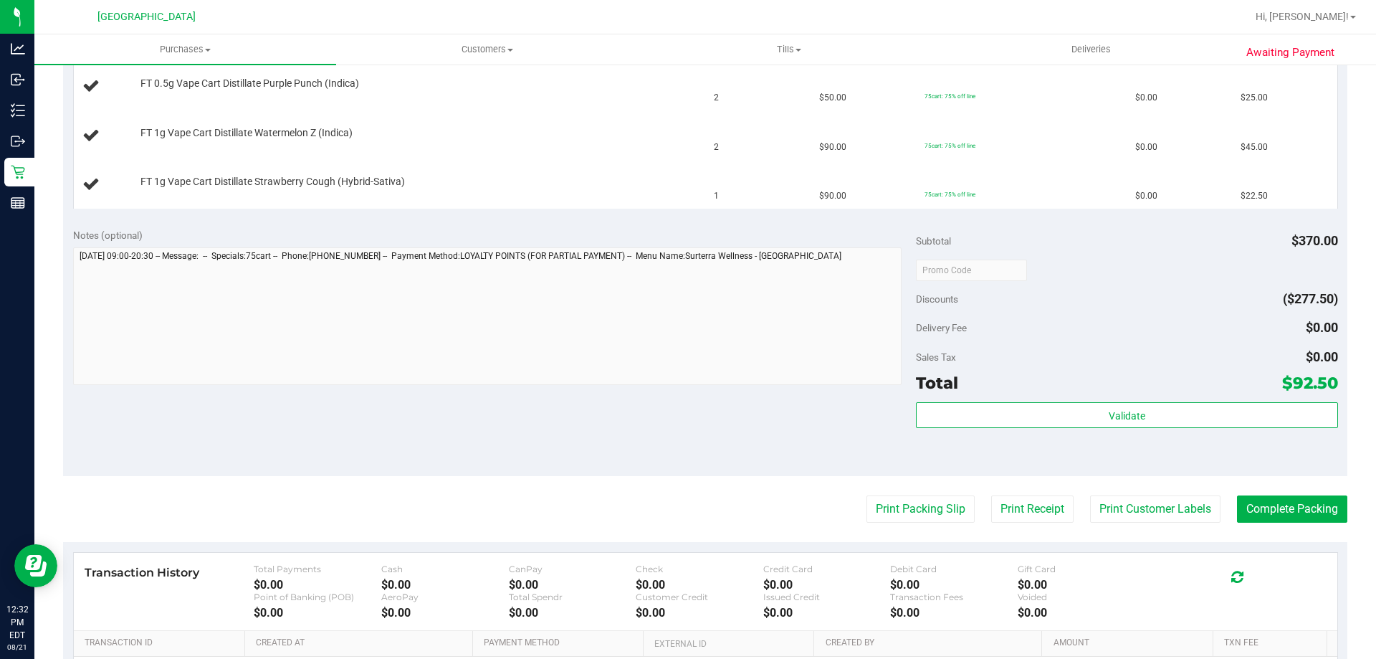
scroll to position [502, 0]
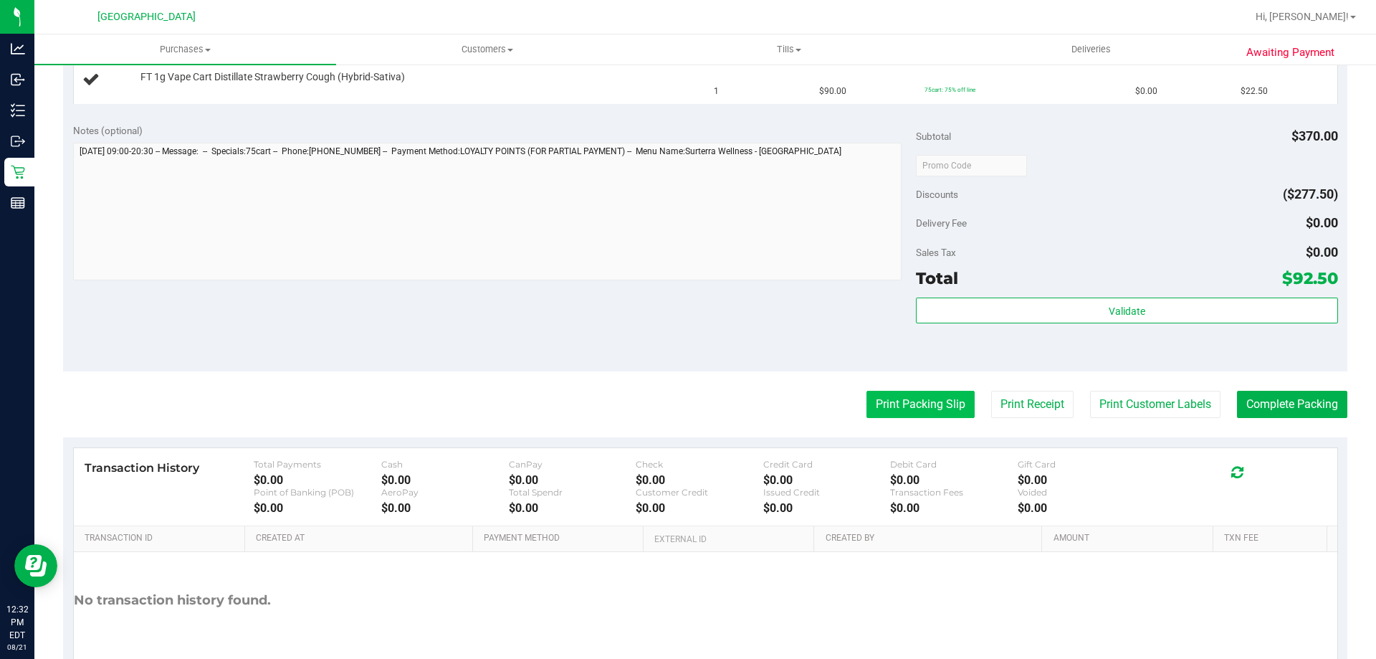
click at [869, 404] on button "Print Packing Slip" at bounding box center [921, 404] width 108 height 27
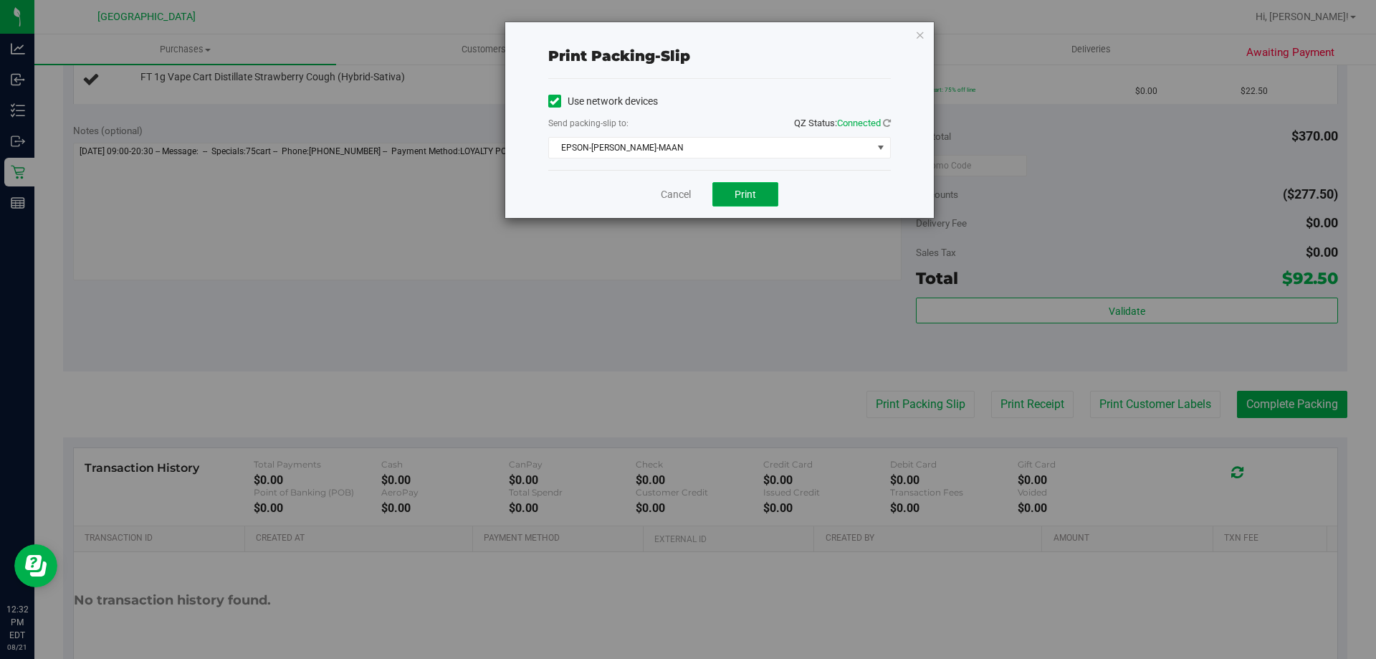
click at [736, 197] on span "Print" at bounding box center [746, 194] width 22 height 11
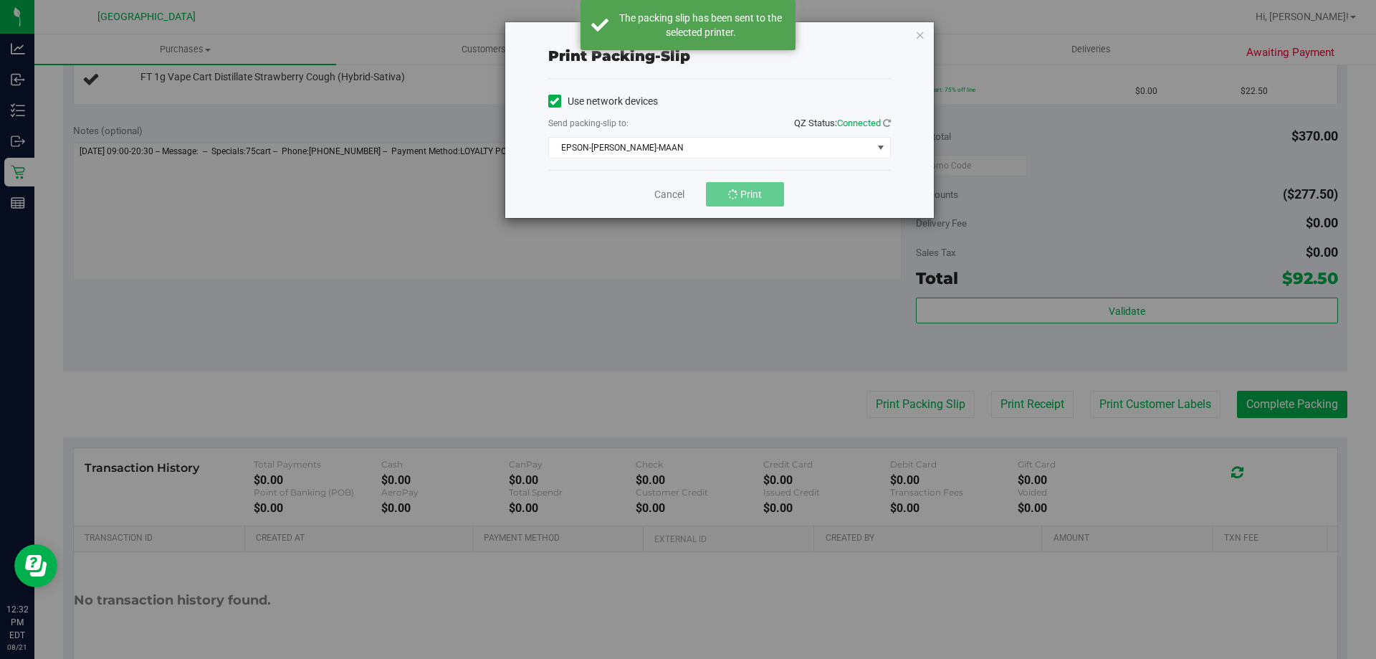
drag, startPoint x: 683, startPoint y: 164, endPoint x: 675, endPoint y: 177, distance: 15.1
click at [676, 176] on div "Print packing-slip Use network devices Send packing-slip to: QZ Status: Connect…" at bounding box center [719, 120] width 429 height 196
click at [687, 154] on span "EPSON-[PERSON_NAME]-MAAN" at bounding box center [710, 148] width 323 height 20
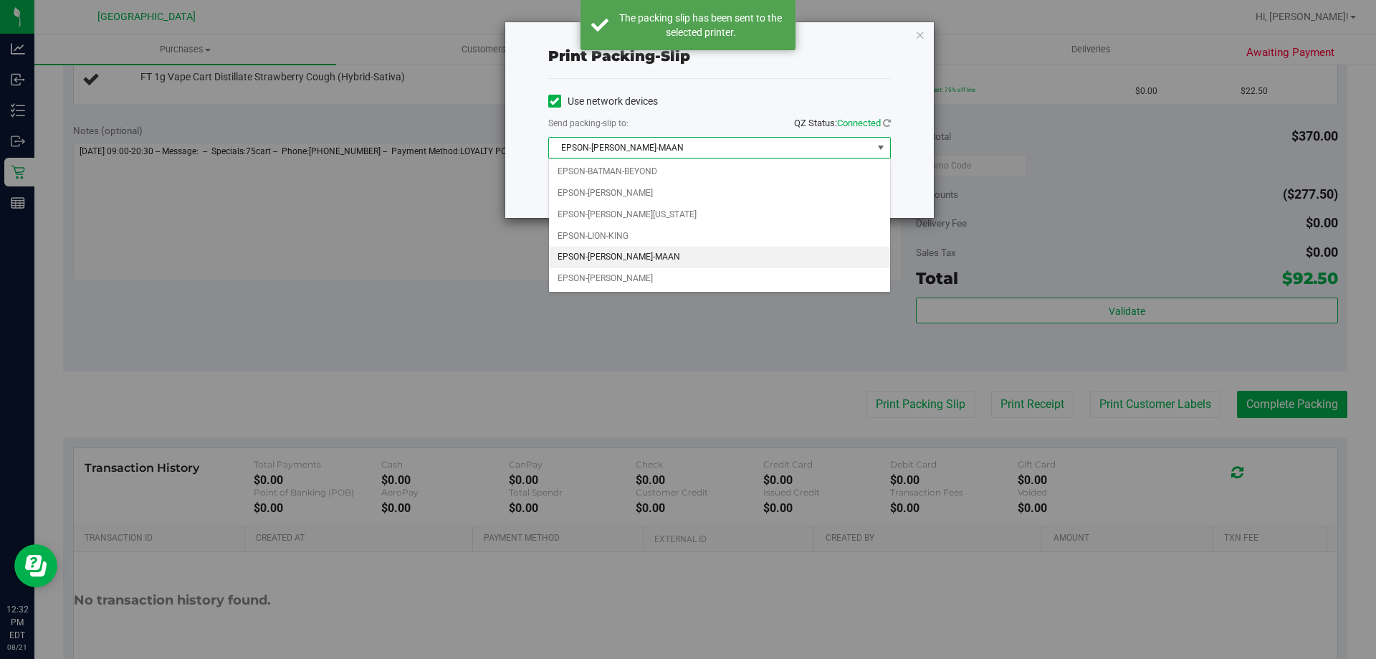
click at [712, 120] on div "Send packing-slip to: QZ Status: Connected" at bounding box center [719, 124] width 343 height 18
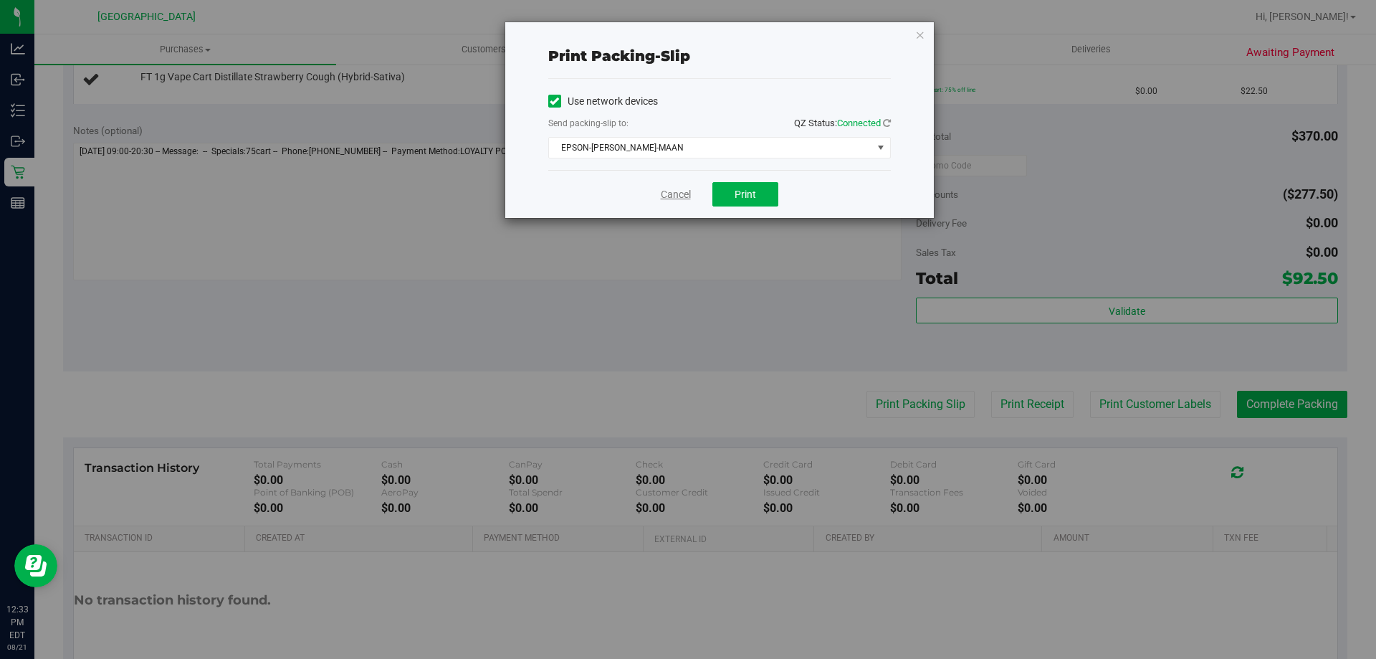
click at [664, 192] on link "Cancel" at bounding box center [676, 194] width 30 height 15
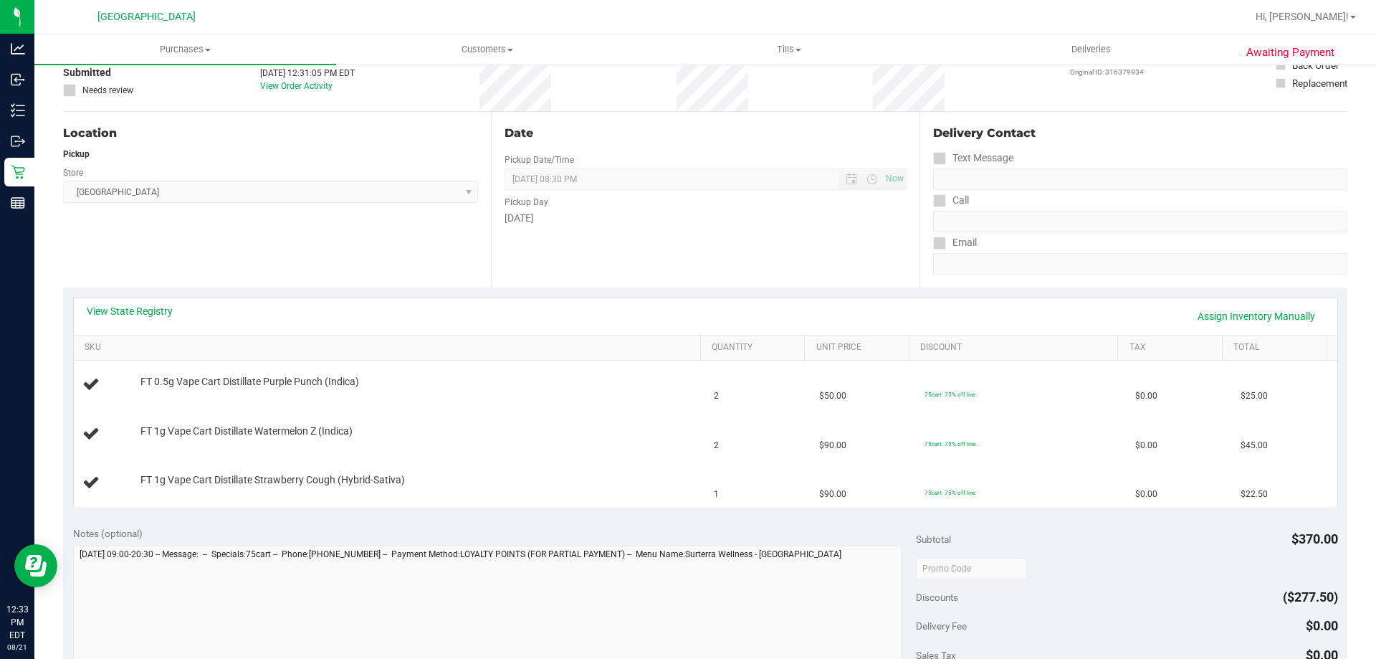
scroll to position [72, 0]
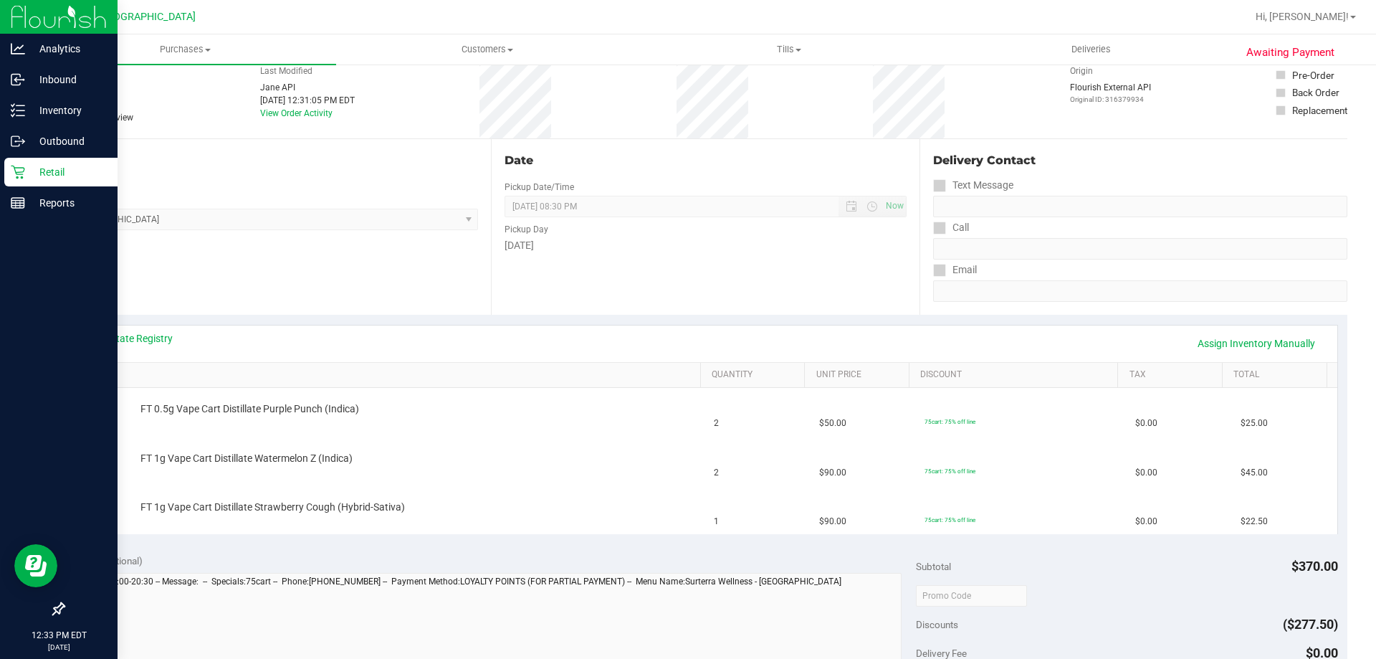
click at [24, 173] on icon at bounding box center [18, 172] width 14 height 14
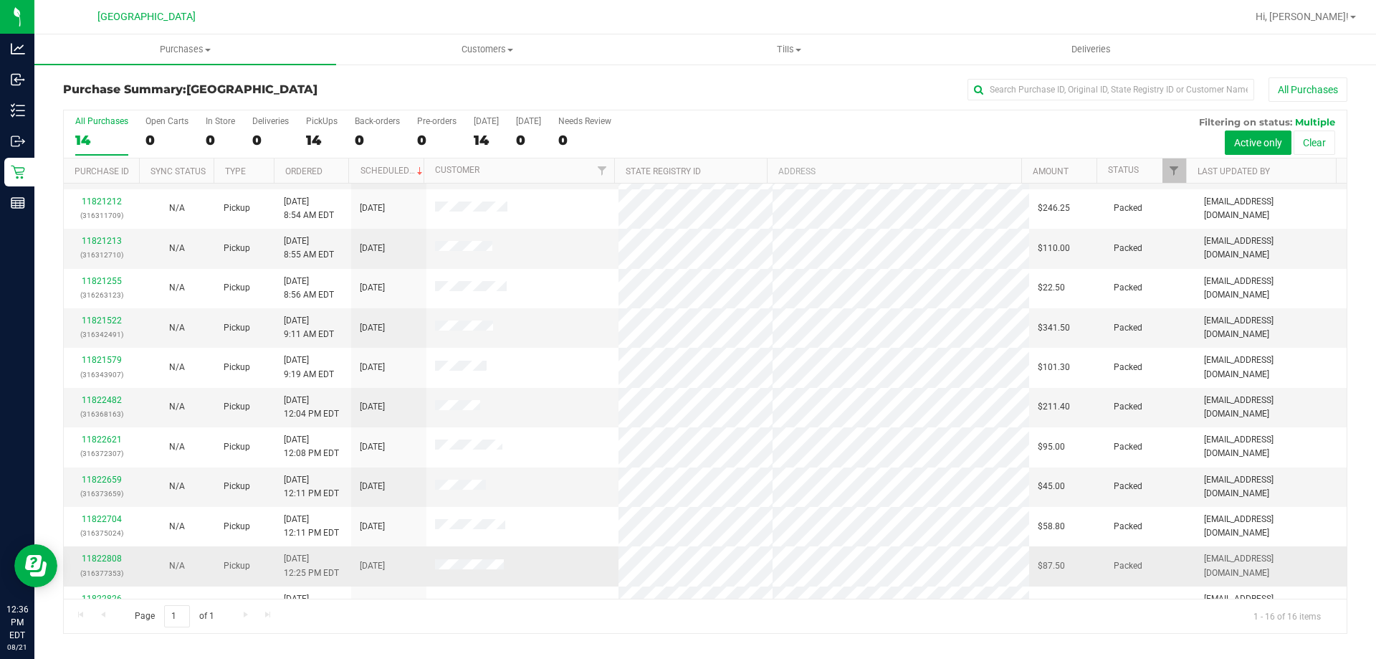
scroll to position [220, 0]
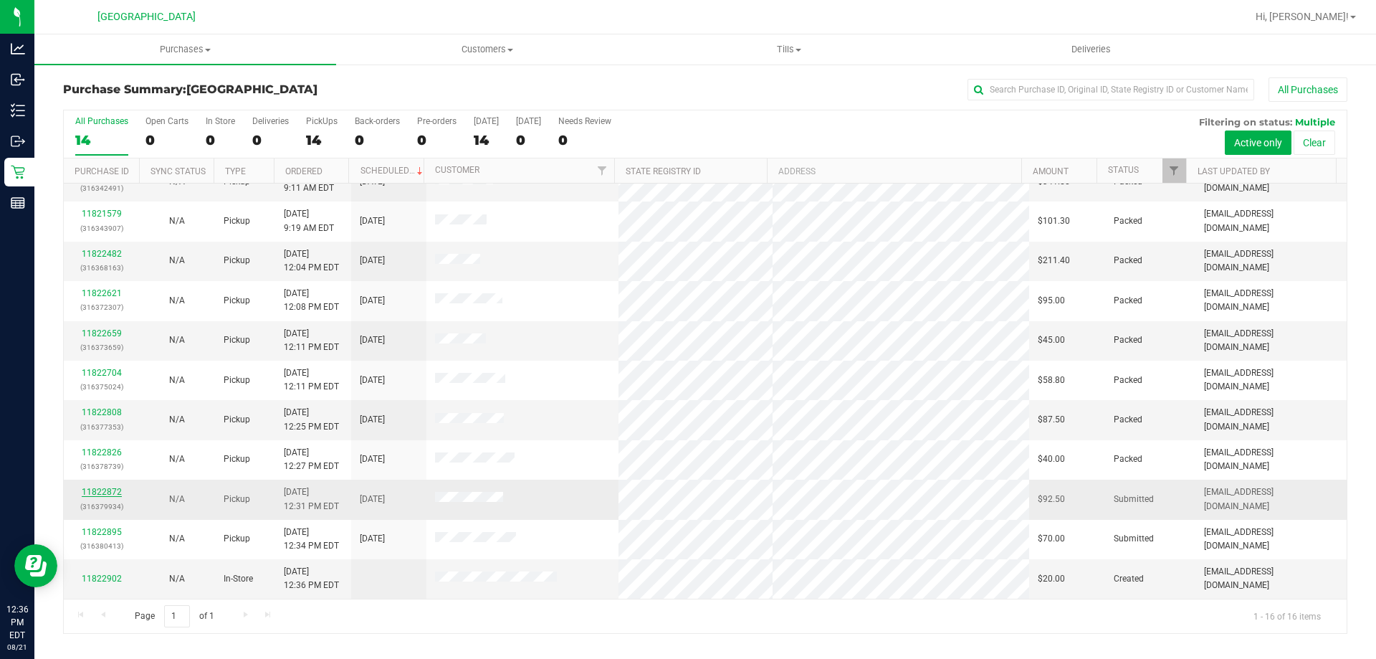
click at [105, 490] on link "11822872" at bounding box center [102, 492] width 40 height 10
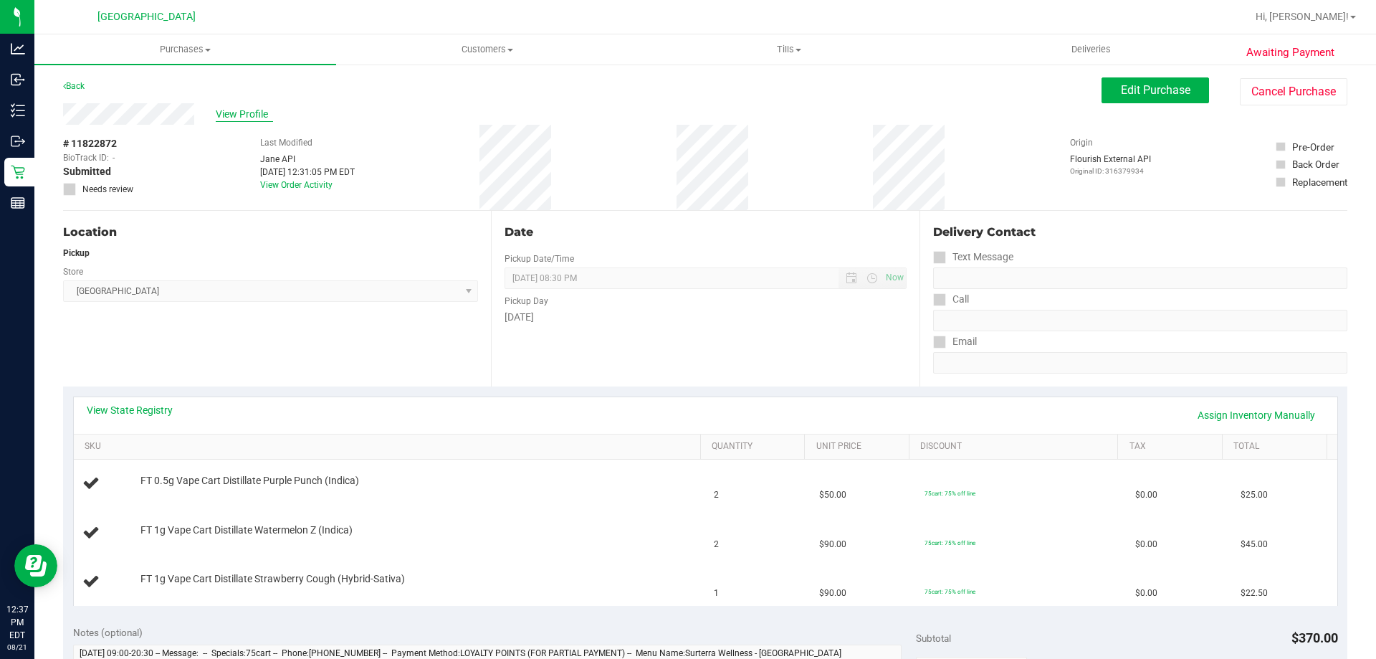
click at [236, 114] on span "View Profile" at bounding box center [244, 114] width 57 height 15
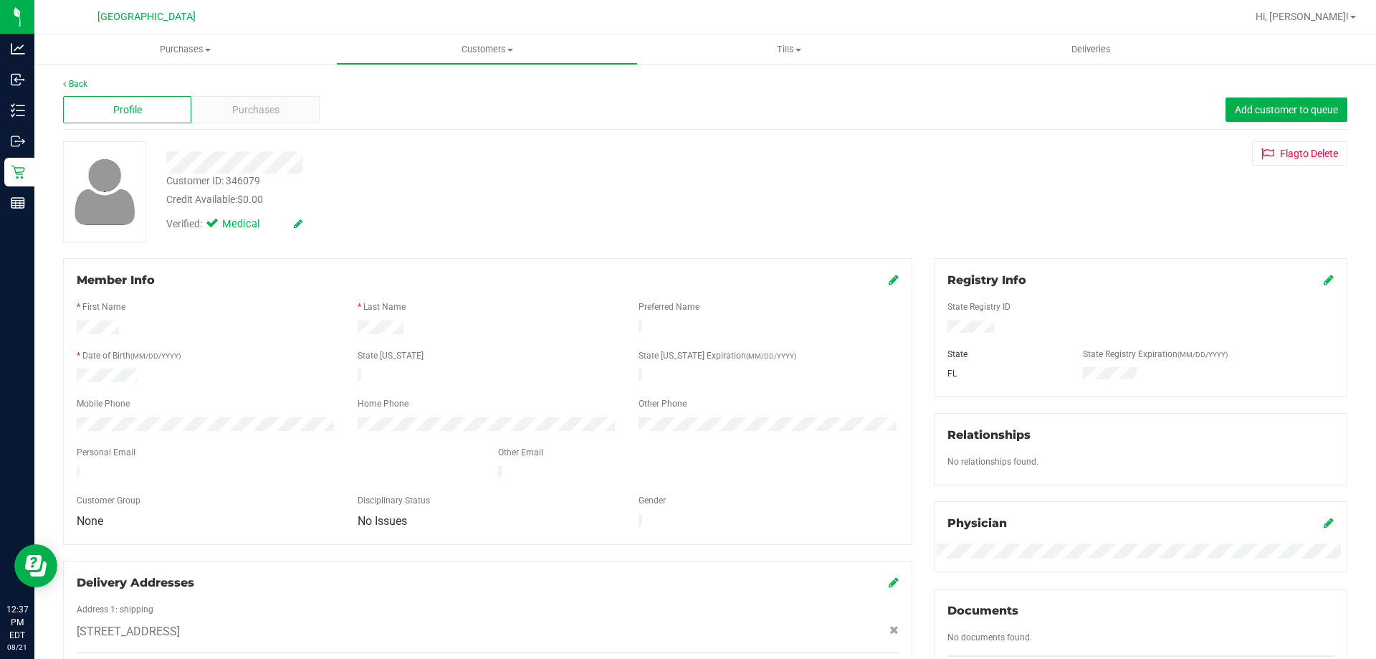
click at [249, 181] on div "Customer ID: 346079" at bounding box center [213, 180] width 94 height 15
copy div "346079"
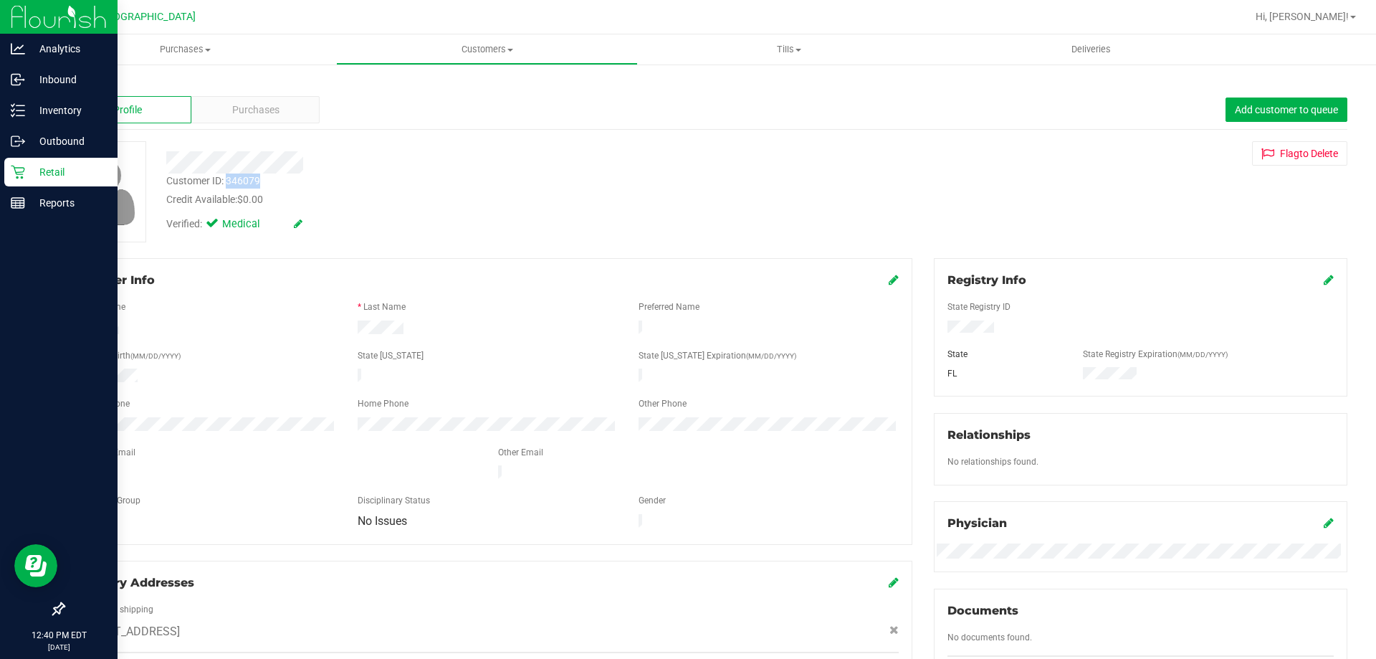
click at [48, 171] on p "Retail" at bounding box center [68, 171] width 86 height 17
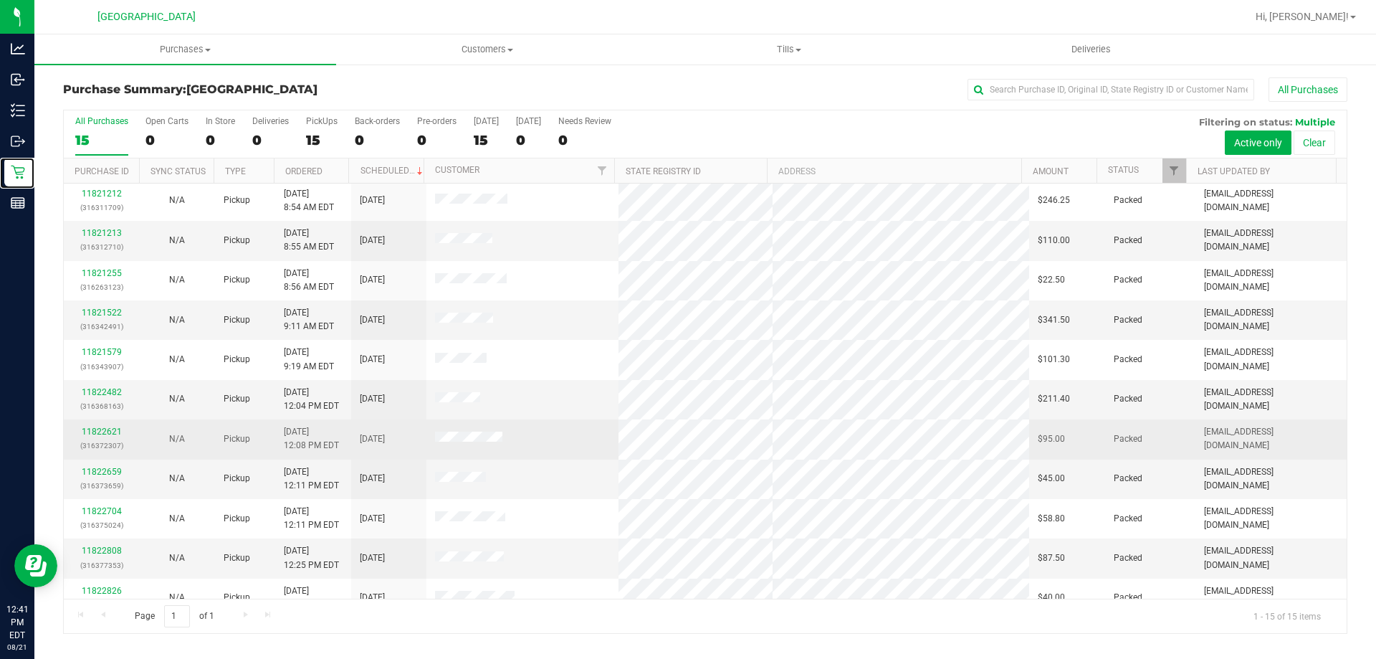
scroll to position [180, 0]
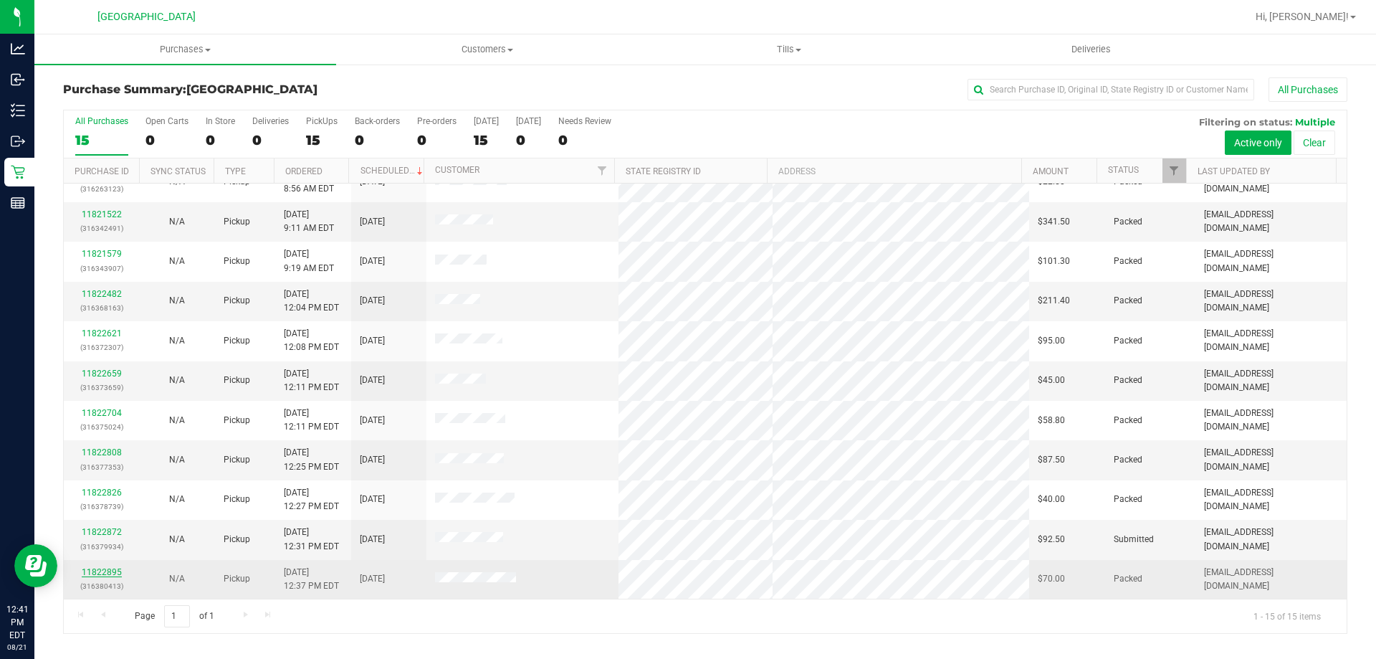
click at [107, 576] on link "11822895" at bounding box center [102, 572] width 40 height 10
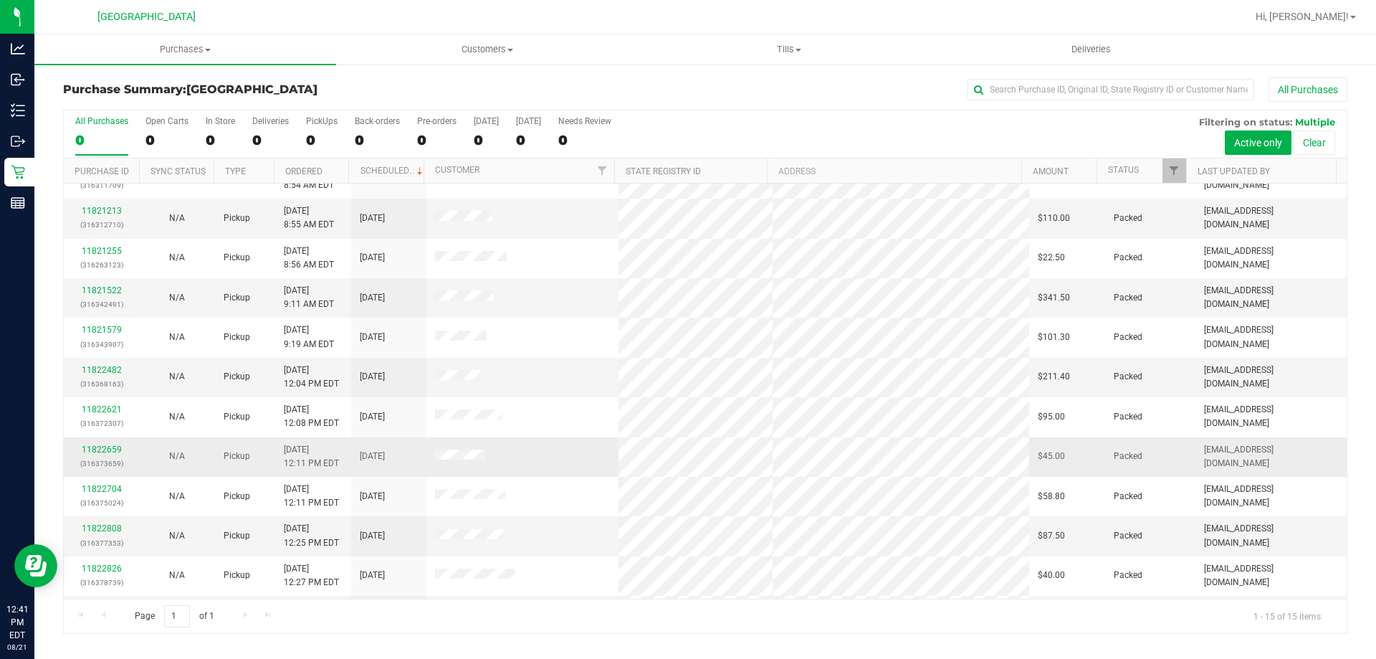
scroll to position [180, 0]
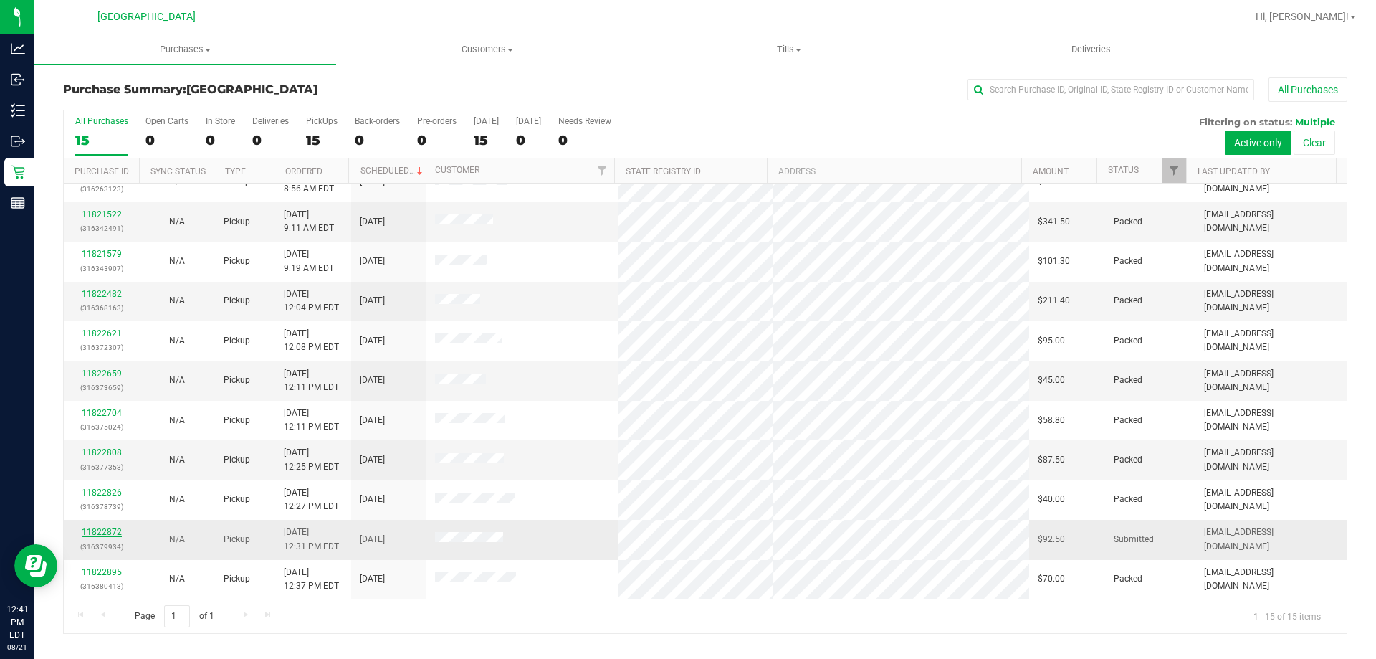
click at [95, 533] on link "11822872" at bounding box center [102, 532] width 40 height 10
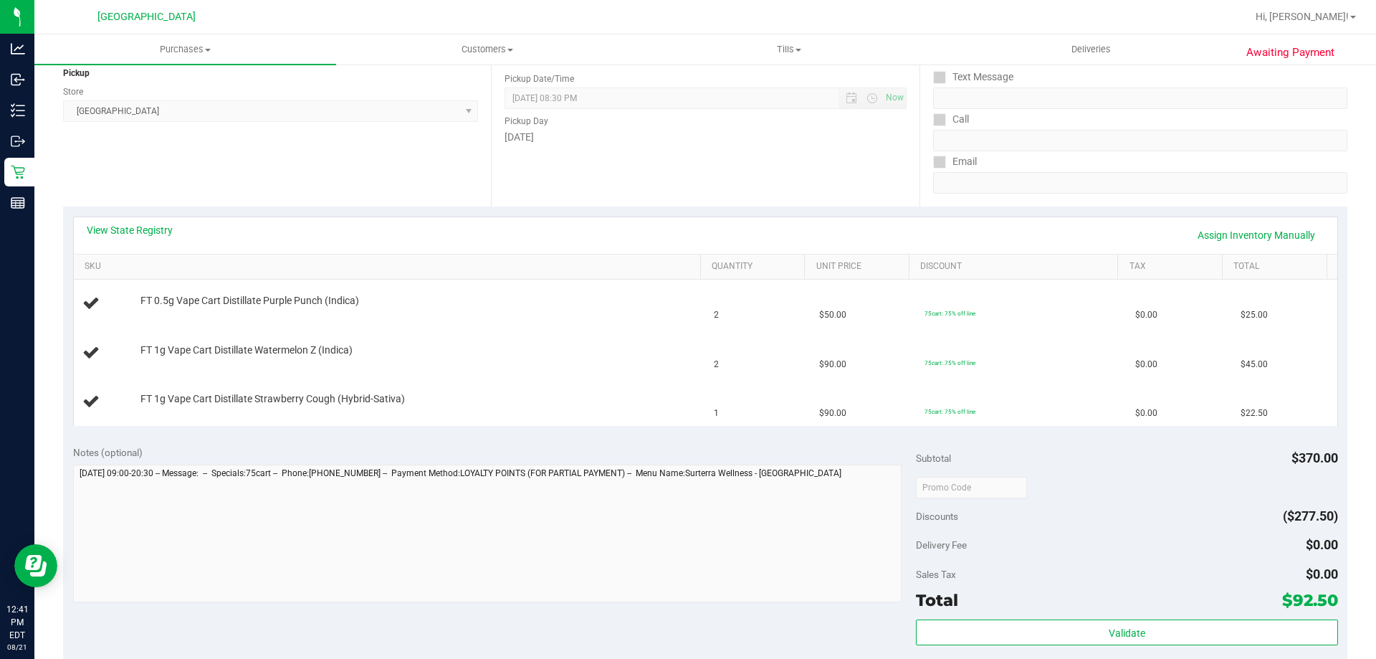
scroll to position [287, 0]
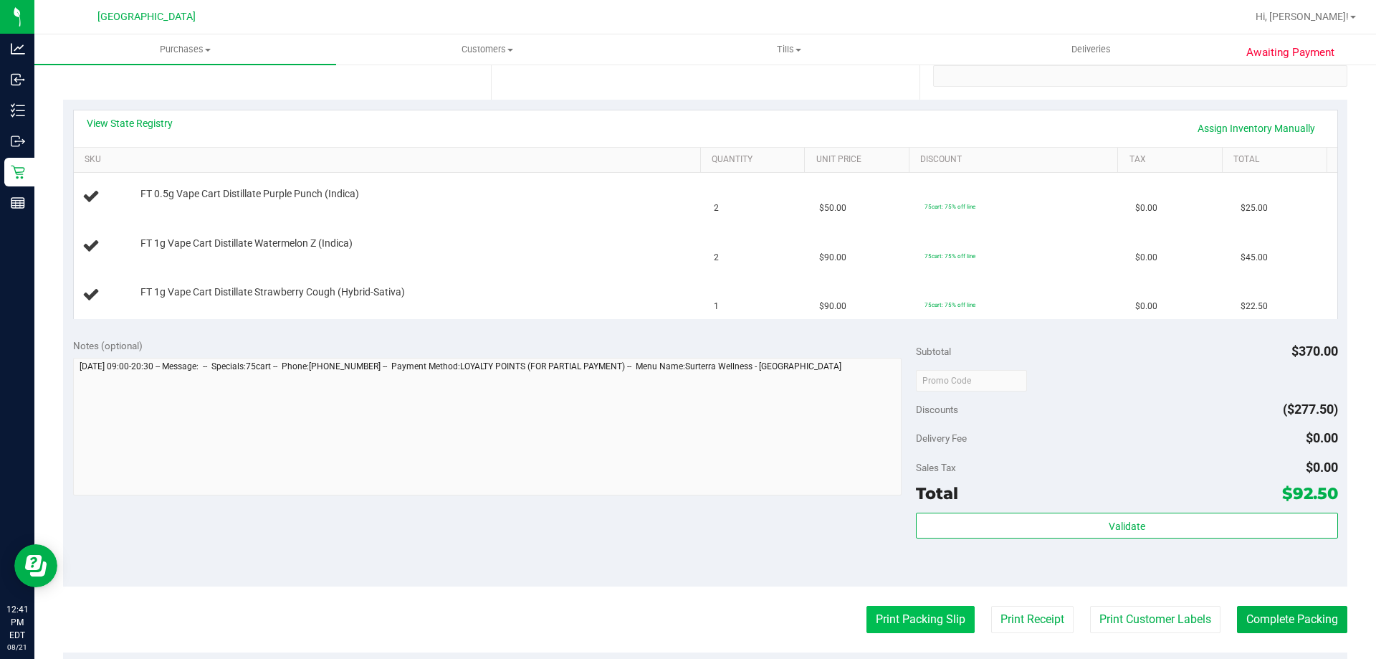
click at [892, 619] on button "Print Packing Slip" at bounding box center [921, 619] width 108 height 27
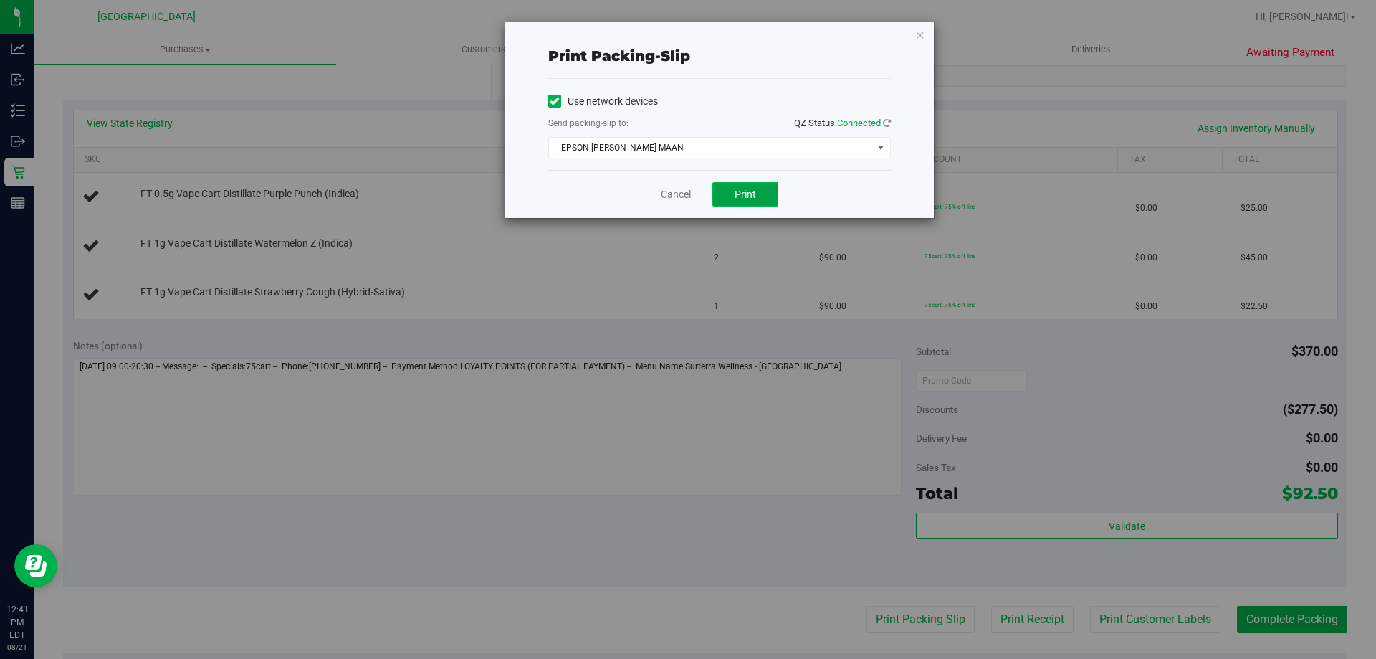
click at [738, 194] on span "Print" at bounding box center [746, 194] width 22 height 11
click at [686, 203] on div "Cancel Print" at bounding box center [719, 194] width 343 height 48
click at [679, 198] on link "Cancel" at bounding box center [676, 194] width 30 height 15
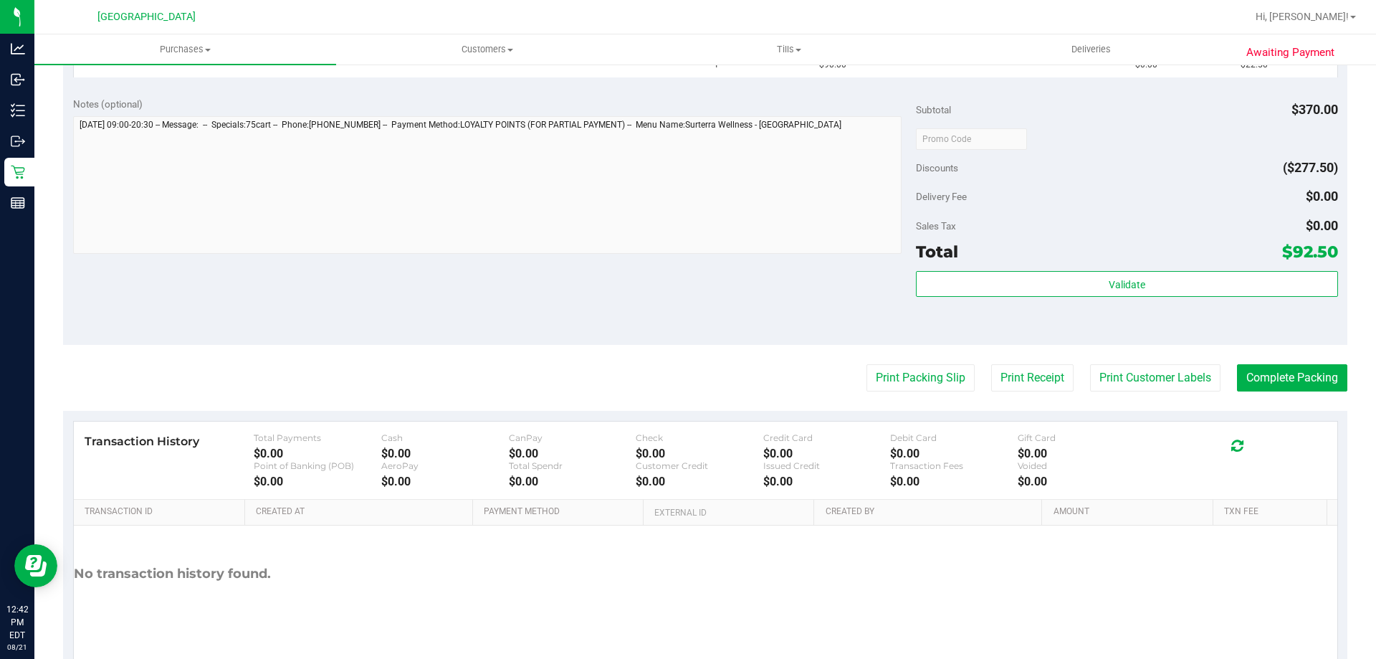
scroll to position [573, 0]
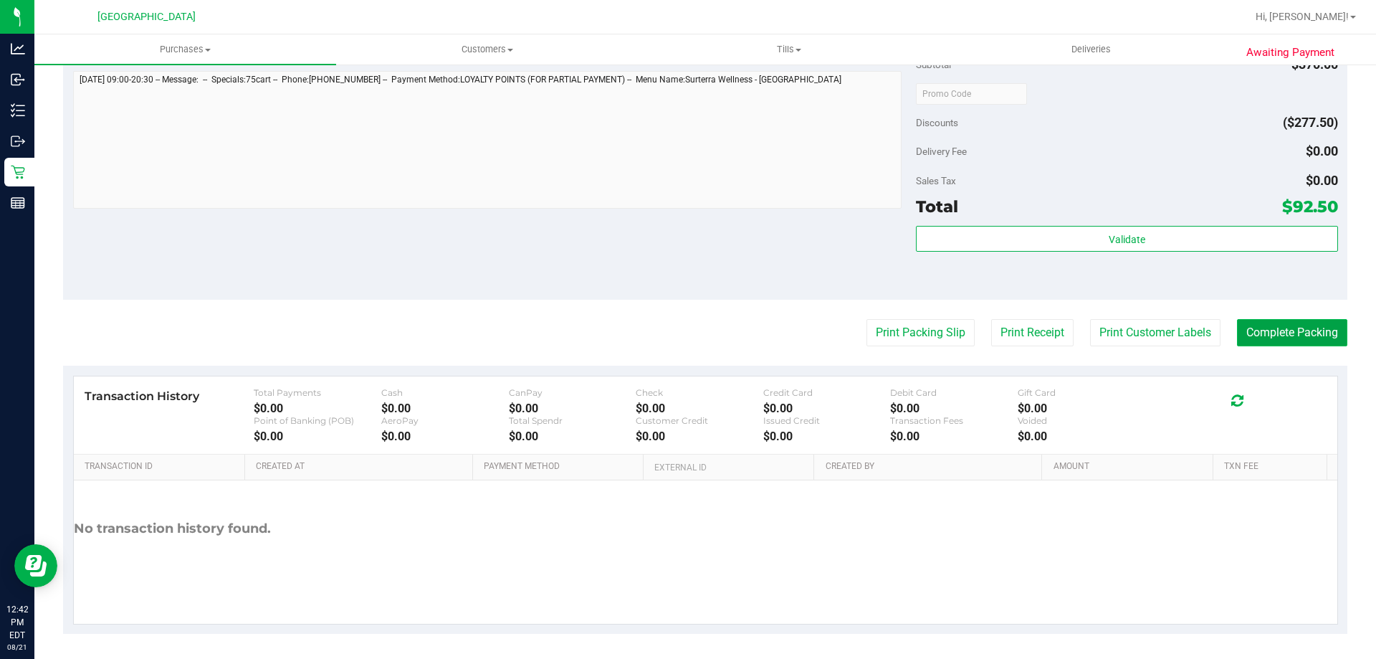
click at [1257, 343] on button "Complete Packing" at bounding box center [1292, 332] width 110 height 27
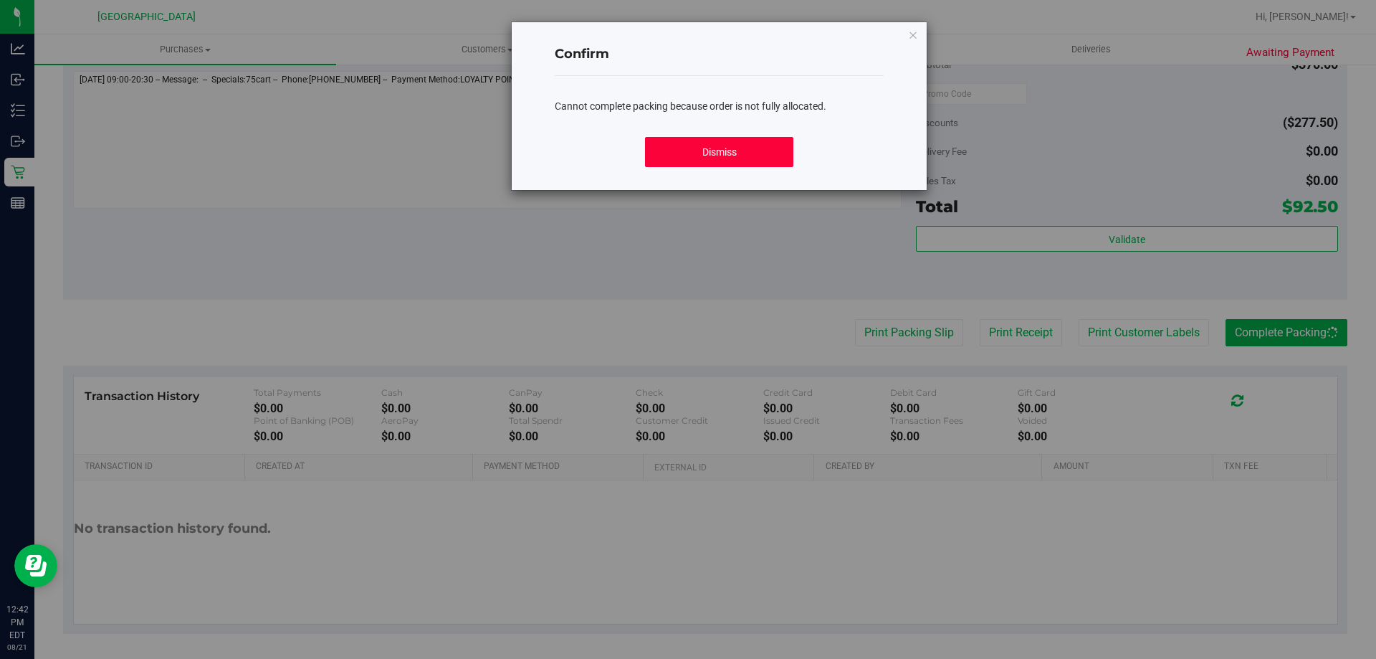
click at [674, 154] on button "Dismiss" at bounding box center [719, 152] width 148 height 30
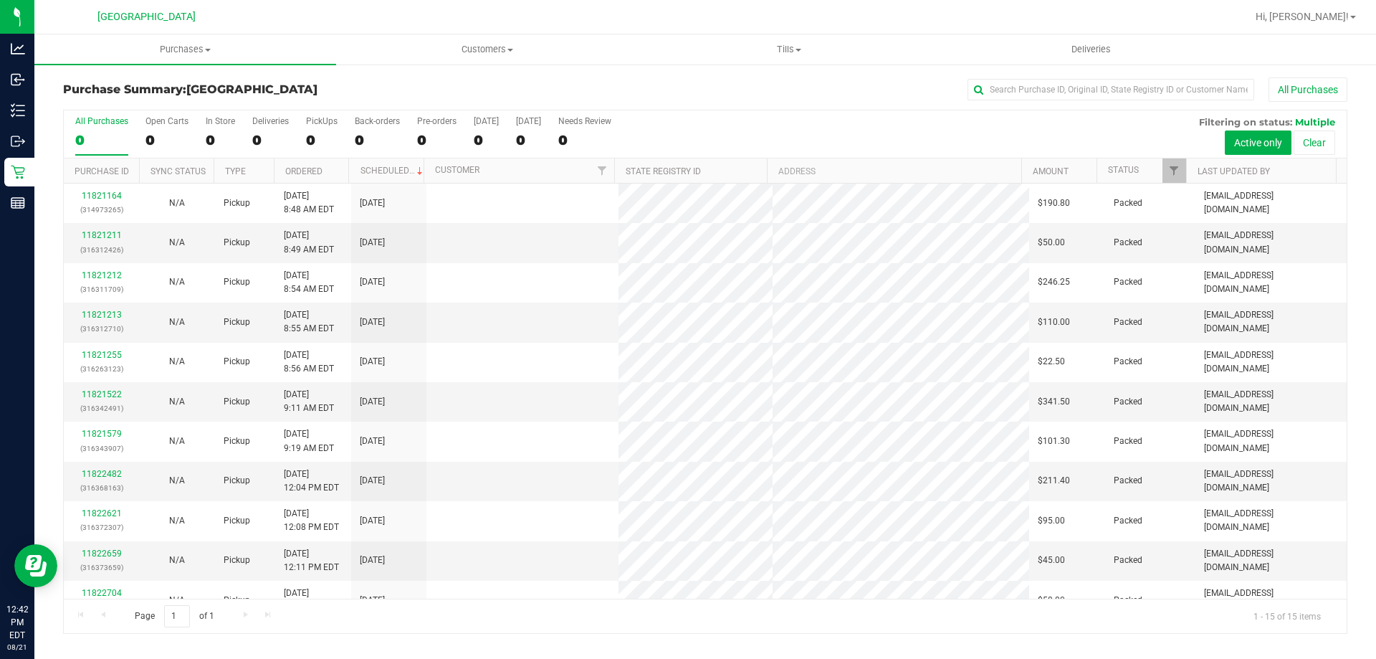
scroll to position [180, 0]
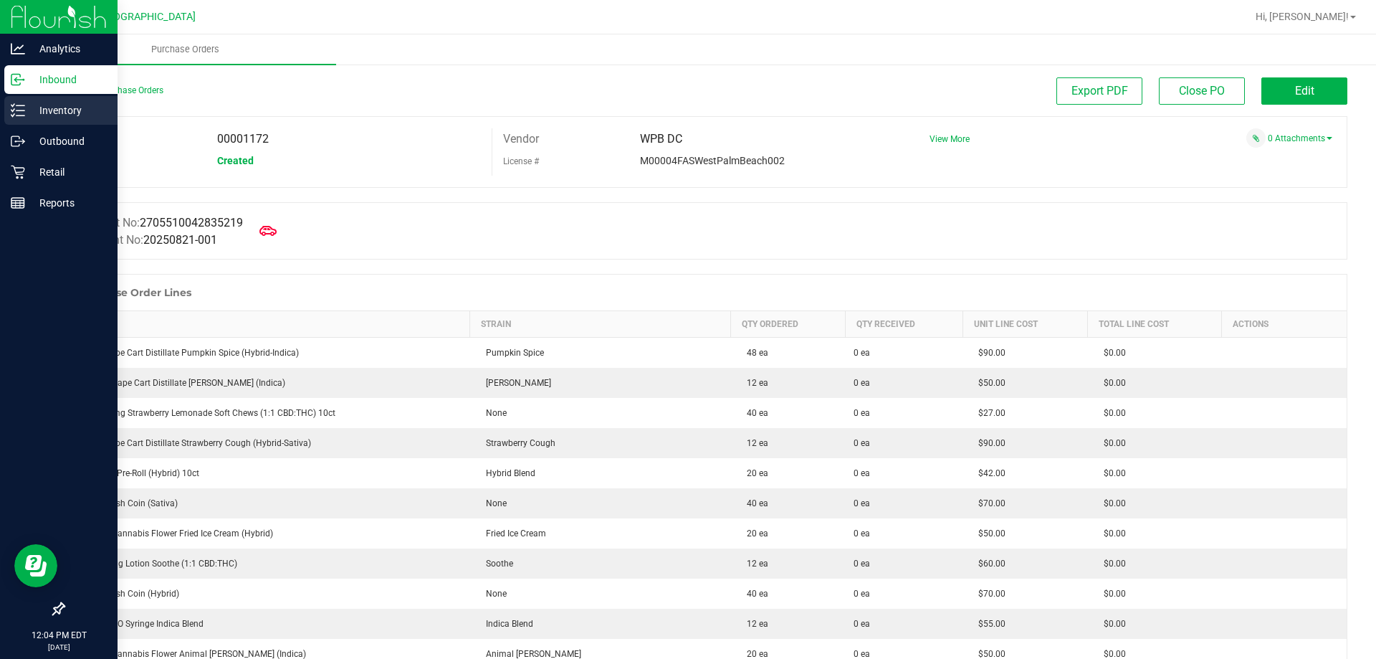
click at [46, 105] on p "Inventory" at bounding box center [68, 110] width 86 height 17
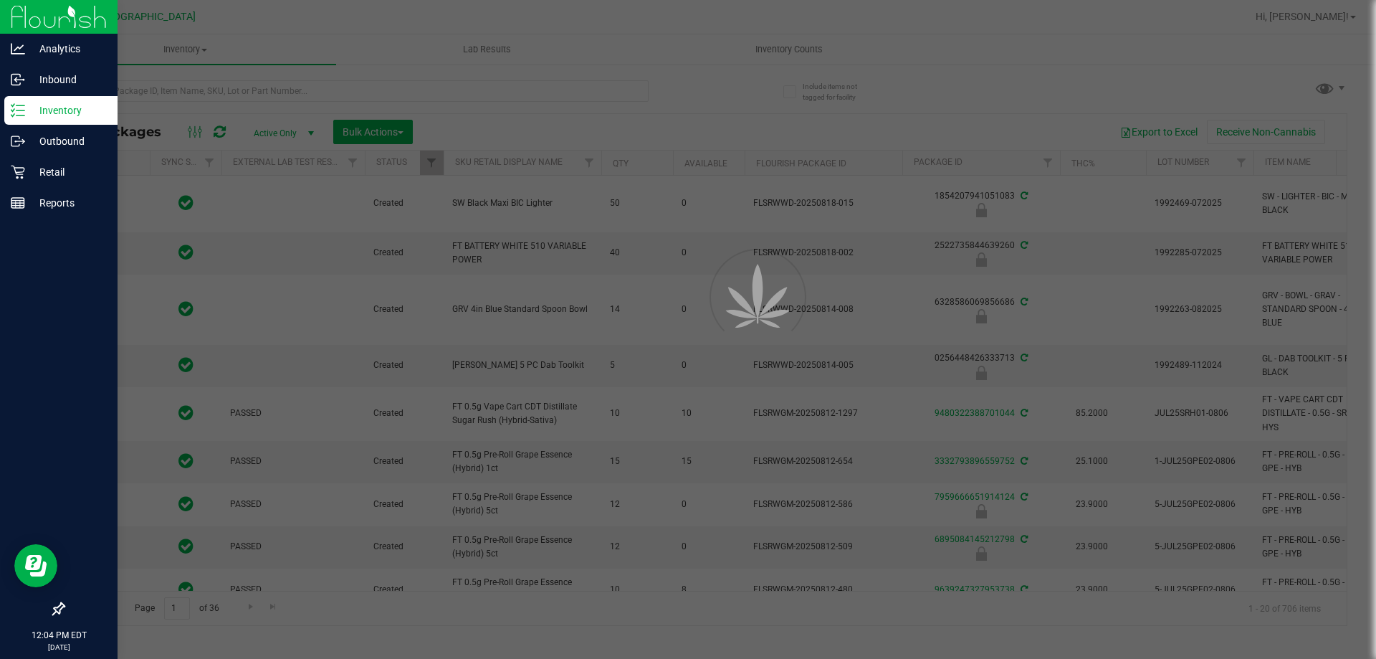
click at [159, 87] on div at bounding box center [688, 329] width 1376 height 659
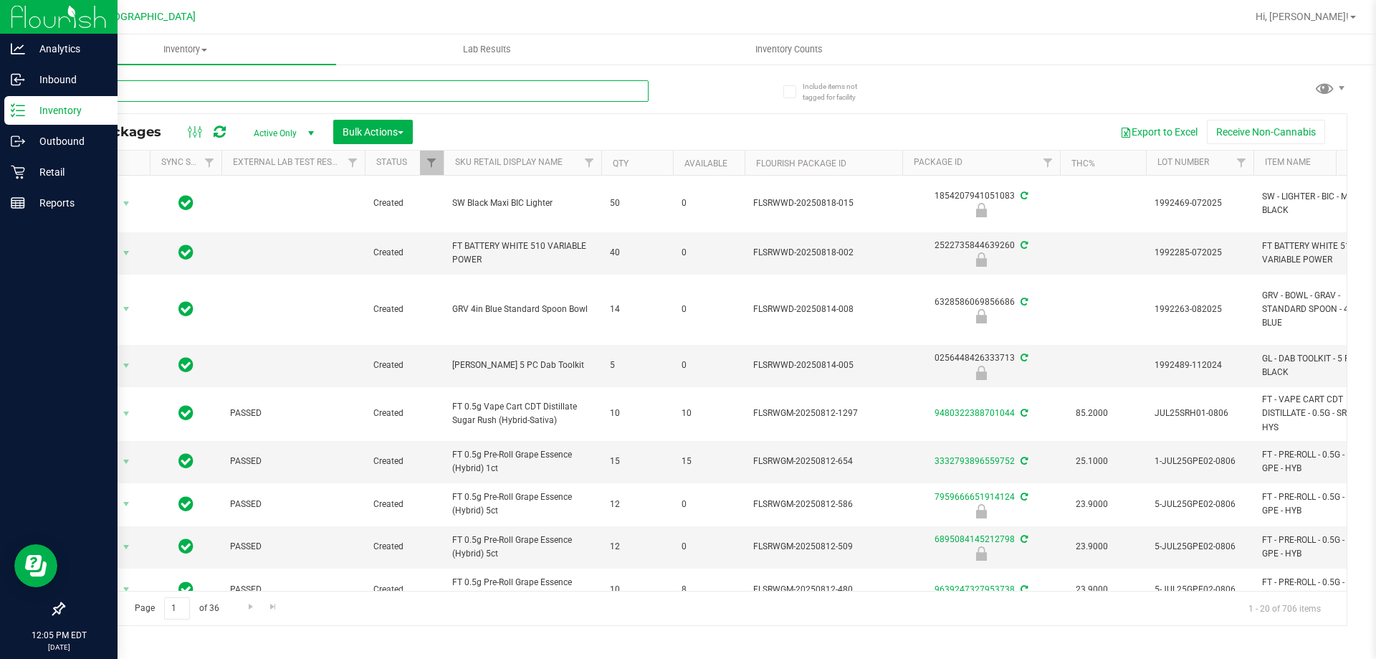
click at [159, 87] on input "text" at bounding box center [356, 91] width 586 height 22
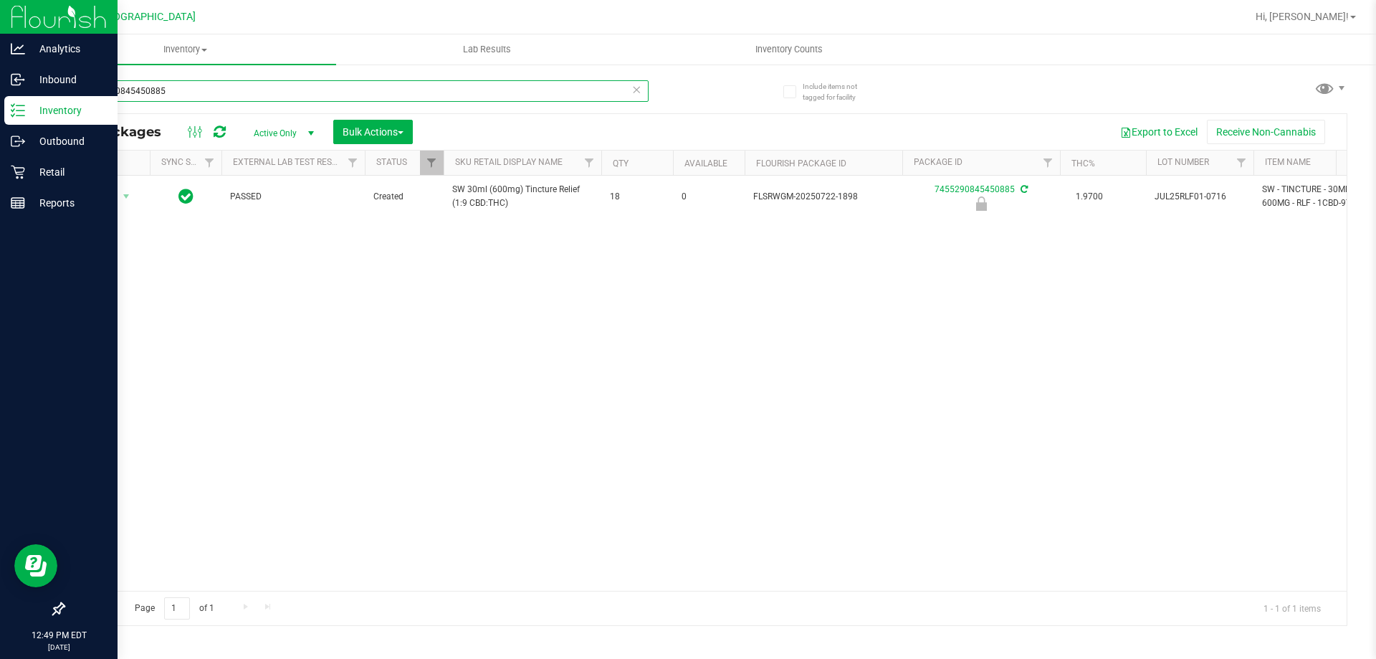
click at [257, 83] on input "7455290845450885" at bounding box center [356, 91] width 586 height 22
click at [256, 85] on input "7455290845450885" at bounding box center [356, 91] width 586 height 22
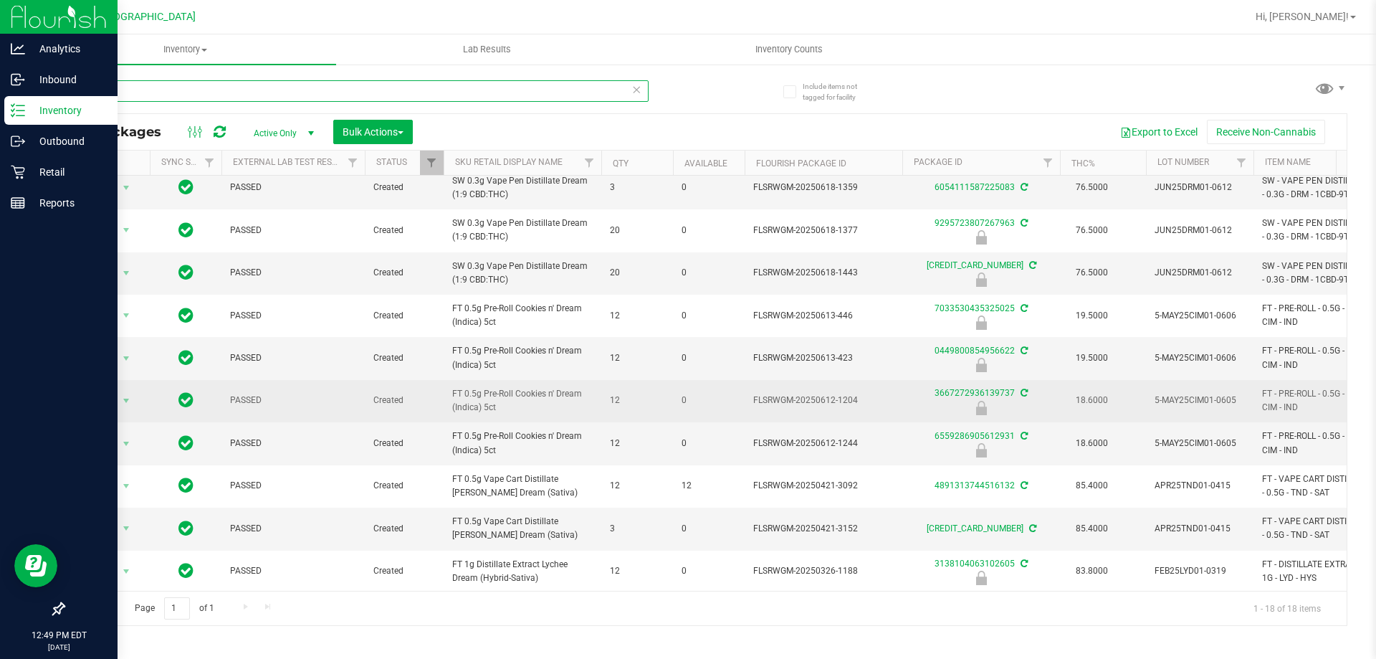
scroll to position [361, 0]
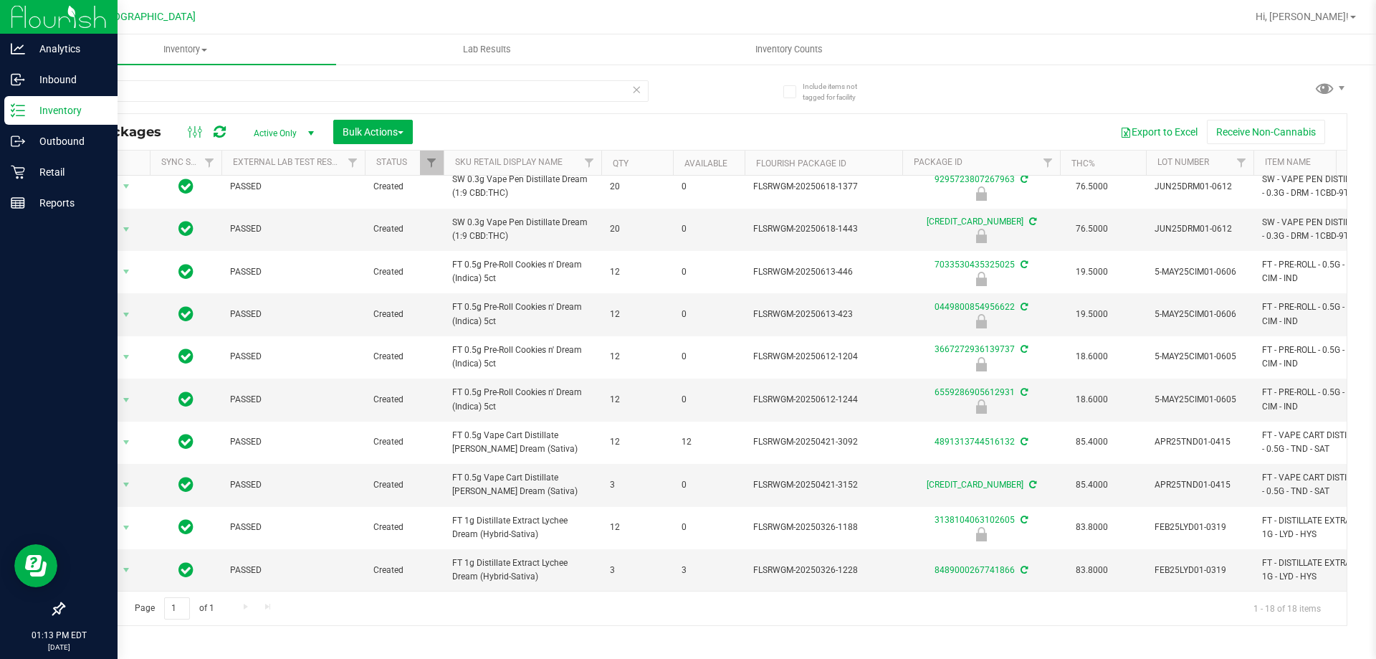
click at [267, 102] on div "dream" at bounding box center [356, 96] width 586 height 33
click at [266, 96] on input "dream" at bounding box center [356, 91] width 586 height 22
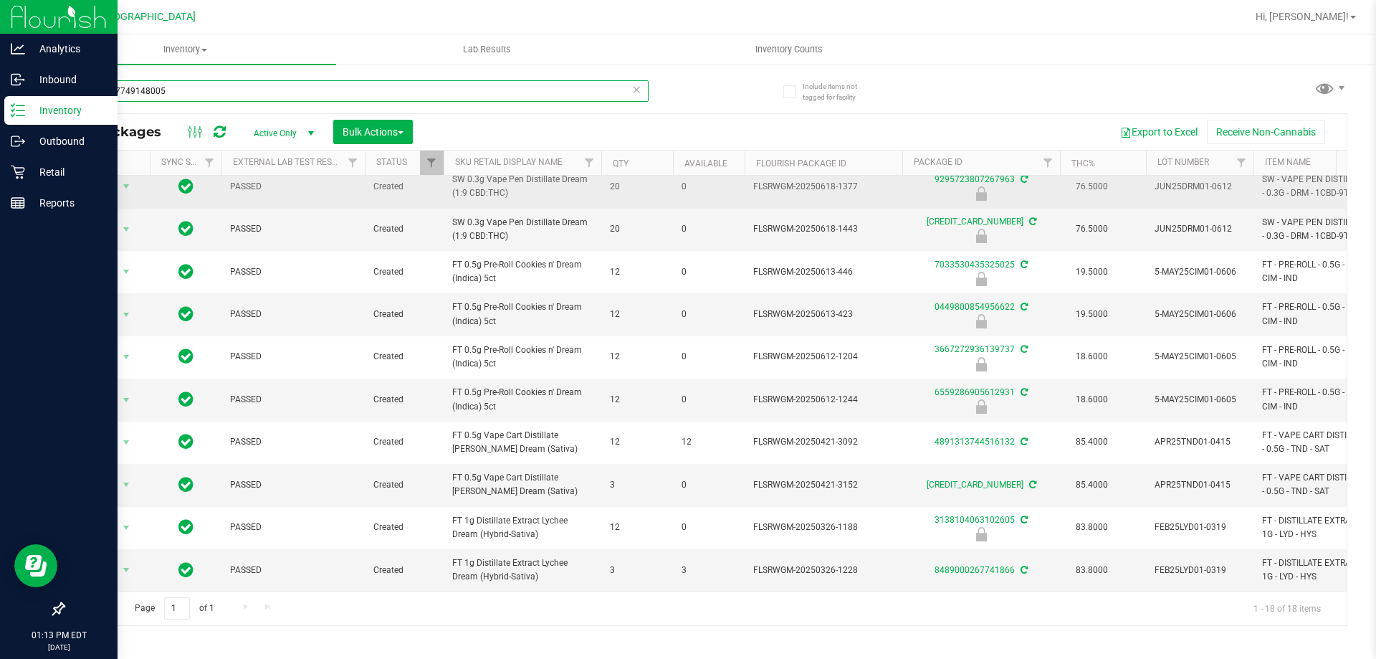
type input "7632857749148005"
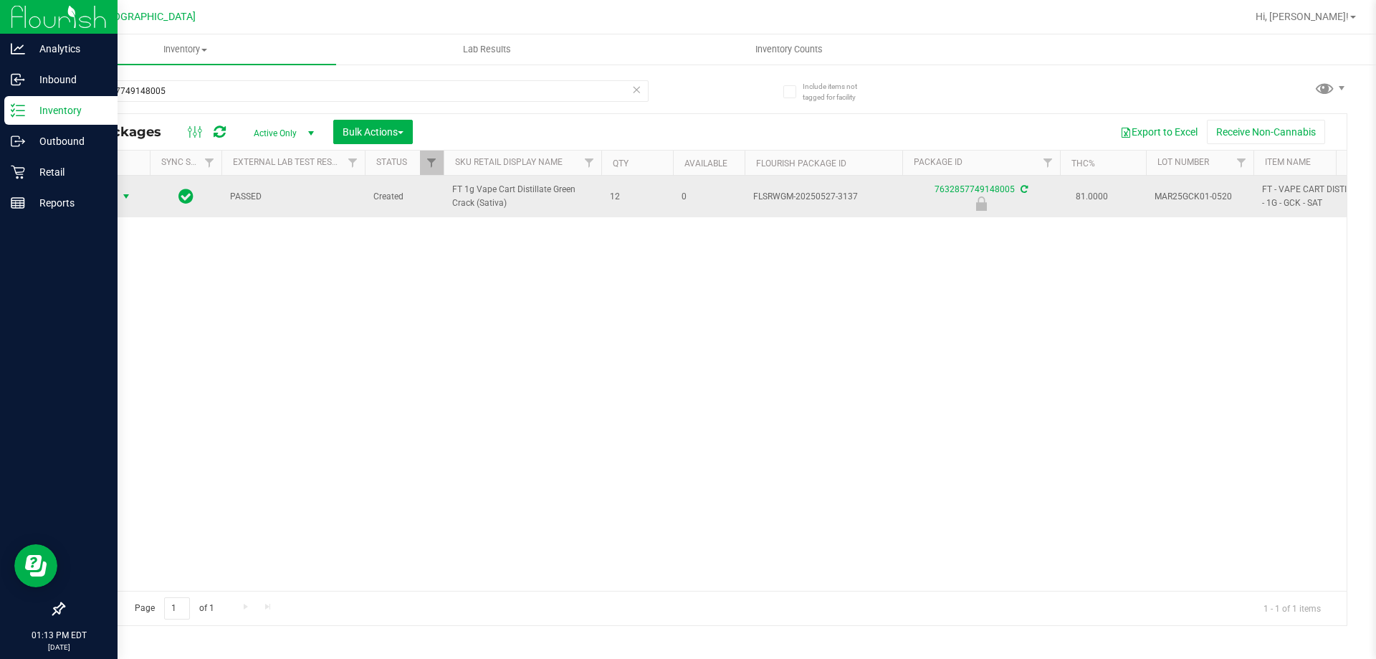
click at [114, 198] on span "Action" at bounding box center [97, 196] width 39 height 20
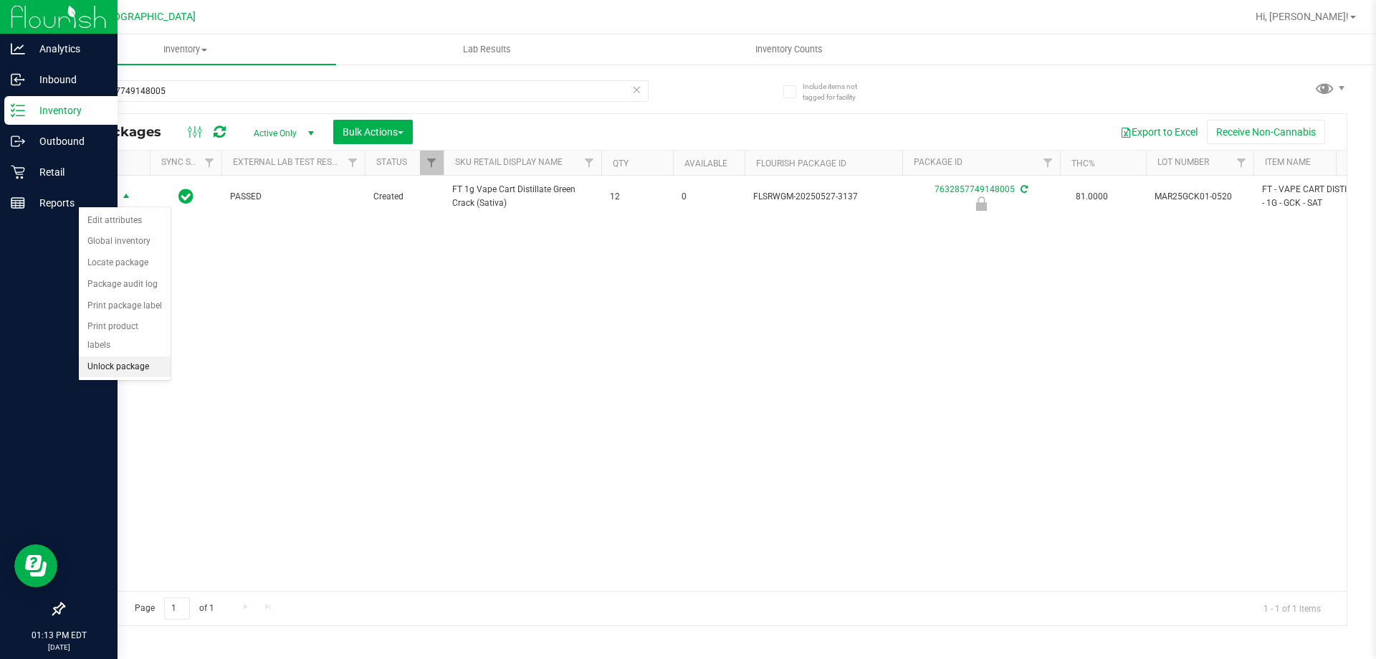
click at [124, 356] on li "Unlock package" at bounding box center [125, 367] width 92 height 22
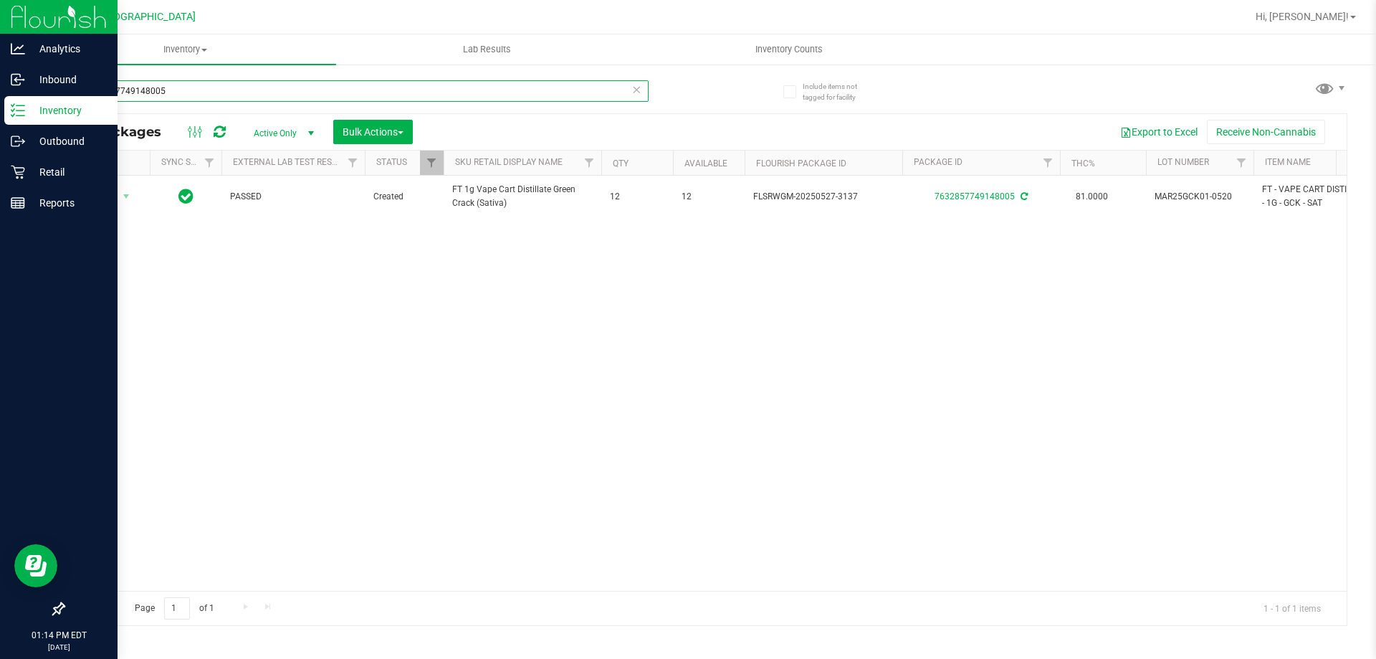
click at [258, 92] on input "7632857749148005" at bounding box center [356, 91] width 586 height 22
type input "4843544389183850"
click at [114, 193] on span "Action" at bounding box center [97, 196] width 39 height 20
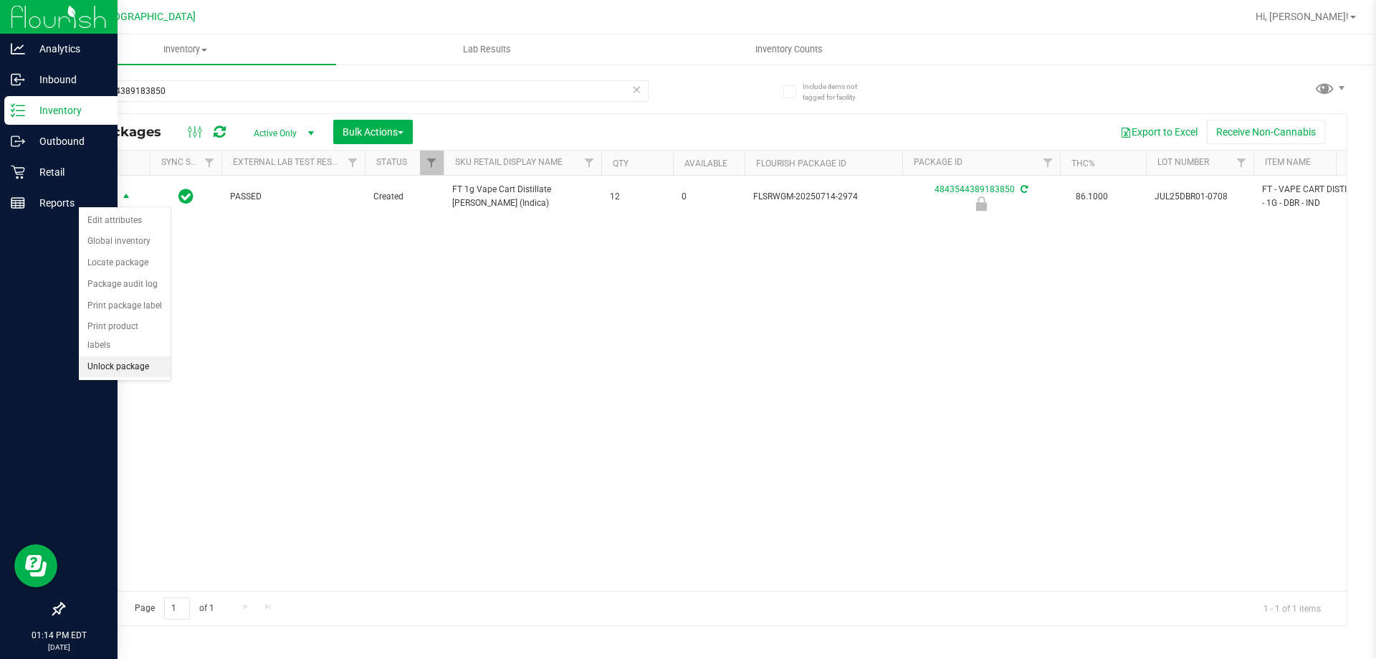
drag, startPoint x: 128, startPoint y: 333, endPoint x: 130, endPoint y: 351, distance: 18.0
click at [130, 354] on ul "Edit attributes Global inventory Locate package Package audit log Print package…" at bounding box center [125, 294] width 92 height 168
click at [130, 356] on li "Unlock package" at bounding box center [125, 367] width 92 height 22
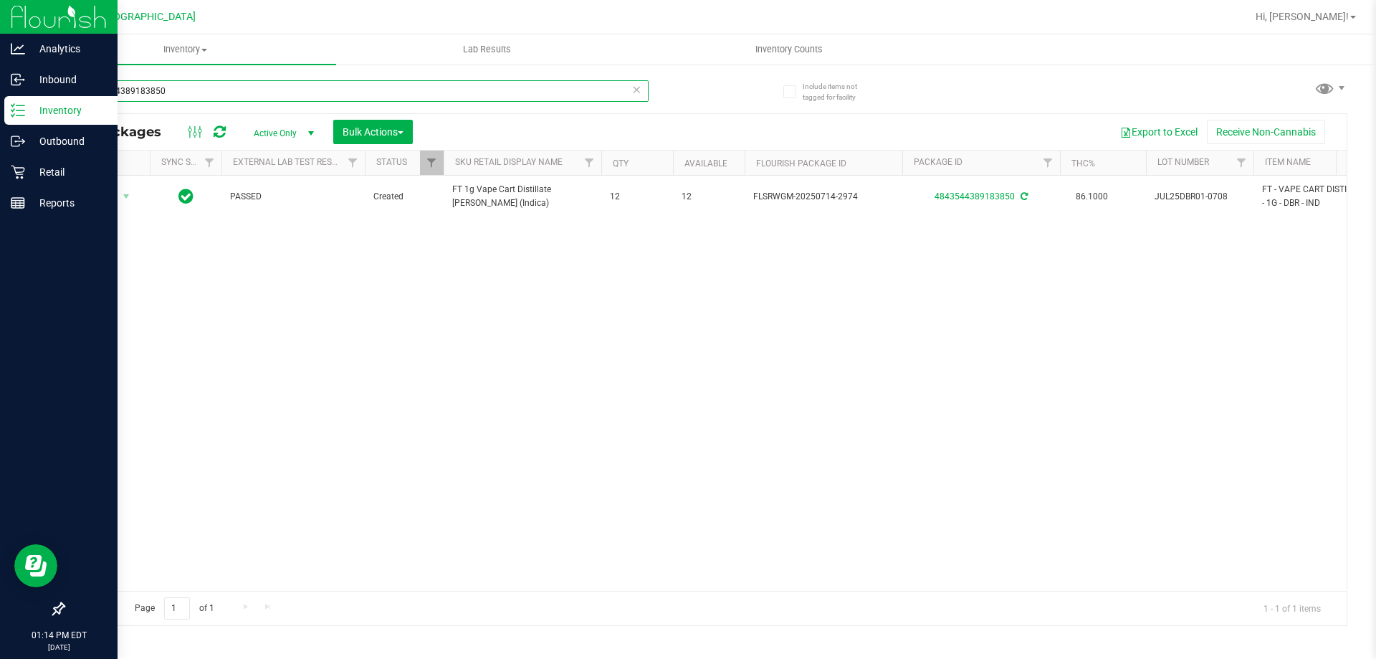
click at [242, 85] on input "4843544389183850" at bounding box center [356, 91] width 586 height 22
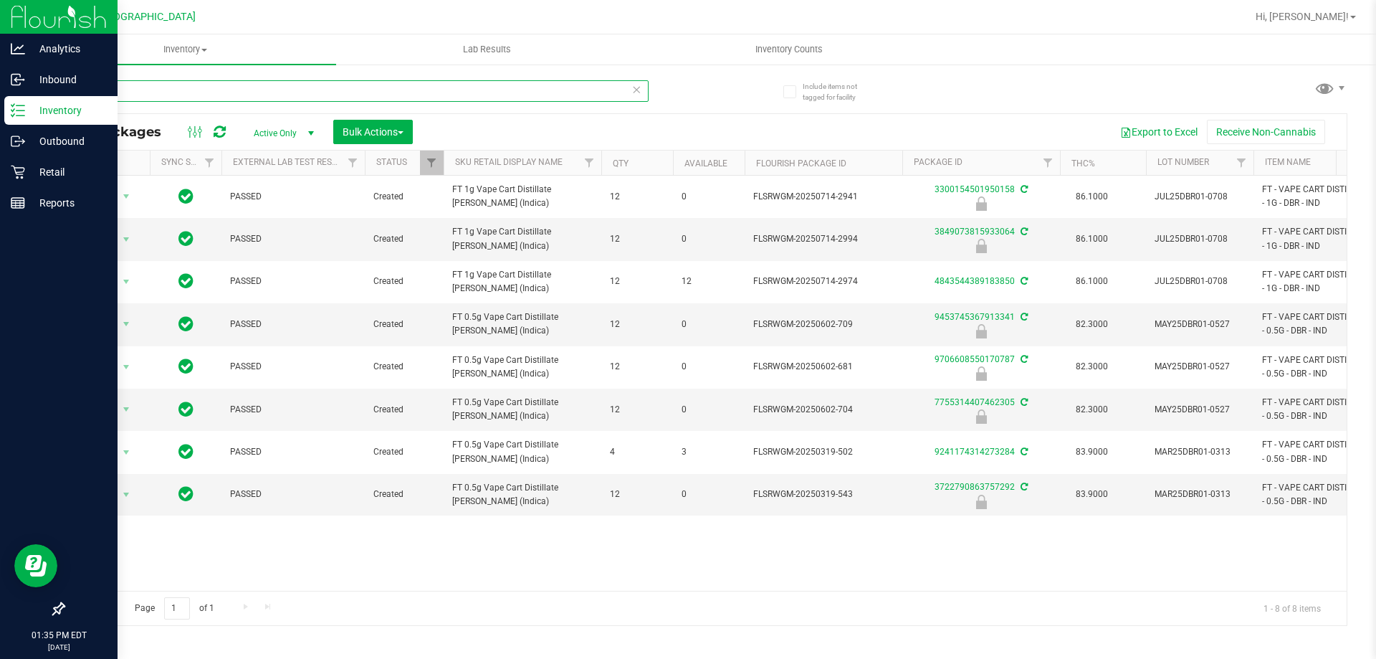
click at [282, 90] on input "dbr" at bounding box center [356, 91] width 586 height 22
type input "5112823000962320"
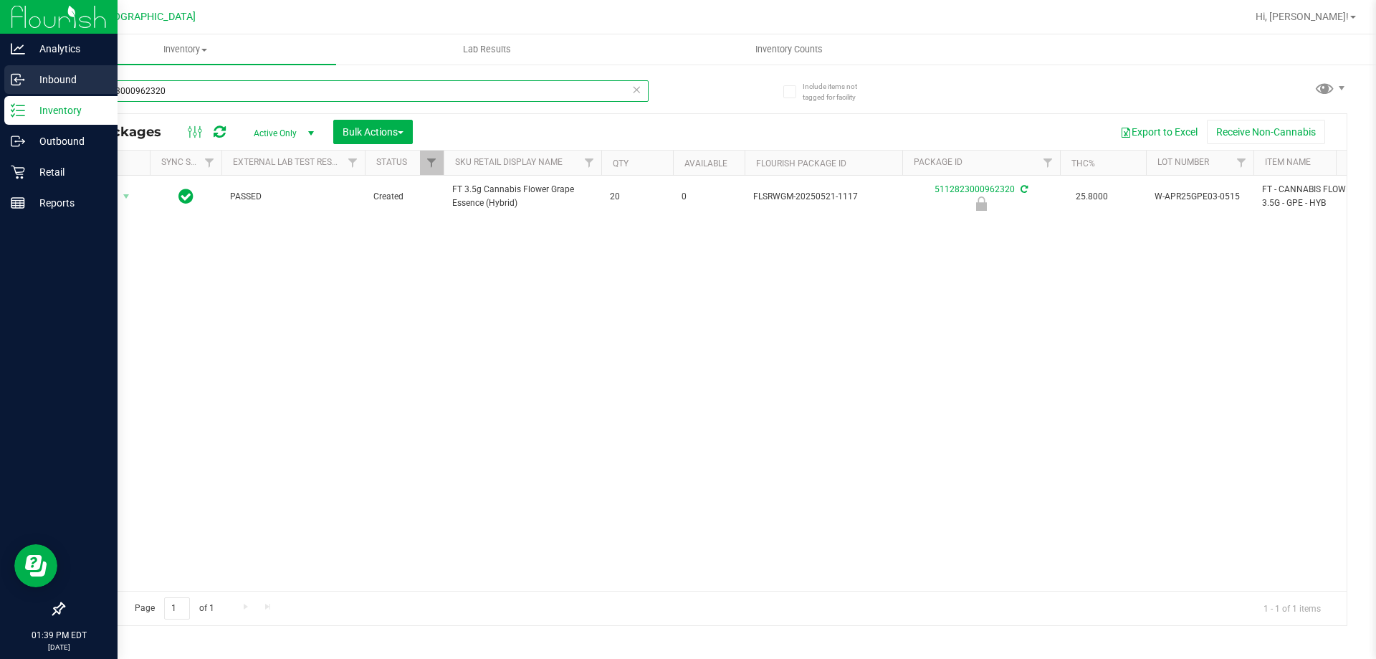
drag, startPoint x: 141, startPoint y: 92, endPoint x: 0, endPoint y: 87, distance: 141.3
click at [0, 87] on div "Analytics Inbound Inventory Outbound Retail Reports 01:39 PM EDT 08/21/2025 08/…" at bounding box center [688, 329] width 1376 height 659
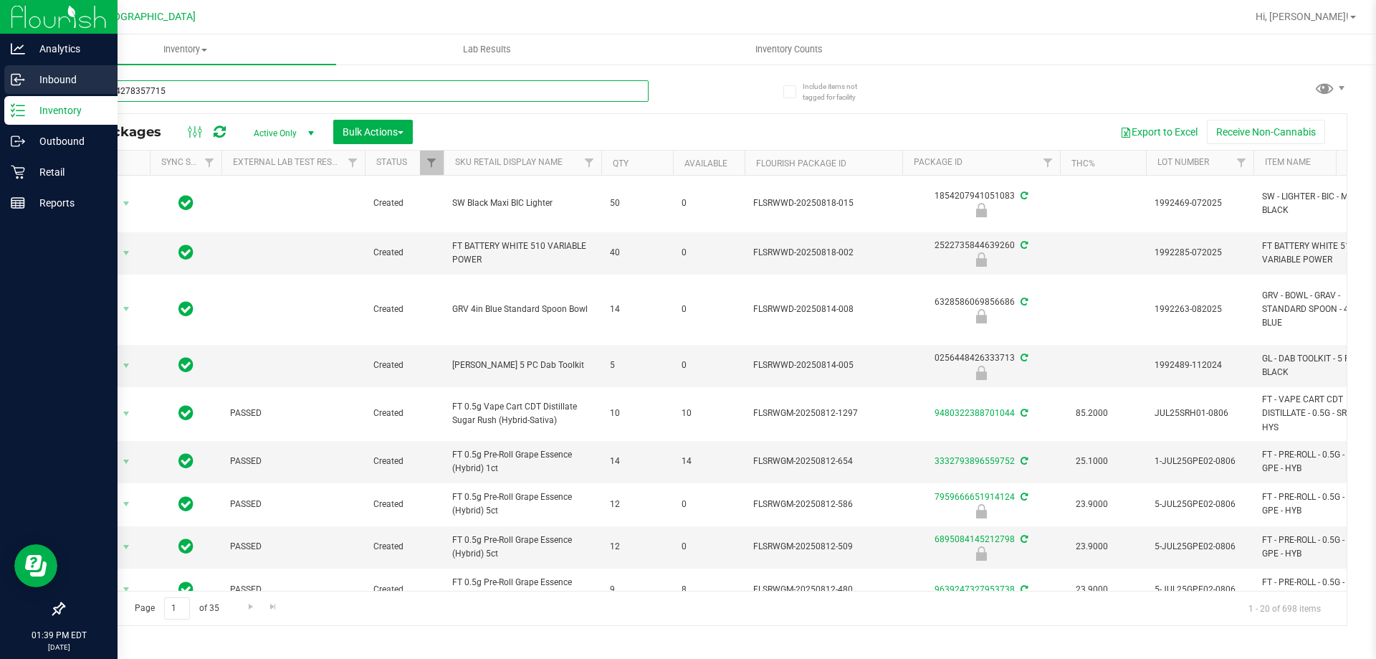
type input "8526114278357715"
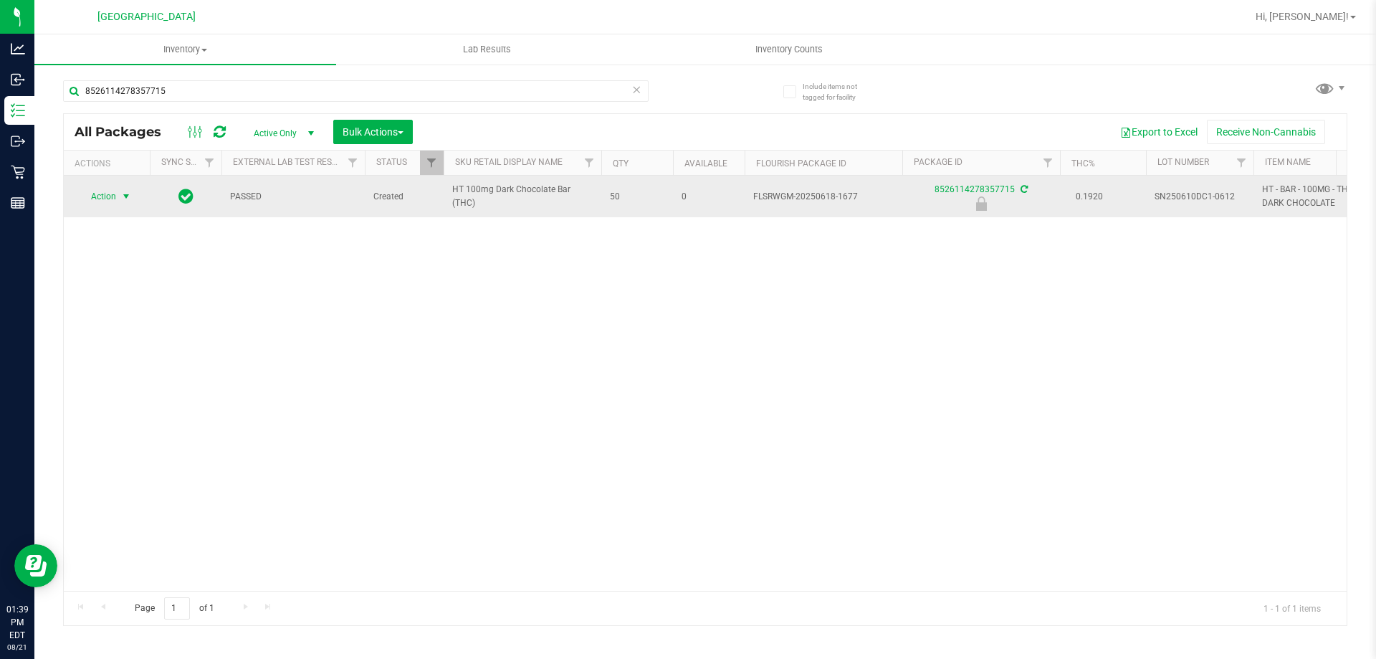
click at [110, 197] on span "Action" at bounding box center [97, 196] width 39 height 20
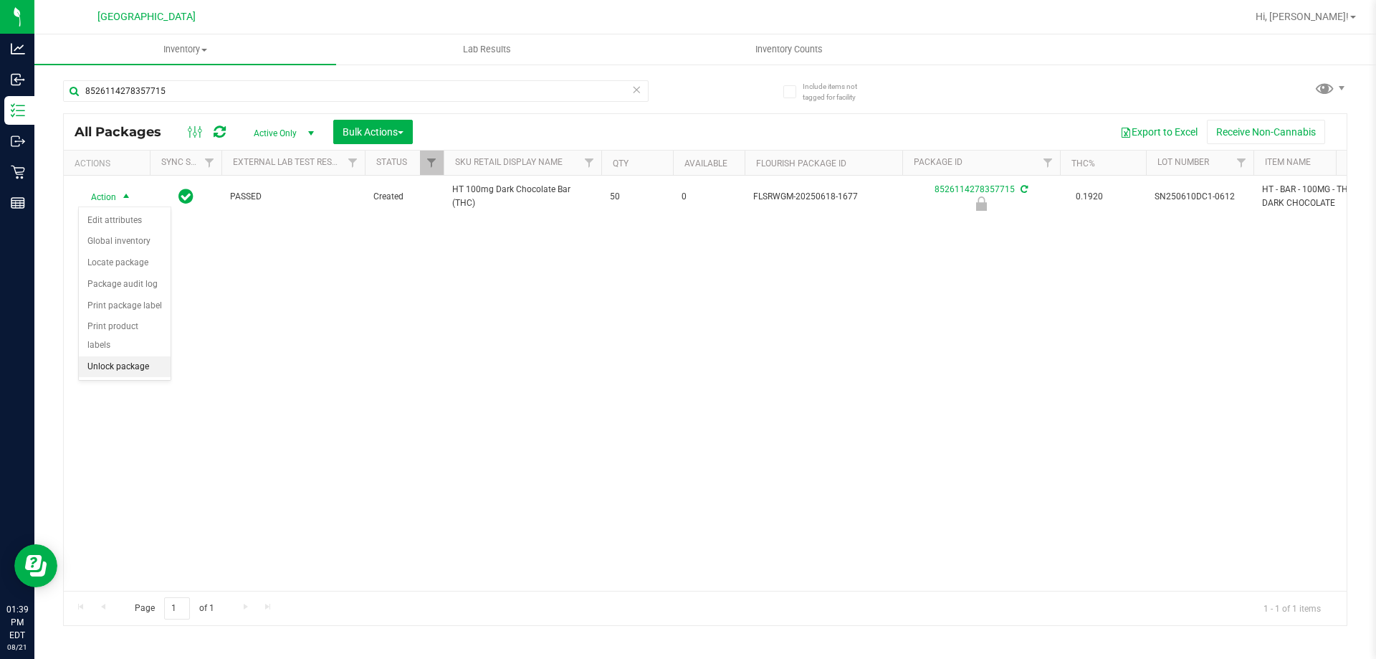
click at [143, 356] on li "Unlock package" at bounding box center [125, 367] width 92 height 22
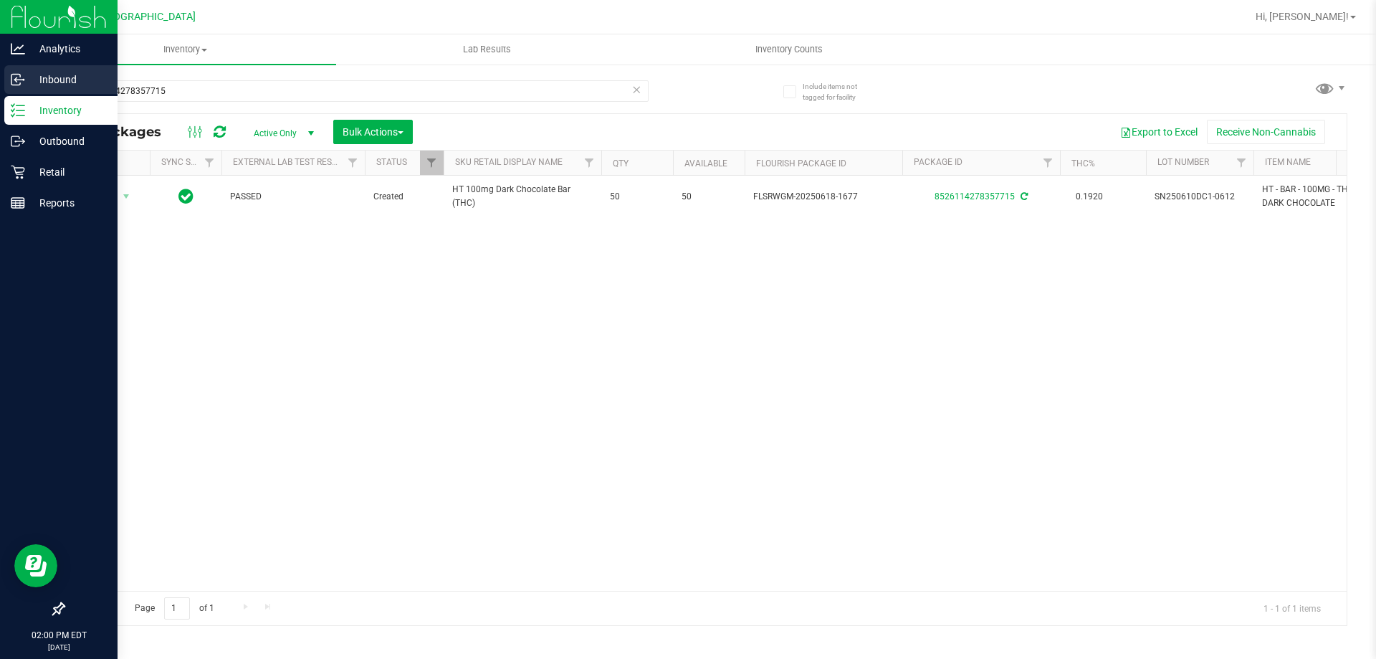
click at [24, 86] on icon at bounding box center [18, 79] width 14 height 14
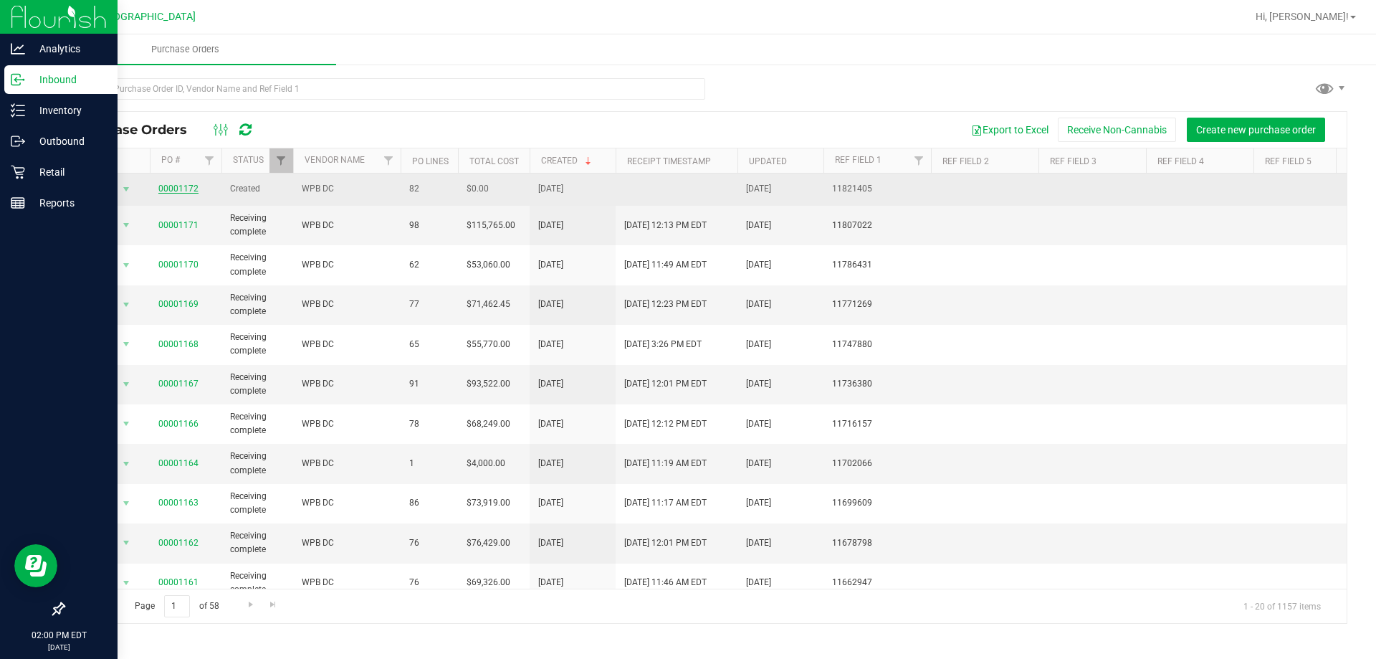
click at [178, 184] on link "00001172" at bounding box center [178, 189] width 40 height 10
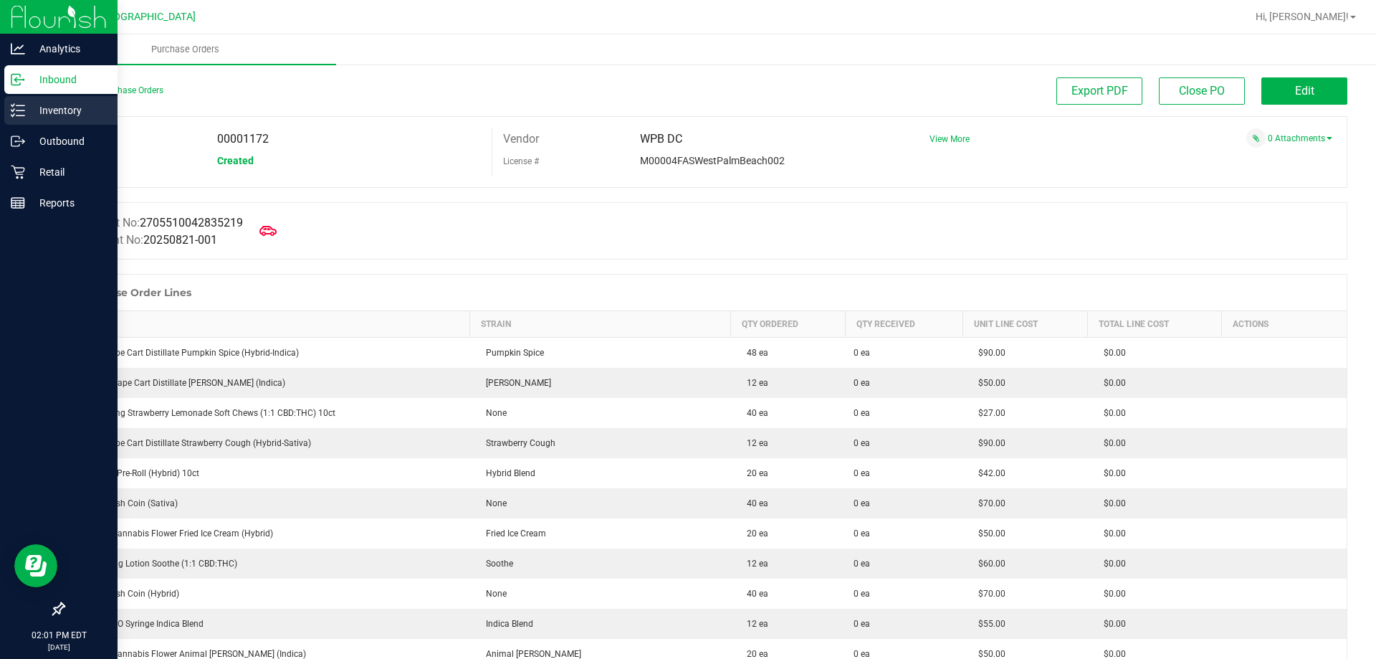
click at [29, 108] on p "Inventory" at bounding box center [68, 110] width 86 height 17
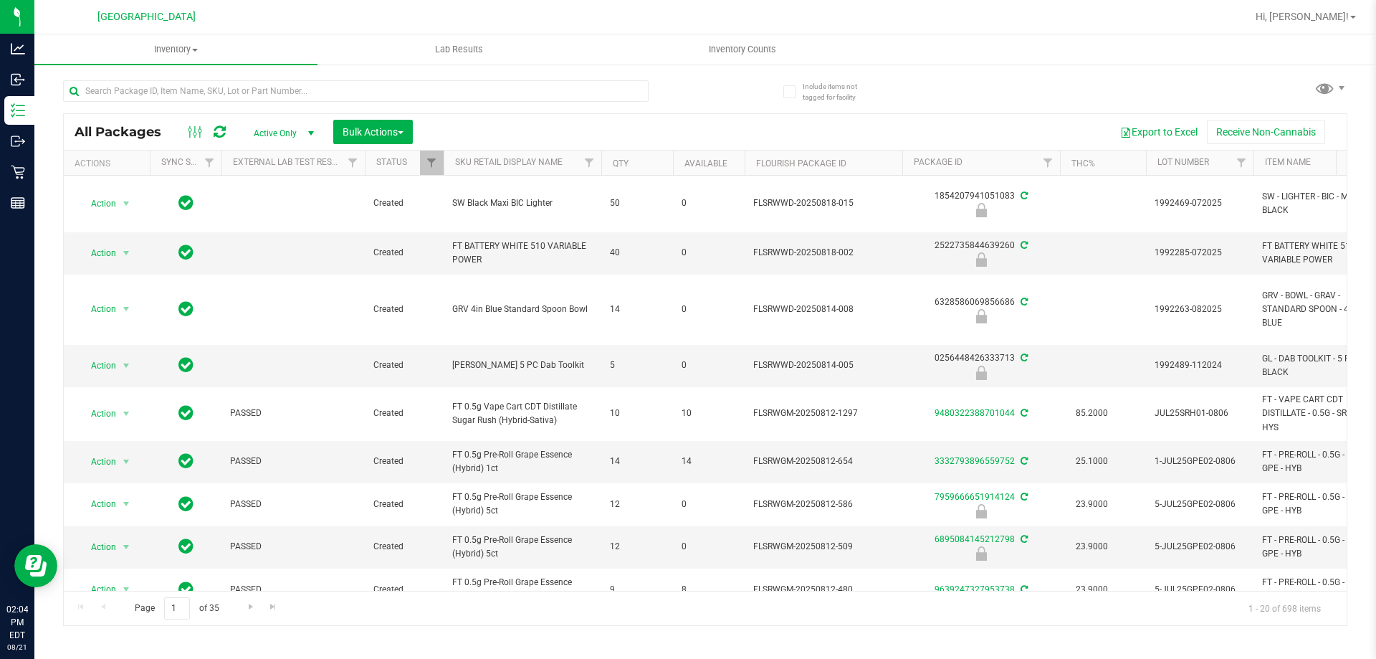
click at [140, 108] on div at bounding box center [356, 96] width 586 height 33
click at [140, 103] on div at bounding box center [356, 96] width 586 height 33
click at [141, 98] on input "text" at bounding box center [356, 91] width 586 height 22
click at [1330, 11] on span "Hi, [PERSON_NAME]!" at bounding box center [1302, 16] width 93 height 11
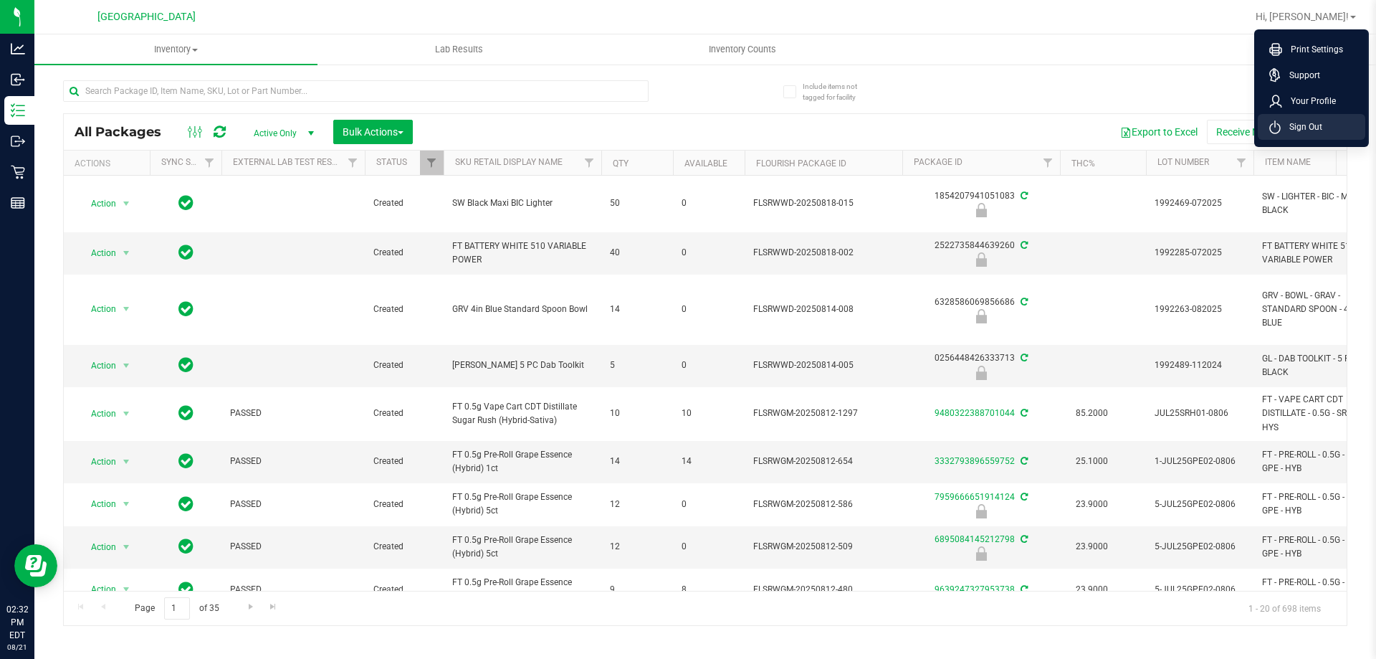
click at [1295, 127] on span "Sign Out" at bounding box center [1302, 127] width 42 height 14
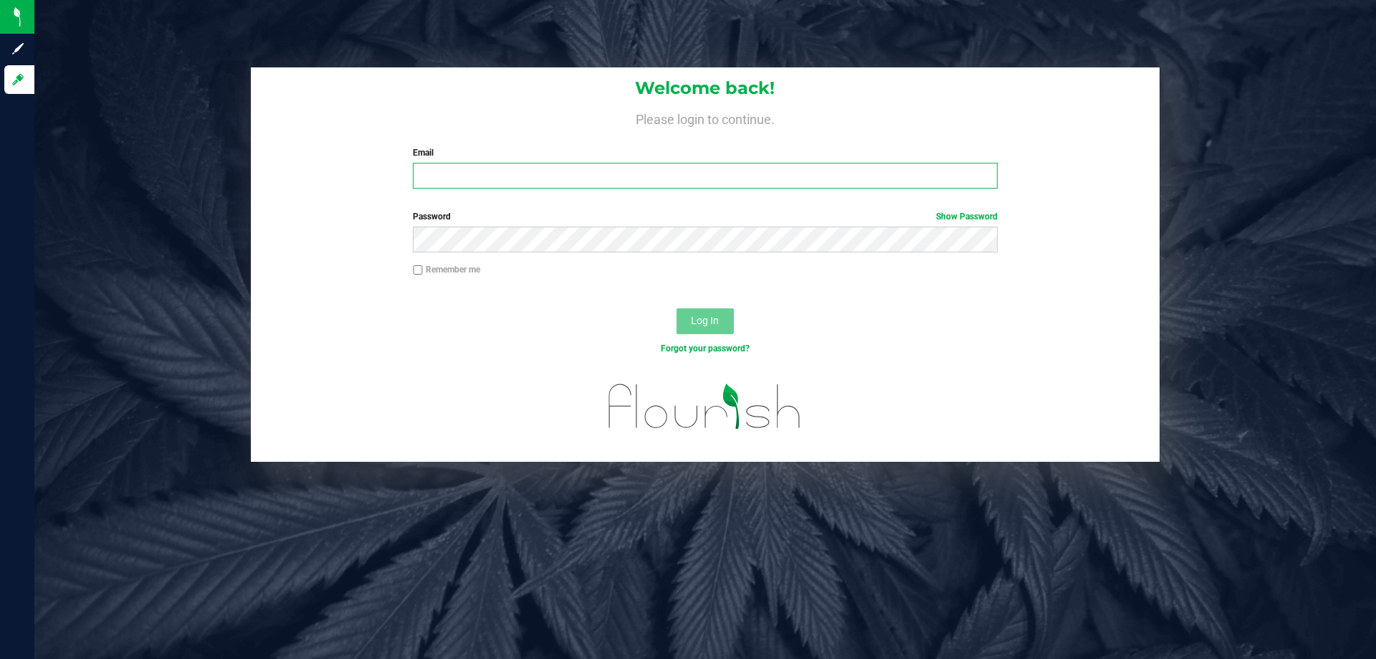
click at [517, 186] on input "Email" at bounding box center [705, 176] width 584 height 26
type input "nesterling@liveparallel.com"
drag, startPoint x: 570, startPoint y: 181, endPoint x: 424, endPoint y: 184, distance: 145.5
click at [424, 184] on input "nesterling@liveparallel.com" at bounding box center [705, 176] width 584 height 26
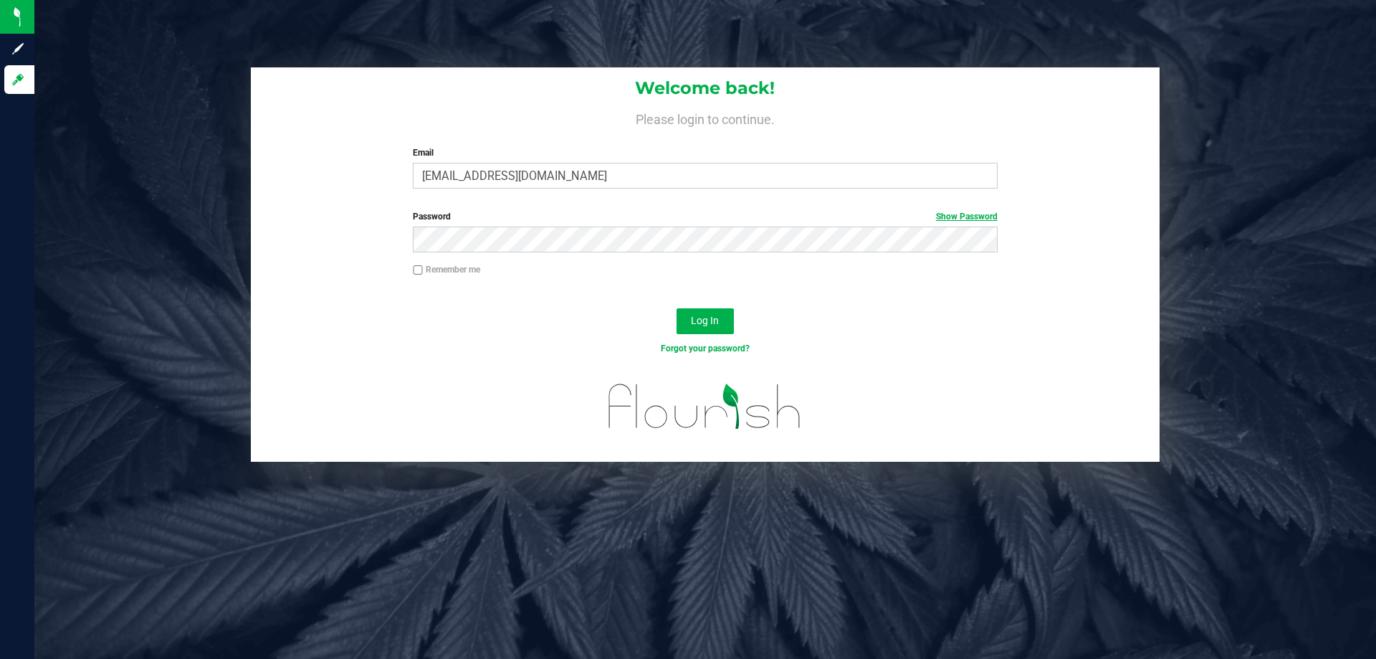
click at [969, 218] on link "Show Password" at bounding box center [967, 216] width 62 height 10
click at [597, 323] on div "Log In" at bounding box center [705, 326] width 909 height 48
click at [707, 328] on button "Log In" at bounding box center [705, 321] width 57 height 26
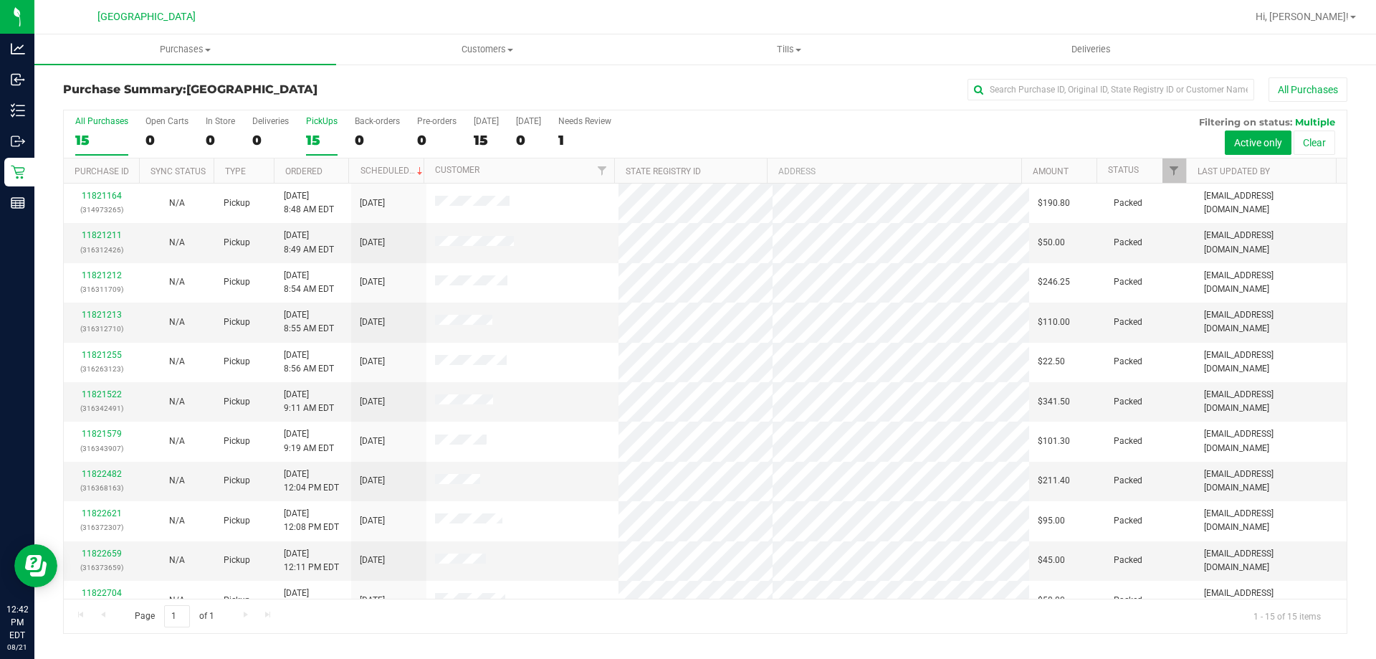
click at [327, 132] on div "15" at bounding box center [322, 140] width 32 height 16
click at [0, 0] on input "PickUps 15" at bounding box center [0, 0] width 0 height 0
click at [1173, 158] on link "Filter" at bounding box center [1175, 170] width 24 height 24
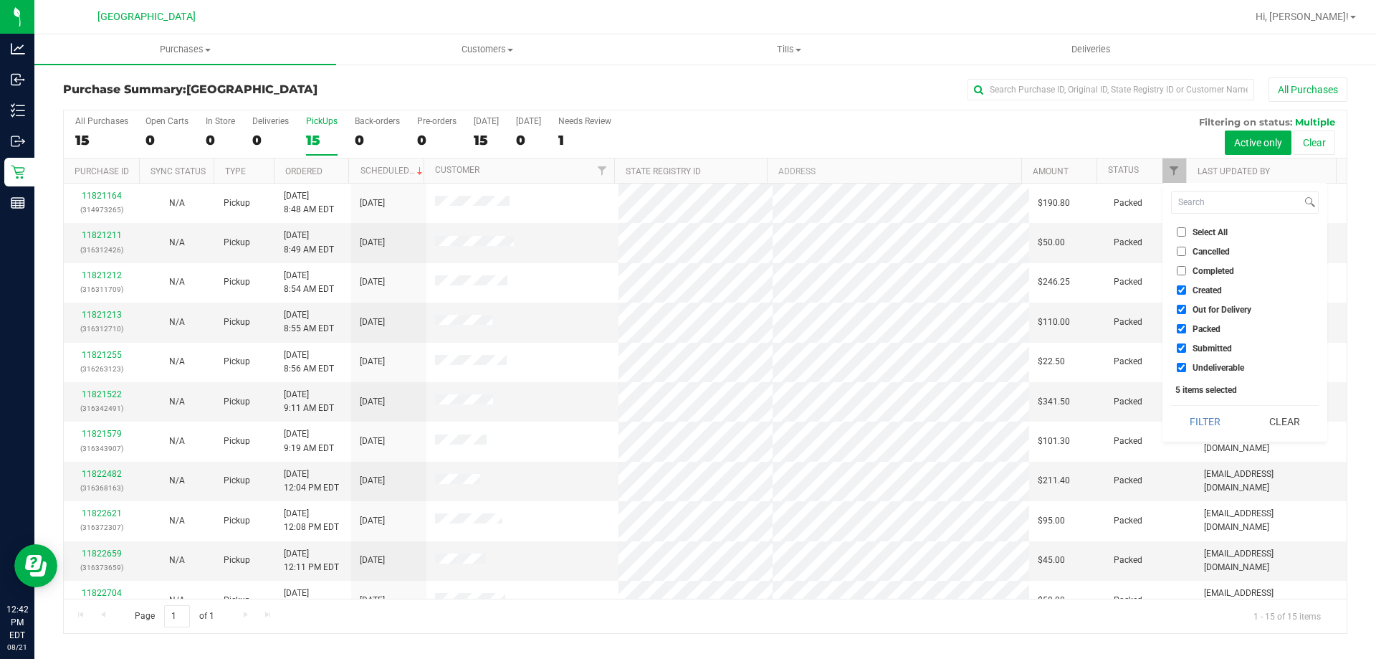
click at [1183, 290] on input "Created" at bounding box center [1181, 289] width 9 height 9
checkbox input "false"
click at [1182, 310] on input "Out for Delivery" at bounding box center [1181, 309] width 9 height 9
checkbox input "false"
click at [1184, 325] on input "Packed" at bounding box center [1181, 328] width 9 height 9
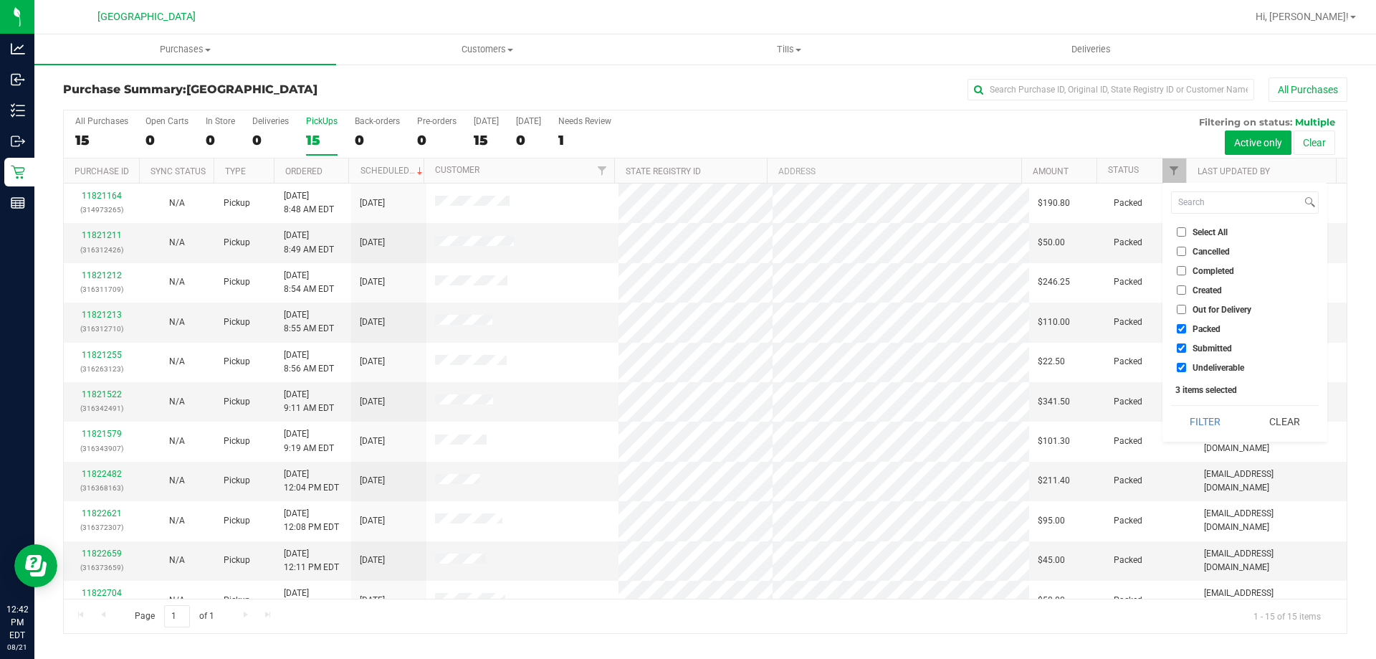
checkbox input "false"
click at [1200, 417] on button "Filter" at bounding box center [1205, 422] width 69 height 32
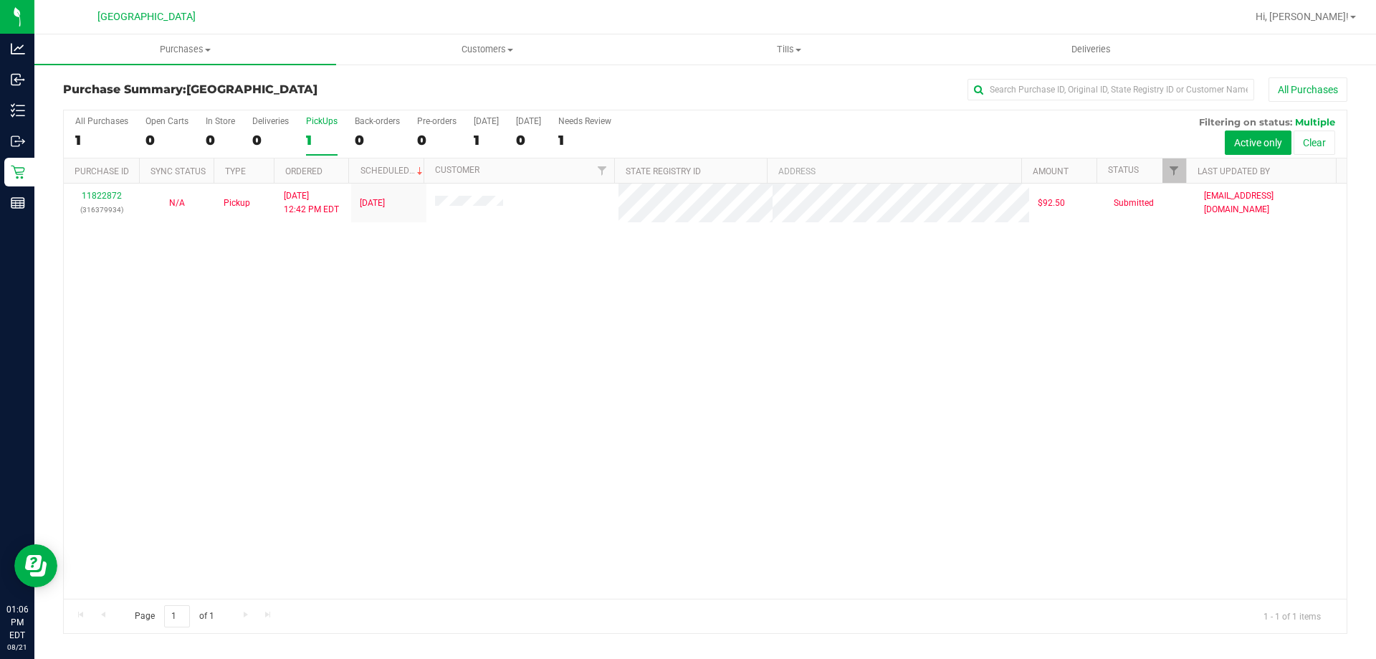
click at [680, 484] on div "11822872 (316379934) N/A Pickup [DATE] 12:42 PM EDT 8/21/2025 $92.50 Submitted …" at bounding box center [705, 391] width 1283 height 415
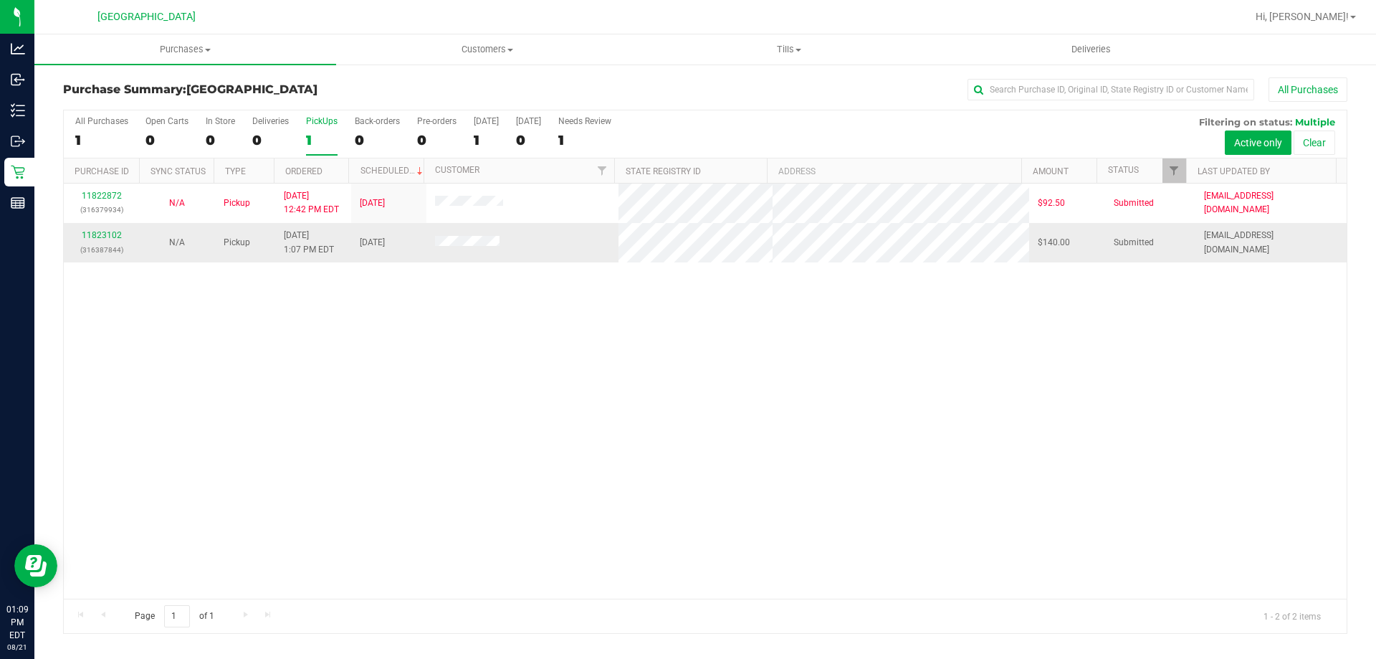
click at [97, 227] on td "11823102 (316387844)" at bounding box center [101, 242] width 75 height 39
click at [97, 233] on link "11823102" at bounding box center [102, 235] width 40 height 10
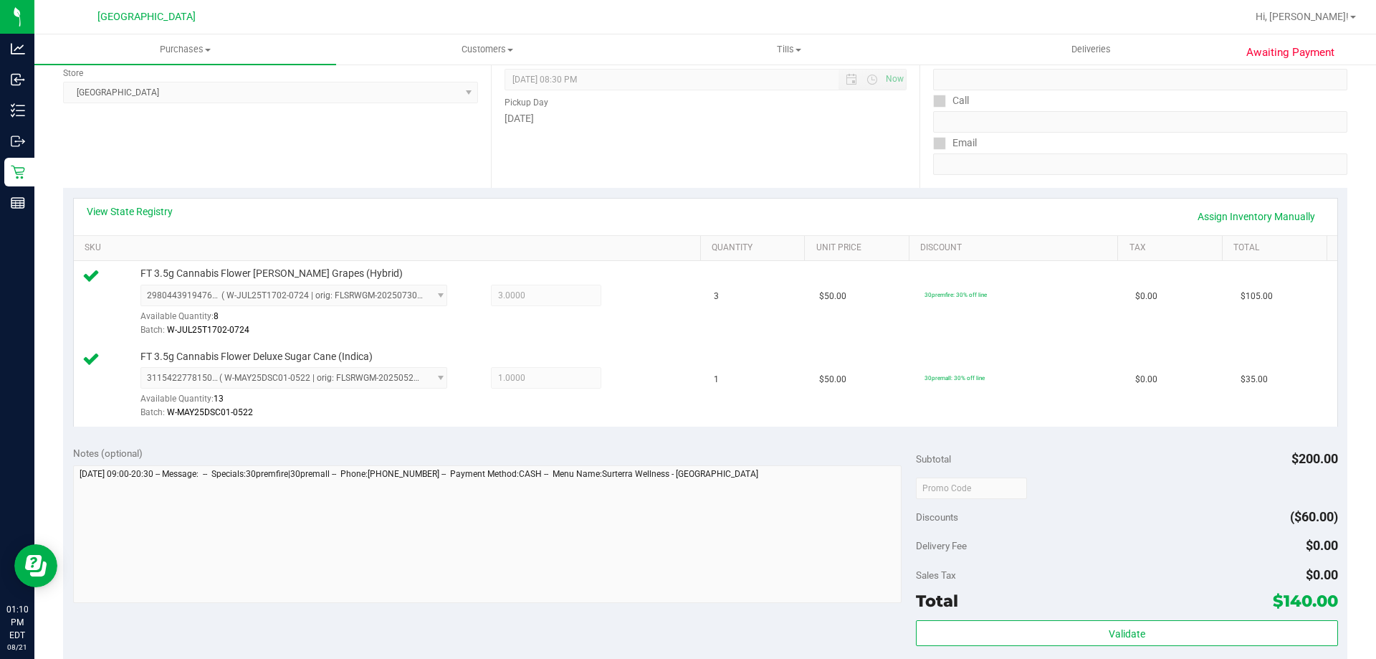
scroll to position [358, 0]
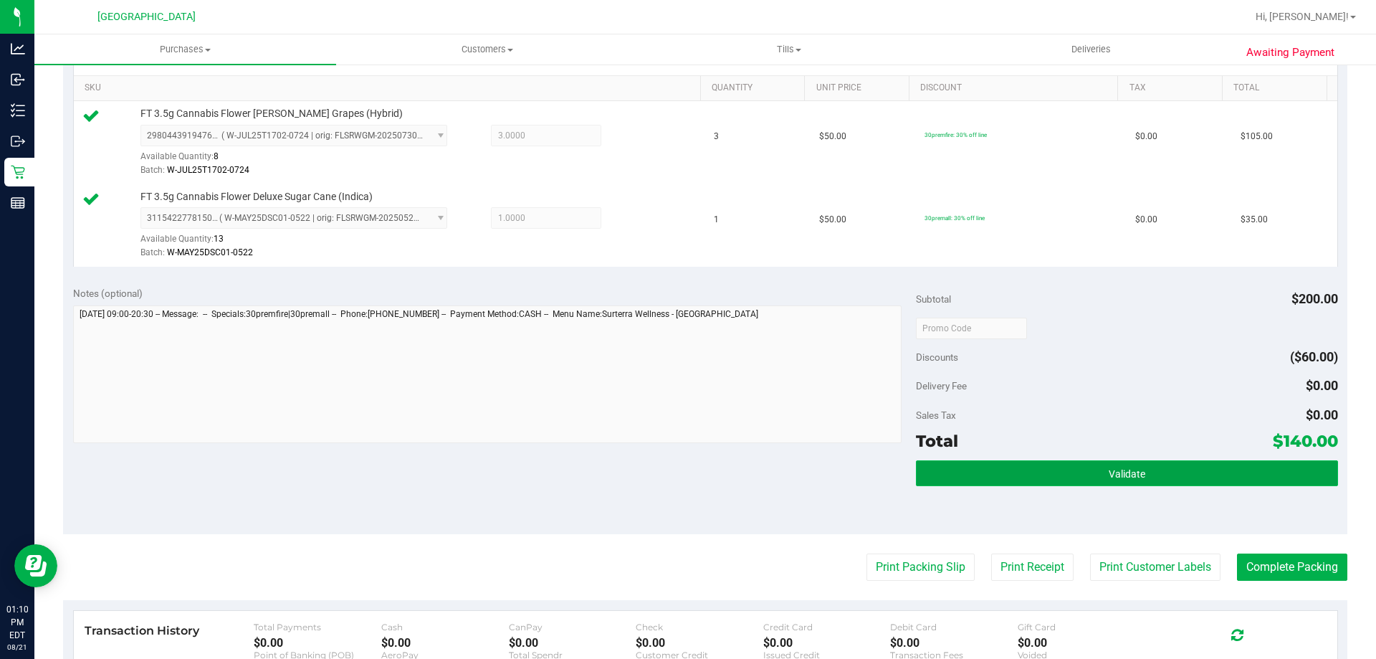
click at [987, 482] on button "Validate" at bounding box center [1126, 473] width 421 height 26
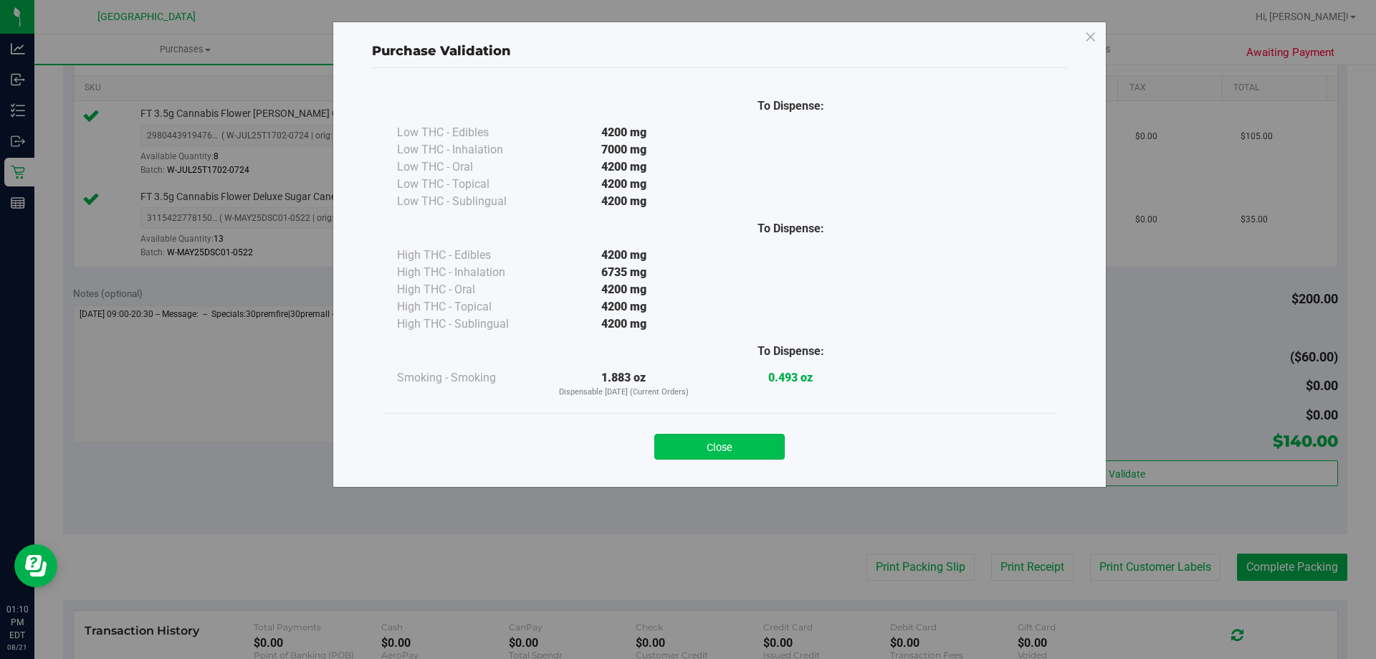
click at [769, 449] on button "Close" at bounding box center [719, 447] width 130 height 26
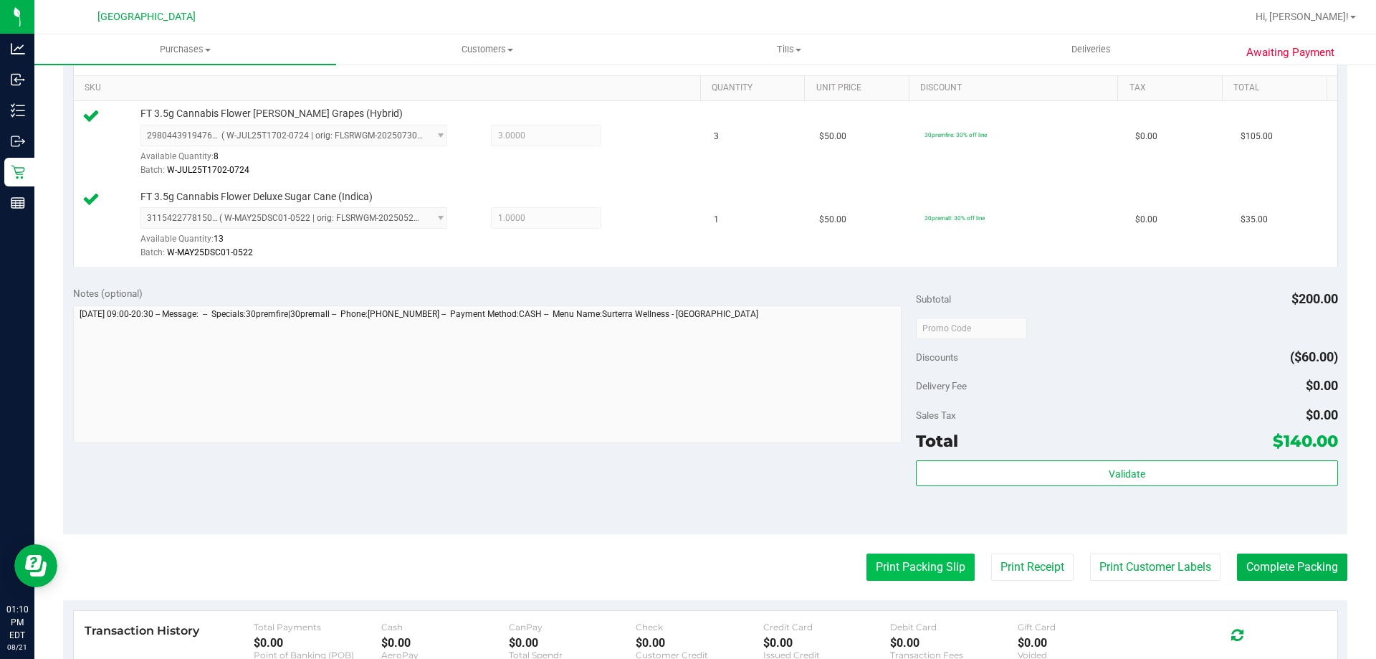
click at [897, 566] on button "Print Packing Slip" at bounding box center [921, 566] width 108 height 27
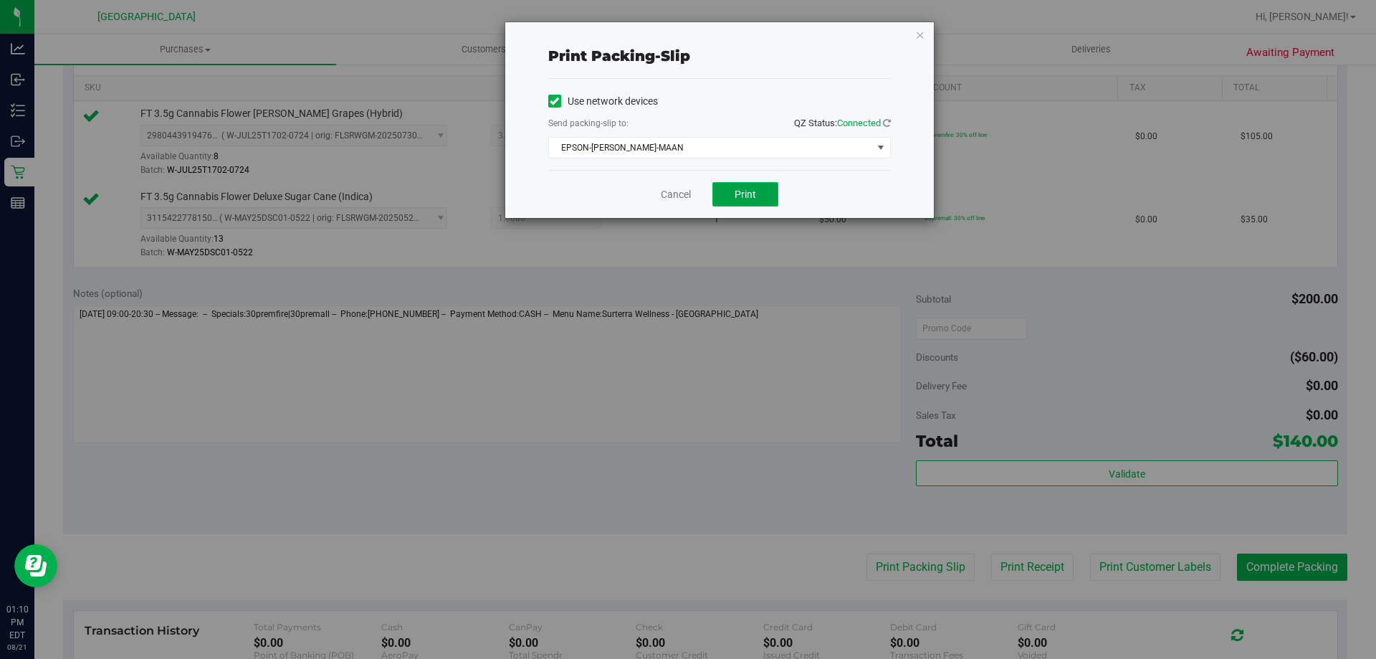
click at [748, 190] on span "Print" at bounding box center [746, 194] width 22 height 11
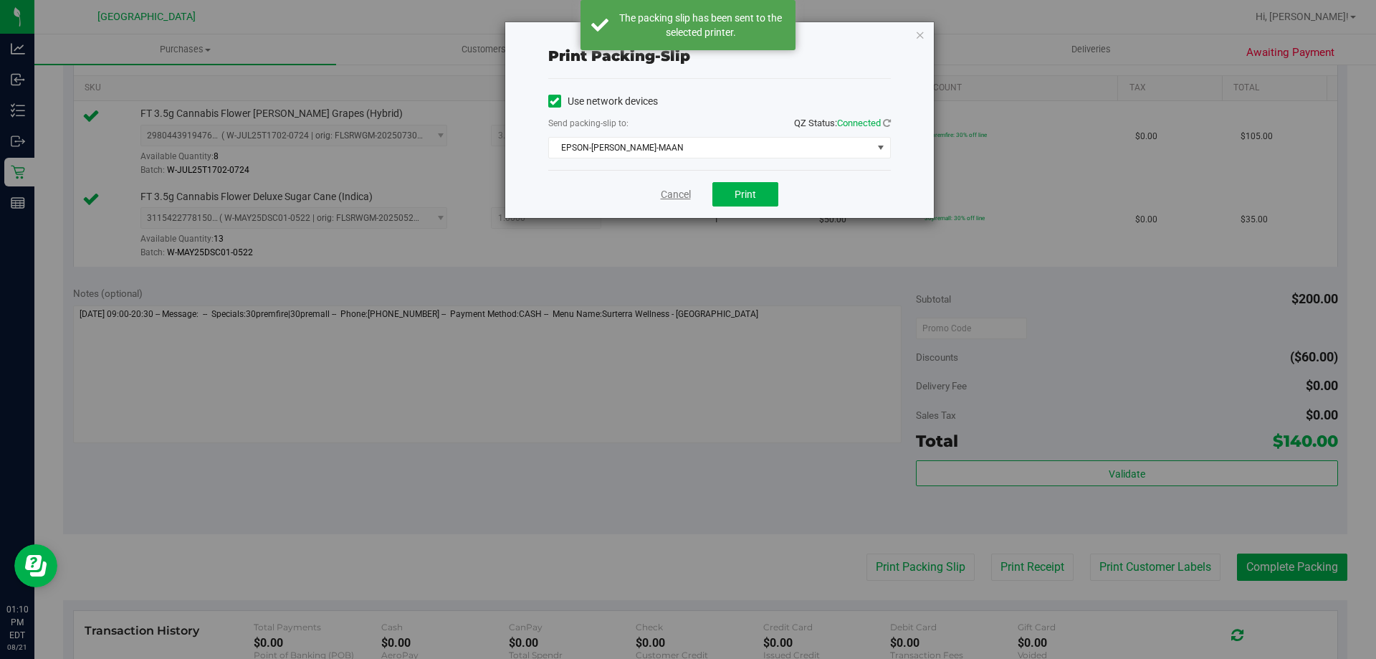
click at [673, 189] on link "Cancel" at bounding box center [676, 194] width 30 height 15
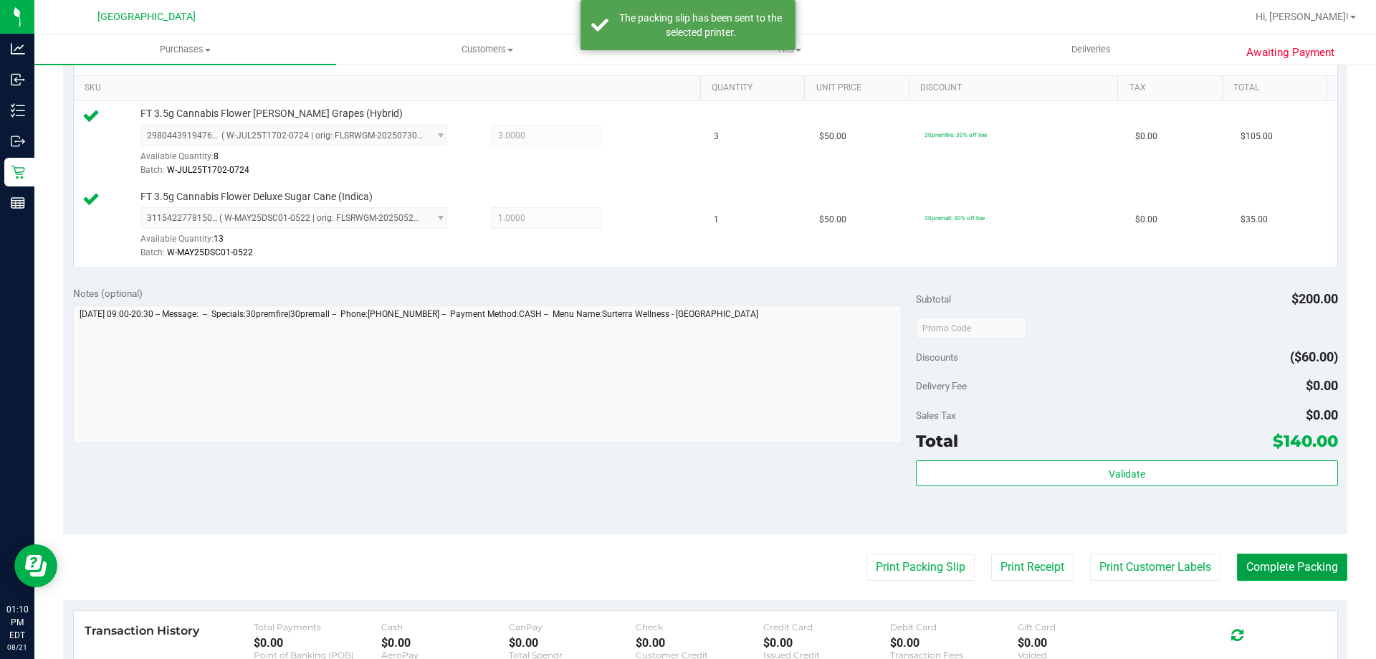
click at [1261, 569] on button "Complete Packing" at bounding box center [1292, 566] width 110 height 27
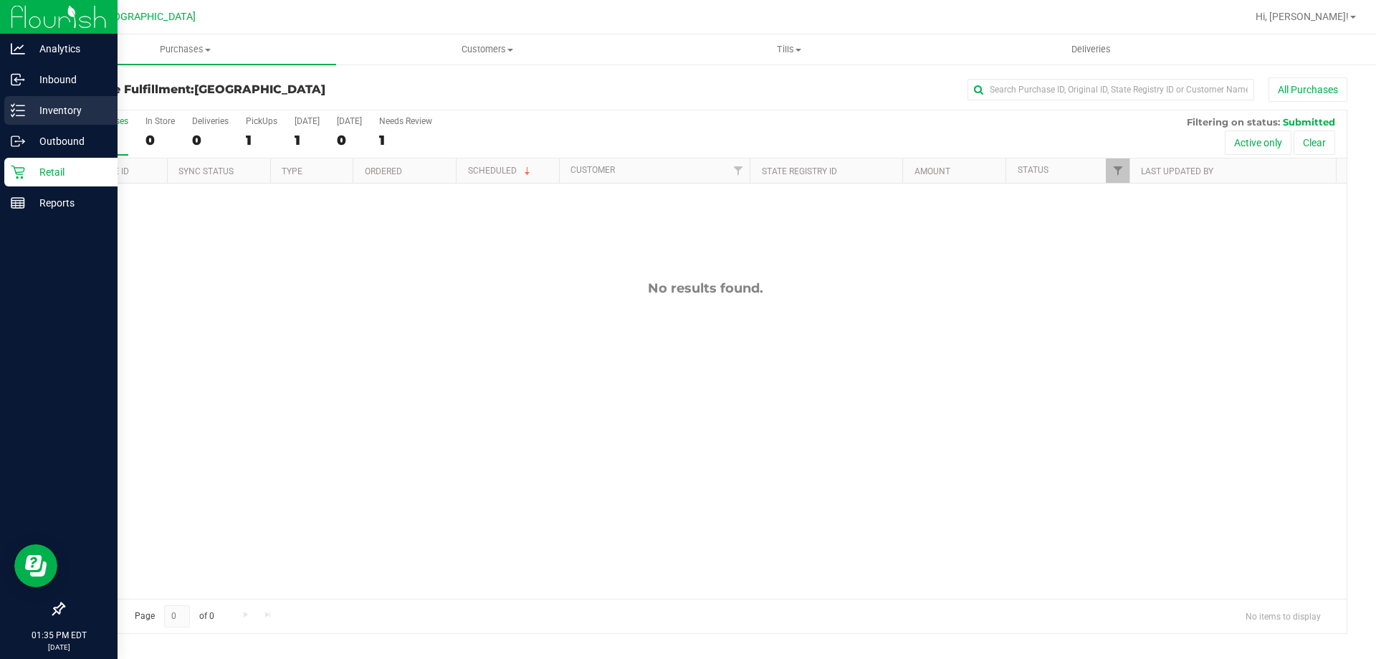
click at [49, 117] on p "Inventory" at bounding box center [68, 110] width 86 height 17
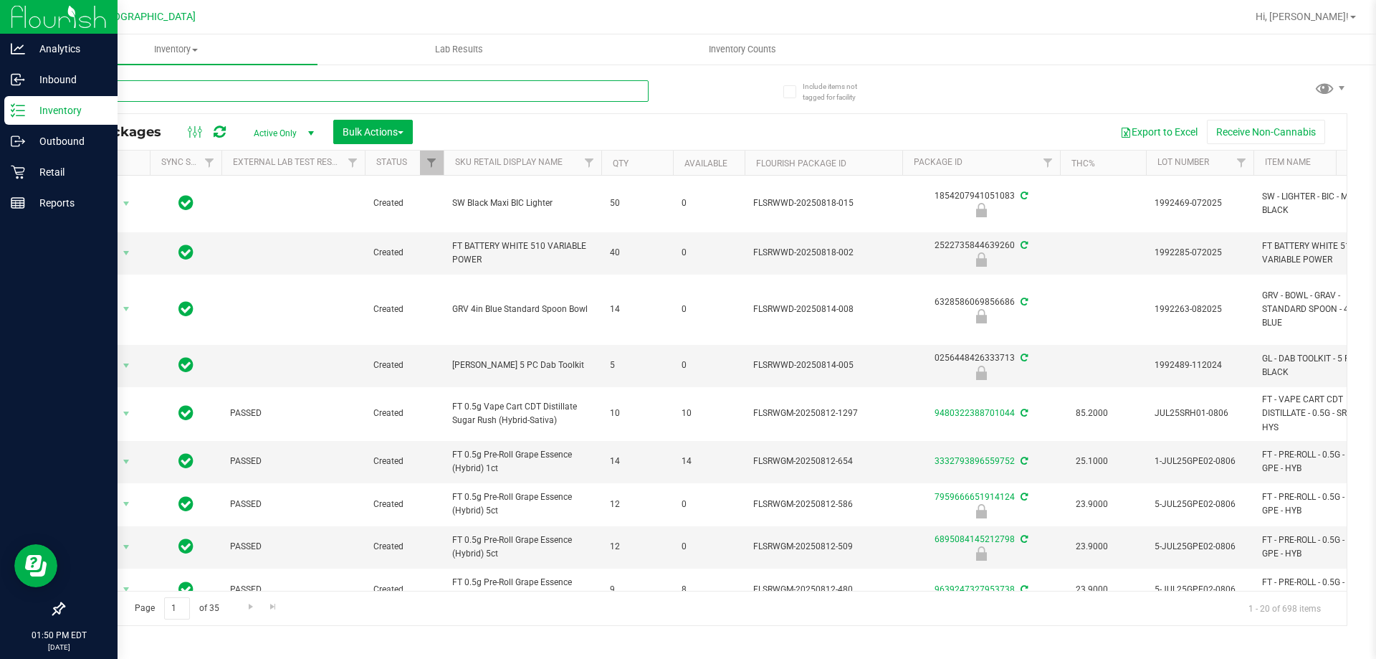
click at [267, 95] on input "text" at bounding box center [356, 91] width 586 height 22
type input "dream"
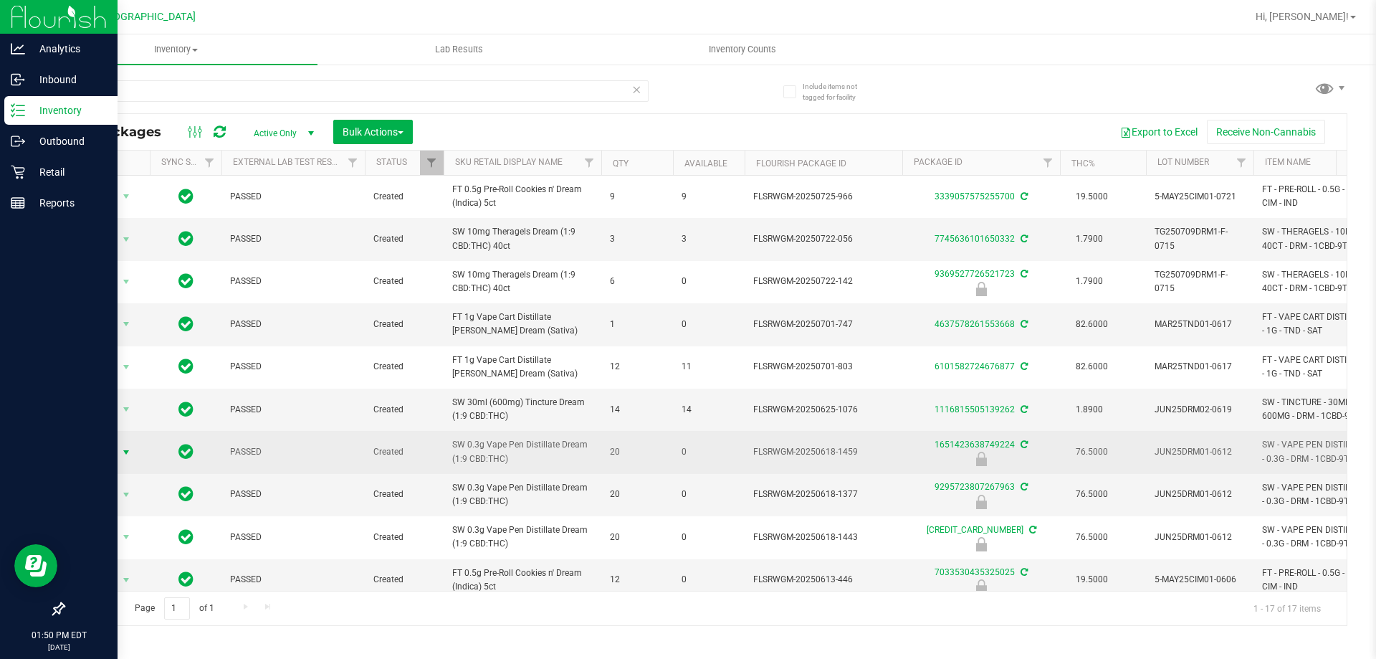
click at [105, 445] on span "Action" at bounding box center [97, 452] width 39 height 20
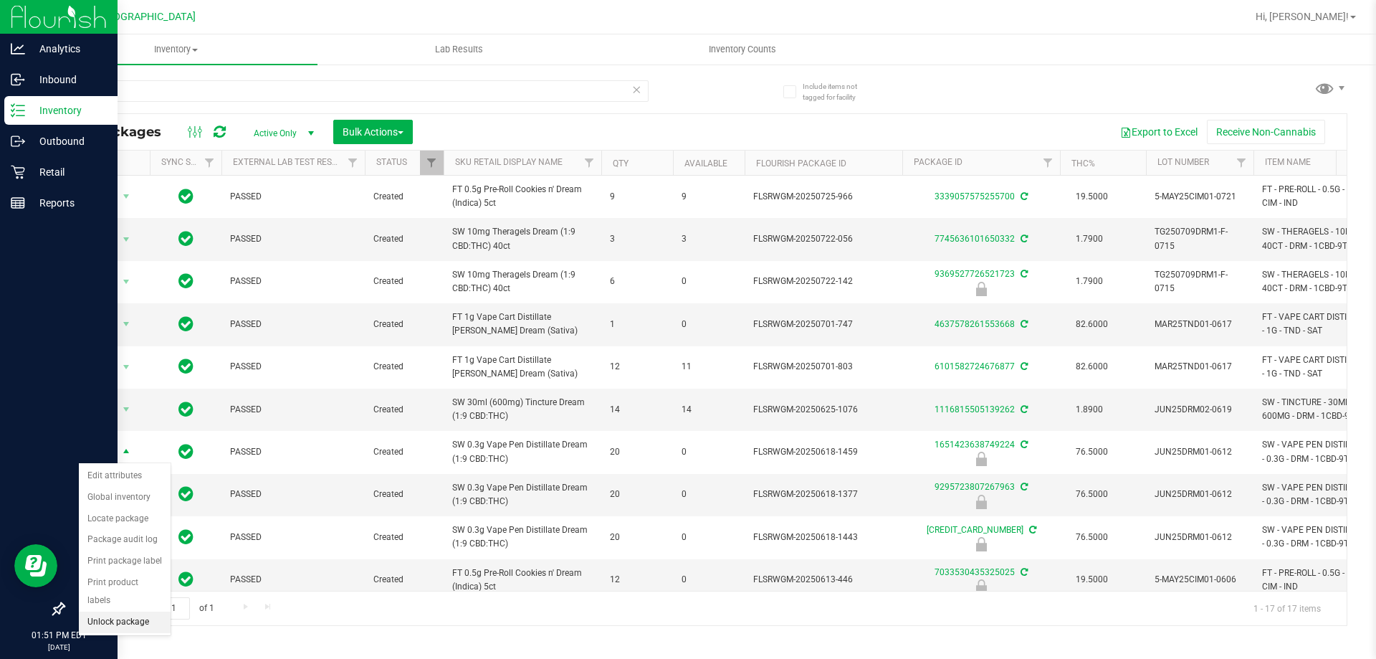
click at [116, 611] on li "Unlock package" at bounding box center [125, 622] width 92 height 22
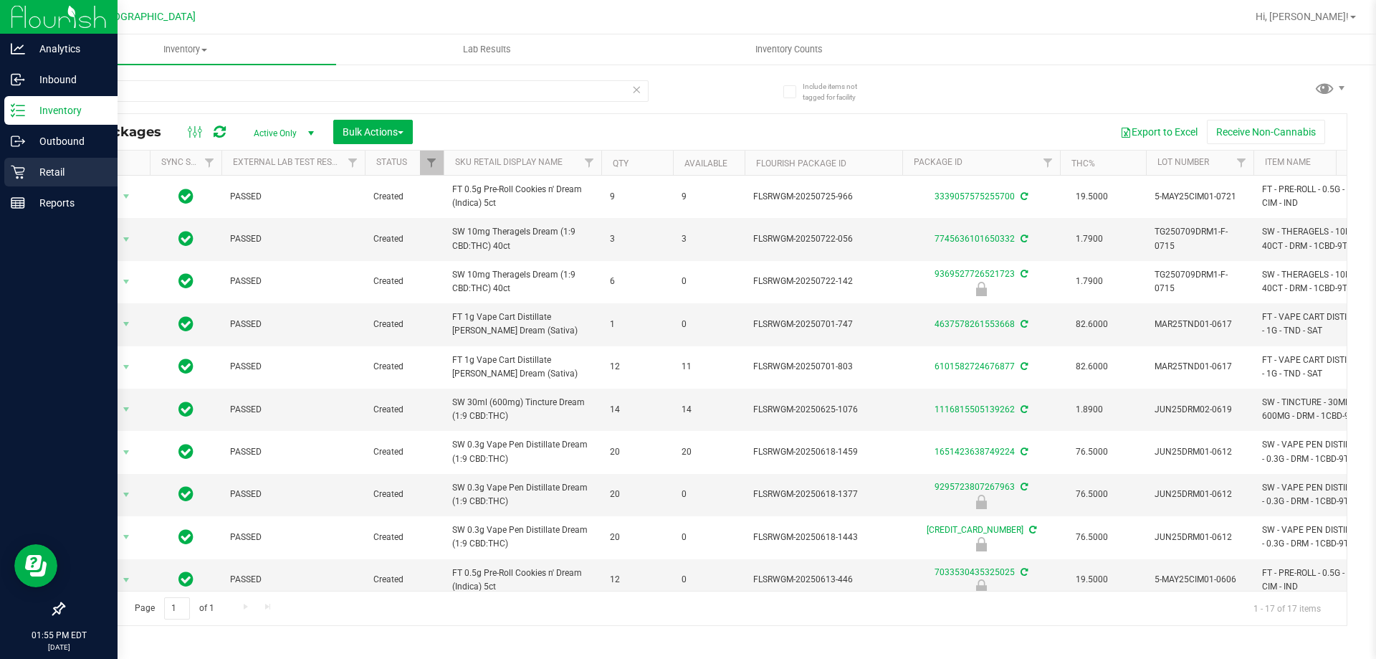
click at [9, 173] on div "Retail" at bounding box center [60, 172] width 113 height 29
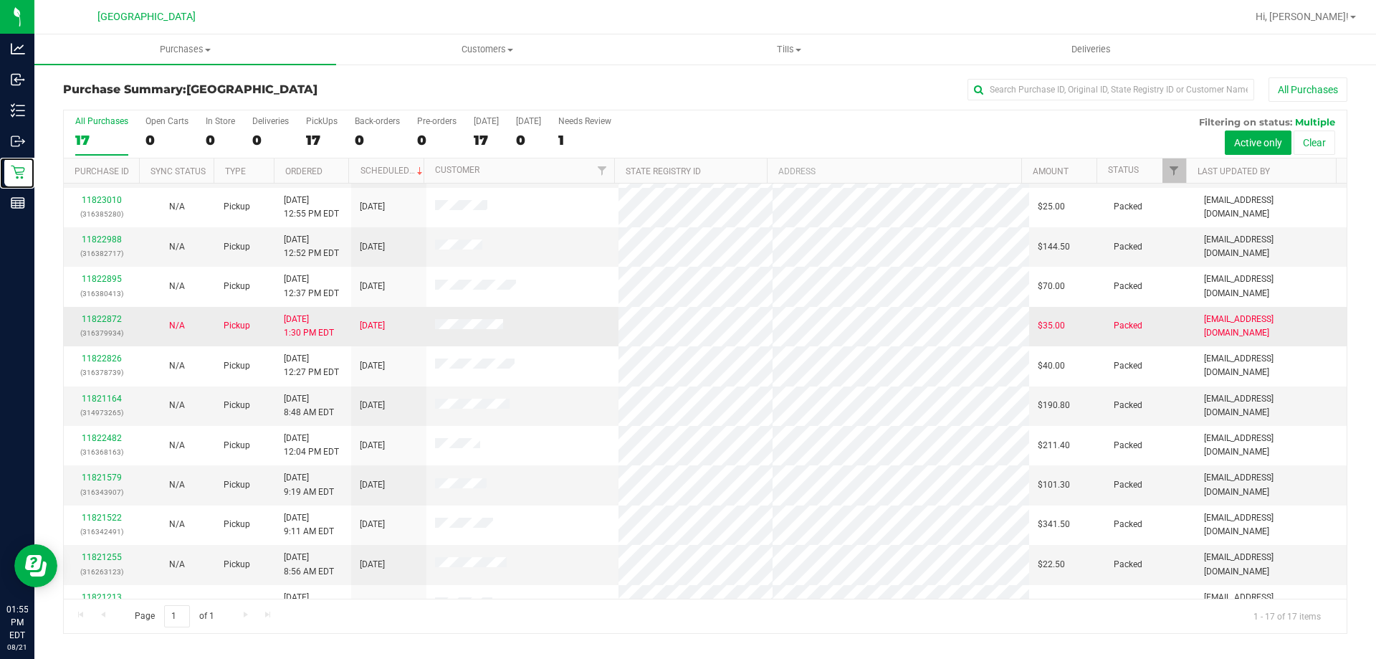
scroll to position [259, 0]
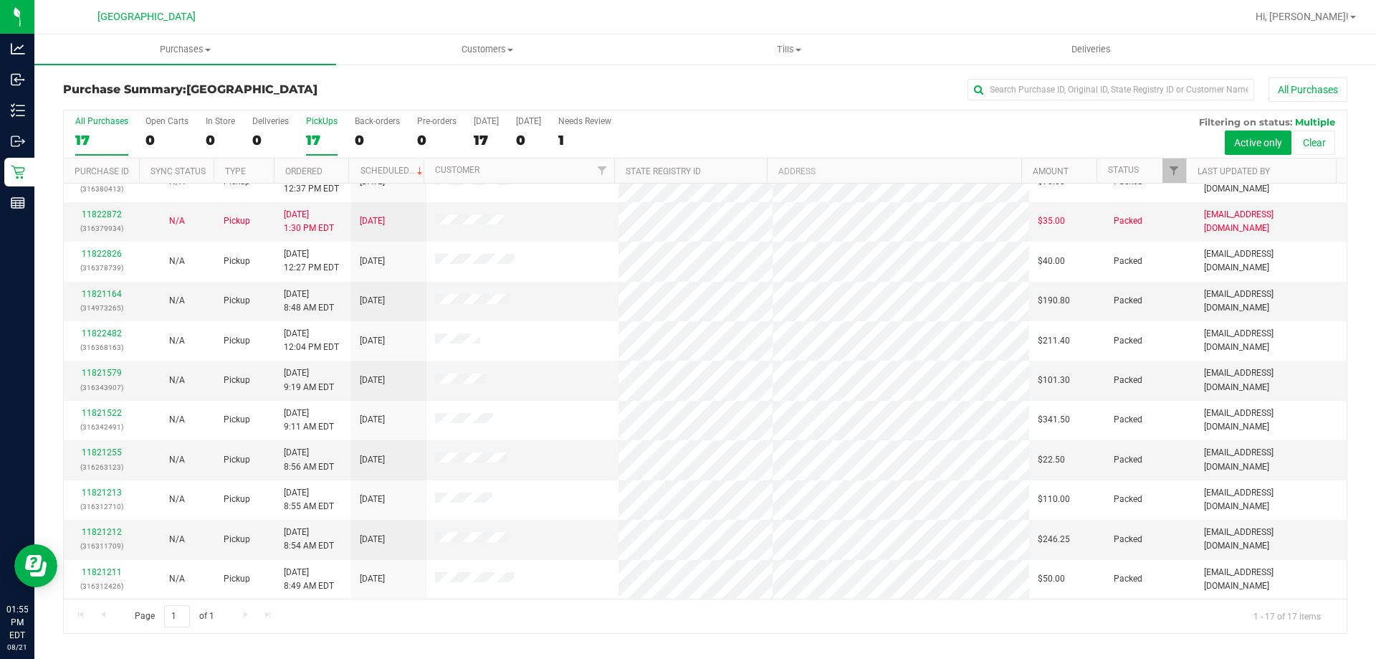
click at [310, 124] on div "PickUps" at bounding box center [322, 121] width 32 height 10
click at [0, 0] on input "PickUps 17" at bounding box center [0, 0] width 0 height 0
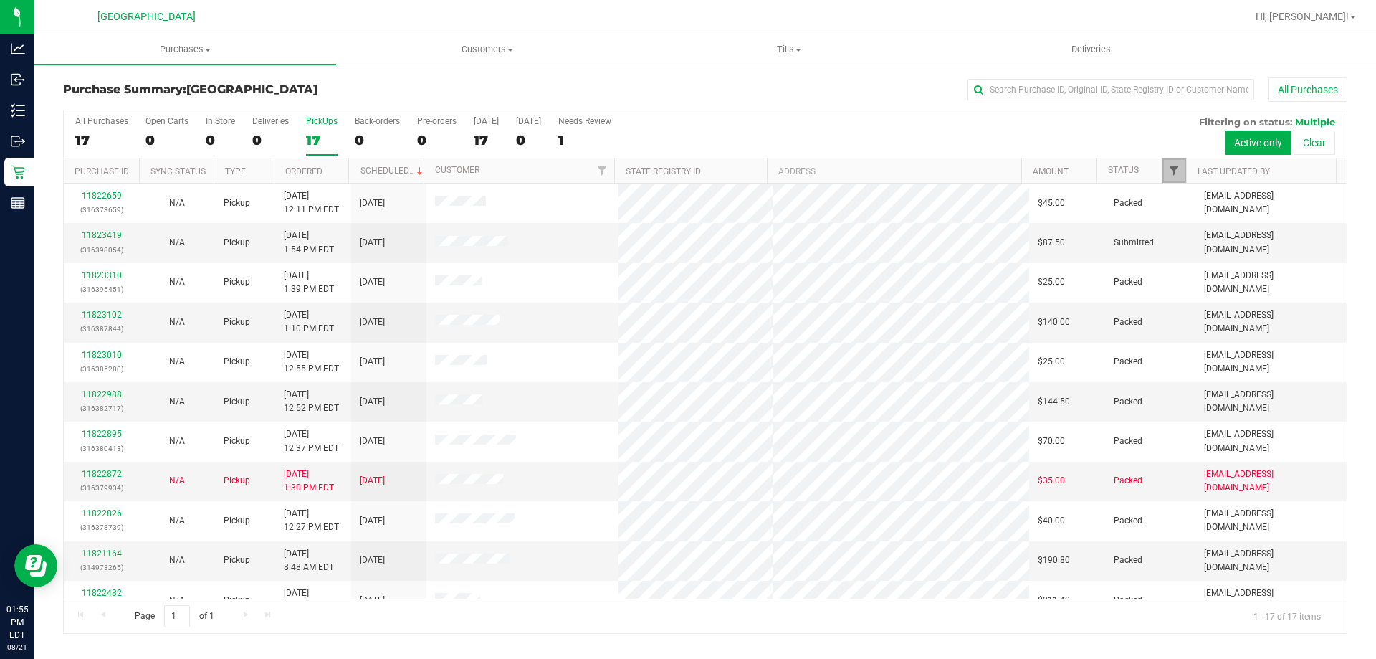
click at [1176, 166] on span "Filter" at bounding box center [1173, 170] width 11 height 11
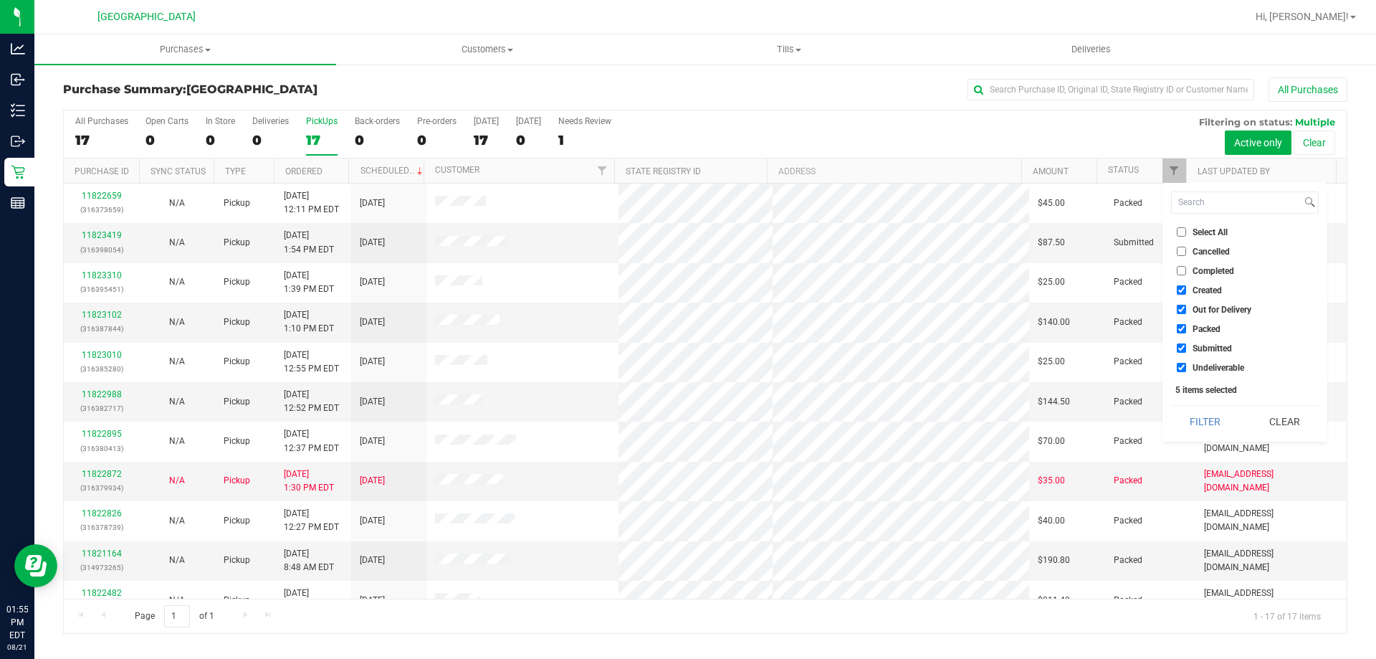
click at [1199, 293] on span "Created" at bounding box center [1207, 290] width 29 height 9
click at [1186, 293] on input "Created" at bounding box center [1181, 289] width 9 height 9
checkbox input "false"
click at [1203, 308] on span "Out for Delivery" at bounding box center [1222, 309] width 59 height 9
click at [1186, 308] on input "Out for Delivery" at bounding box center [1181, 309] width 9 height 9
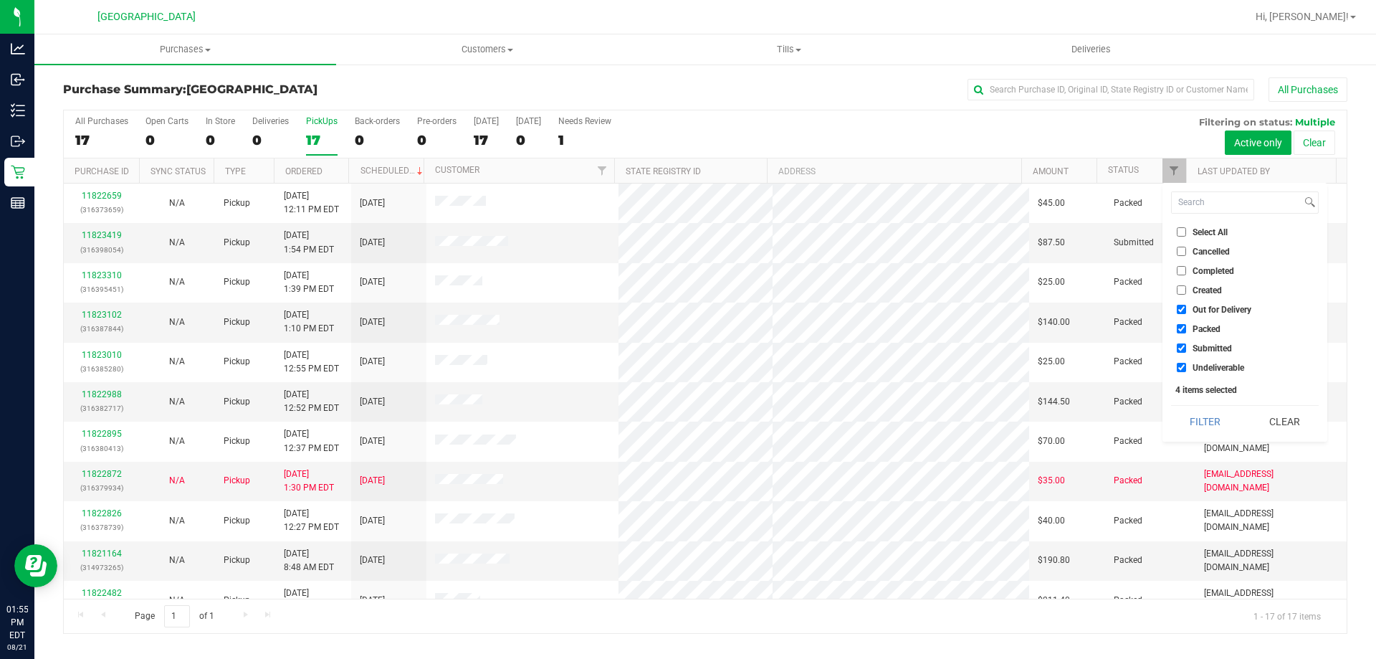
checkbox input "false"
click at [1206, 327] on span "Packed" at bounding box center [1207, 329] width 28 height 9
click at [1186, 327] on input "Packed" at bounding box center [1181, 328] width 9 height 9
checkbox input "false"
click at [1213, 415] on button "Filter" at bounding box center [1205, 422] width 69 height 32
